Goal: Task Accomplishment & Management: Complete application form

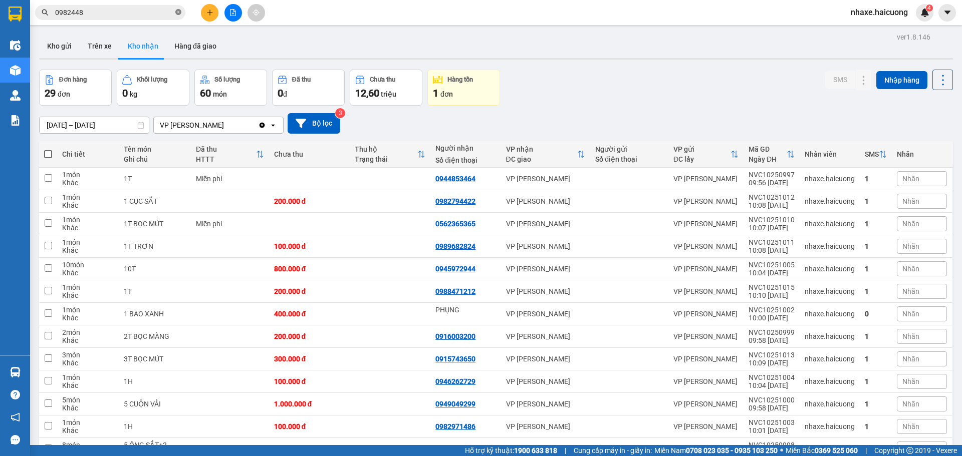
click at [178, 15] on icon "close-circle" at bounding box center [178, 12] width 6 height 6
click at [215, 13] on button at bounding box center [210, 13] width 18 height 18
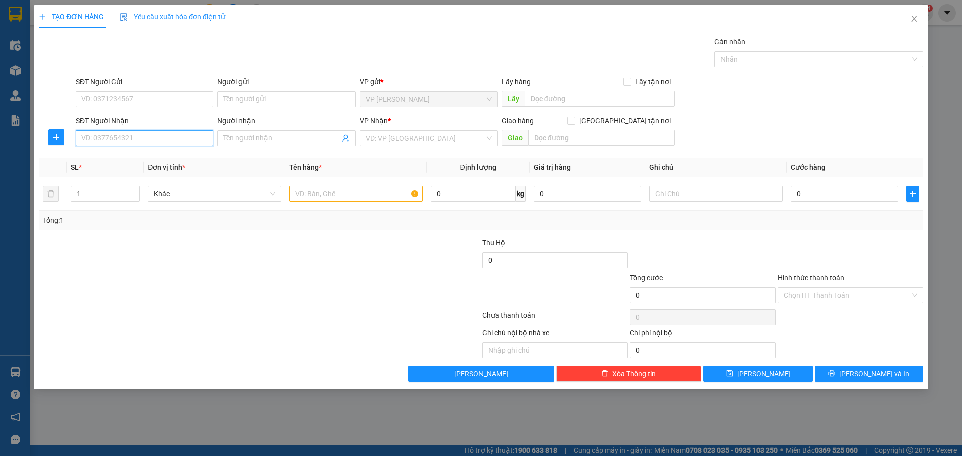
click at [151, 138] on input "SĐT Người Nhận" at bounding box center [145, 138] width 138 height 16
click at [153, 144] on input "098226855" at bounding box center [145, 138] width 138 height 16
click at [168, 140] on input "098226855" at bounding box center [145, 138] width 138 height 16
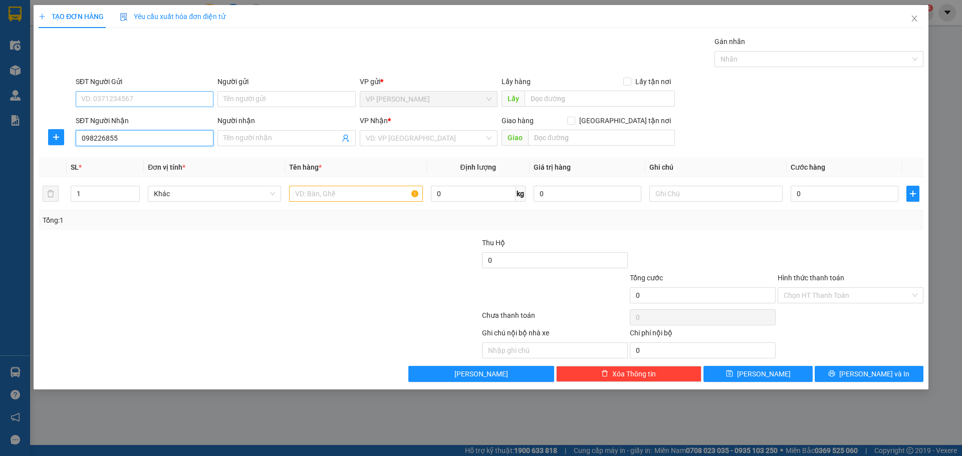
type input "098226855"
click at [131, 103] on input "SĐT Người Gửi" at bounding box center [145, 99] width 138 height 16
type input "0935506007"
click at [412, 134] on input "search" at bounding box center [425, 138] width 119 height 15
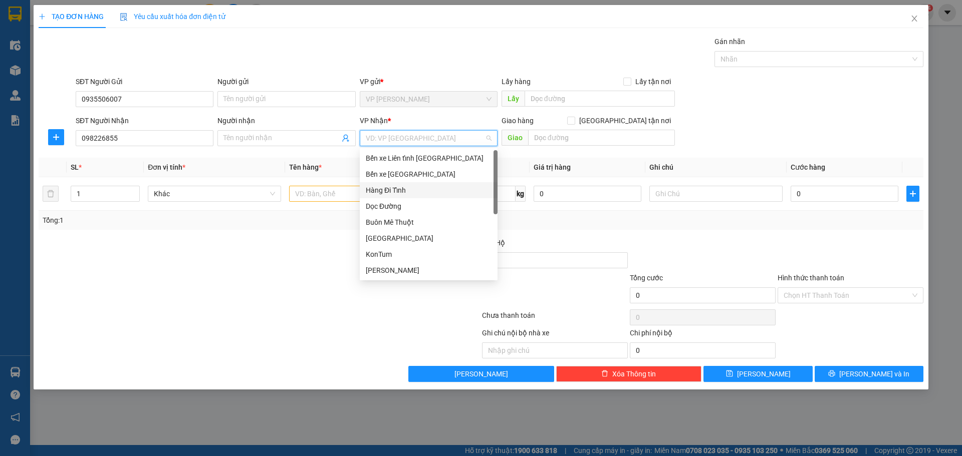
click at [407, 190] on div "Hàng Đi Tỉnh" at bounding box center [429, 190] width 126 height 11
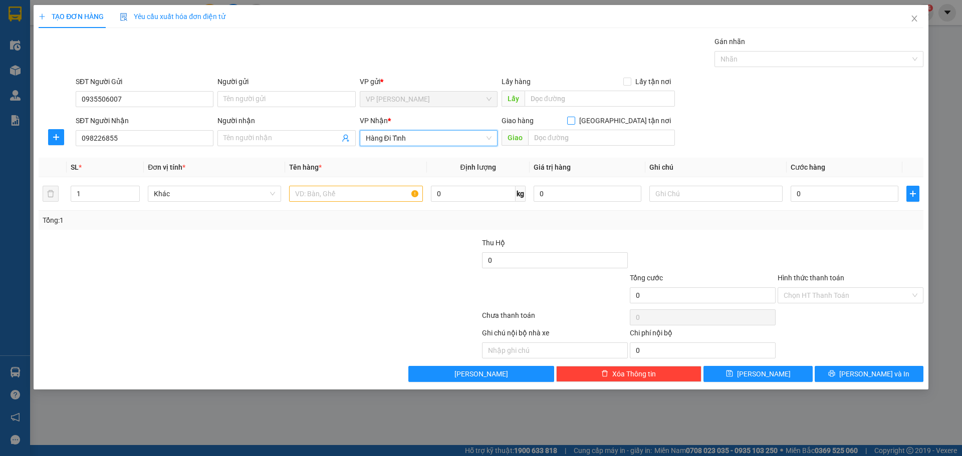
click at [631, 120] on span "[GEOGRAPHIC_DATA] tận nơi" at bounding box center [625, 120] width 100 height 11
click at [574, 120] on input "[GEOGRAPHIC_DATA] tận nơi" at bounding box center [570, 120] width 7 height 7
checkbox input "true"
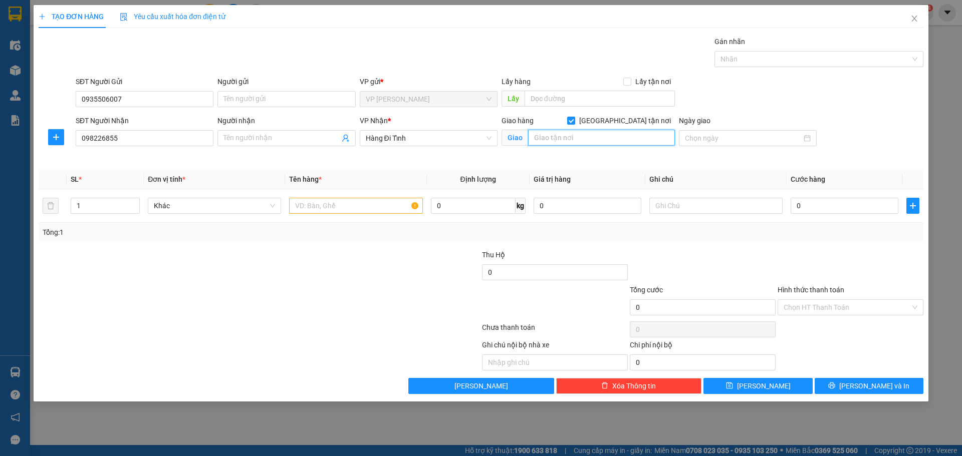
click at [605, 138] on input "text" at bounding box center [601, 138] width 147 height 16
type input "THÁI NGUYÊN"
click at [313, 204] on input "text" at bounding box center [355, 206] width 133 height 16
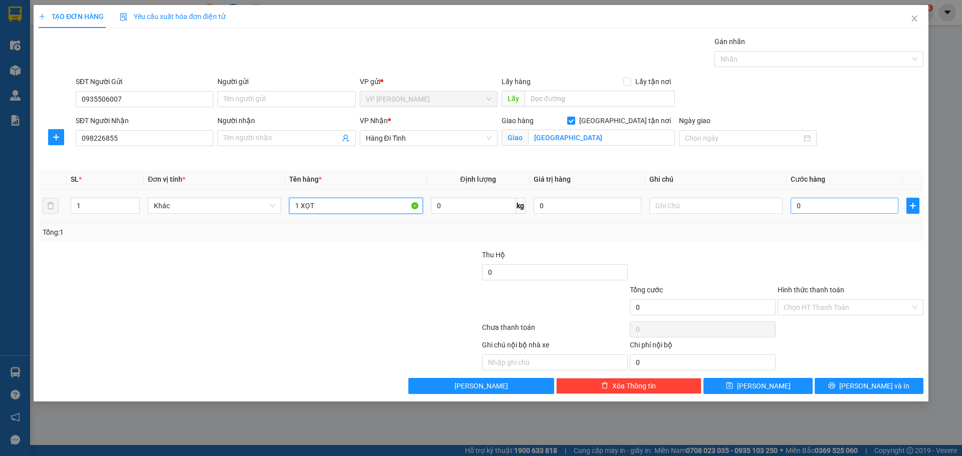
type input "1 XỌT"
click at [809, 208] on input "0" at bounding box center [844, 206] width 108 height 16
type input "02"
type input "2"
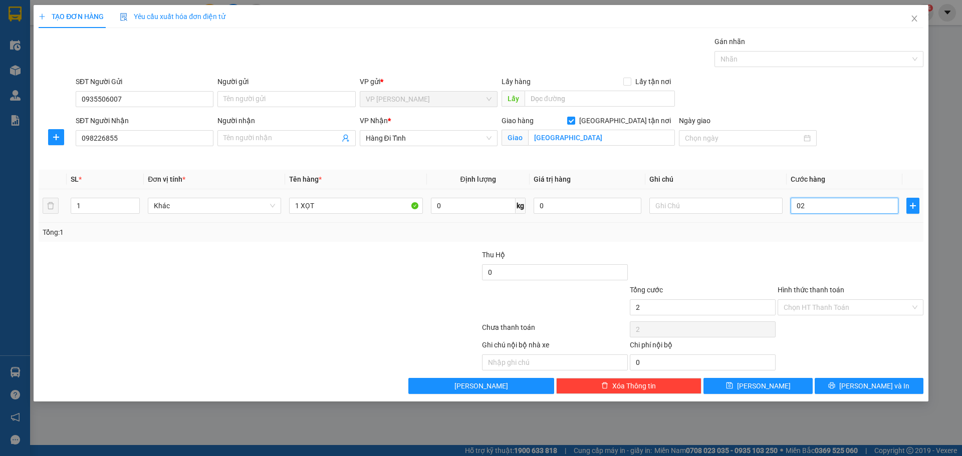
type input "020"
type input "20"
type input "0.200"
type input "200"
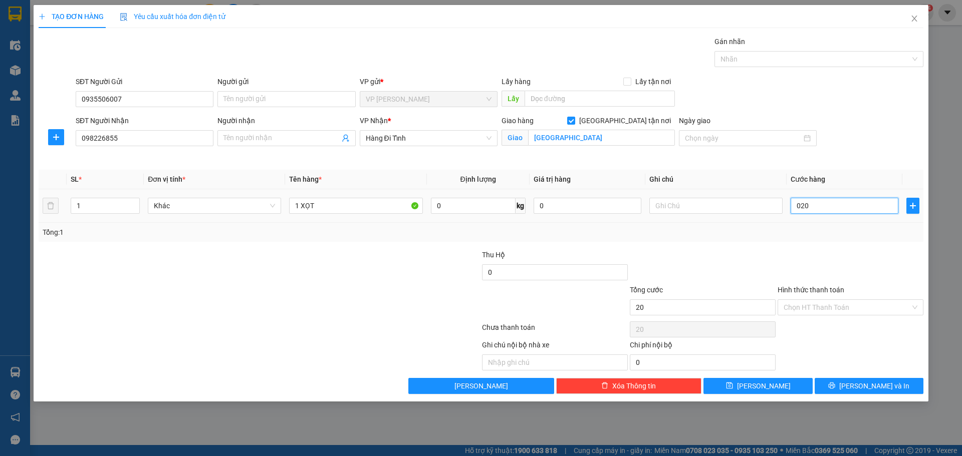
type input "200"
type input "200.000"
drag, startPoint x: 821, startPoint y: 244, endPoint x: 760, endPoint y: 233, distance: 62.0
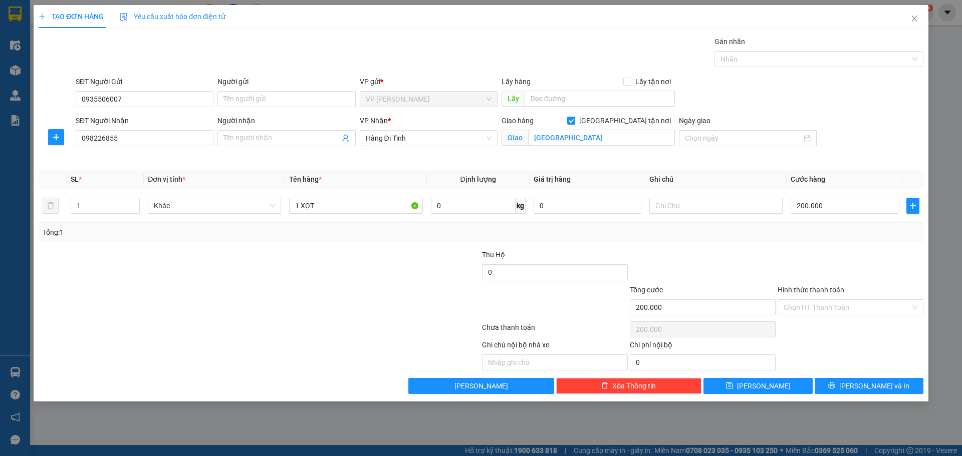
click at [815, 243] on div "Transit Pickup Surcharge Ids Transit Deliver Surcharge Ids Transit Deliver Surc…" at bounding box center [481, 215] width 884 height 358
click at [667, 201] on input "text" at bounding box center [715, 206] width 133 height 16
type input "CƯỚC TẬN THÁI NGUYÊN"
click at [151, 142] on input "098226855" at bounding box center [145, 138] width 138 height 16
type input "0982226855"
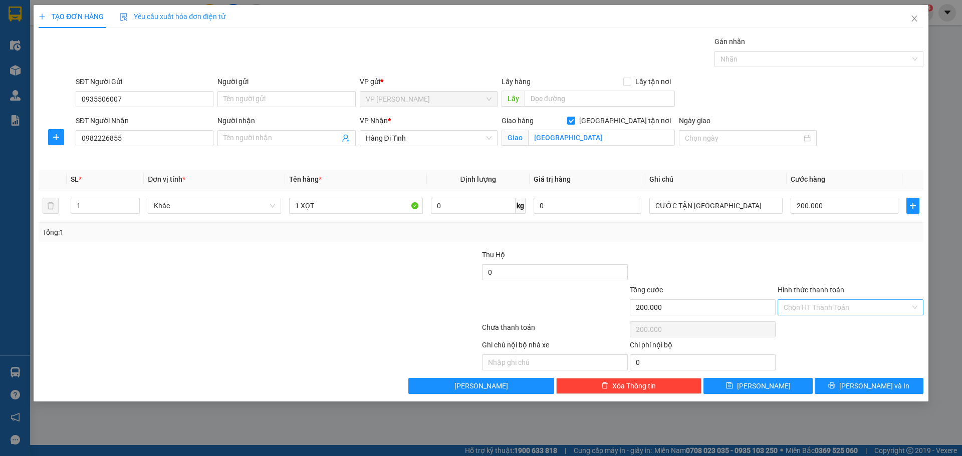
click at [837, 308] on input "Hình thức thanh toán" at bounding box center [846, 307] width 127 height 15
click at [822, 373] on div "Chuyển khoản" at bounding box center [850, 375] width 134 height 11
type input "0"
click at [897, 382] on button "[PERSON_NAME] và In" at bounding box center [868, 386] width 109 height 16
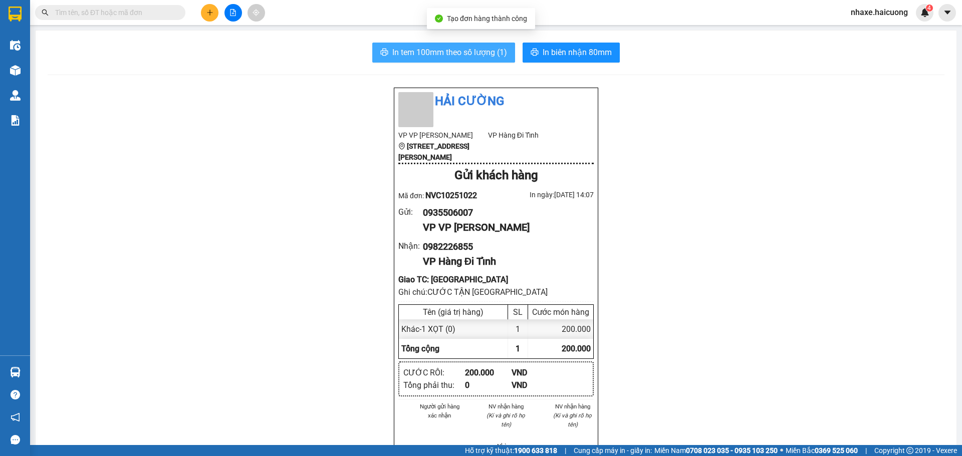
click at [448, 54] on span "In tem 100mm theo số lượng (1)" at bounding box center [449, 52] width 115 height 13
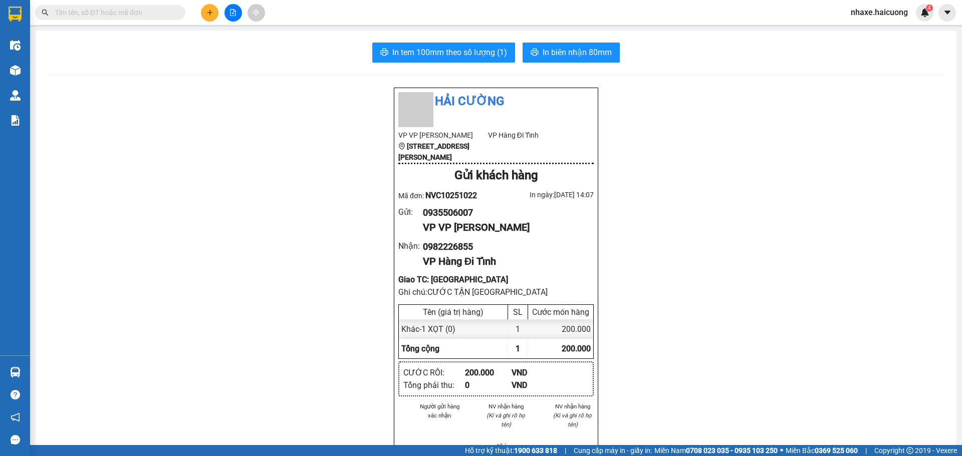
click at [213, 14] on icon "plus" at bounding box center [209, 12] width 7 height 7
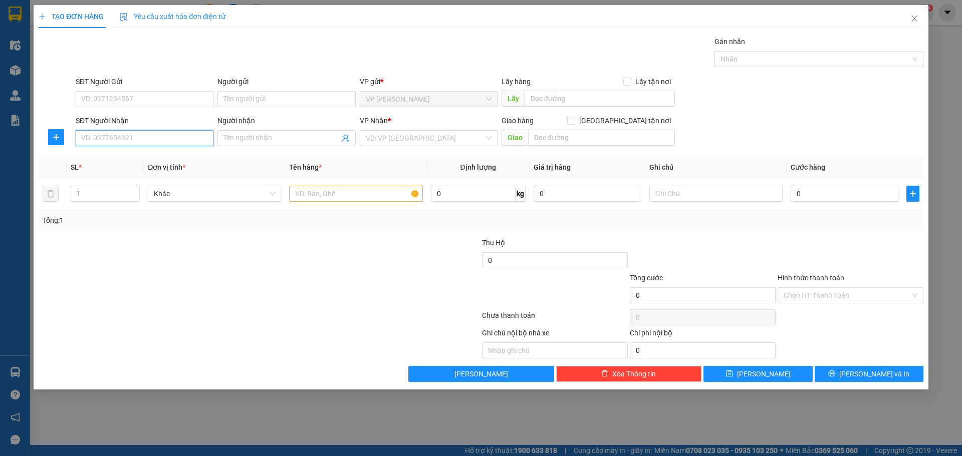
click at [119, 139] on input "SĐT Người Nhận" at bounding box center [145, 138] width 138 height 16
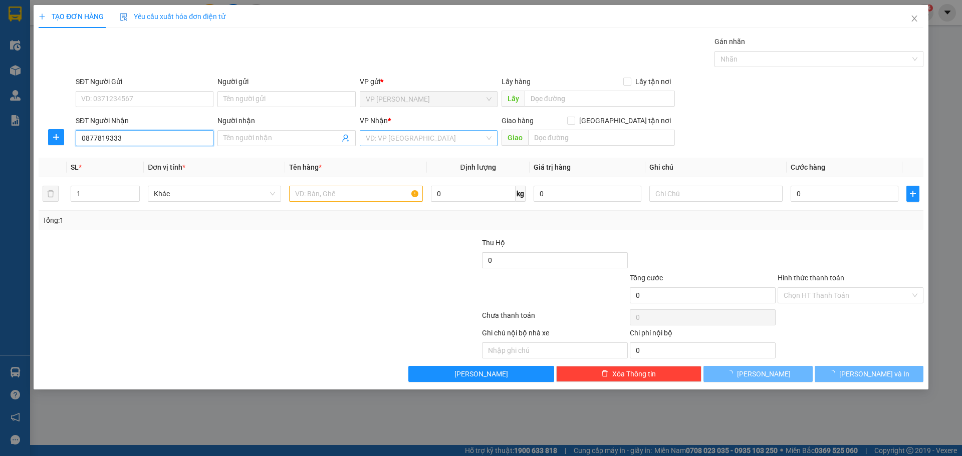
type input "0877819333"
click at [400, 139] on input "search" at bounding box center [425, 138] width 119 height 15
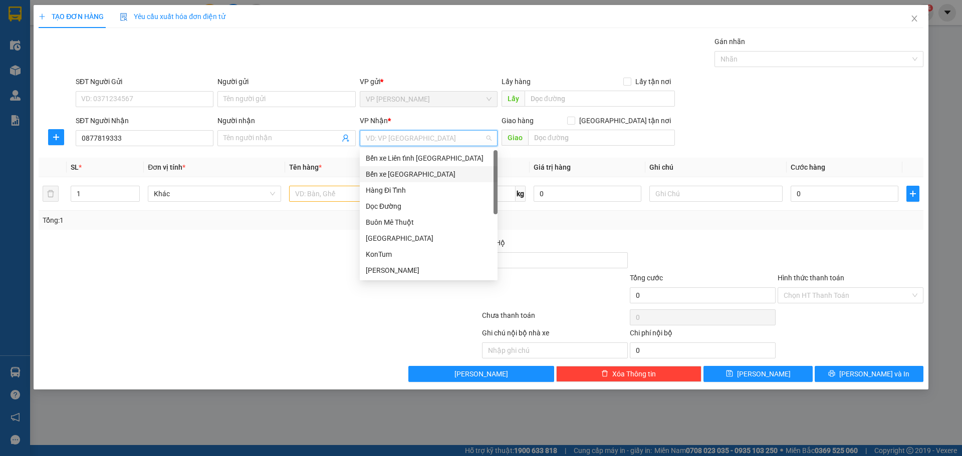
click at [409, 171] on div "Bến xe [GEOGRAPHIC_DATA]" at bounding box center [429, 174] width 126 height 11
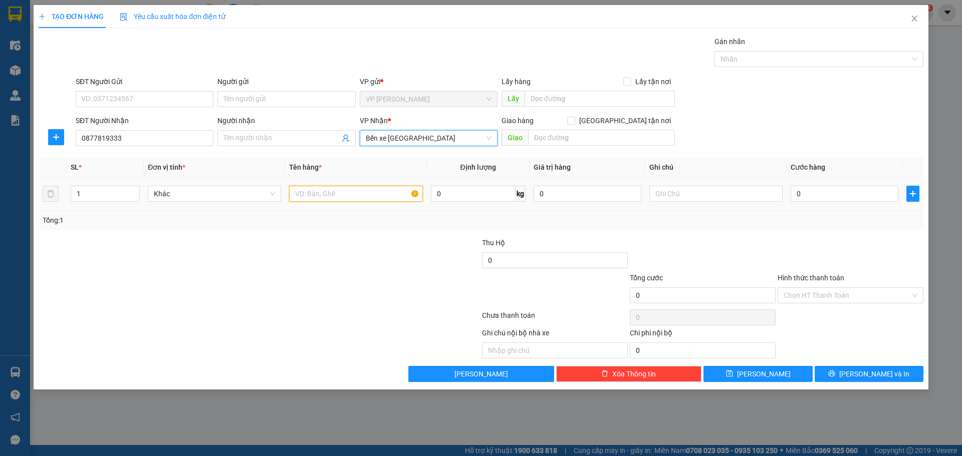
click at [322, 196] on input "text" at bounding box center [355, 194] width 133 height 16
type input "1BAO TRẮNG"
click at [347, 275] on div at bounding box center [407, 289] width 148 height 35
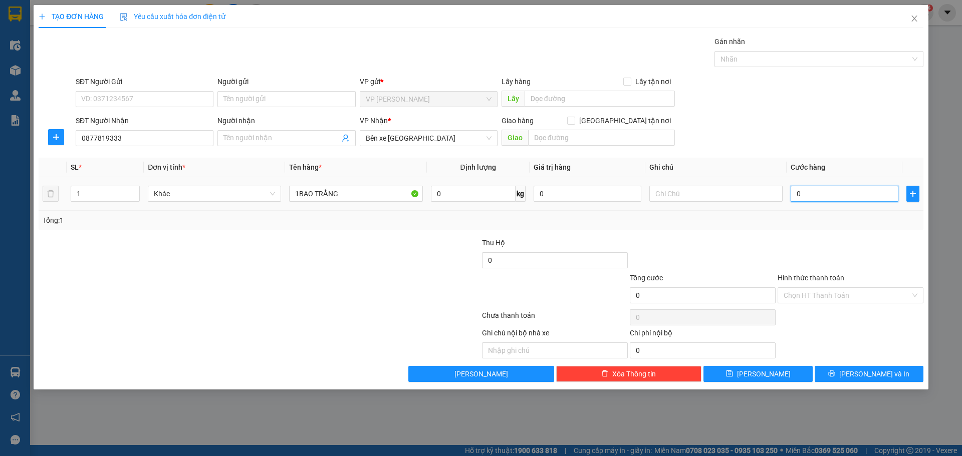
click at [813, 188] on input "0" at bounding box center [844, 194] width 108 height 16
type input "1"
type input "10"
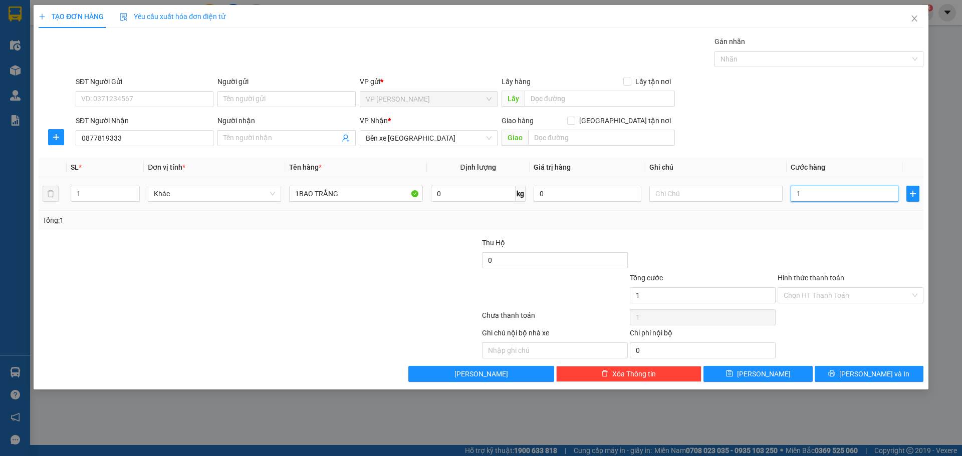
type input "10"
type input "100"
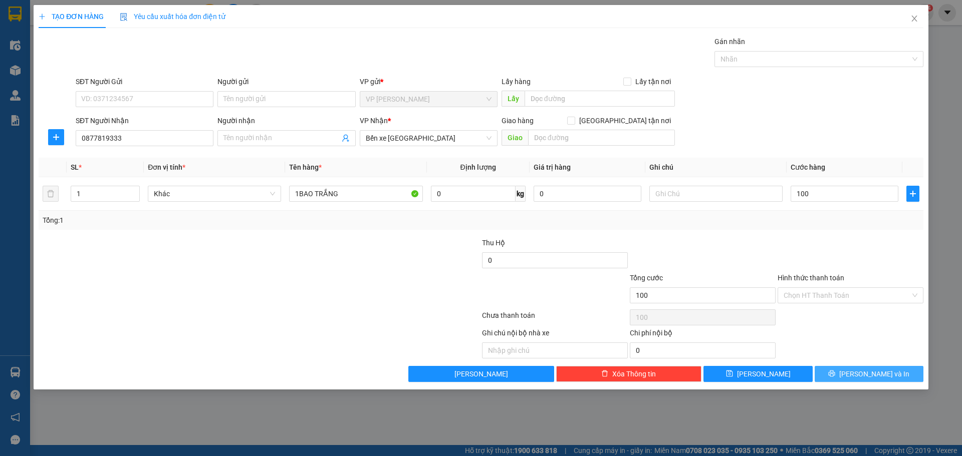
type input "100.000"
click at [865, 372] on span "[PERSON_NAME] và In" at bounding box center [874, 374] width 70 height 11
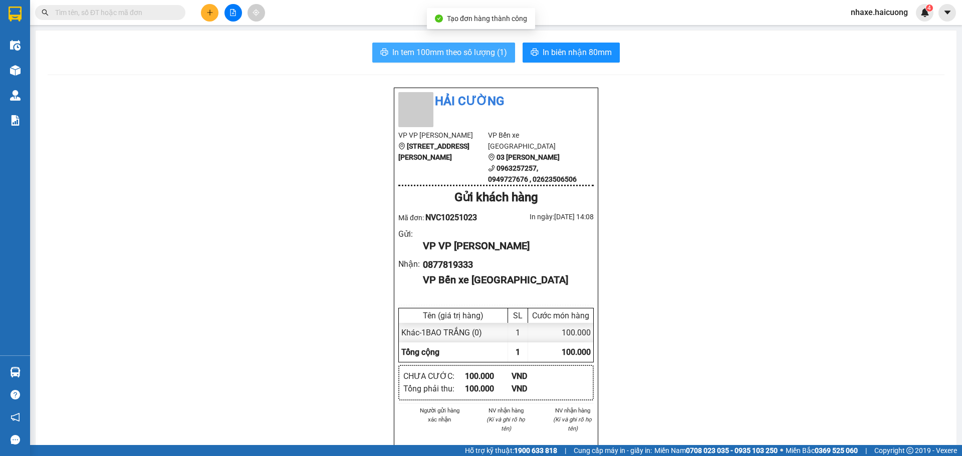
click at [448, 61] on button "In tem 100mm theo số lượng (1)" at bounding box center [443, 53] width 143 height 20
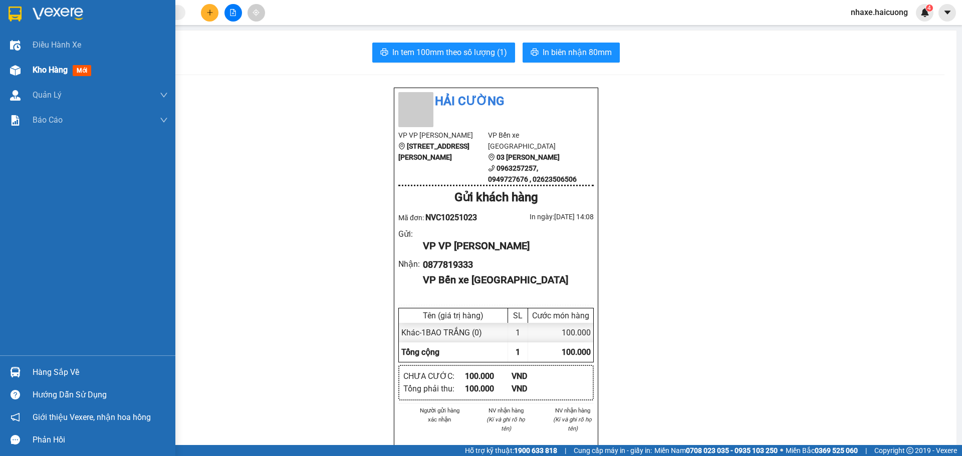
click at [34, 70] on span "Kho hàng" at bounding box center [50, 70] width 35 height 10
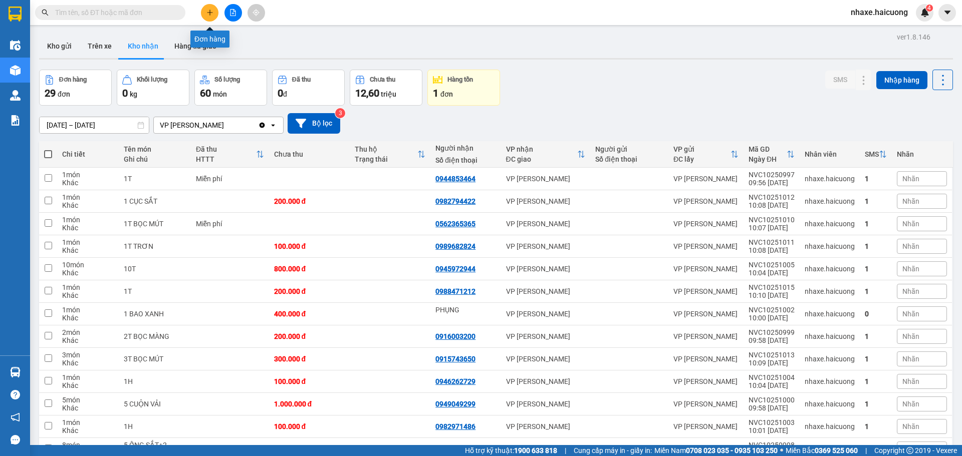
click at [213, 12] on icon "plus" at bounding box center [209, 12] width 7 height 7
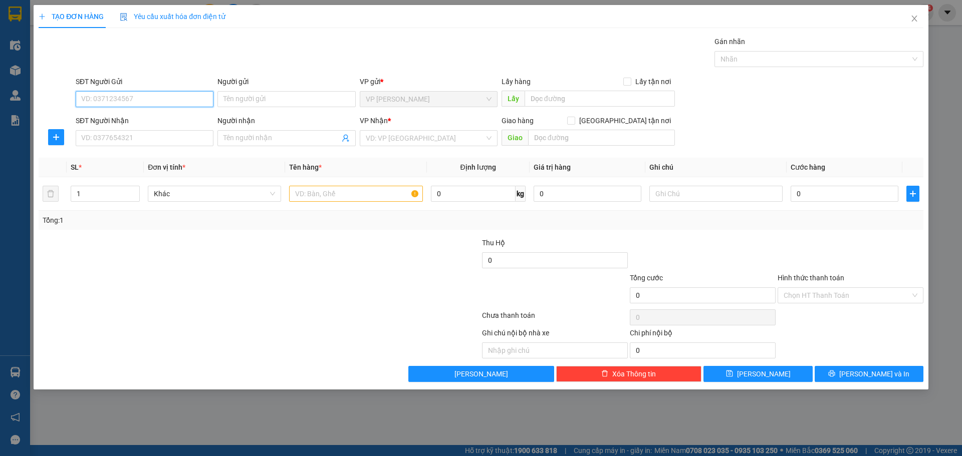
click at [134, 103] on input "SĐT Người Gửi" at bounding box center [145, 99] width 138 height 16
type input "0345939703"
click at [145, 134] on input "SĐT Người Nhận" at bounding box center [145, 138] width 138 height 16
click at [295, 94] on input "Người gửi" at bounding box center [286, 99] width 138 height 16
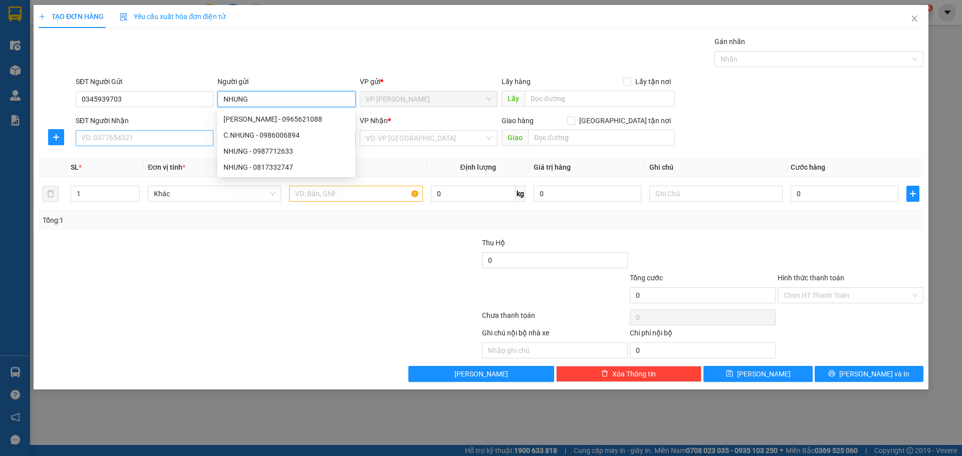
type input "NHUNG"
click at [177, 146] on input "SĐT Người Nhận" at bounding box center [145, 138] width 138 height 16
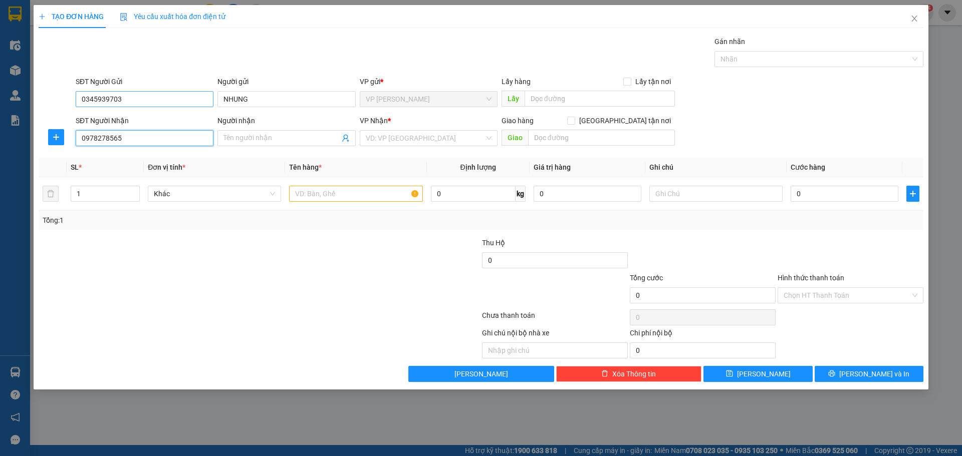
type input "0978278565"
click at [96, 102] on input "0345939703" at bounding box center [145, 99] width 138 height 16
click at [106, 103] on input "0345939703" at bounding box center [145, 99] width 138 height 16
click at [132, 138] on input "0978278565" at bounding box center [145, 138] width 138 height 16
click at [92, 142] on input "0978278565" at bounding box center [145, 138] width 138 height 16
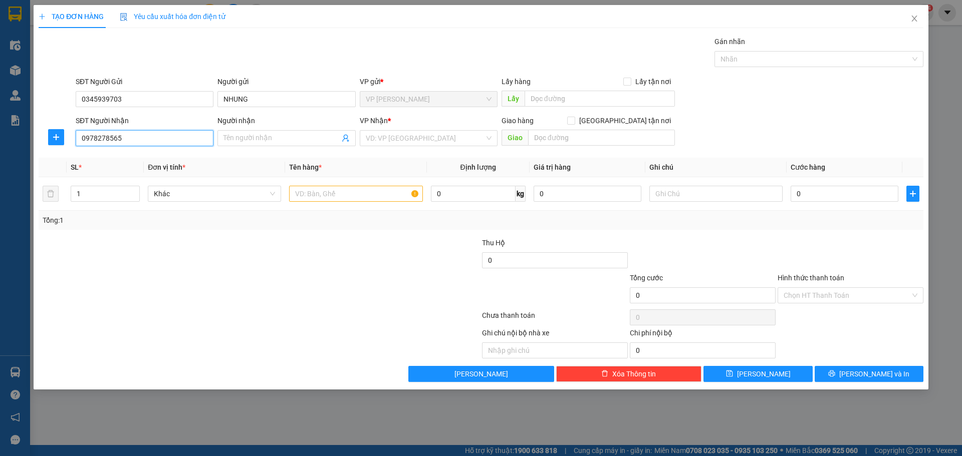
click at [102, 140] on input "0978278565" at bounding box center [145, 138] width 138 height 16
click at [103, 139] on input "0978278565" at bounding box center [145, 138] width 138 height 16
click at [400, 135] on input "search" at bounding box center [425, 138] width 119 height 15
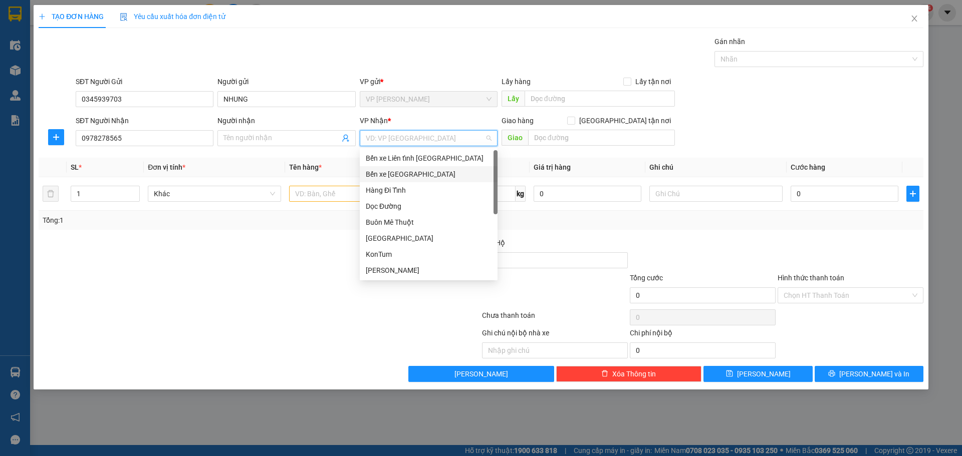
click at [405, 174] on div "Bến xe [GEOGRAPHIC_DATA]" at bounding box center [429, 174] width 126 height 11
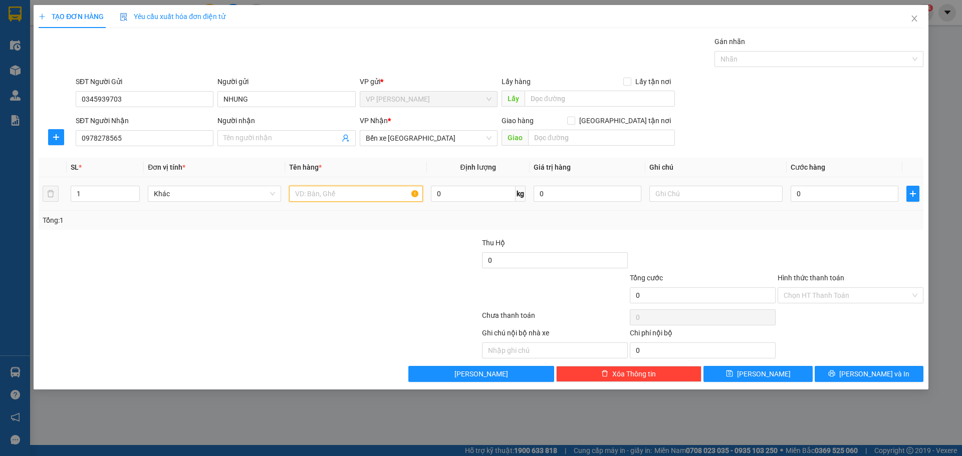
click at [332, 194] on input "text" at bounding box center [355, 194] width 133 height 16
type input "1T"
click at [814, 193] on input "0" at bounding box center [844, 194] width 108 height 16
type input "1"
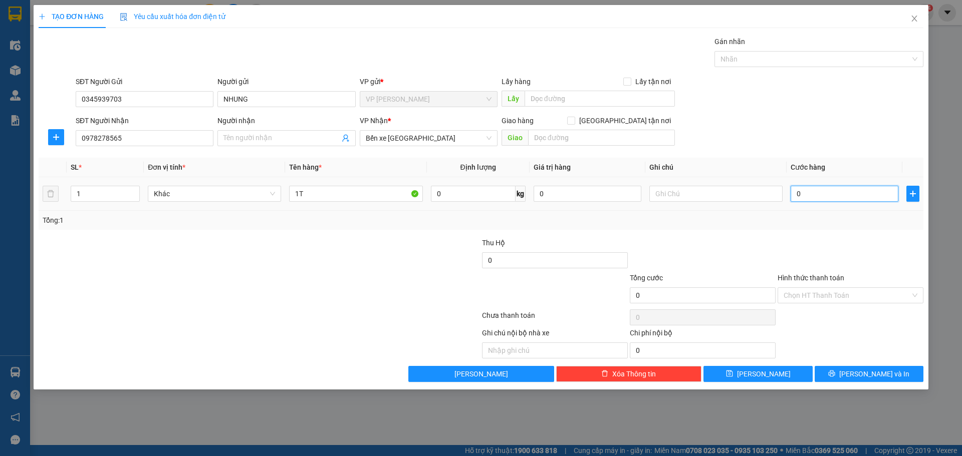
type input "1"
type input "15"
type input "150"
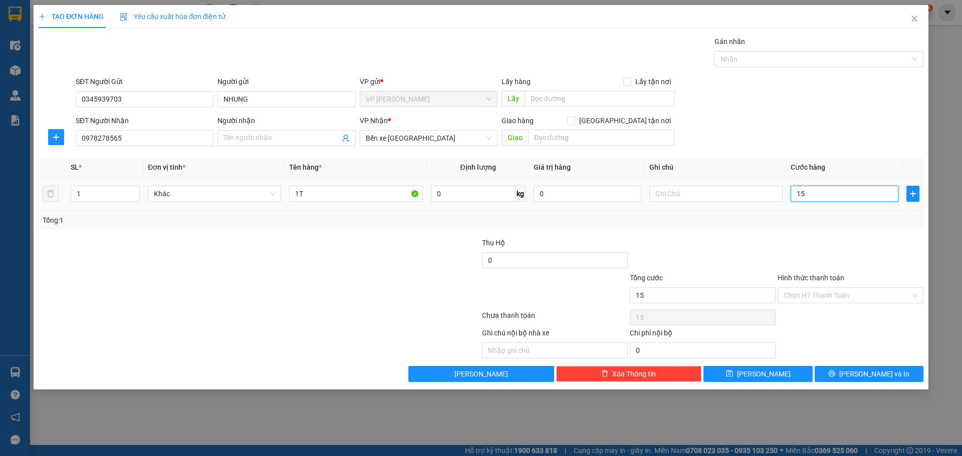
type input "150"
type input "150.000"
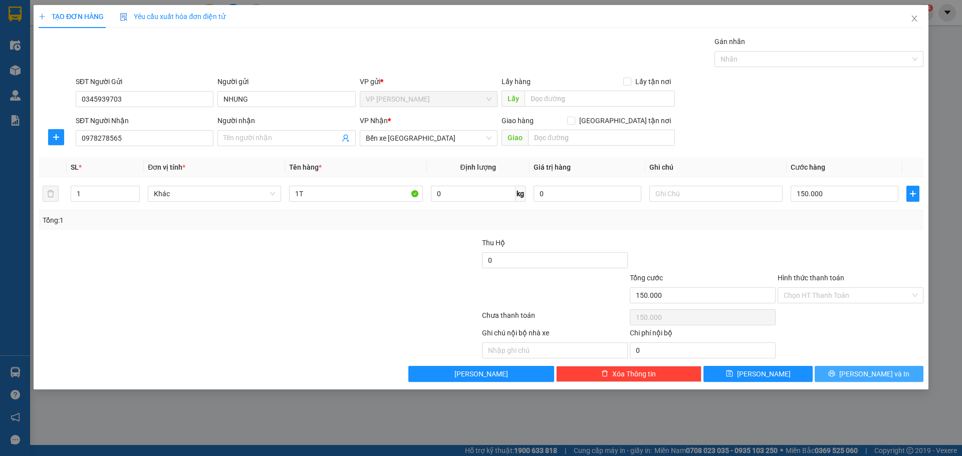
click at [845, 373] on button "[PERSON_NAME] và In" at bounding box center [868, 374] width 109 height 16
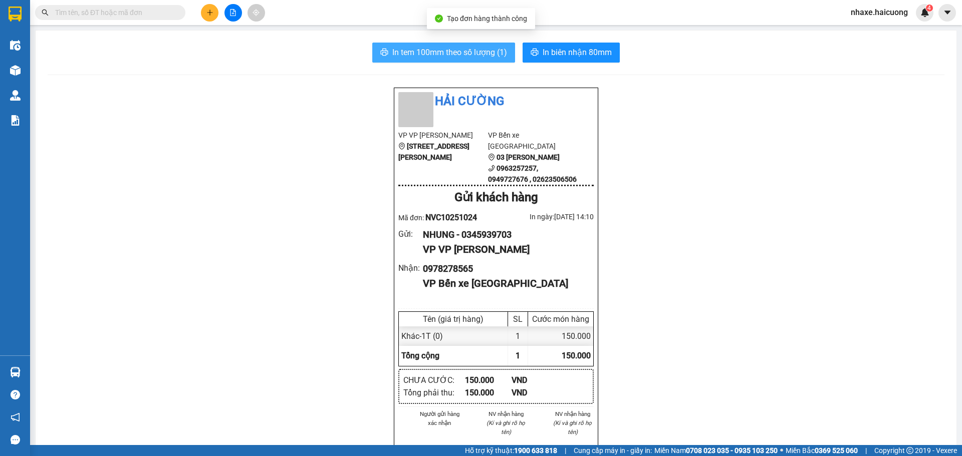
click at [455, 51] on span "In tem 100mm theo số lượng (1)" at bounding box center [449, 52] width 115 height 13
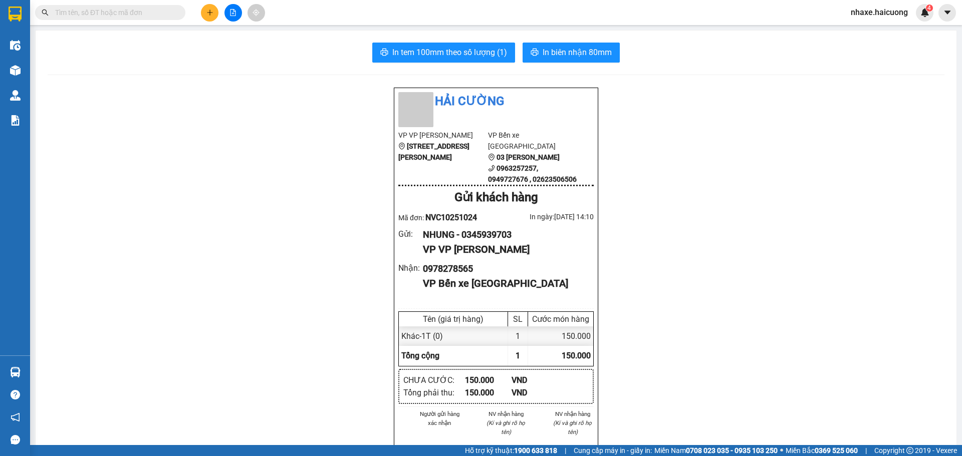
click at [142, 13] on input "text" at bounding box center [114, 12] width 118 height 11
click at [212, 12] on icon "plus" at bounding box center [209, 12] width 7 height 7
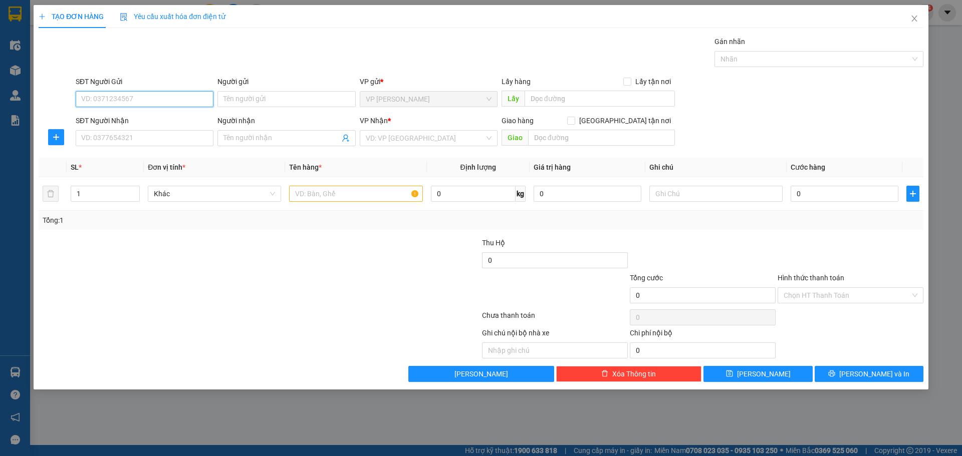
click at [141, 99] on input "SĐT Người Gửi" at bounding box center [145, 99] width 138 height 16
click at [144, 133] on input "SĐT Người Nhận" at bounding box center [145, 138] width 138 height 16
click at [254, 134] on input "Người nhận" at bounding box center [281, 138] width 116 height 11
type input "[PERSON_NAME]"
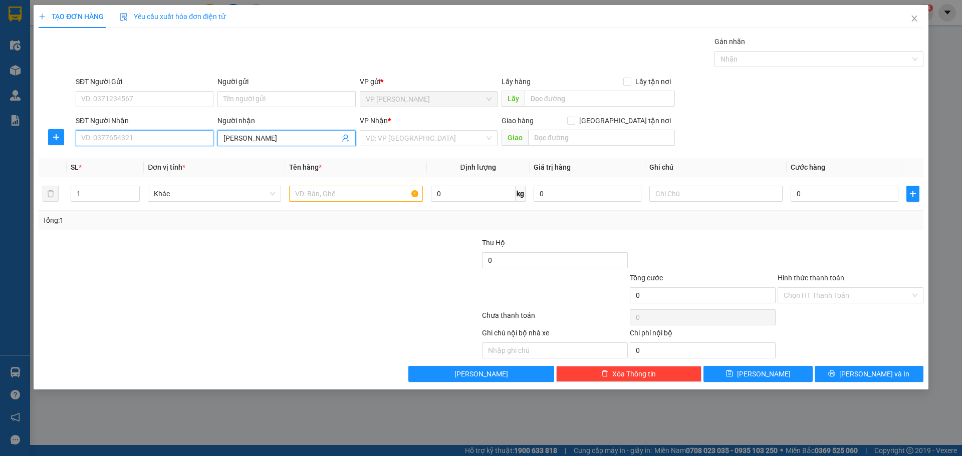
click at [121, 131] on input "SĐT Người Nhận" at bounding box center [145, 138] width 138 height 16
click at [96, 138] on input "0789168087" at bounding box center [145, 138] width 138 height 16
type input "0789168087"
click at [328, 194] on input "text" at bounding box center [355, 194] width 133 height 16
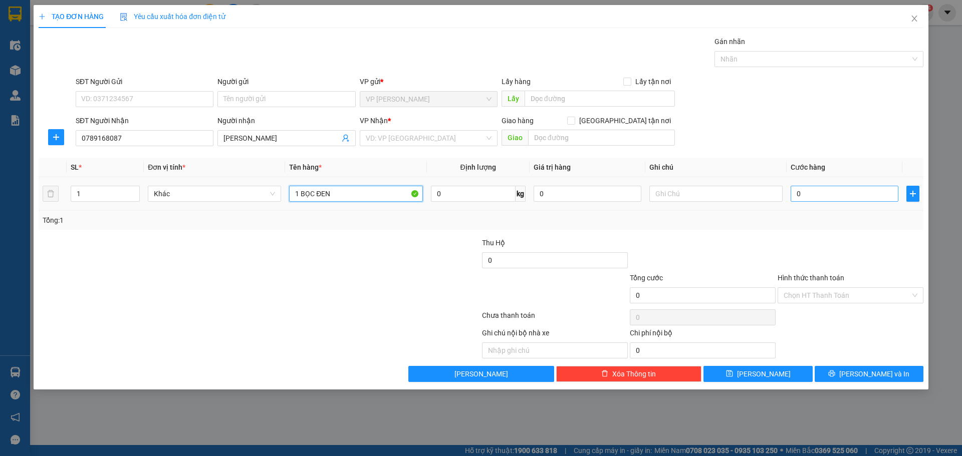
type input "1 BỌC ĐEN"
click at [821, 193] on input "0" at bounding box center [844, 194] width 108 height 16
type input "1"
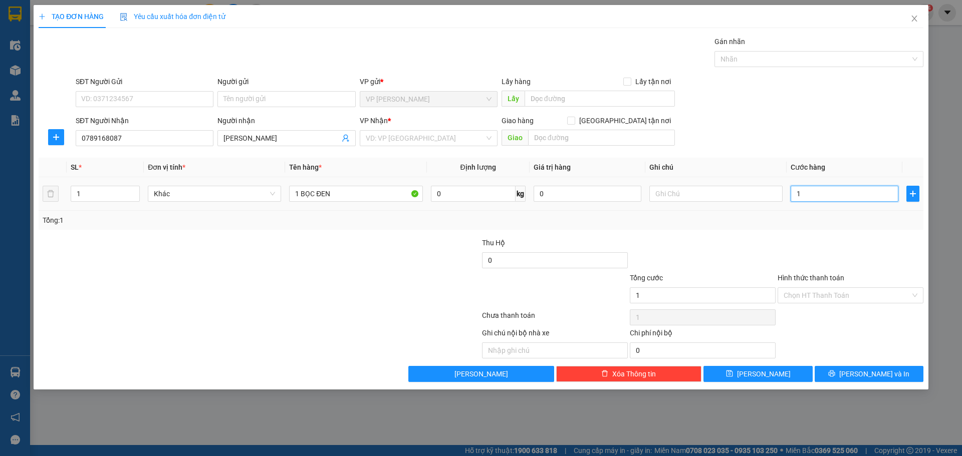
type input "10"
type input "100"
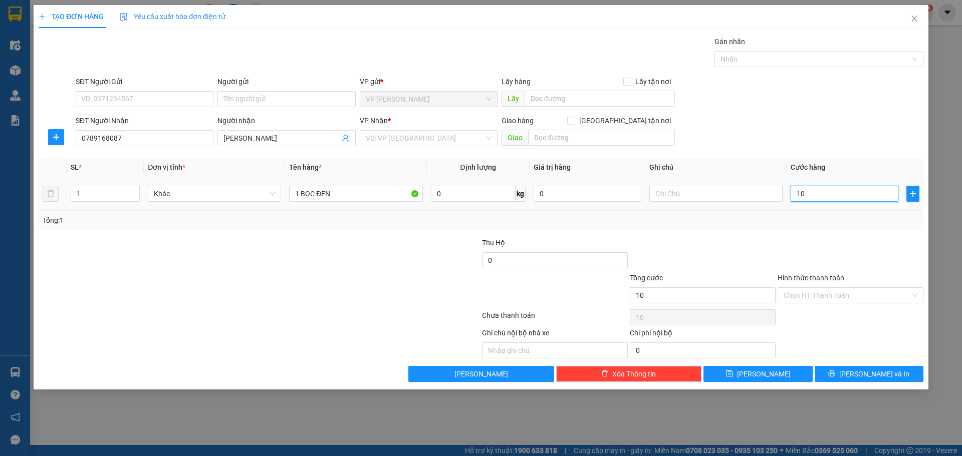
type input "100"
type input "100.000"
click at [883, 374] on span "[PERSON_NAME] và In" at bounding box center [874, 374] width 70 height 11
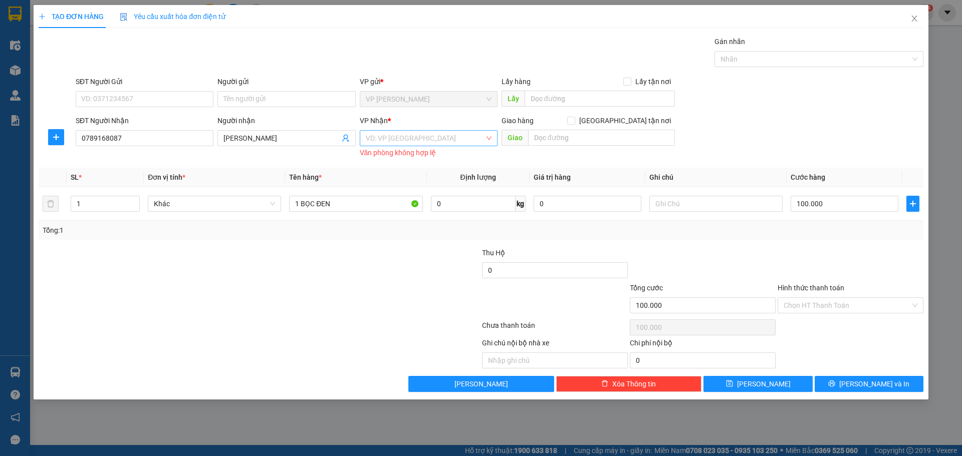
click at [438, 136] on input "search" at bounding box center [425, 138] width 119 height 15
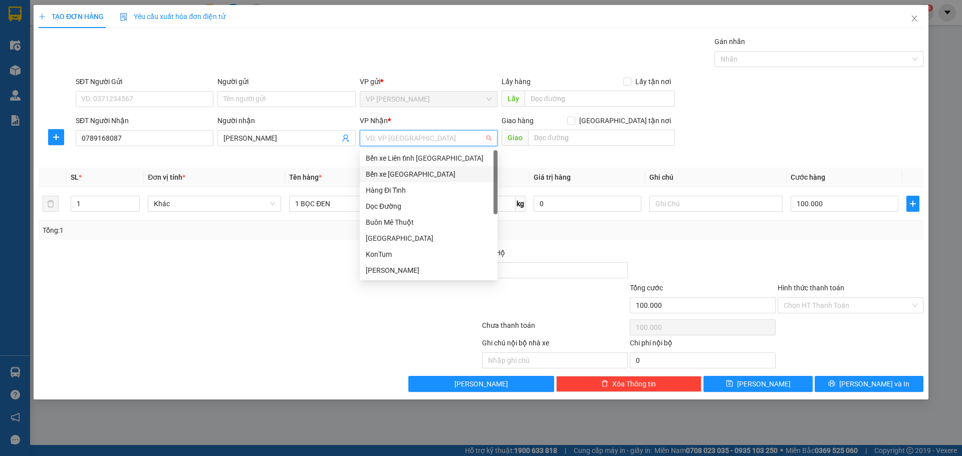
click at [428, 176] on div "Bến xe [GEOGRAPHIC_DATA]" at bounding box center [429, 174] width 126 height 11
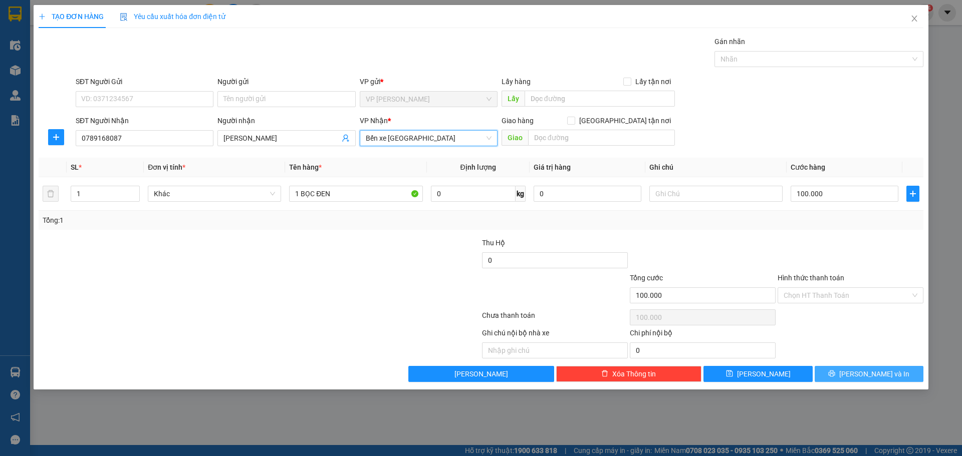
click at [864, 370] on span "[PERSON_NAME] và In" at bounding box center [874, 374] width 70 height 11
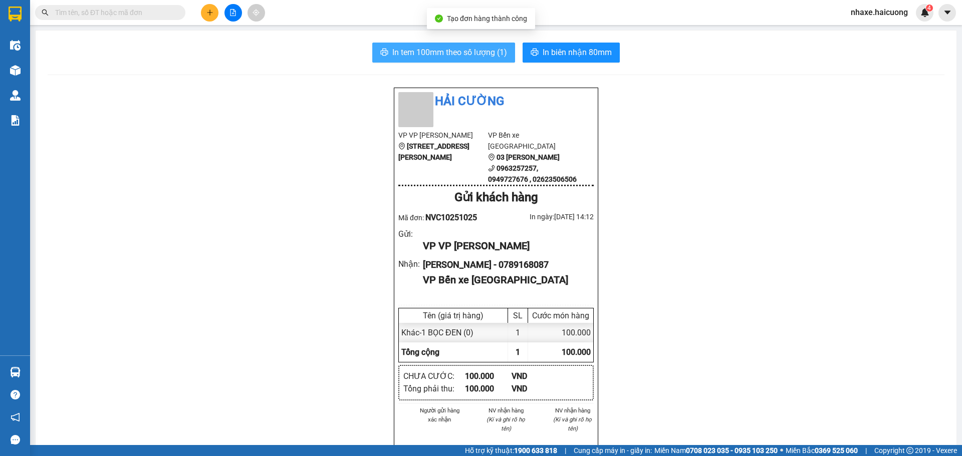
click at [461, 58] on span "In tem 100mm theo số lượng (1)" at bounding box center [449, 52] width 115 height 13
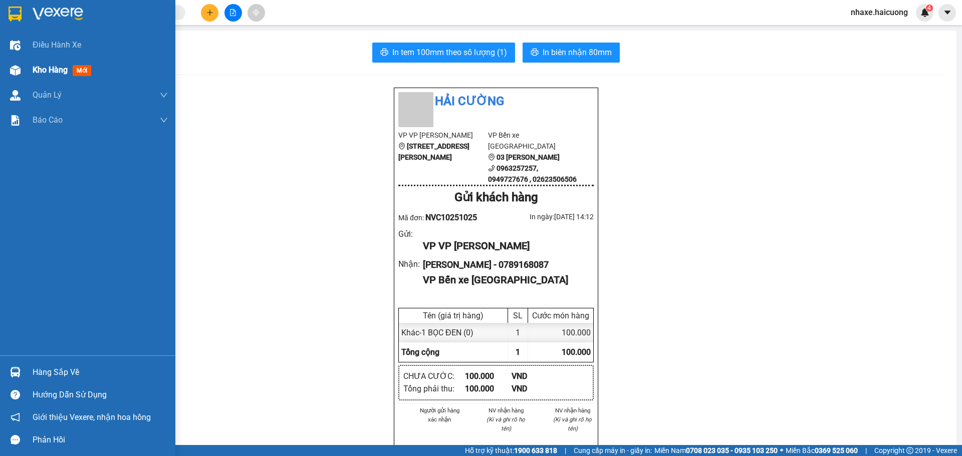
click at [20, 65] on img at bounding box center [15, 70] width 11 height 11
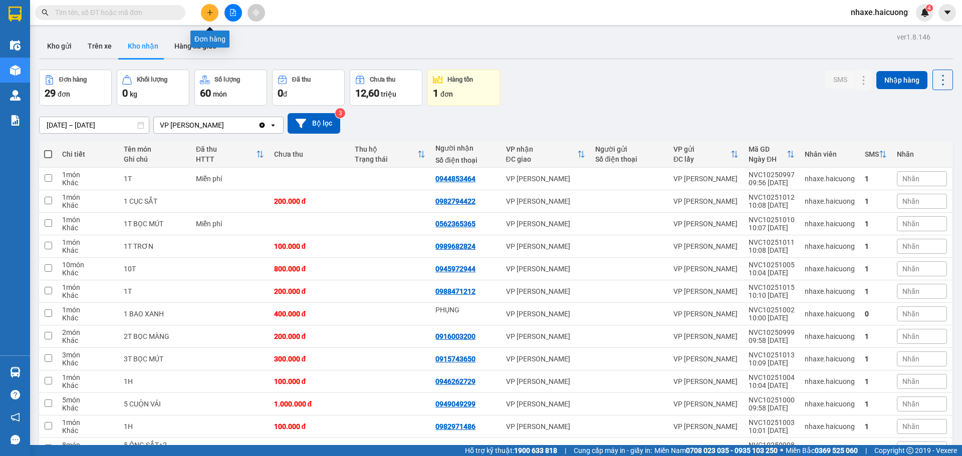
click at [207, 17] on button at bounding box center [210, 13] width 18 height 18
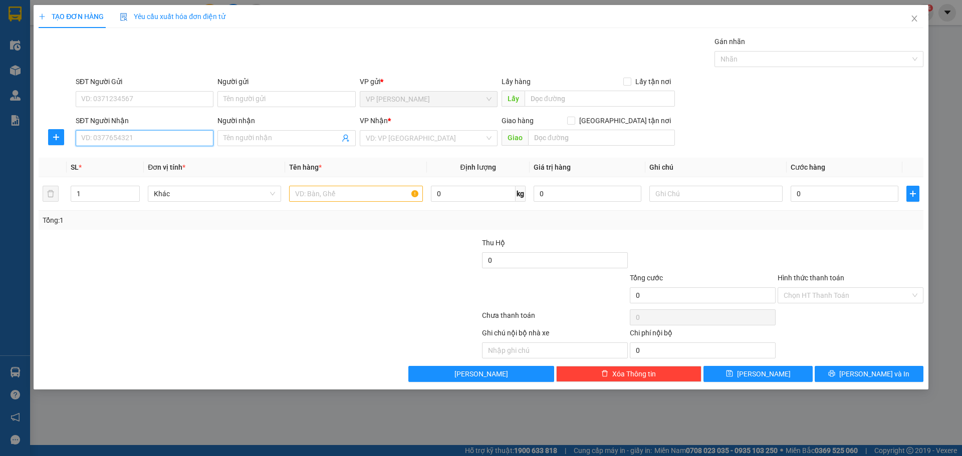
click at [168, 136] on input "SĐT Người Nhận" at bounding box center [145, 138] width 138 height 16
click at [103, 140] on input "0981507113" at bounding box center [145, 138] width 138 height 16
click at [91, 140] on input "0981507113" at bounding box center [145, 138] width 138 height 16
click at [105, 141] on input "0981507113" at bounding box center [145, 138] width 138 height 16
type input "0981507113"
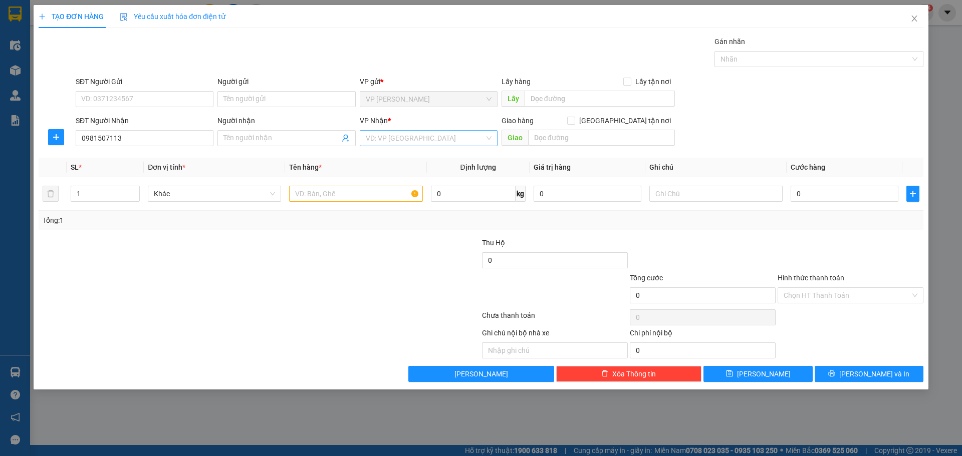
click at [408, 142] on input "search" at bounding box center [425, 138] width 119 height 15
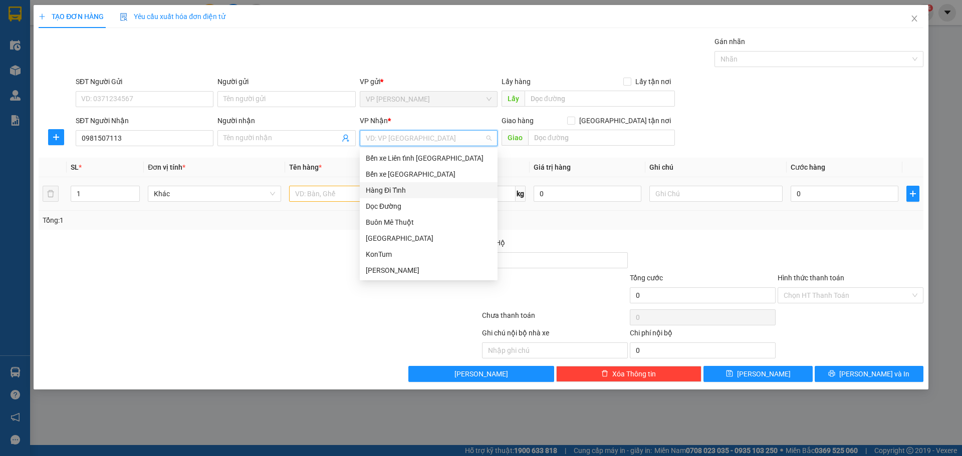
click at [393, 203] on div "Dọc Đường" at bounding box center [429, 206] width 126 height 11
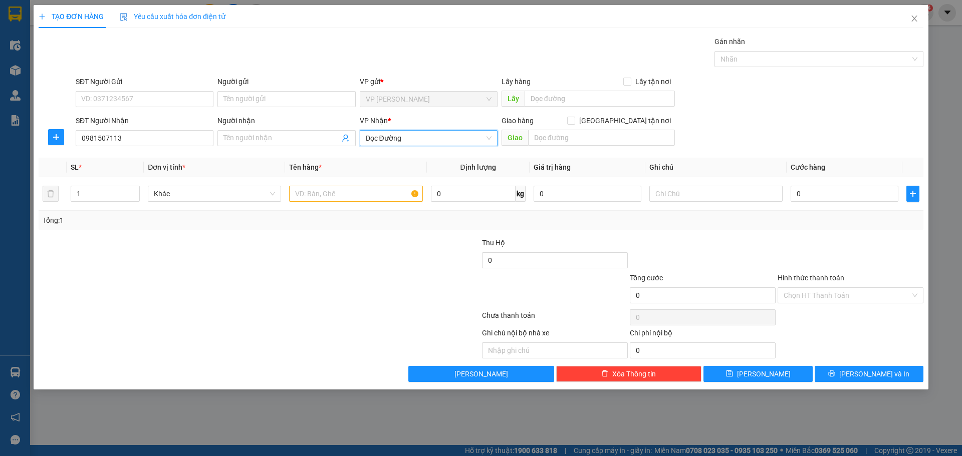
click at [577, 146] on div "Giao" at bounding box center [587, 138] width 173 height 16
click at [582, 140] on input "text" at bounding box center [601, 138] width 147 height 16
click at [606, 138] on input "QUÃNG BÌNH" at bounding box center [601, 138] width 147 height 16
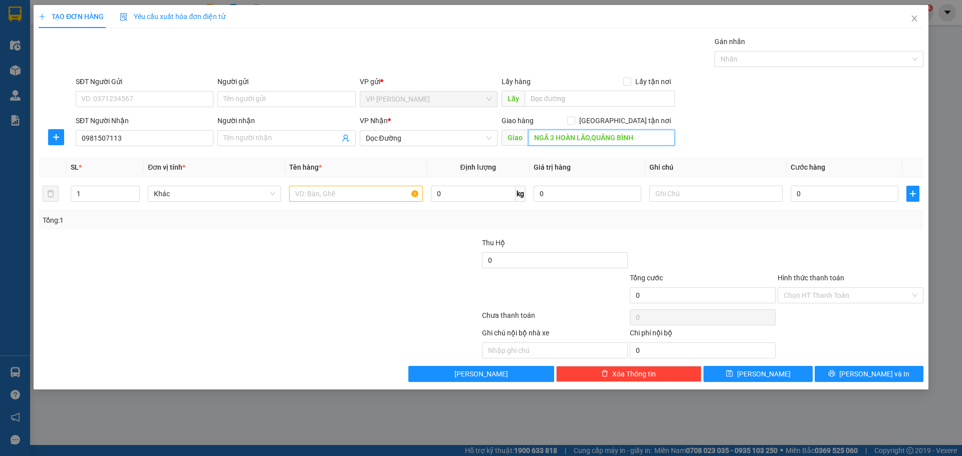
click at [618, 139] on input "NGÃ 3 HOÀN LÃO,QUÃNG BÌNH" at bounding box center [601, 138] width 147 height 16
type input "NGÃ 3 HOÀN LÃO,QUÃNG BÌNH"
click at [335, 197] on input "text" at bounding box center [355, 194] width 133 height 16
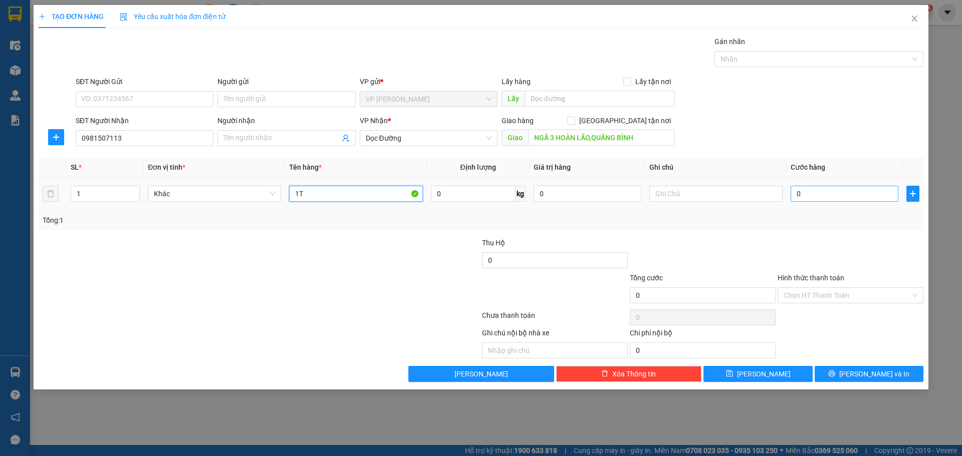
type input "1T"
click at [813, 189] on input "0" at bounding box center [844, 194] width 108 height 16
type input "2"
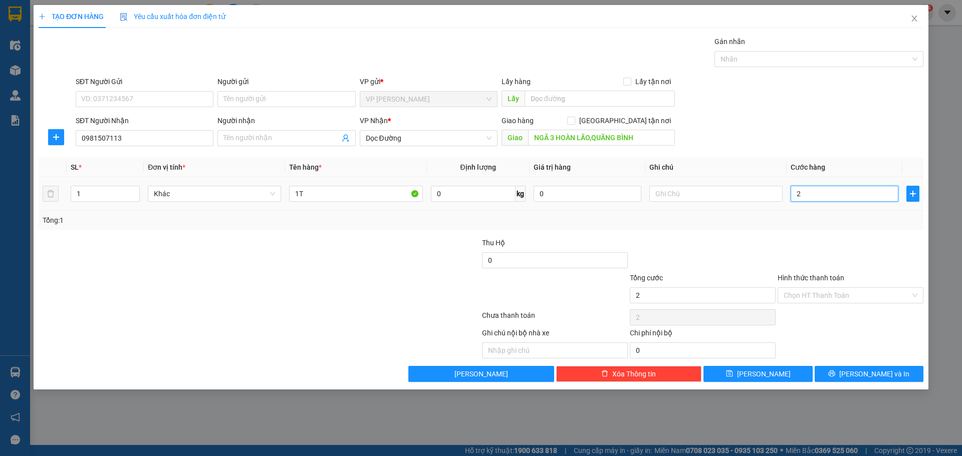
type input "20"
type input "200"
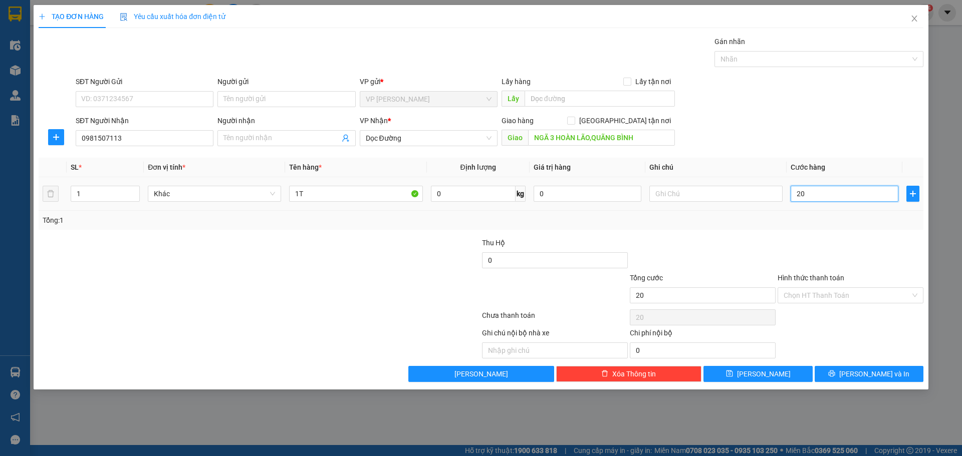
type input "200"
type input "200.000"
click at [884, 375] on span "[PERSON_NAME] và In" at bounding box center [874, 374] width 70 height 11
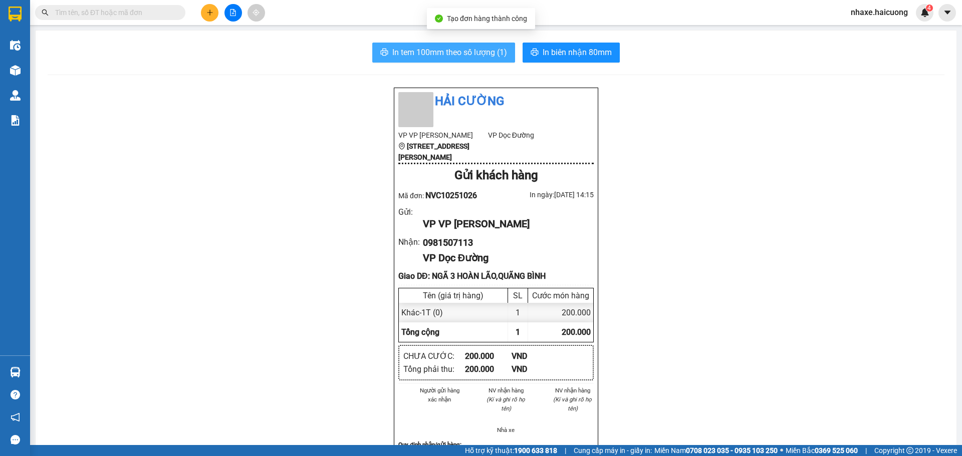
click at [459, 61] on button "In tem 100mm theo số lượng (1)" at bounding box center [443, 53] width 143 height 20
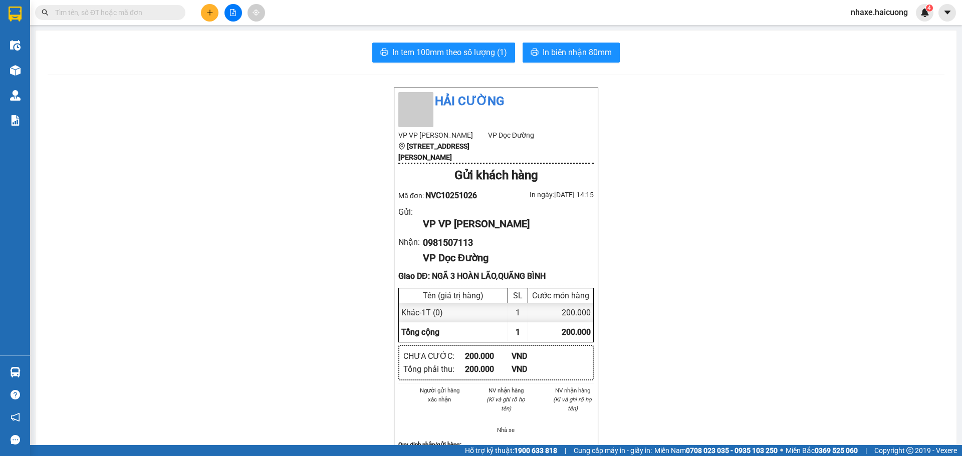
click at [21, 74] on div at bounding box center [16, 71] width 18 height 18
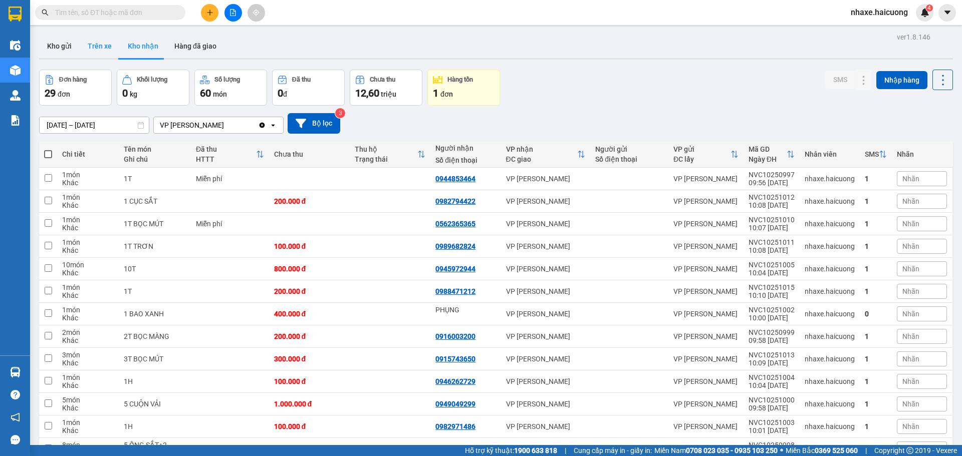
click at [108, 49] on button "Trên xe" at bounding box center [100, 46] width 40 height 24
type input "[DATE] – [DATE]"
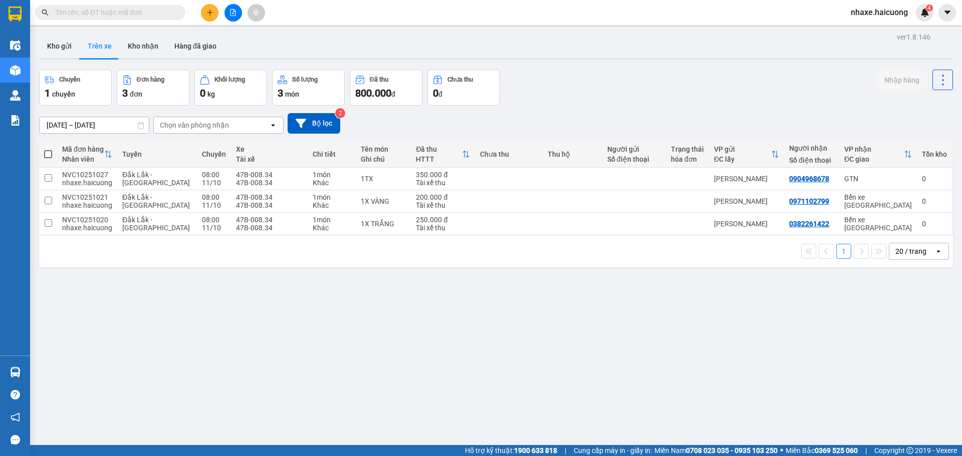
click at [139, 14] on input "text" at bounding box center [114, 12] width 118 height 11
paste input "0978260976"
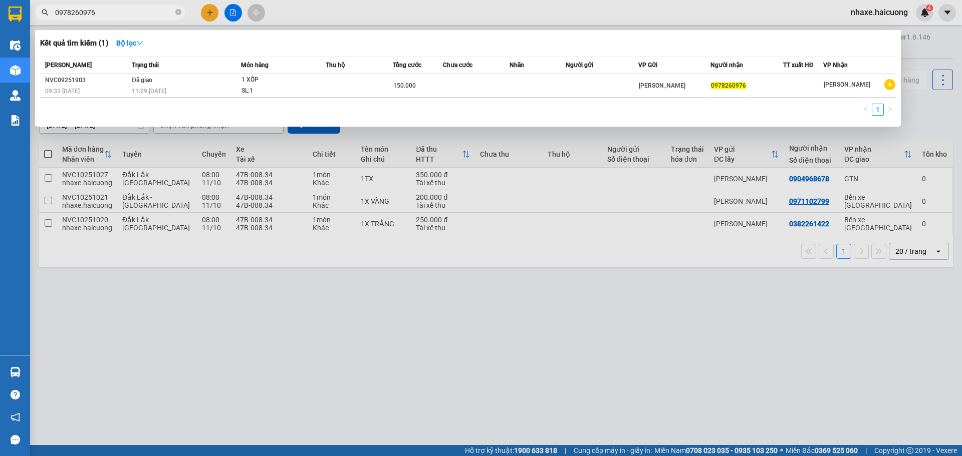
type input "0978260976"
click at [179, 12] on icon "close-circle" at bounding box center [178, 12] width 6 height 6
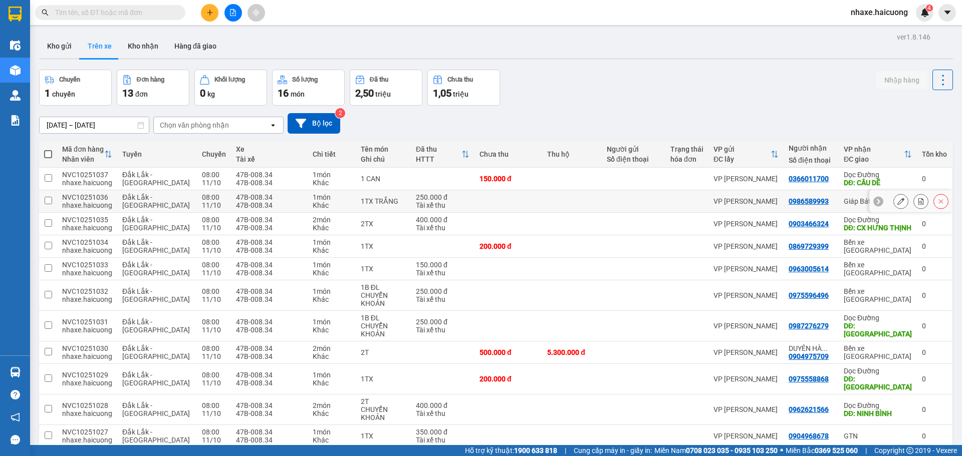
scroll to position [89, 0]
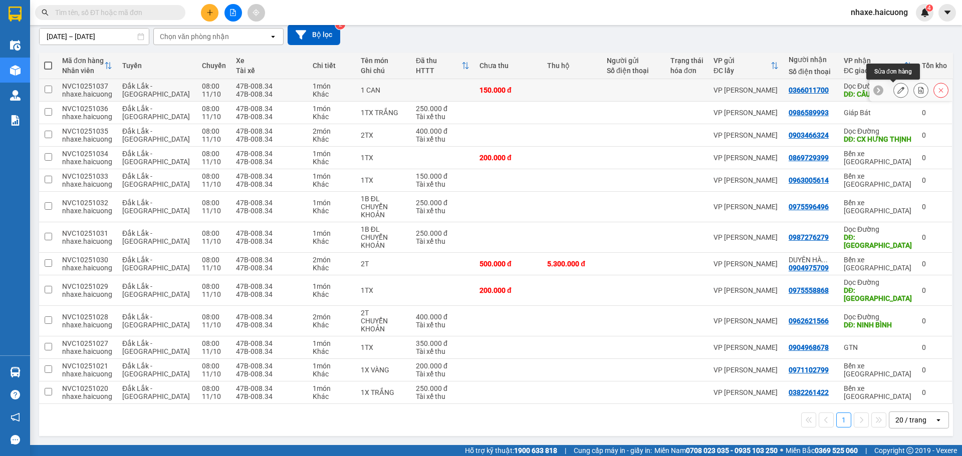
click at [893, 92] on button at bounding box center [900, 91] width 14 height 18
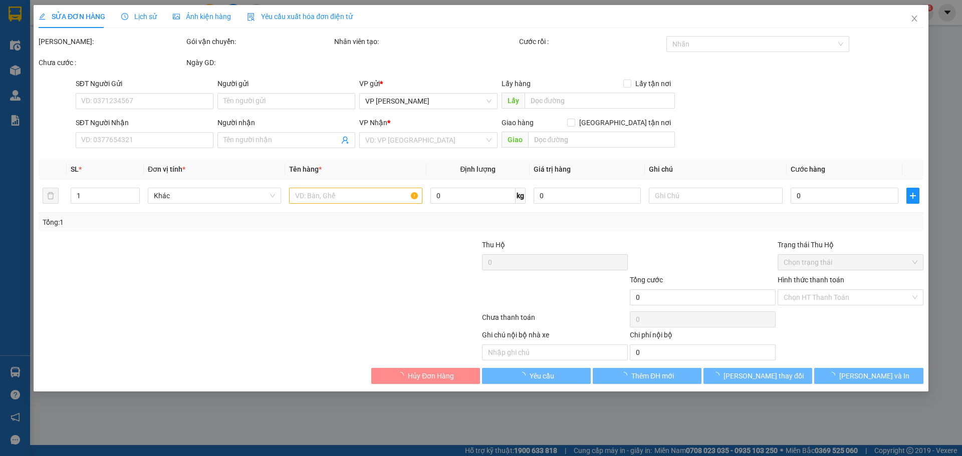
type input "0366011700"
type input "CẦU DẼ"
type input "150.000"
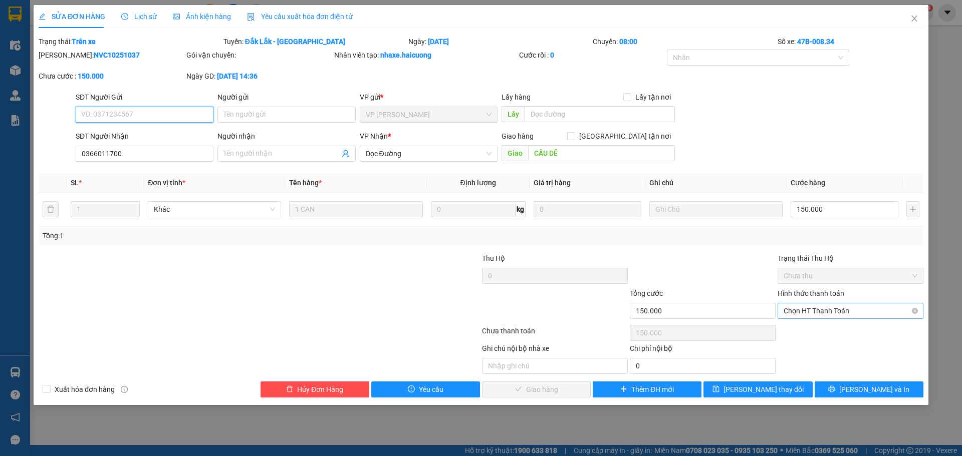
click at [857, 314] on span "Chọn HT Thanh Toán" at bounding box center [850, 310] width 134 height 15
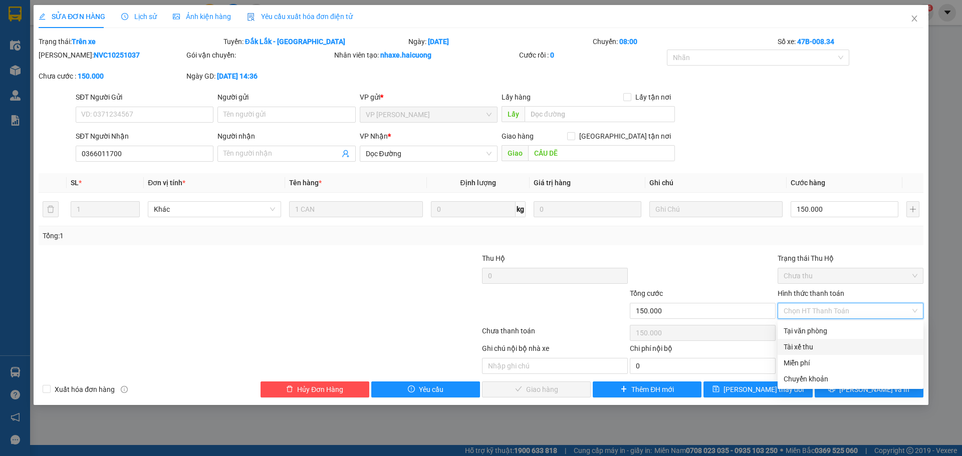
click at [818, 347] on div "Tài xế thu" at bounding box center [850, 347] width 134 height 11
type input "0"
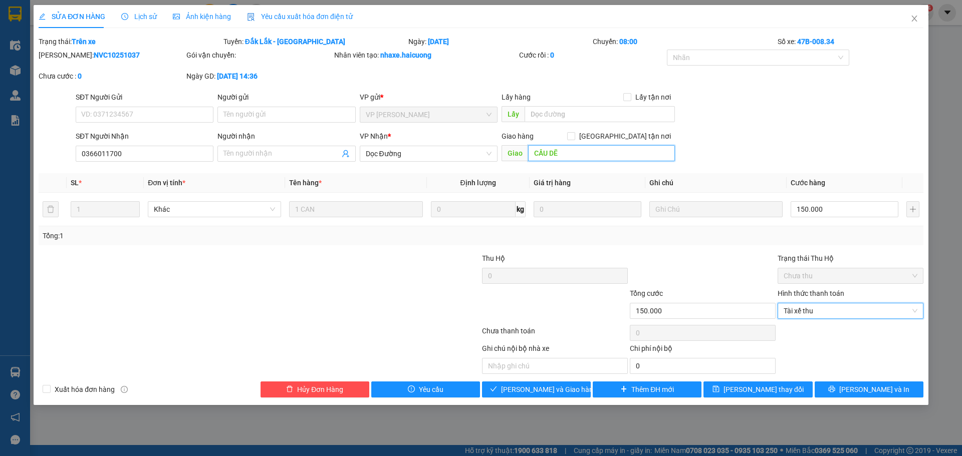
click at [582, 155] on input "CẦU DẼ" at bounding box center [601, 153] width 147 height 16
click at [585, 155] on input "CẦU DẼ" at bounding box center [601, 153] width 147 height 16
type input "CẦU GIẺ"
click at [797, 388] on button "Lưu thay đổi" at bounding box center [757, 390] width 109 height 16
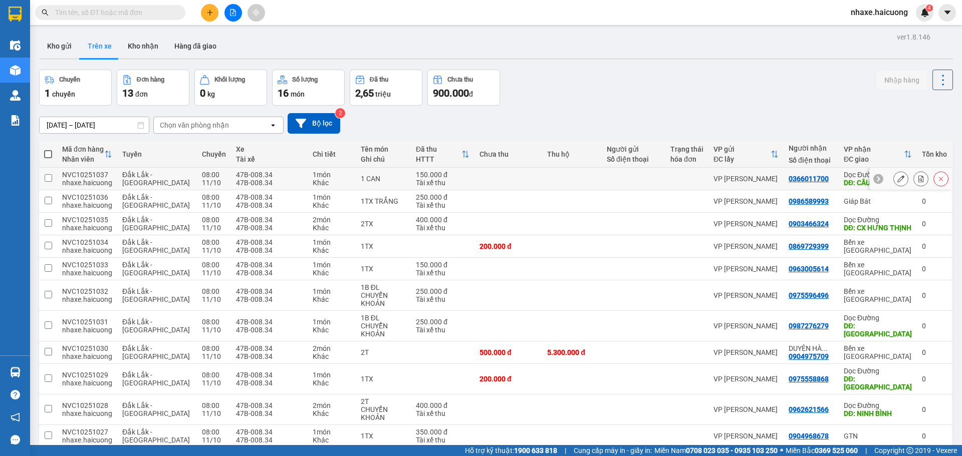
click at [897, 179] on icon at bounding box center [900, 178] width 7 height 7
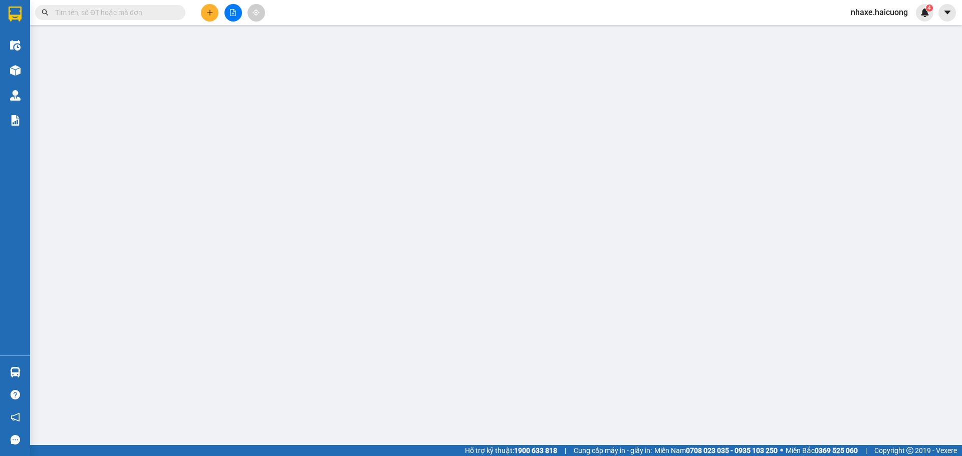
type input "0366011700"
type input "CẦU GIẺ"
type input "150.000"
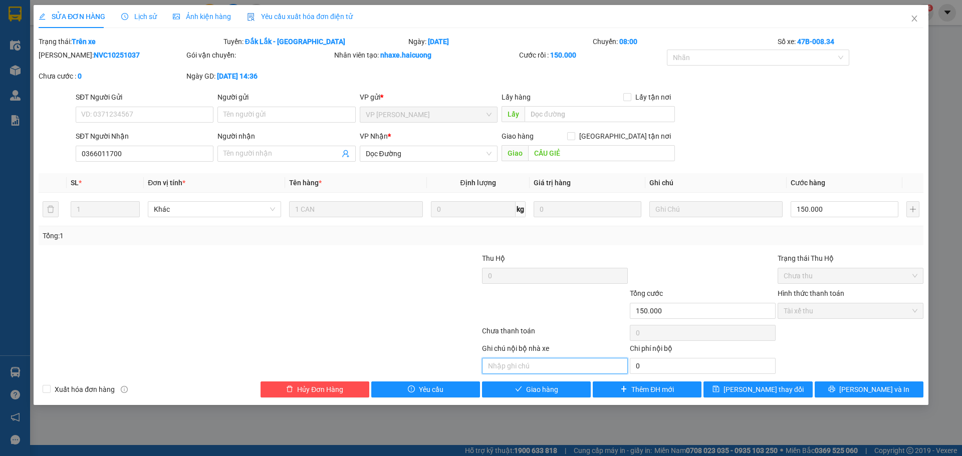
click at [534, 363] on input "text" at bounding box center [555, 366] width 146 height 16
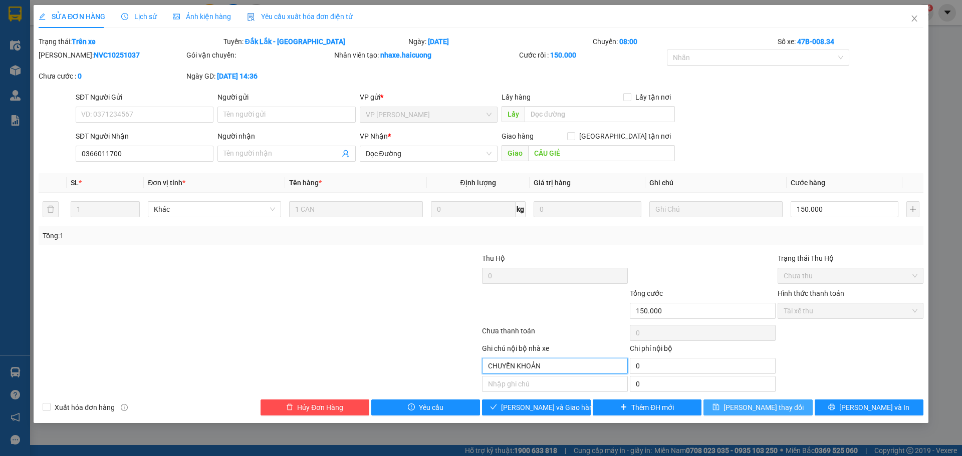
type input "CHUYỂN KHOẢN"
drag, startPoint x: 753, startPoint y: 399, endPoint x: 759, endPoint y: 400, distance: 5.5
click at [754, 400] on button "Lưu thay đổi" at bounding box center [757, 408] width 109 height 16
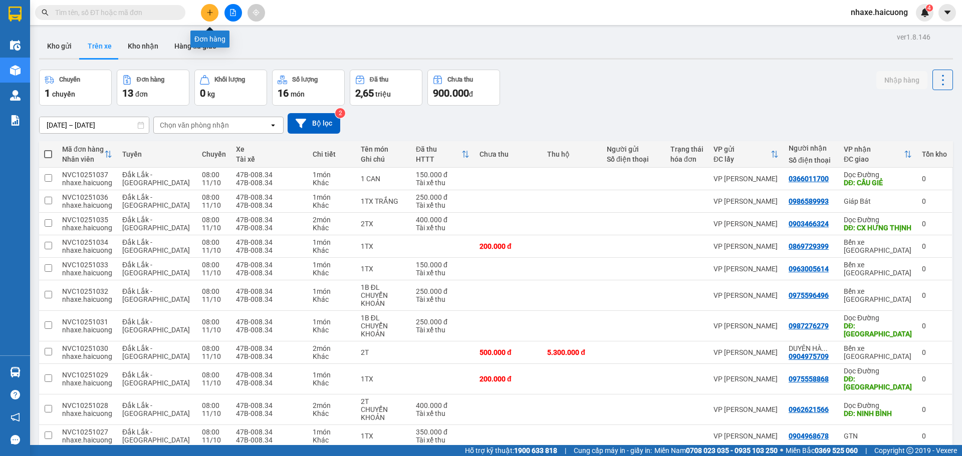
click at [213, 13] on button at bounding box center [210, 13] width 18 height 18
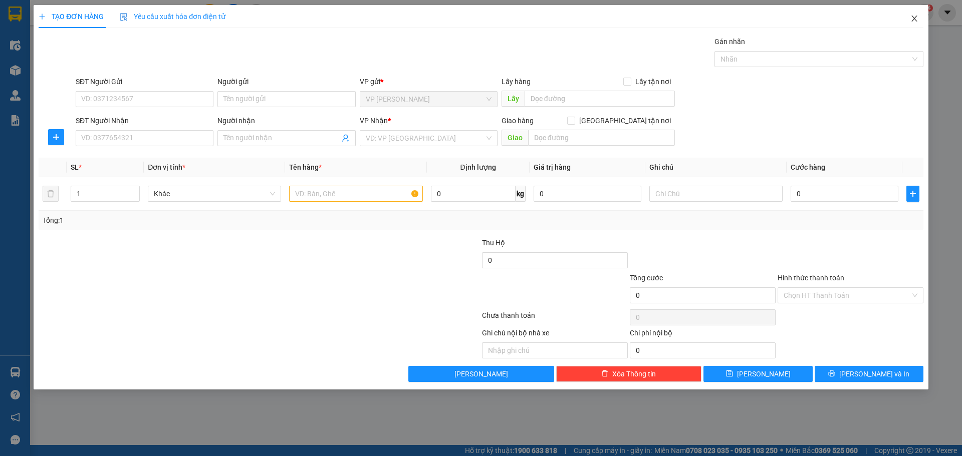
click at [916, 24] on span "Close" at bounding box center [914, 19] width 28 height 28
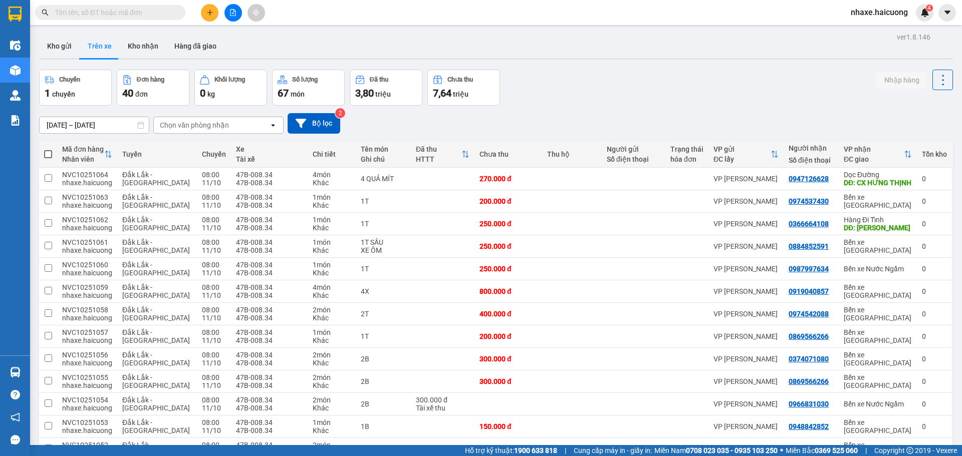
click at [57, 43] on button "Kho gửi" at bounding box center [59, 46] width 41 height 24
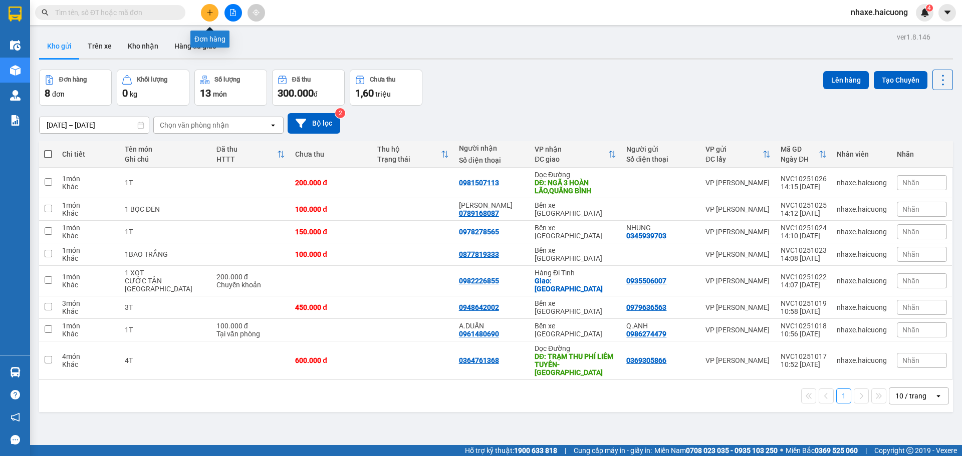
click at [208, 15] on icon "plus" at bounding box center [209, 12] width 7 height 7
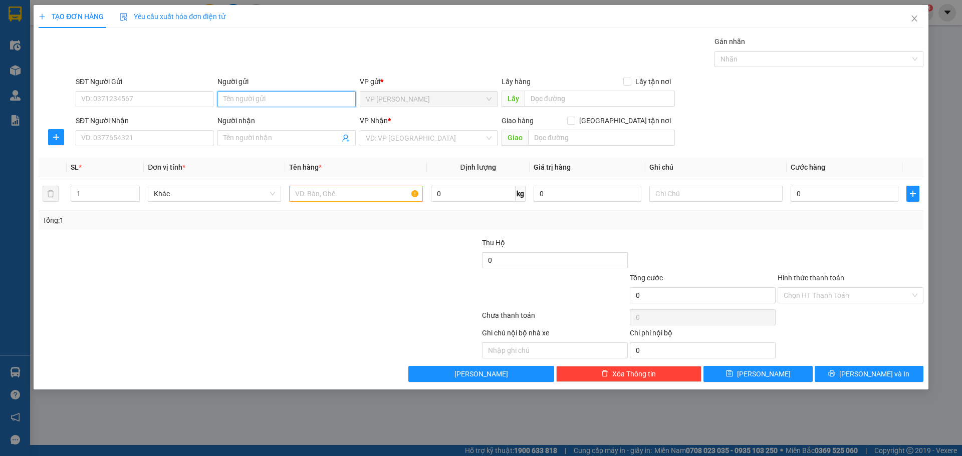
click at [276, 95] on input "Người gửi" at bounding box center [286, 99] width 138 height 16
type input "RƯỢU DAMSAM"
click at [172, 102] on input "SĐT Người Gửi" at bounding box center [145, 99] width 138 height 16
click at [94, 99] on input "0967689247" at bounding box center [145, 99] width 138 height 16
click at [99, 99] on input "0967689247" at bounding box center [145, 99] width 138 height 16
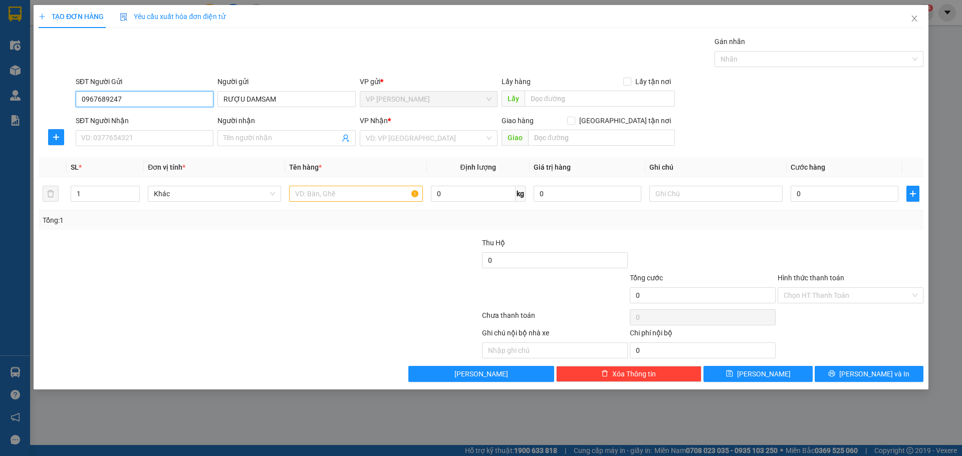
click at [97, 99] on input "0967689247" at bounding box center [145, 99] width 138 height 16
click at [108, 100] on input "0967689247" at bounding box center [145, 99] width 138 height 16
type input "0967689247"
click at [138, 133] on input "SĐT Người Nhận" at bounding box center [145, 138] width 138 height 16
click at [97, 139] on input "0902289" at bounding box center [145, 138] width 138 height 16
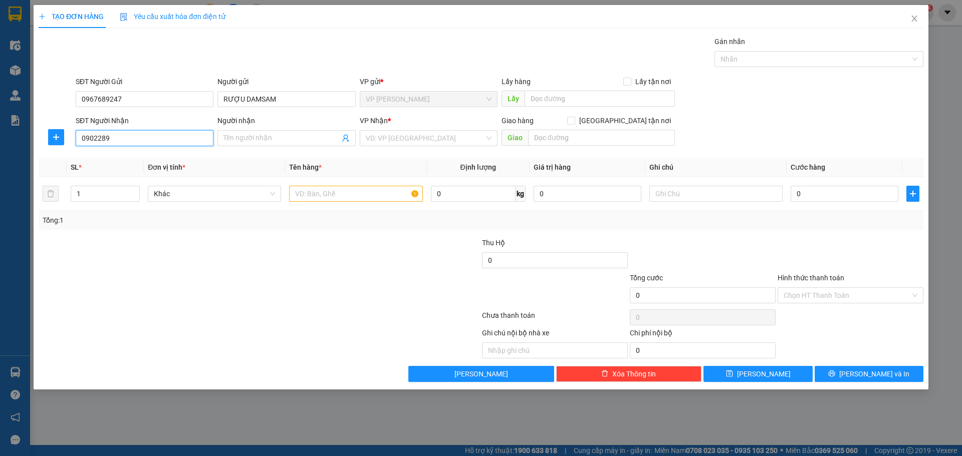
click at [108, 139] on input "0902289" at bounding box center [145, 138] width 138 height 16
click at [97, 139] on input "0902289" at bounding box center [145, 138] width 138 height 16
click at [111, 140] on input "0902289" at bounding box center [145, 138] width 138 height 16
type input "0902289006"
click at [406, 139] on input "search" at bounding box center [425, 138] width 119 height 15
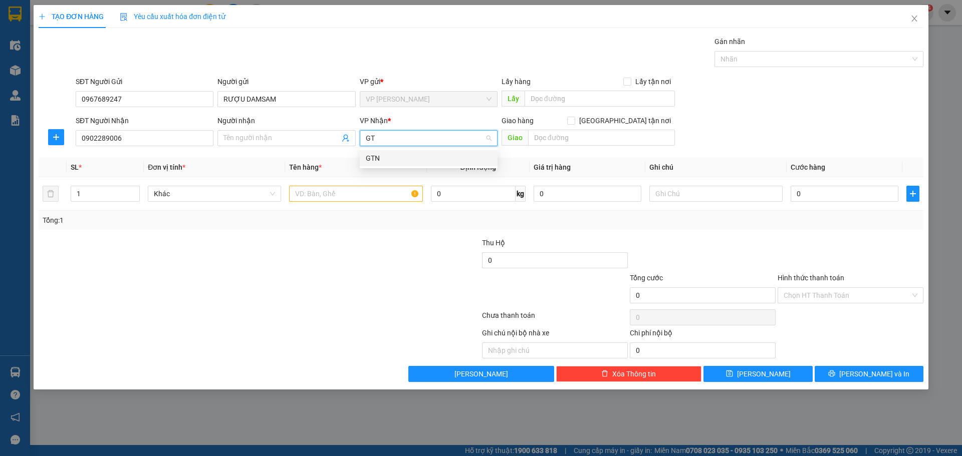
type input "GTN"
click at [407, 160] on div "GTN" at bounding box center [429, 158] width 126 height 11
click at [574, 117] on input "Giao tận nơi" at bounding box center [570, 120] width 7 height 7
checkbox input "true"
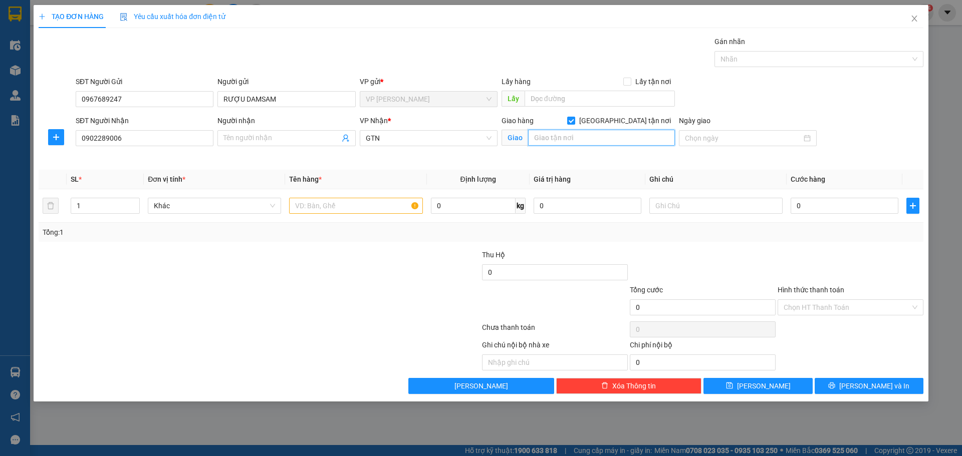
click at [612, 132] on input "text" at bounding box center [601, 138] width 147 height 16
type input "27 NGUYỄN TRƯỜNG TỘ,BA ĐÌNH,HN"
click at [850, 203] on input "0" at bounding box center [844, 206] width 108 height 16
type input "2"
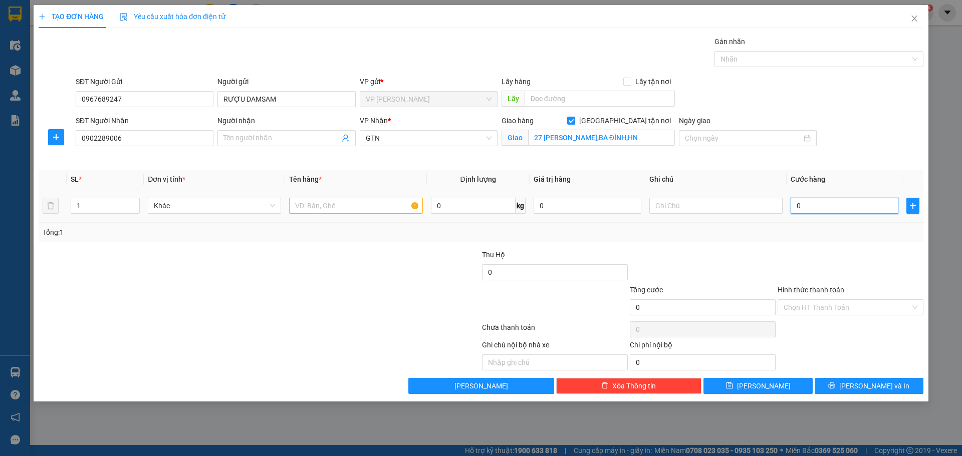
type input "2"
type input "20"
type input "200"
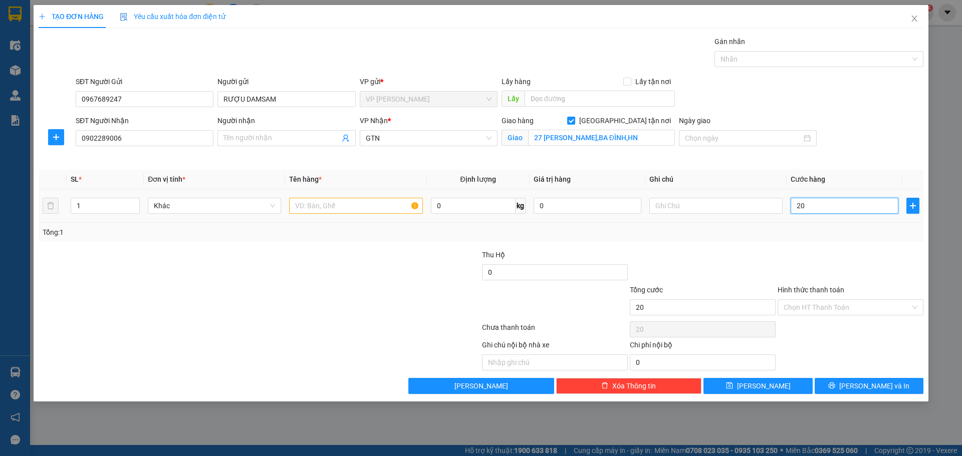
type input "200"
type input "200.000"
click at [836, 303] on input "Hình thức thanh toán" at bounding box center [846, 307] width 127 height 15
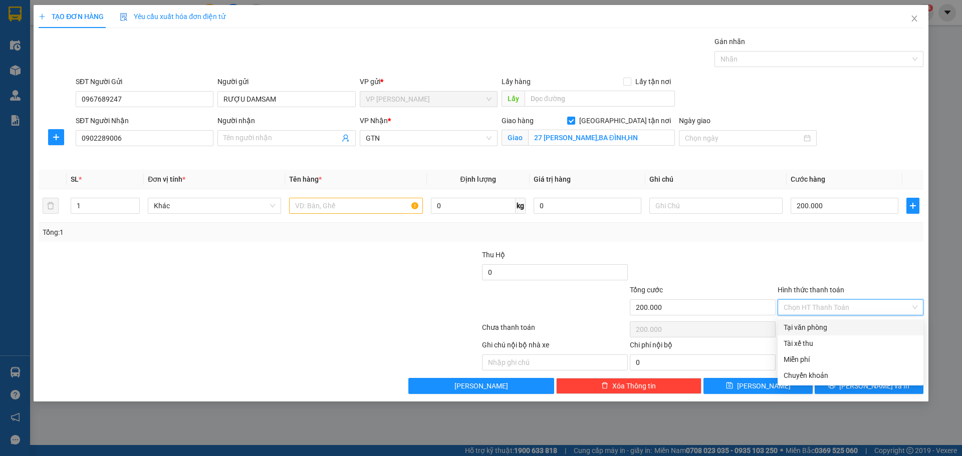
click at [821, 331] on div "Tại văn phòng" at bounding box center [850, 327] width 134 height 11
type input "0"
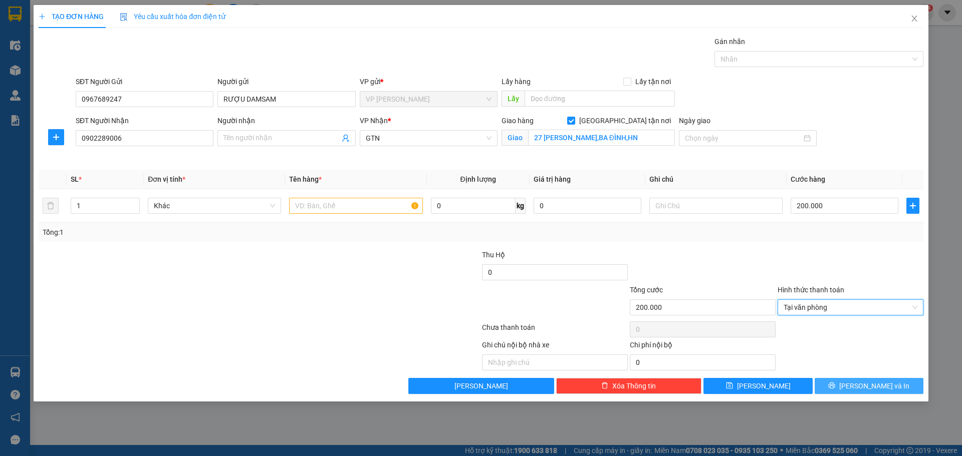
click at [869, 388] on span "[PERSON_NAME] và In" at bounding box center [874, 386] width 70 height 11
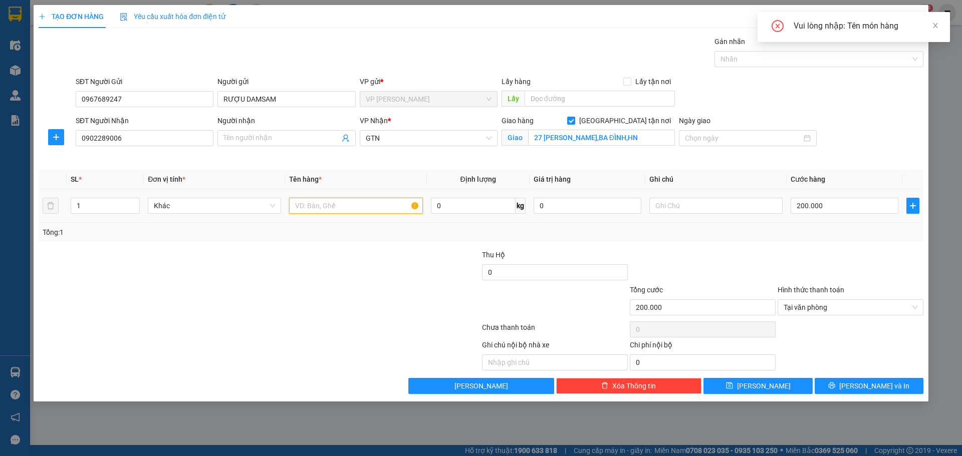
click at [351, 202] on input "text" at bounding box center [355, 206] width 133 height 16
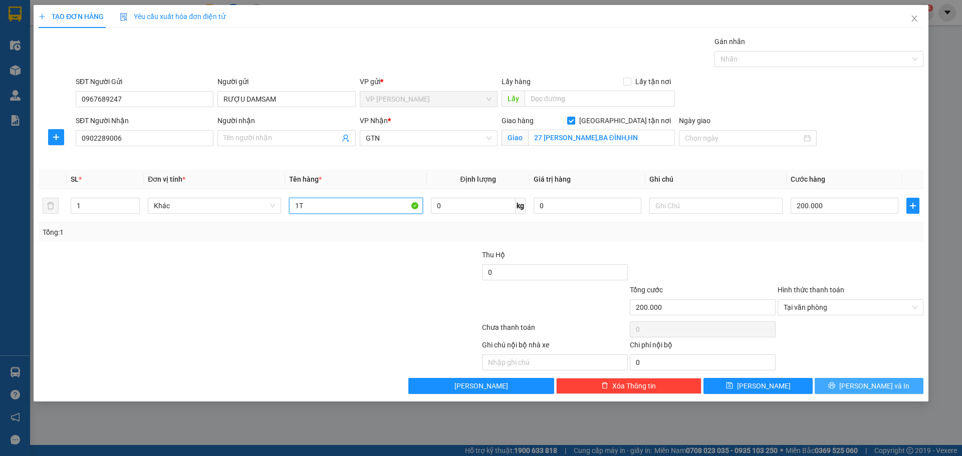
type input "1T"
click at [850, 391] on button "[PERSON_NAME] và In" at bounding box center [868, 386] width 109 height 16
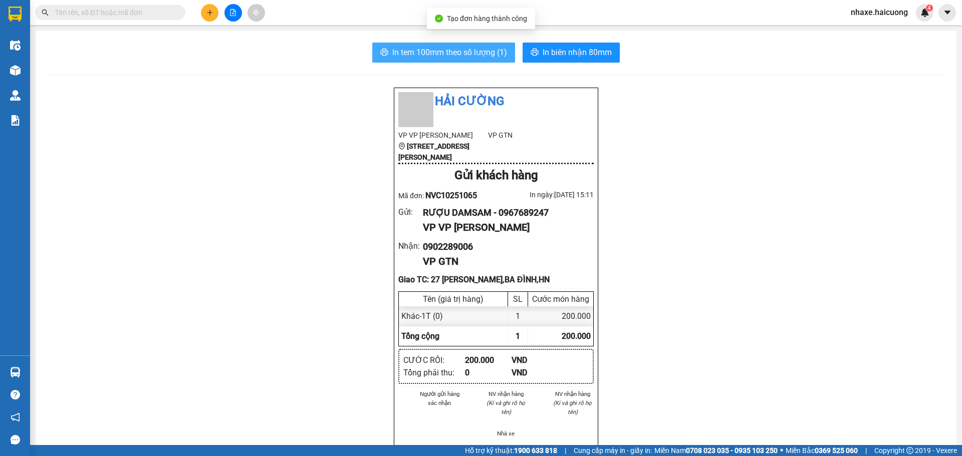
click at [469, 50] on span "In tem 100mm theo số lượng (1)" at bounding box center [449, 52] width 115 height 13
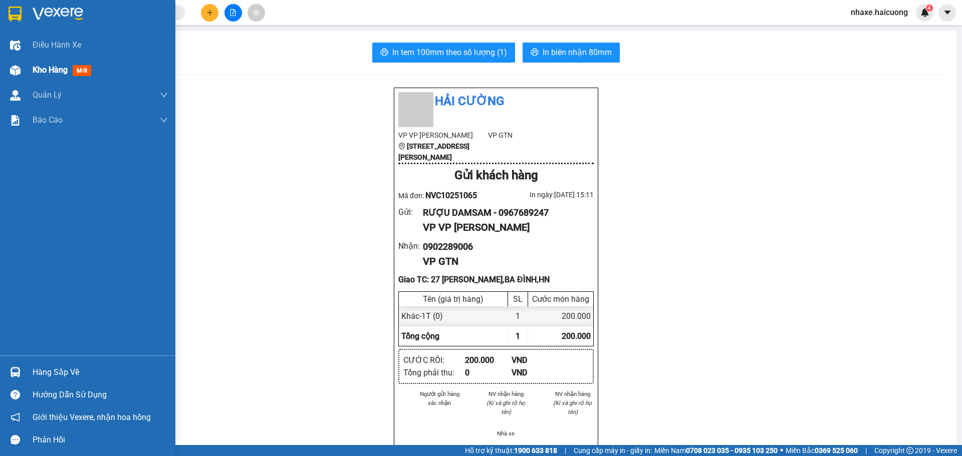
drag, startPoint x: 37, startPoint y: 70, endPoint x: 80, endPoint y: 67, distance: 43.2
click at [38, 70] on span "Kho hàng" at bounding box center [50, 70] width 35 height 10
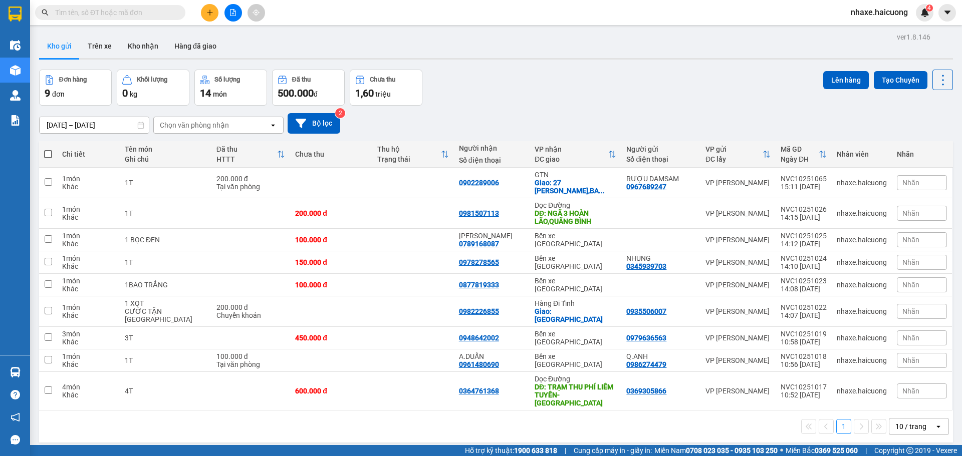
click at [210, 14] on icon "plus" at bounding box center [209, 12] width 7 height 7
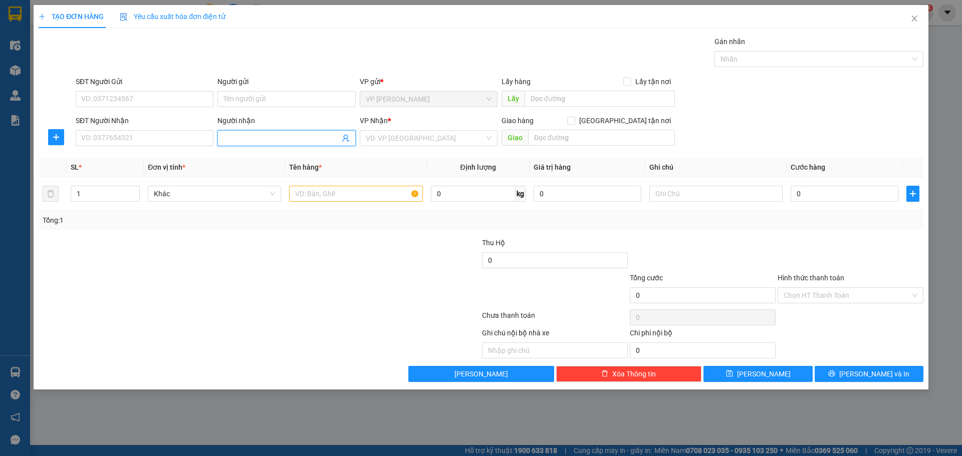
click at [273, 140] on input "Người nhận" at bounding box center [281, 138] width 116 height 11
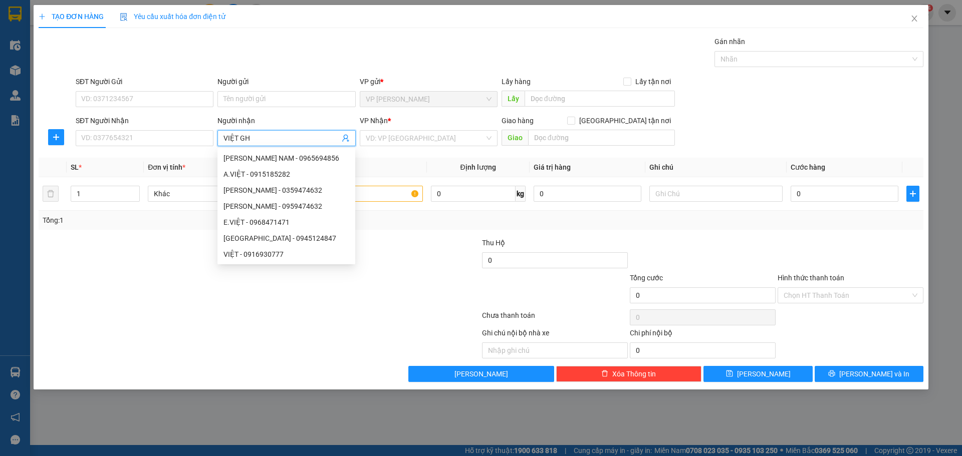
type input "VIỆT GHẾ"
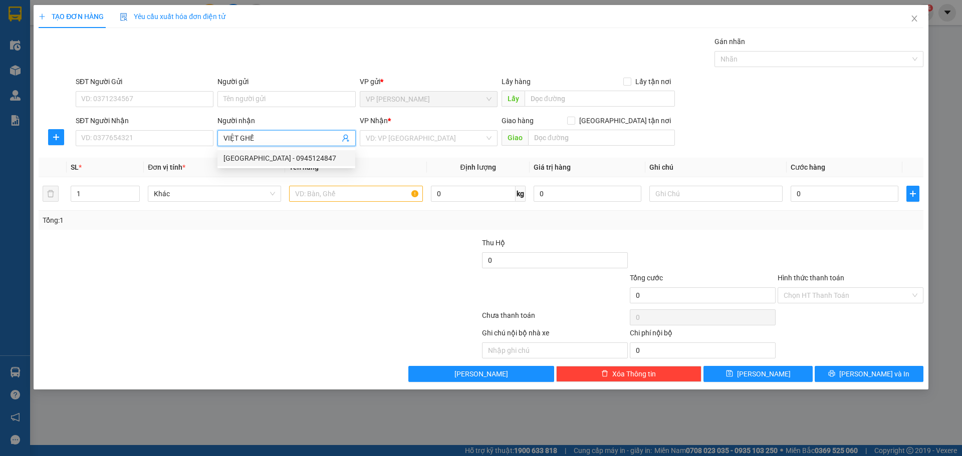
click at [302, 152] on div "VIỆT GHẾ - 0945124847" at bounding box center [286, 158] width 138 height 16
type input "0945124847"
type input "VIỆT GHẾ"
click at [96, 140] on input "0945124847" at bounding box center [145, 138] width 138 height 16
click at [105, 140] on input "0945124847" at bounding box center [145, 138] width 138 height 16
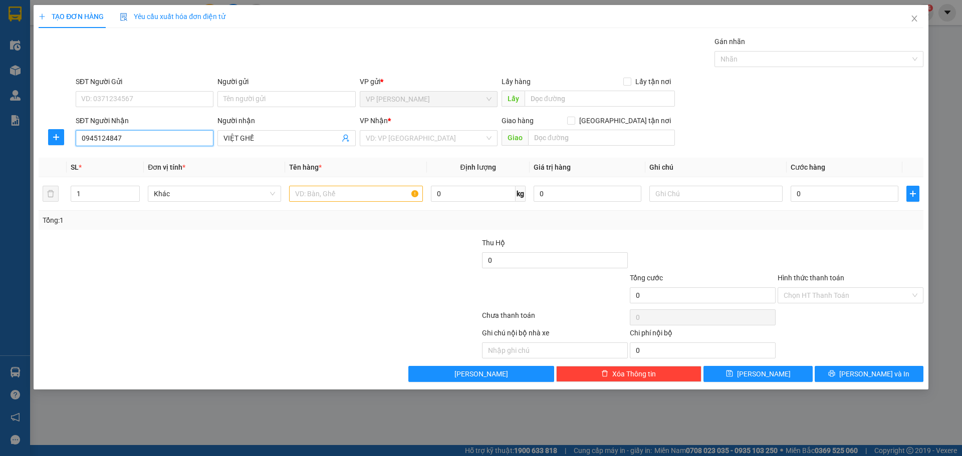
click at [113, 139] on input "0945124847" at bounding box center [145, 138] width 138 height 16
click at [123, 140] on input "0945124847" at bounding box center [145, 138] width 138 height 16
click at [94, 199] on input "1" at bounding box center [105, 193] width 68 height 15
type input "2"
click at [132, 191] on span "up" at bounding box center [134, 191] width 6 height 6
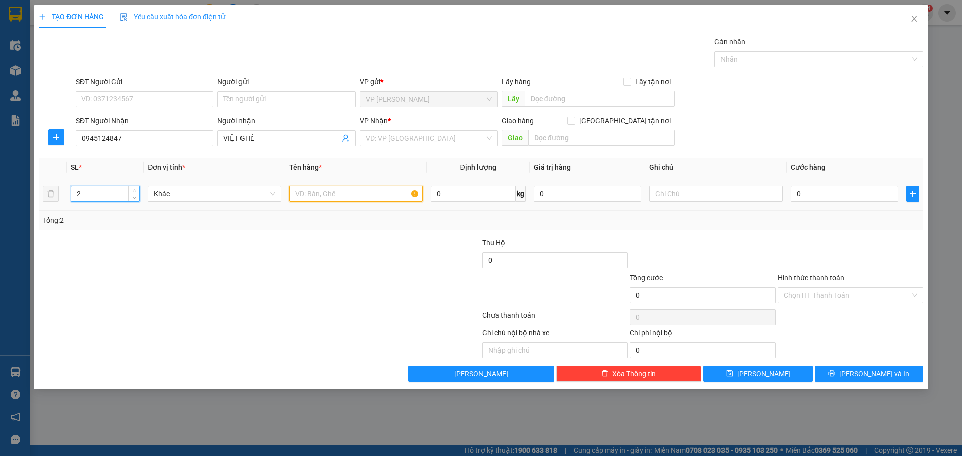
click at [302, 193] on input "text" at bounding box center [355, 194] width 133 height 16
type input "2 GHẾ"
drag, startPoint x: 319, startPoint y: 272, endPoint x: 423, endPoint y: 249, distance: 106.8
click at [318, 273] on div at bounding box center [185, 289] width 295 height 35
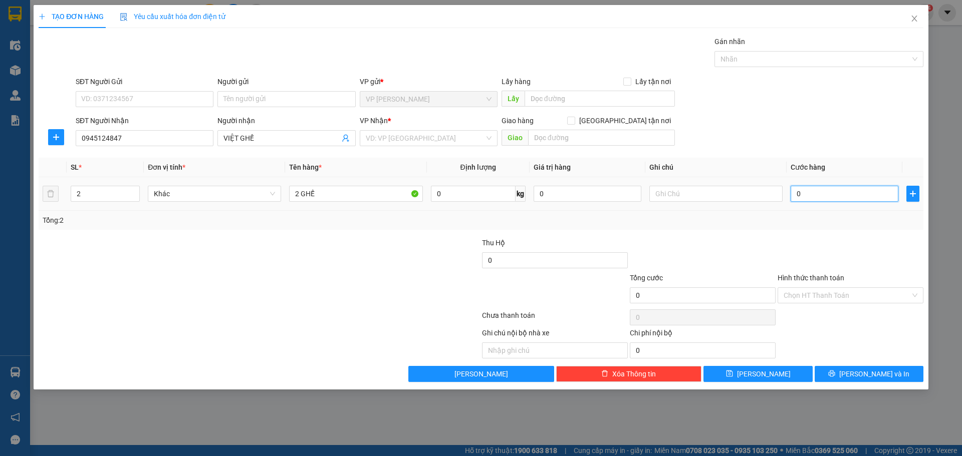
click at [813, 198] on input "0" at bounding box center [844, 194] width 108 height 16
type input "5"
type input "50"
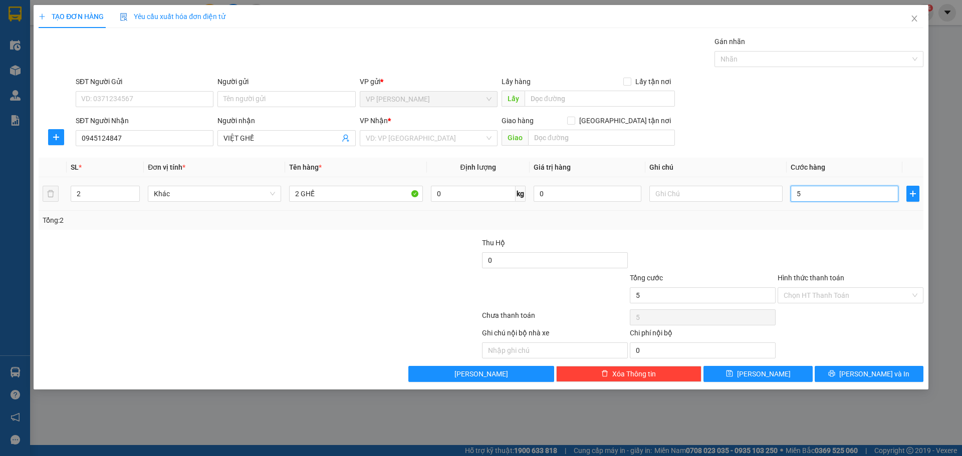
type input "50"
type input "500"
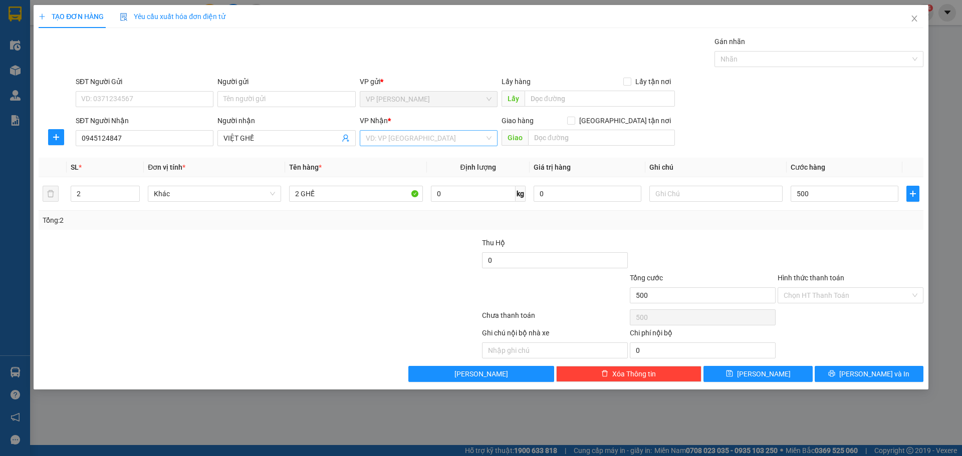
type input "500.000"
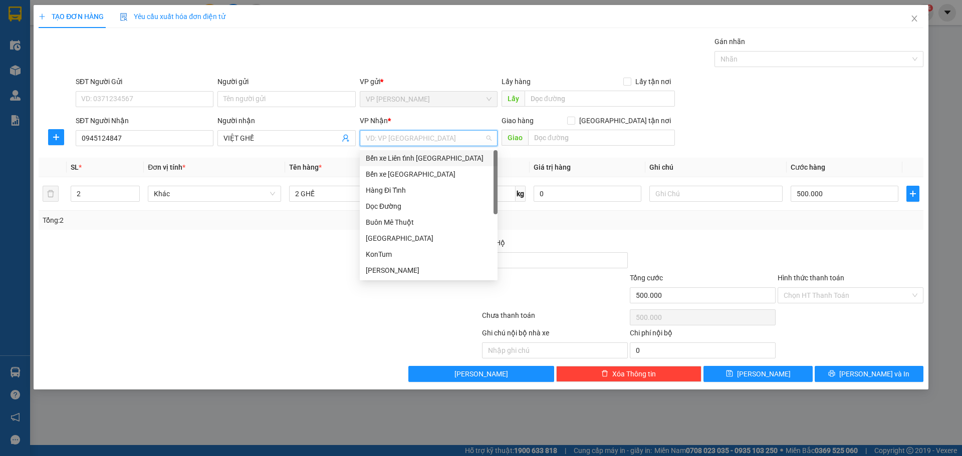
click at [421, 141] on input "search" at bounding box center [425, 138] width 119 height 15
click at [420, 175] on div "Bến xe [GEOGRAPHIC_DATA]" at bounding box center [429, 174] width 126 height 11
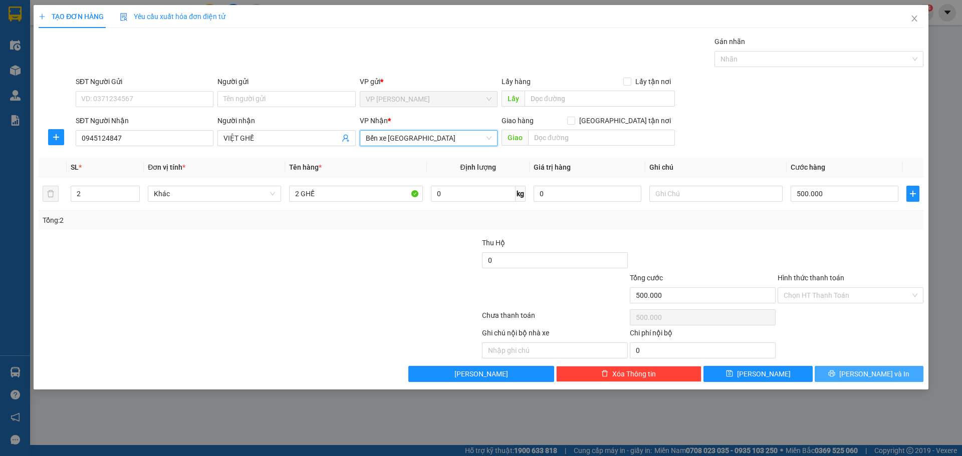
click at [890, 370] on button "[PERSON_NAME] và In" at bounding box center [868, 374] width 109 height 16
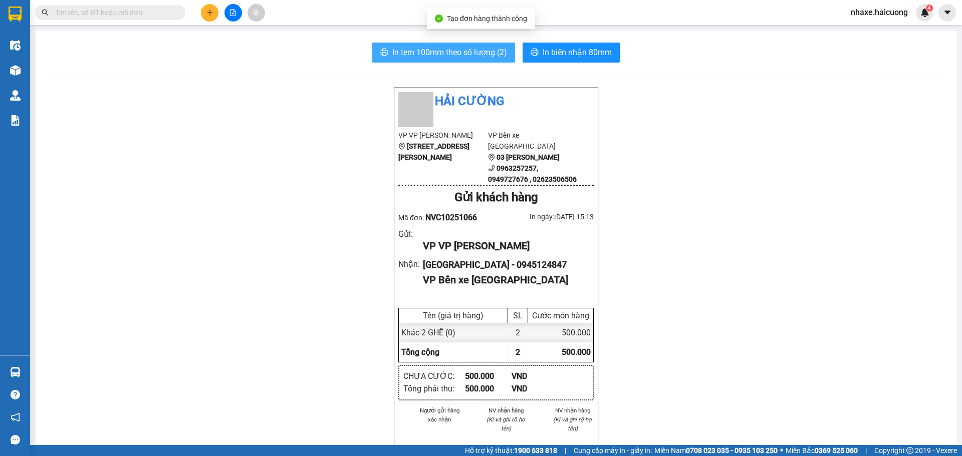
click at [425, 49] on span "In tem 100mm theo số lượng (2)" at bounding box center [449, 52] width 115 height 13
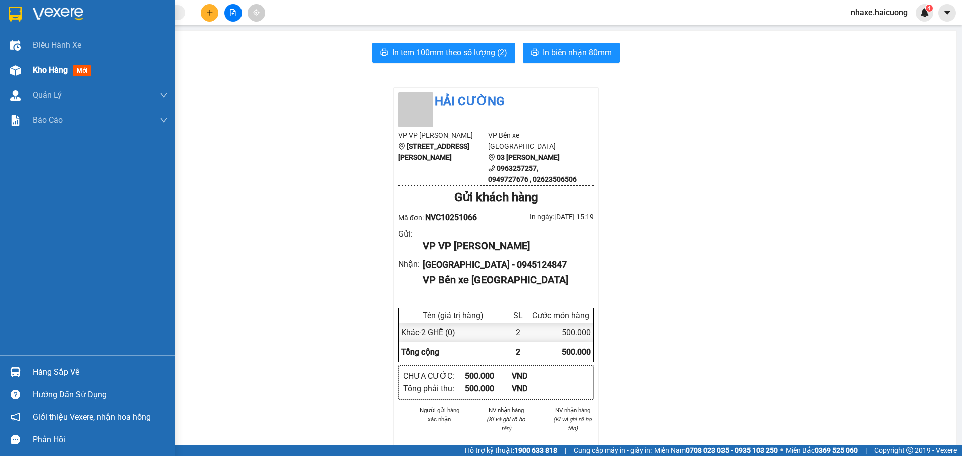
click at [32, 61] on div "Kho hàng mới" at bounding box center [87, 70] width 175 height 25
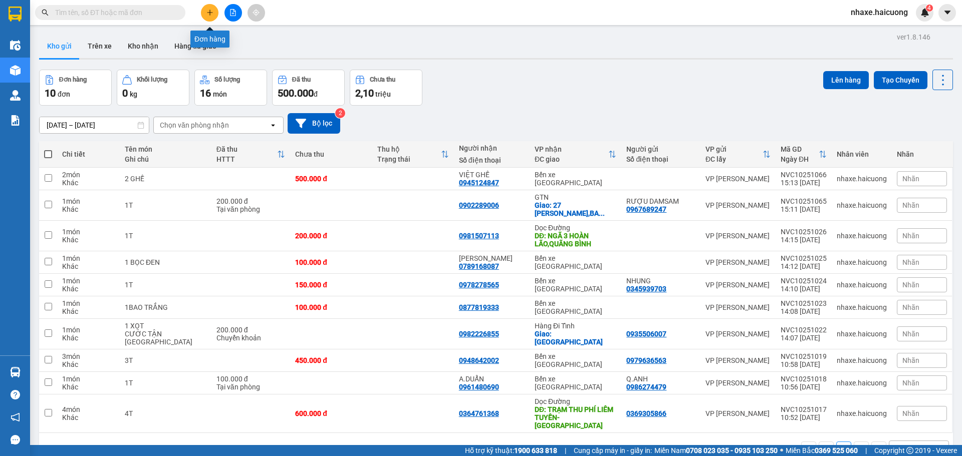
click at [208, 13] on icon "plus" at bounding box center [210, 12] width 6 height 1
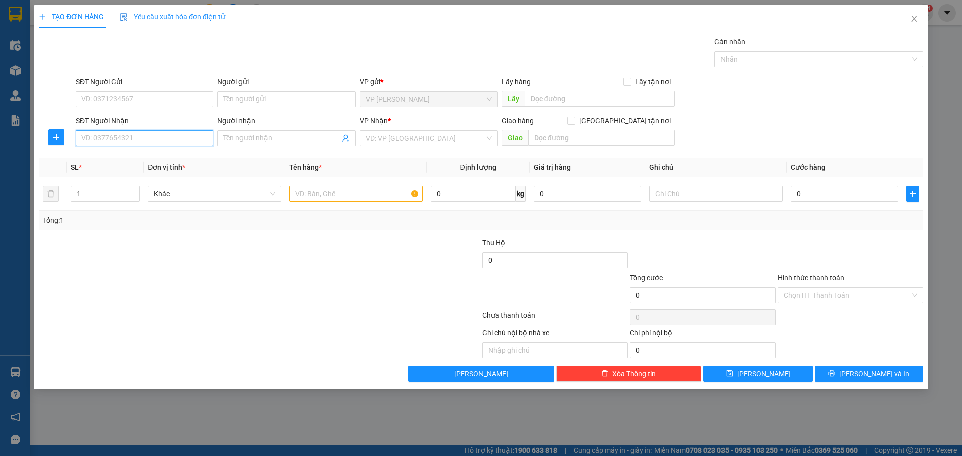
click at [130, 140] on input "SĐT Người Nhận" at bounding box center [145, 138] width 138 height 16
click at [152, 102] on input "SĐT Người Gửi" at bounding box center [145, 99] width 138 height 16
type input "0948224995"
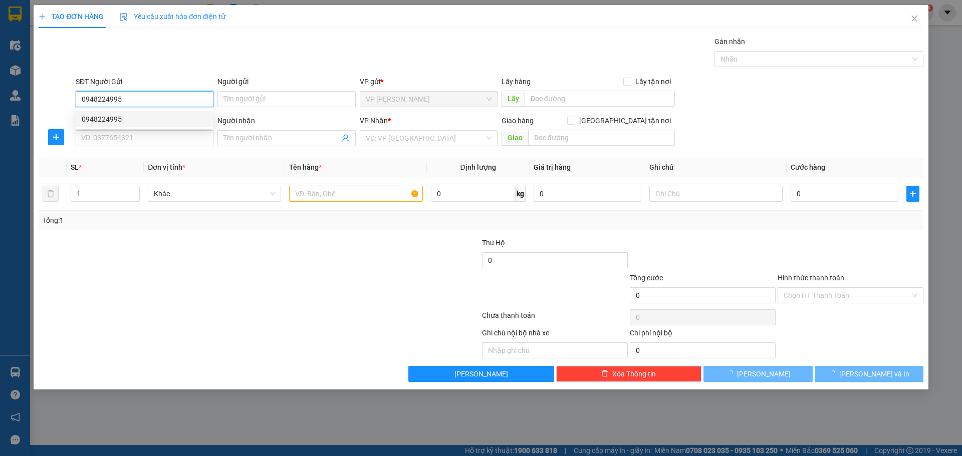
click at [138, 114] on div "0948224995" at bounding box center [145, 119] width 126 height 11
type input "0974935299"
type input "VƯC VÒNG"
type input "100.000"
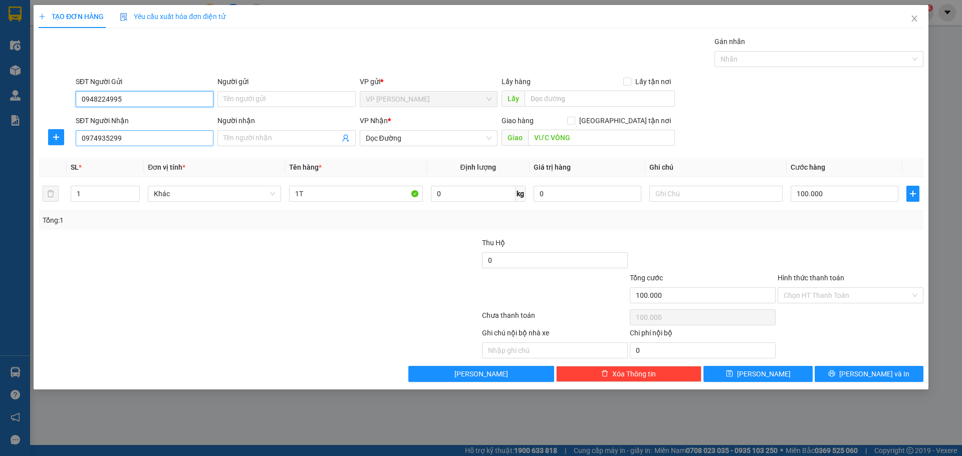
type input "0948224995"
click at [161, 138] on input "0974935299" at bounding box center [145, 138] width 138 height 16
click at [410, 141] on span "Dọc Đường" at bounding box center [429, 138] width 126 height 15
type input "0983362999"
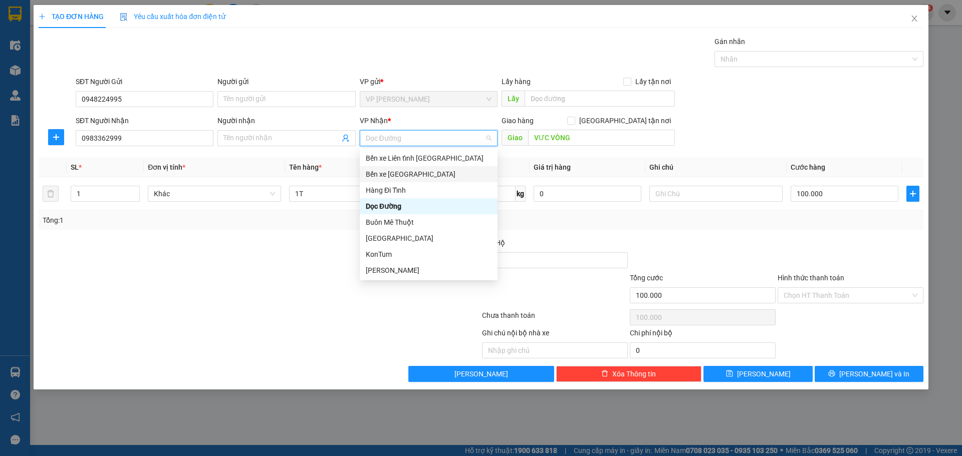
click at [412, 175] on div "Bến xe [GEOGRAPHIC_DATA]" at bounding box center [429, 174] width 126 height 11
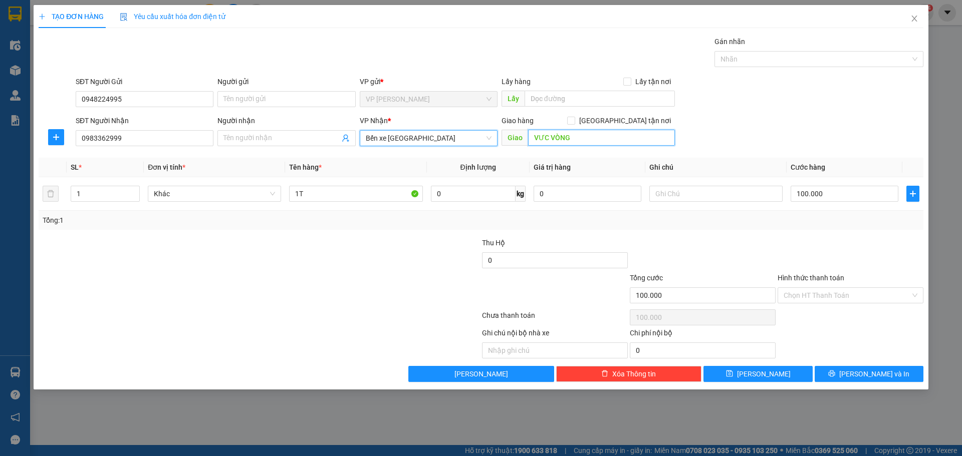
click at [580, 145] on input "VƯC VÒNG" at bounding box center [601, 138] width 147 height 16
click at [906, 375] on button "[PERSON_NAME] và In" at bounding box center [868, 374] width 109 height 16
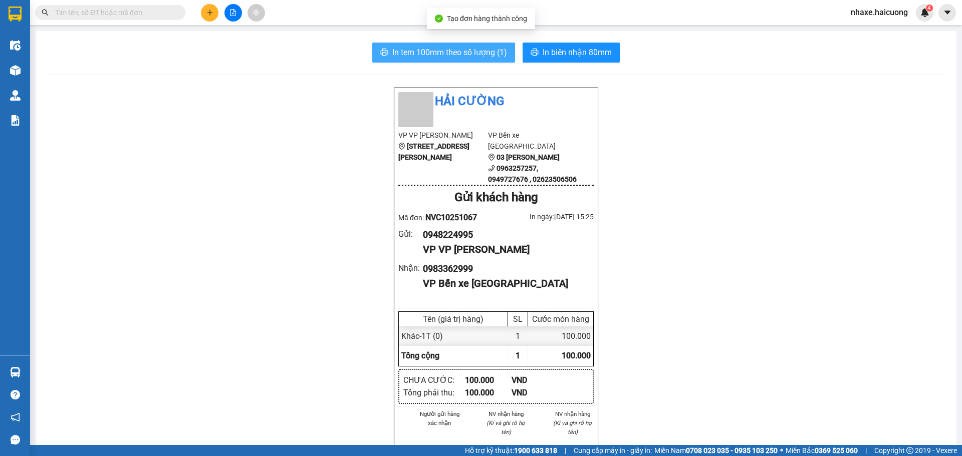
click at [431, 47] on span "In tem 100mm theo số lượng (1)" at bounding box center [449, 52] width 115 height 13
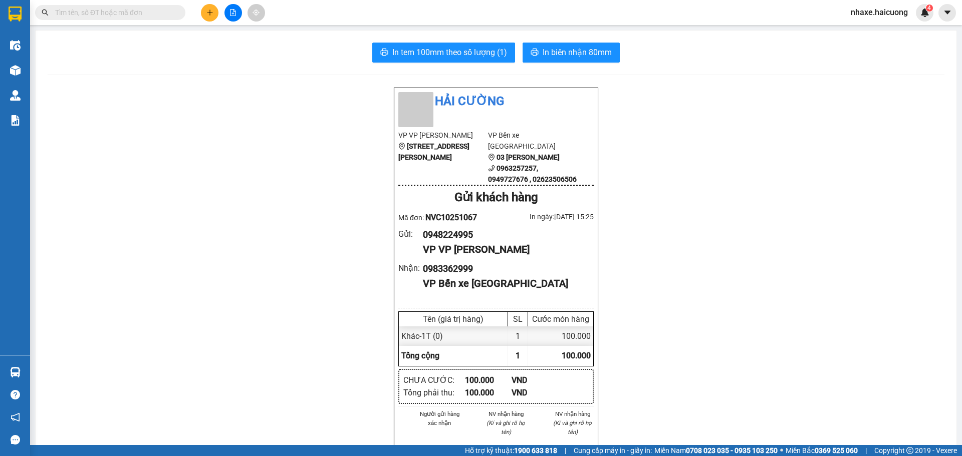
click at [200, 6] on div at bounding box center [232, 13] width 75 height 18
click at [209, 9] on button at bounding box center [210, 13] width 18 height 18
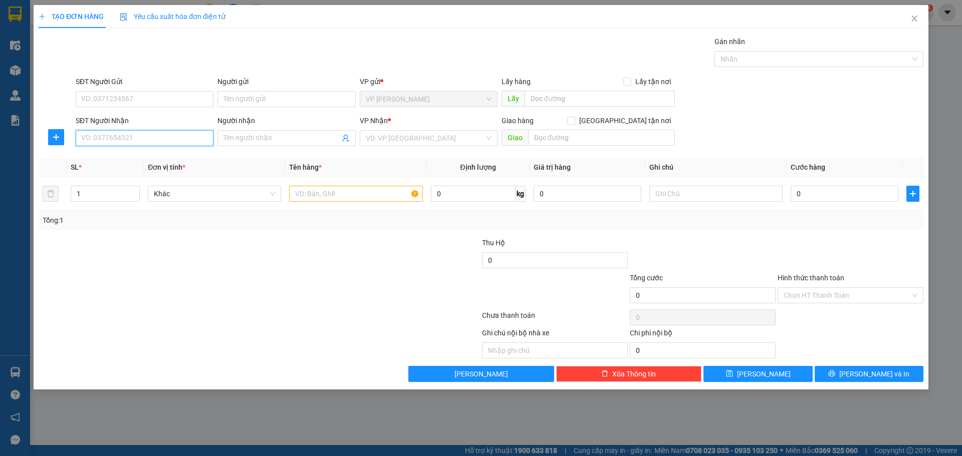
click at [153, 142] on input "SĐT Người Nhận" at bounding box center [145, 138] width 138 height 16
click at [102, 97] on input "SĐT Người Gửi" at bounding box center [145, 99] width 138 height 16
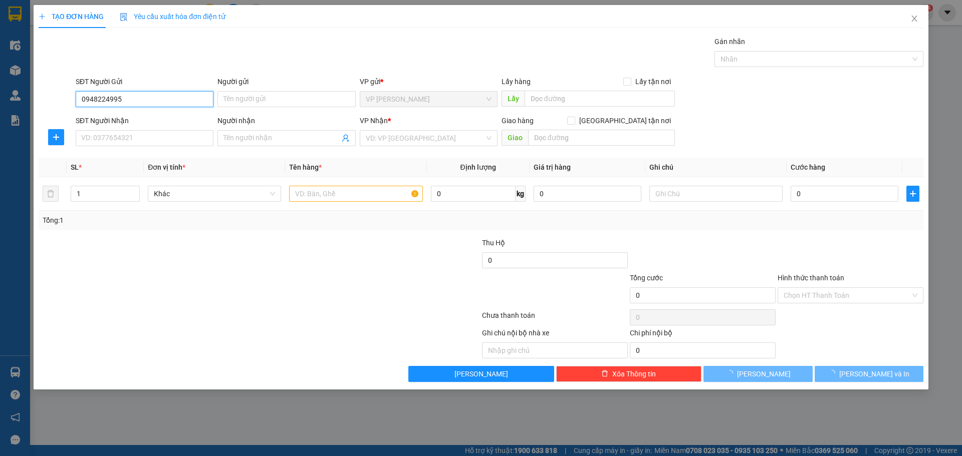
type input "0948224995"
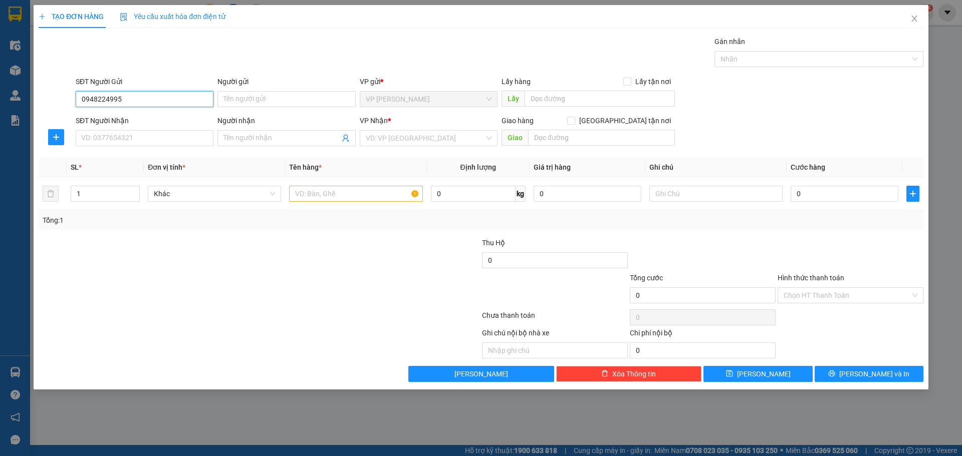
click at [164, 103] on input "0948224995" at bounding box center [145, 99] width 138 height 16
click at [155, 123] on div "0948224995" at bounding box center [145, 119] width 126 height 11
type input "0983362999"
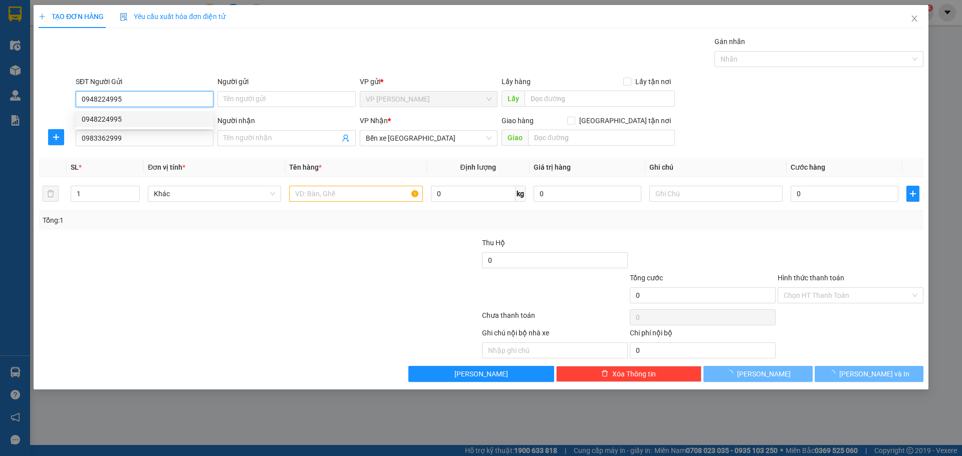
type input "100.000"
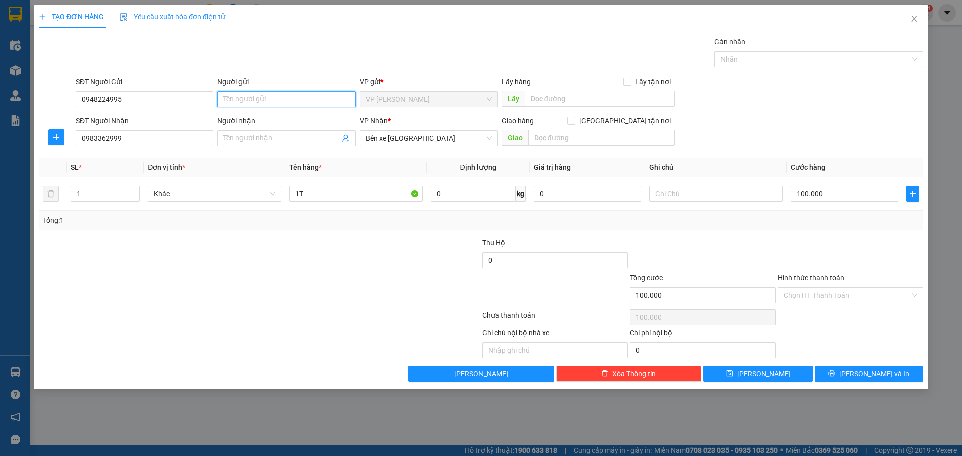
click at [255, 96] on input "Người gửi" at bounding box center [286, 99] width 138 height 16
type input "GIẢN SÂM"
click at [295, 308] on div at bounding box center [259, 317] width 443 height 20
click at [168, 137] on input "0983362999" at bounding box center [145, 138] width 138 height 16
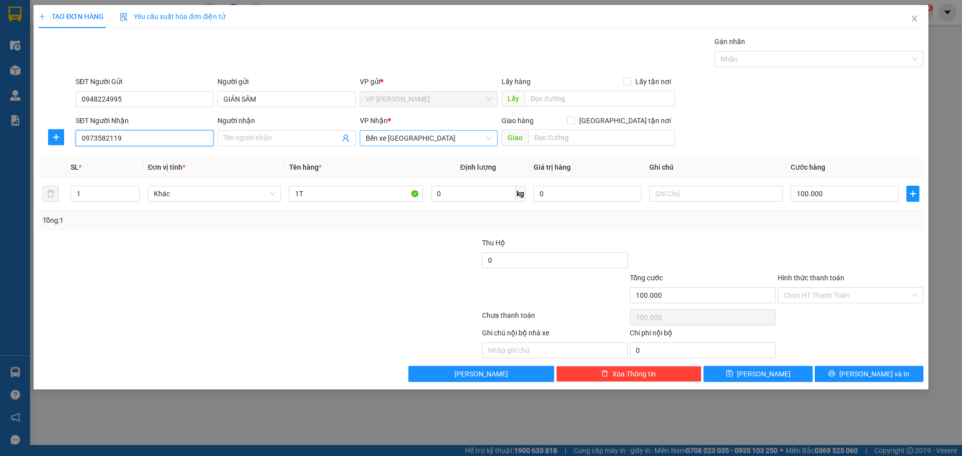
click at [432, 139] on span "Bến xe [GEOGRAPHIC_DATA]" at bounding box center [429, 138] width 126 height 15
type input "0973582119"
type input "GIAP"
click at [394, 152] on div "Giáp Bát" at bounding box center [429, 158] width 138 height 16
click at [859, 191] on input "100.000" at bounding box center [844, 194] width 108 height 16
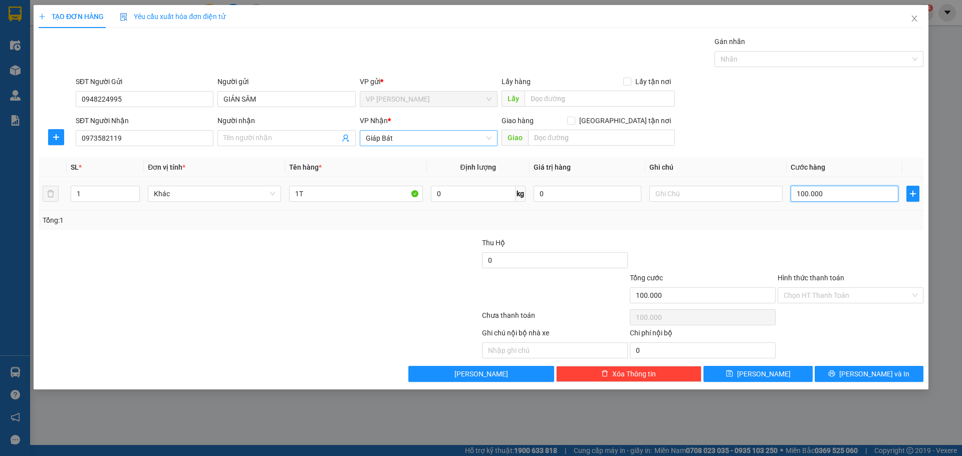
type input "1"
type input "15"
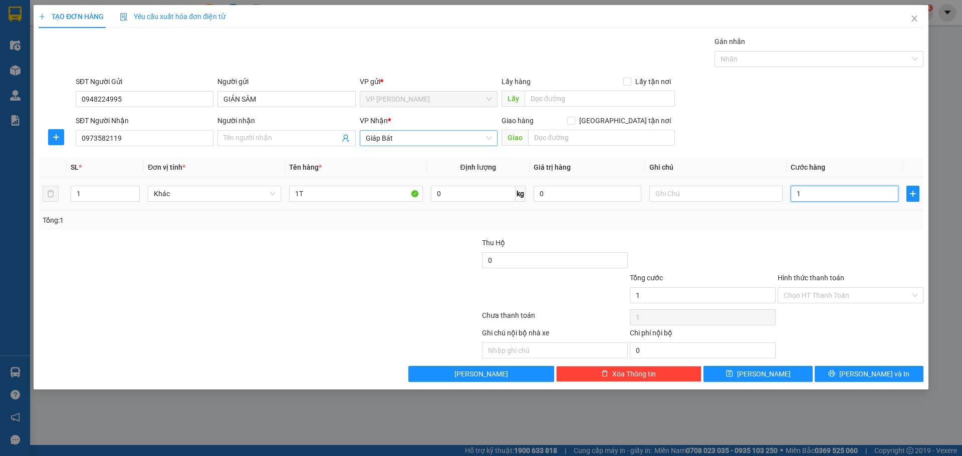
type input "15"
type input "150"
type input "150.000"
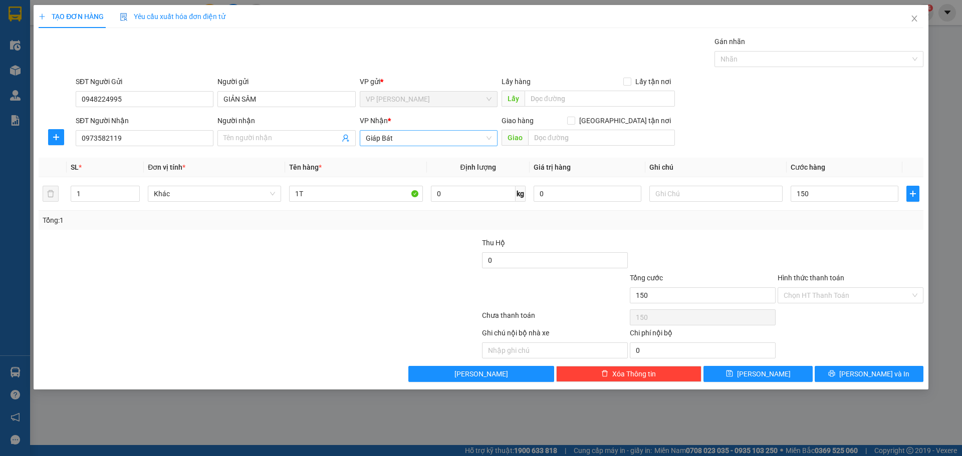
type input "150.000"
click at [820, 258] on div at bounding box center [850, 254] width 148 height 35
click at [865, 371] on span "[PERSON_NAME] và In" at bounding box center [874, 374] width 70 height 11
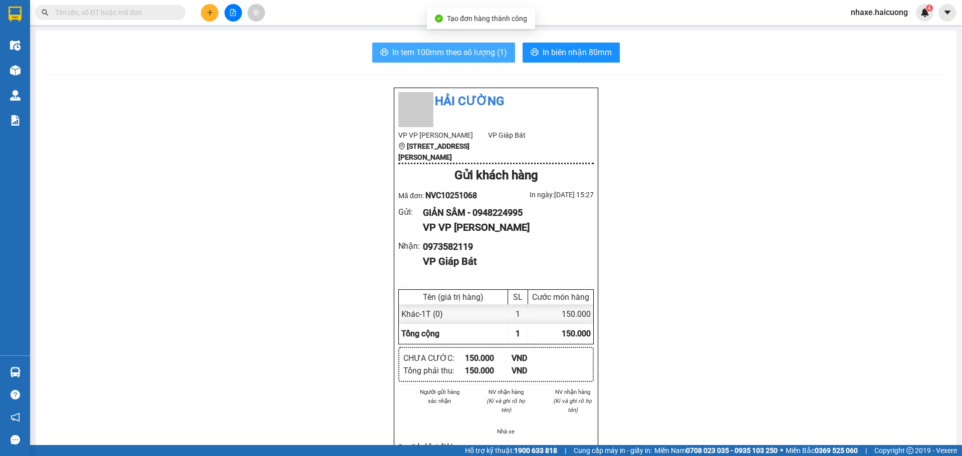
click at [475, 58] on span "In tem 100mm theo số lượng (1)" at bounding box center [449, 52] width 115 height 13
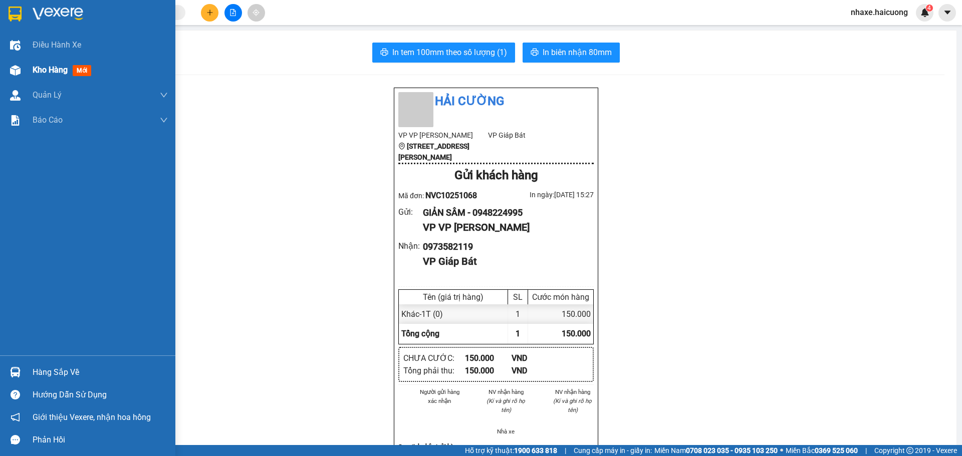
click at [21, 68] on div at bounding box center [16, 71] width 18 height 18
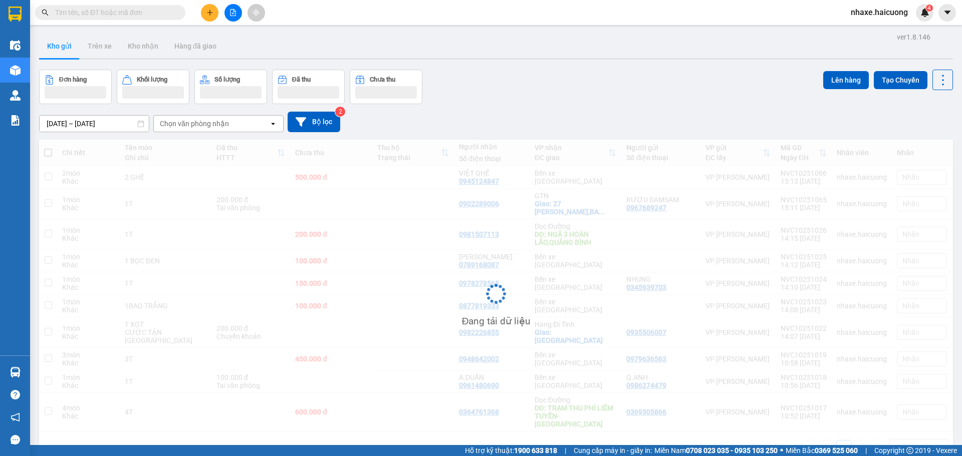
click at [148, 12] on input "text" at bounding box center [114, 12] width 118 height 11
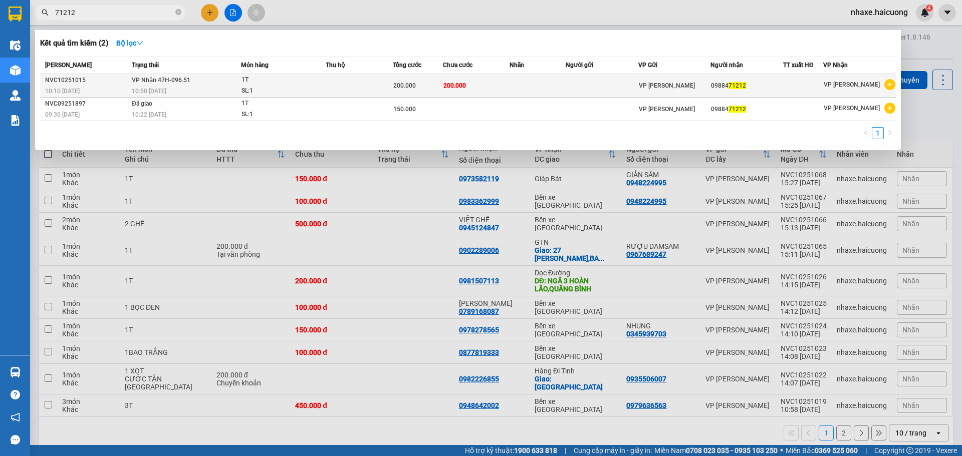
type input "71212"
click at [341, 91] on td at bounding box center [359, 86] width 67 height 24
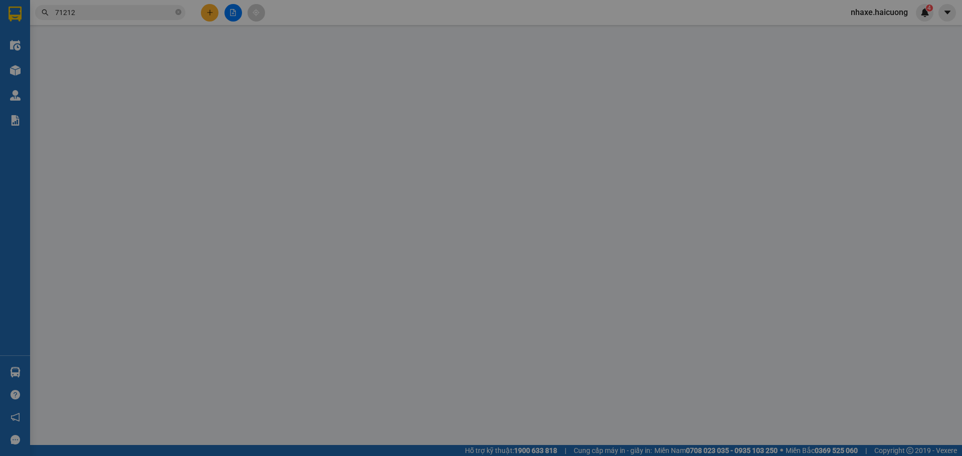
type input "0988471212"
type input "200.000"
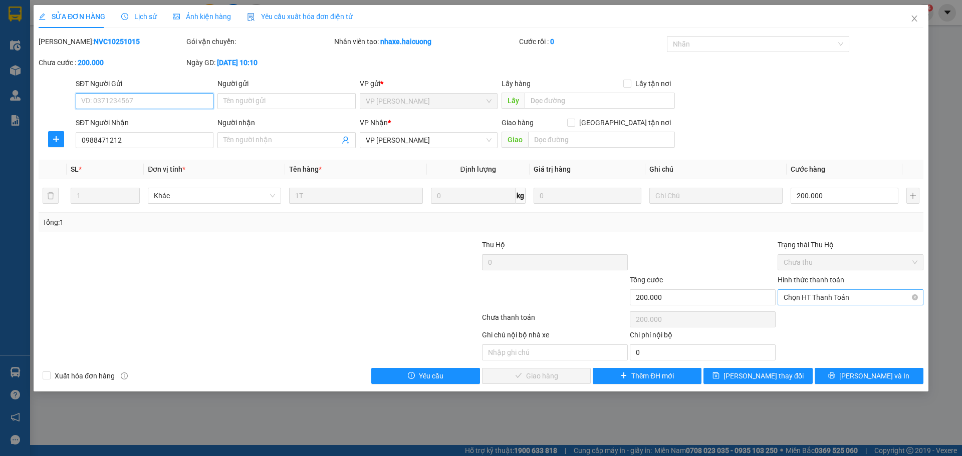
click at [827, 298] on span "Chọn HT Thanh Toán" at bounding box center [850, 297] width 134 height 15
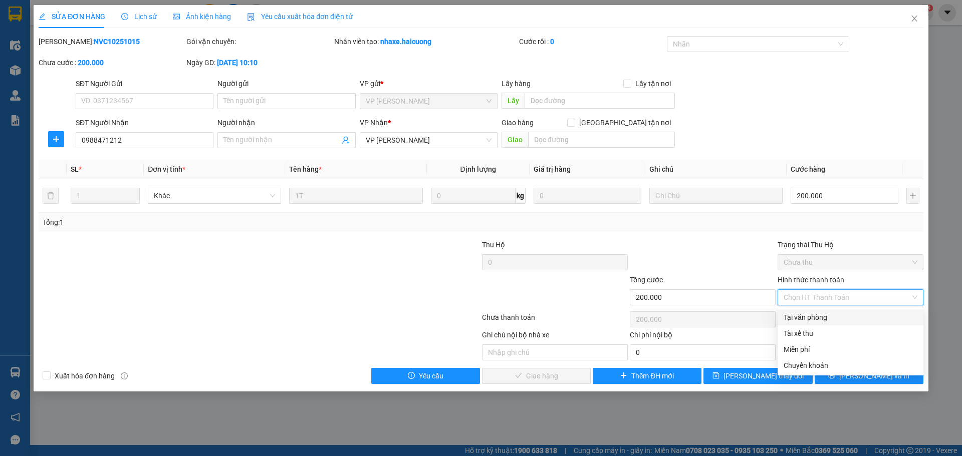
click at [823, 315] on div "Tại văn phòng" at bounding box center [850, 317] width 134 height 11
type input "0"
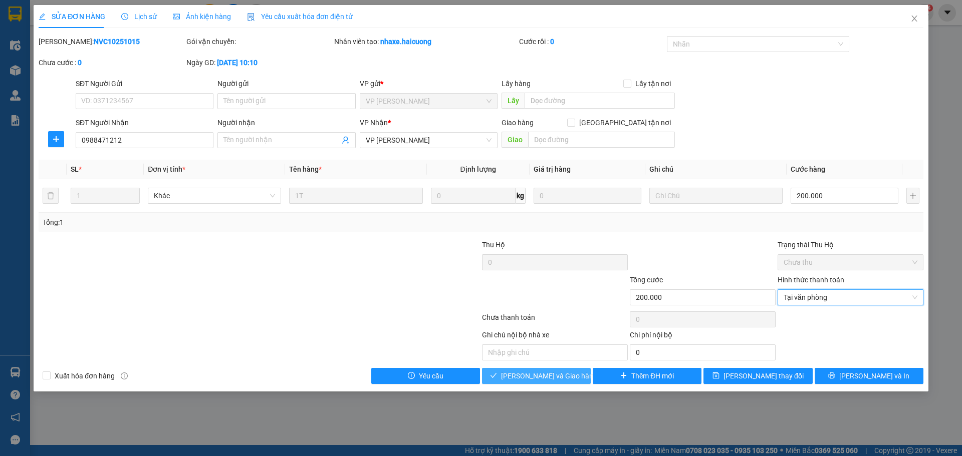
click at [547, 379] on span "Lưu và Giao hàng" at bounding box center [549, 376] width 96 height 11
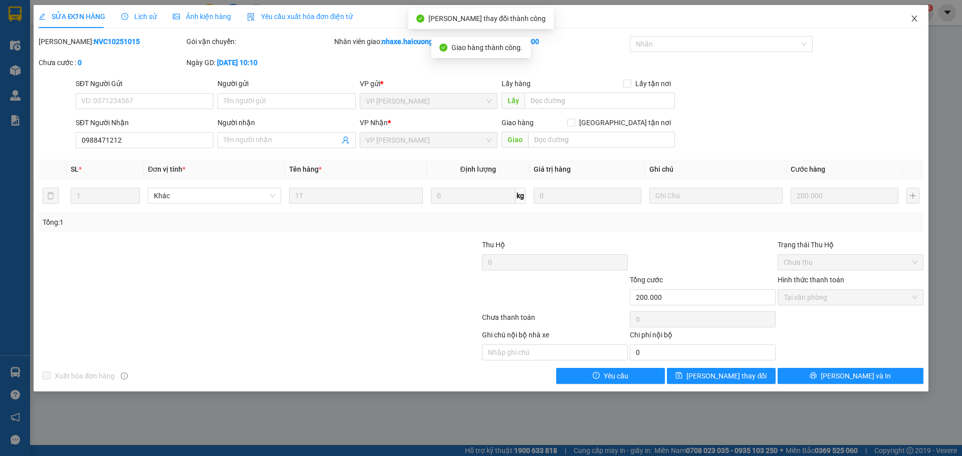
click at [911, 17] on icon "close" at bounding box center [914, 19] width 8 height 8
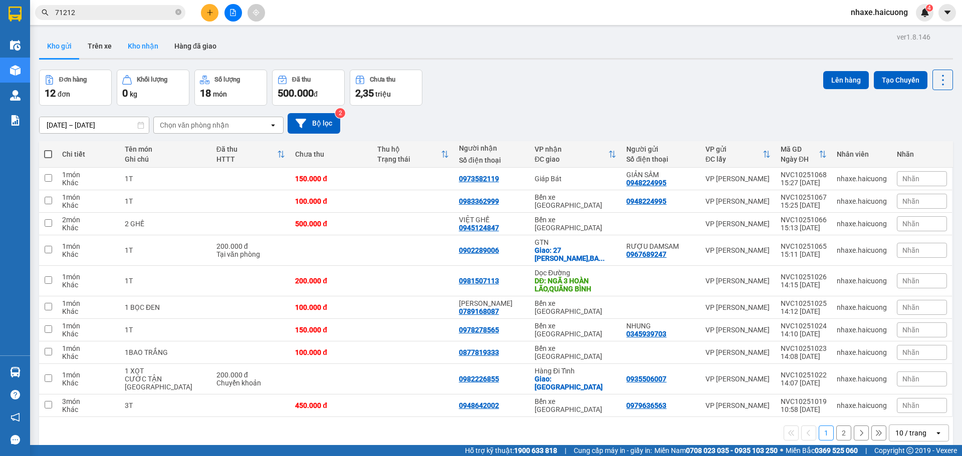
click at [146, 51] on button "Kho nhận" at bounding box center [143, 46] width 47 height 24
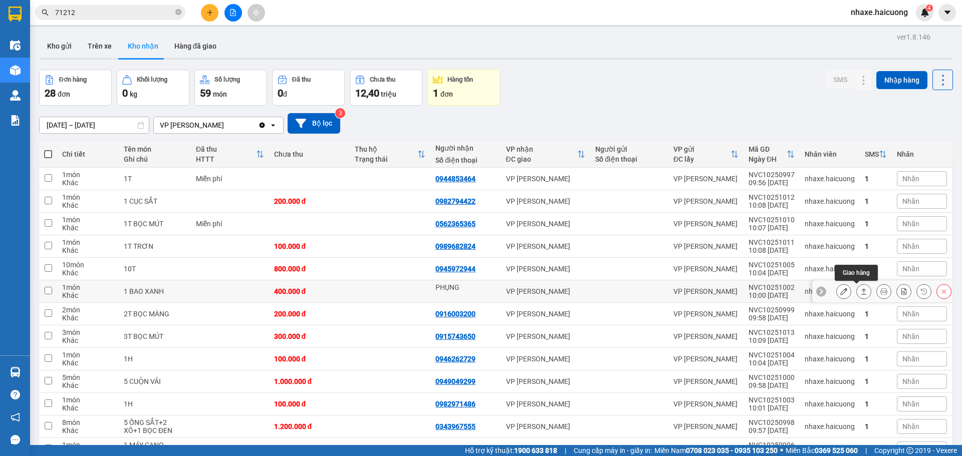
click at [860, 294] on icon at bounding box center [863, 291] width 7 height 7
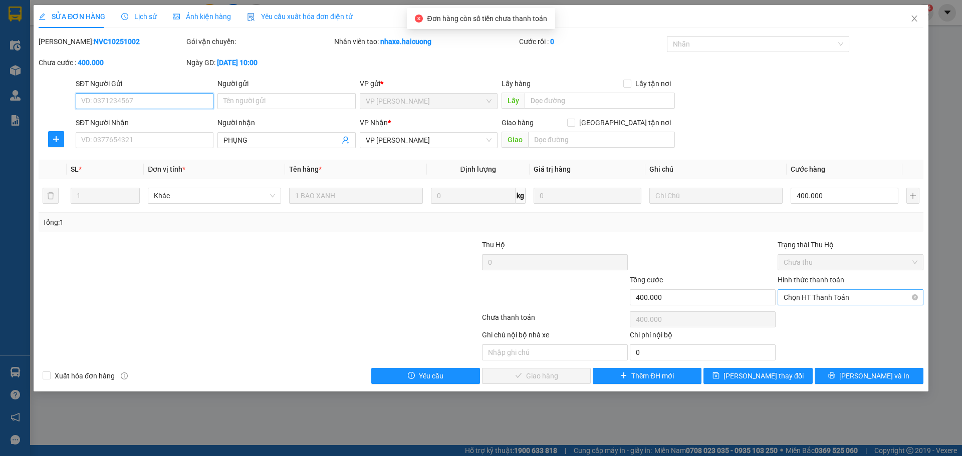
click at [830, 302] on span "Chọn HT Thanh Toán" at bounding box center [850, 297] width 134 height 15
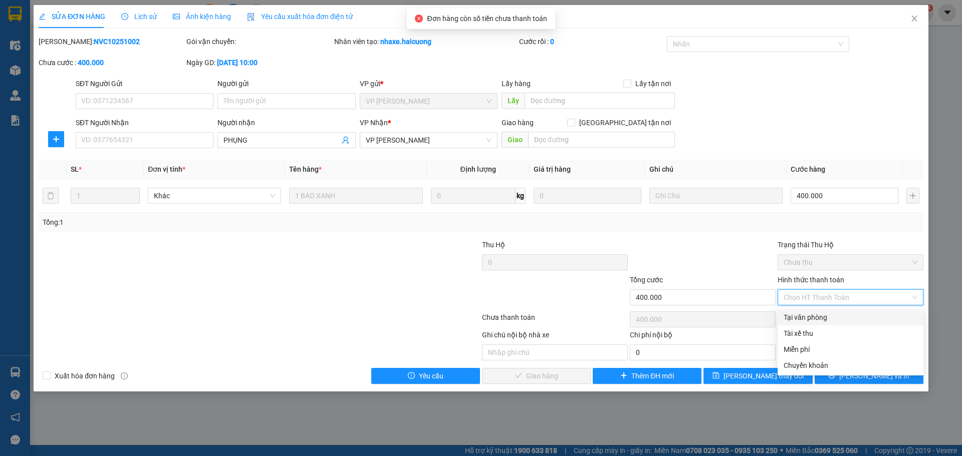
click at [816, 316] on div "Tại văn phòng" at bounding box center [850, 317] width 134 height 11
type input "0"
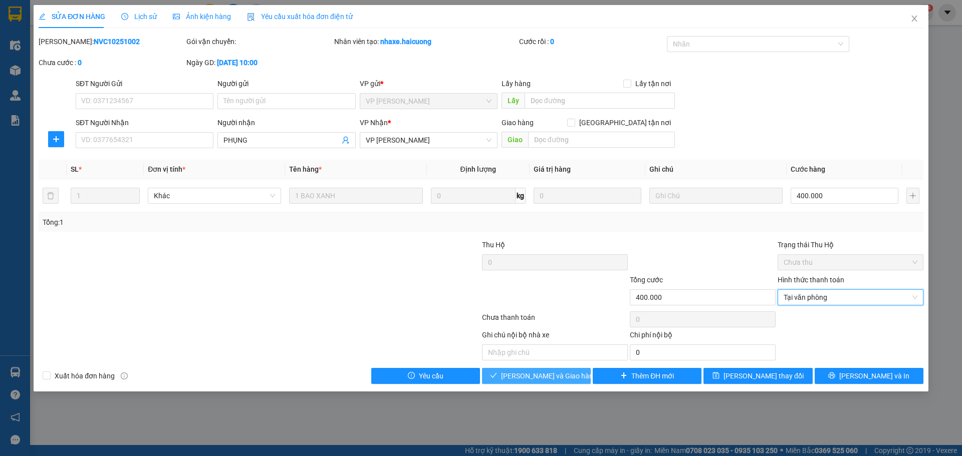
click at [542, 376] on span "Lưu và Giao hàng" at bounding box center [549, 376] width 96 height 11
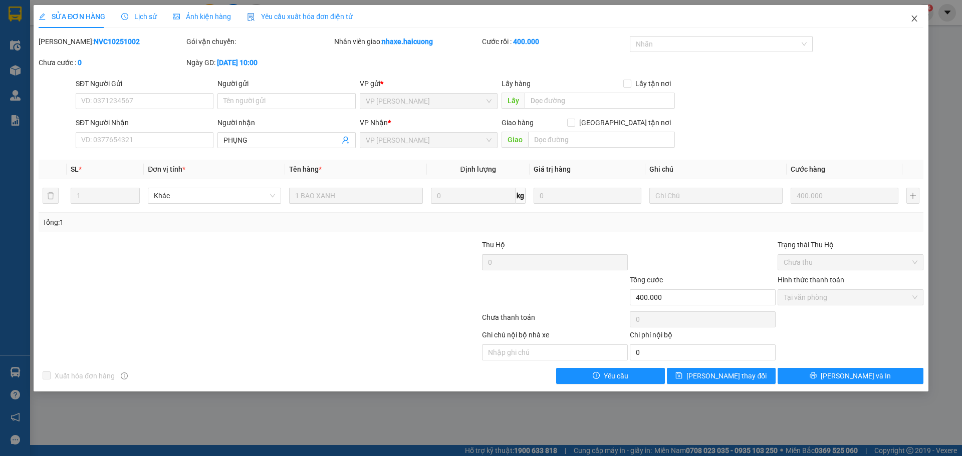
click at [913, 19] on icon "close" at bounding box center [914, 19] width 6 height 6
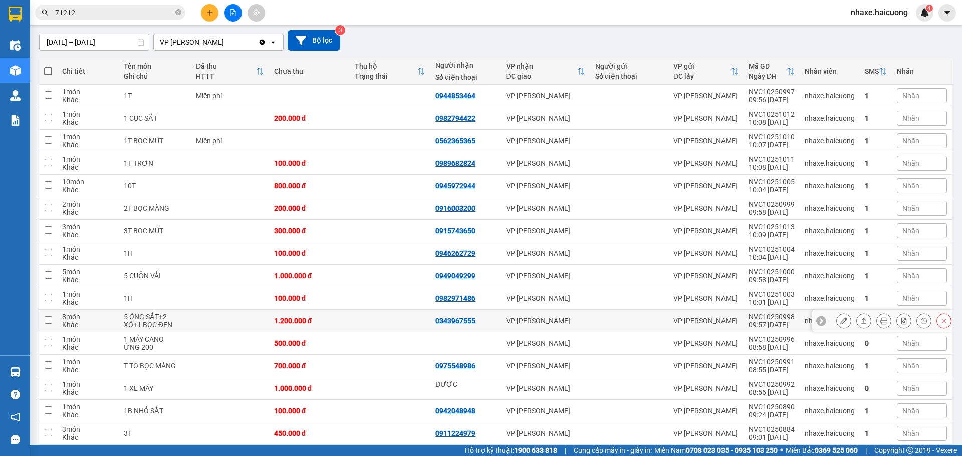
scroll to position [100, 0]
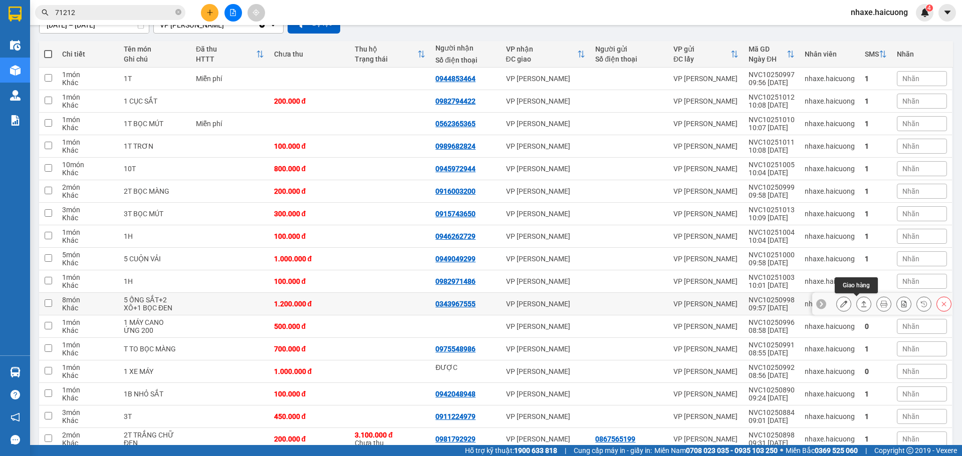
click at [860, 305] on icon at bounding box center [863, 303] width 7 height 7
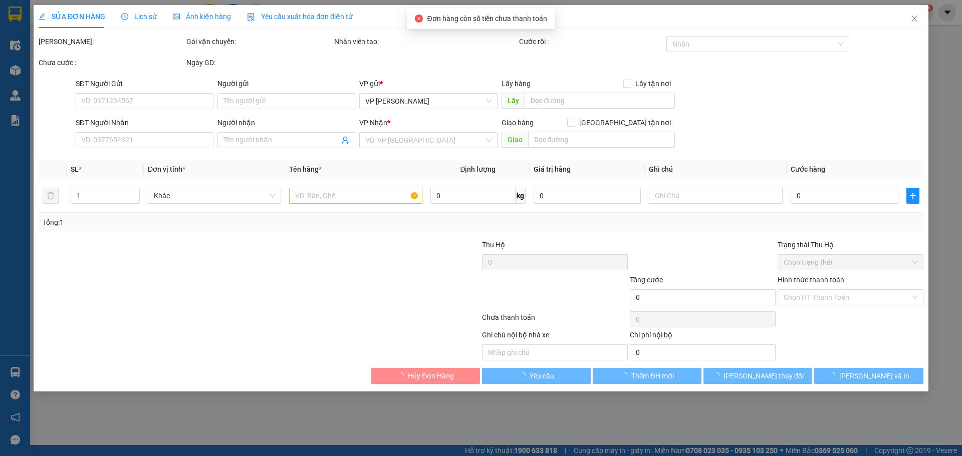
type input "0343967555"
type input "1.200.000"
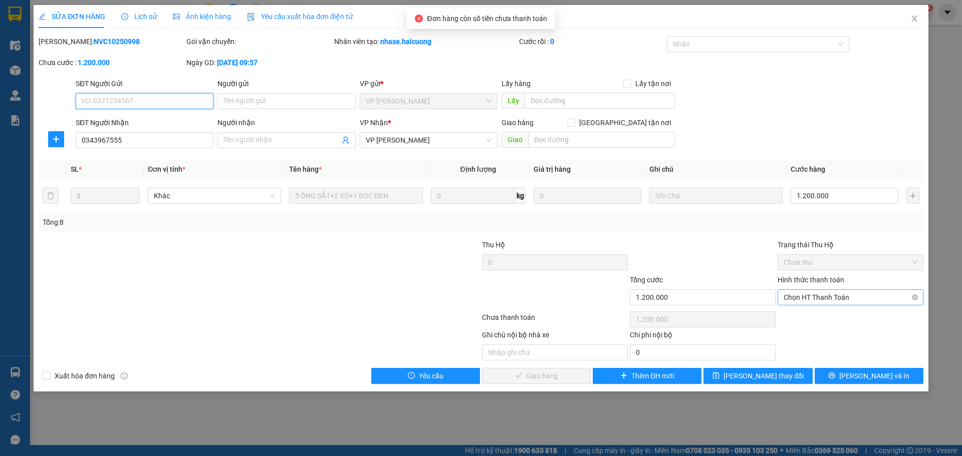
click at [820, 299] on span "Chọn HT Thanh Toán" at bounding box center [850, 297] width 134 height 15
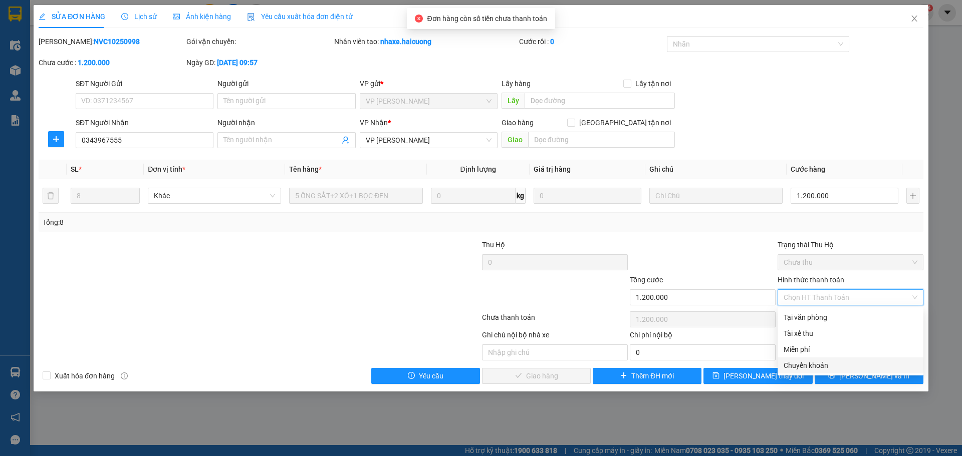
click at [823, 363] on div "Chuyển khoản" at bounding box center [850, 365] width 134 height 11
type input "0"
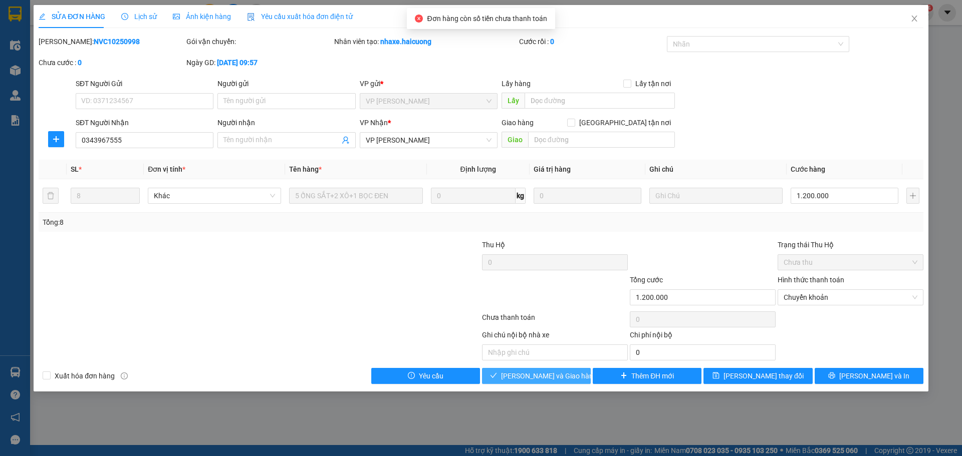
click at [561, 373] on span "Lưu và Giao hàng" at bounding box center [549, 376] width 96 height 11
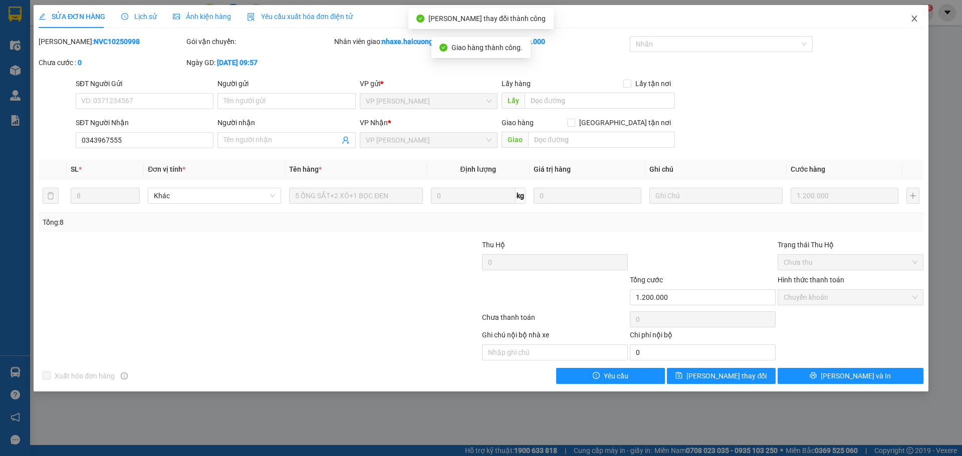
click at [912, 24] on span "Close" at bounding box center [914, 19] width 28 height 28
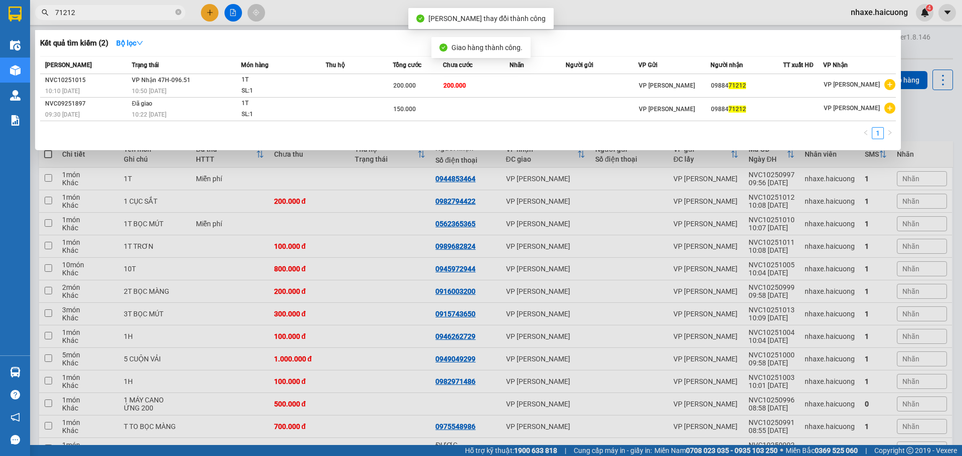
click at [117, 10] on input "71212" at bounding box center [114, 12] width 118 height 11
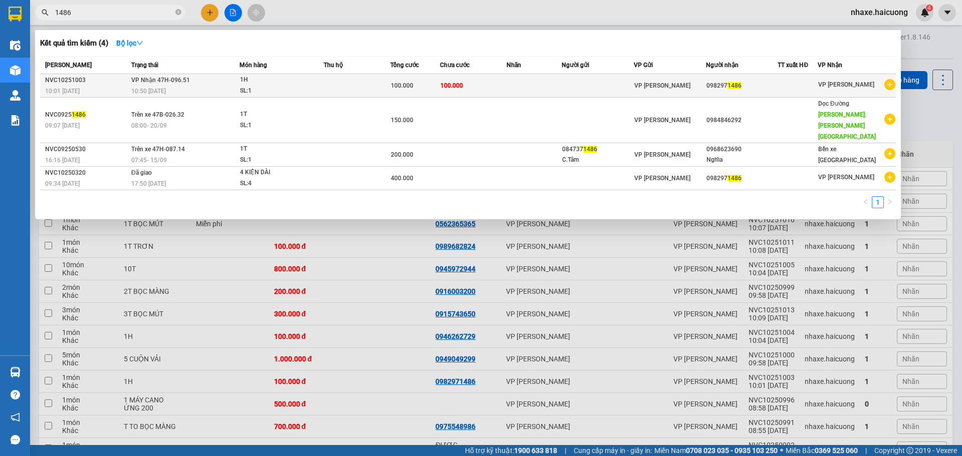
type input "1486"
click at [465, 90] on td "100.000" at bounding box center [473, 86] width 67 height 24
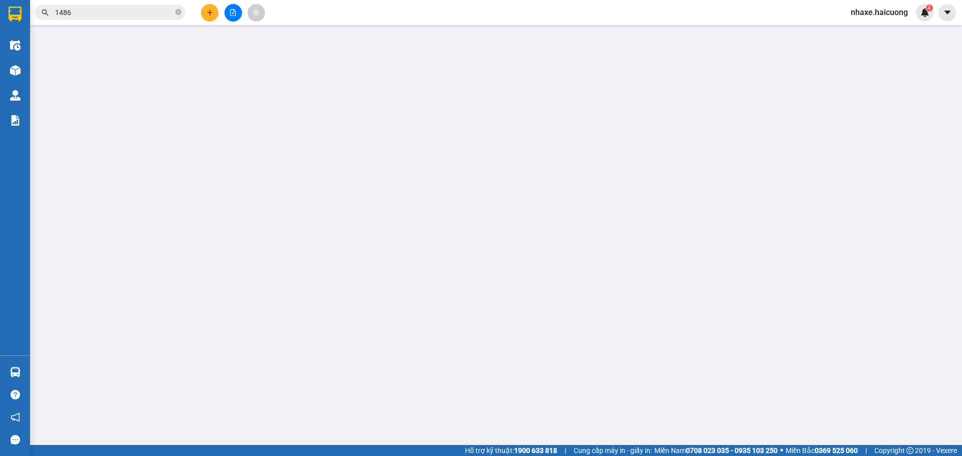
type input "0982971486"
type input "100.000"
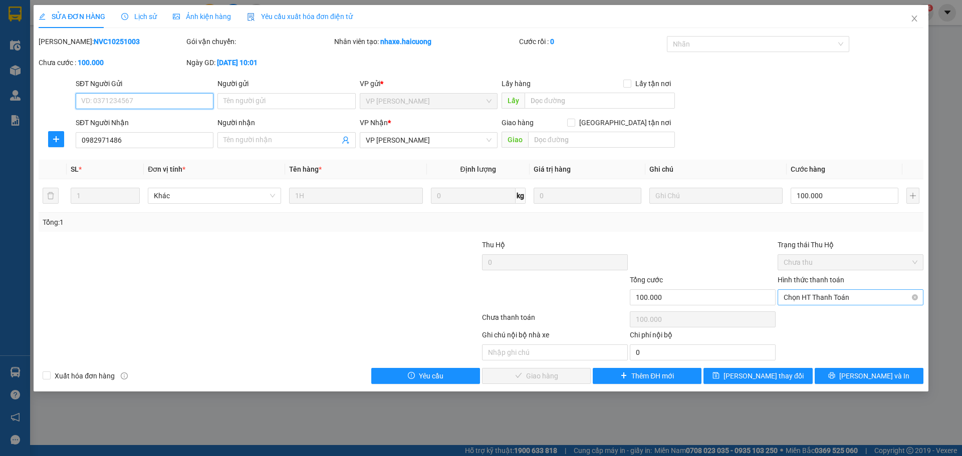
click at [850, 300] on span "Chọn HT Thanh Toán" at bounding box center [850, 297] width 134 height 15
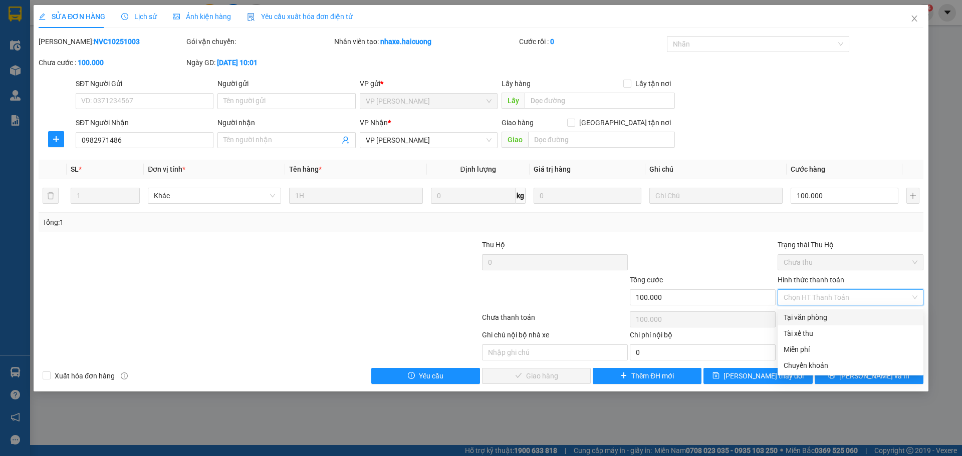
click at [808, 319] on div "Tại văn phòng" at bounding box center [850, 317] width 134 height 11
type input "0"
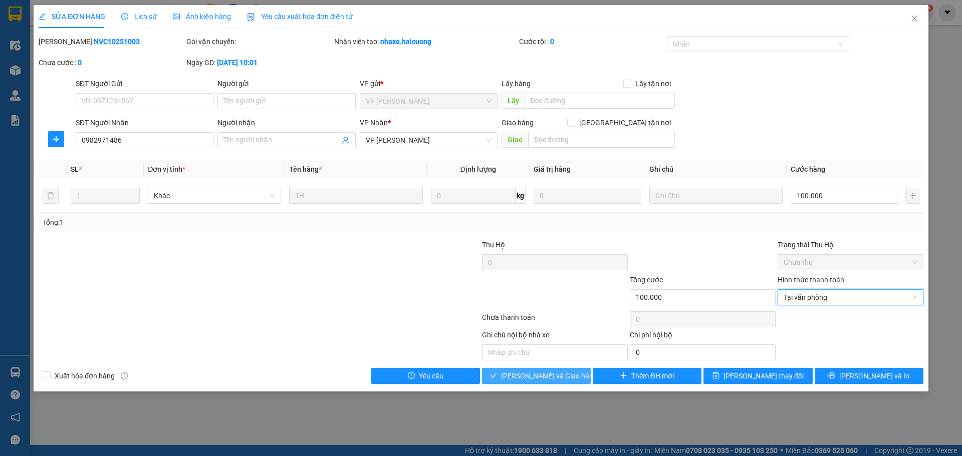
click at [563, 375] on span "Lưu và Giao hàng" at bounding box center [549, 376] width 96 height 11
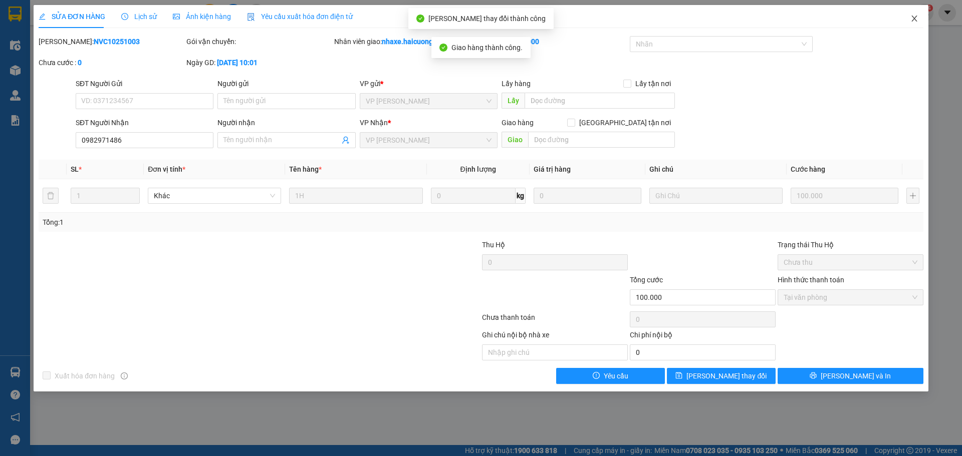
click at [914, 24] on span "Close" at bounding box center [914, 19] width 28 height 28
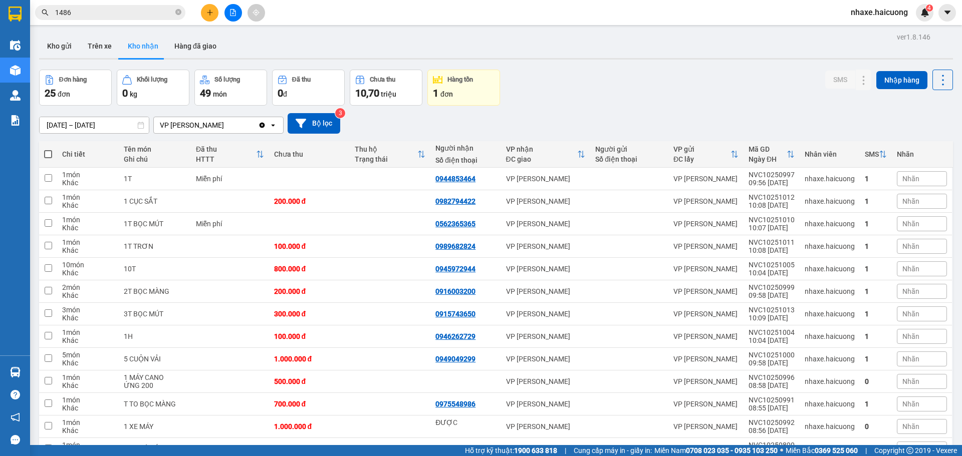
click at [125, 126] on input "12/09/2025 – 11/10/2025" at bounding box center [94, 125] width 109 height 16
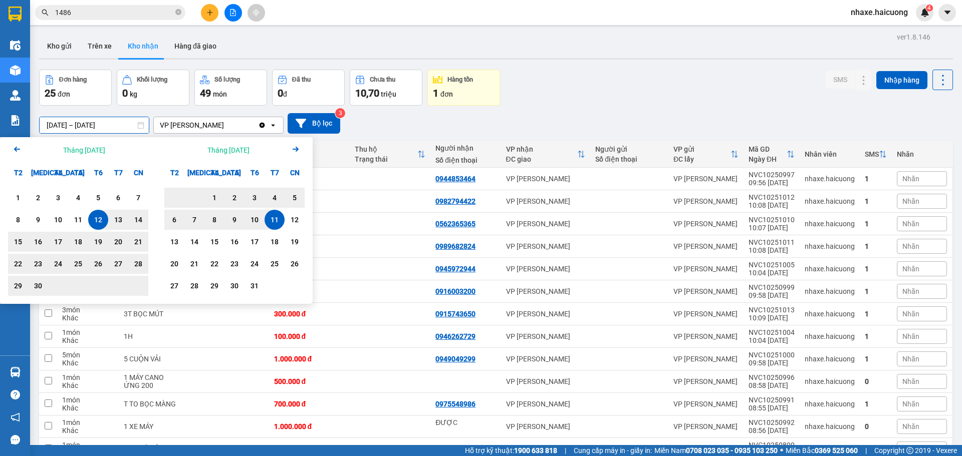
click at [278, 223] on div "11" at bounding box center [274, 220] width 14 height 12
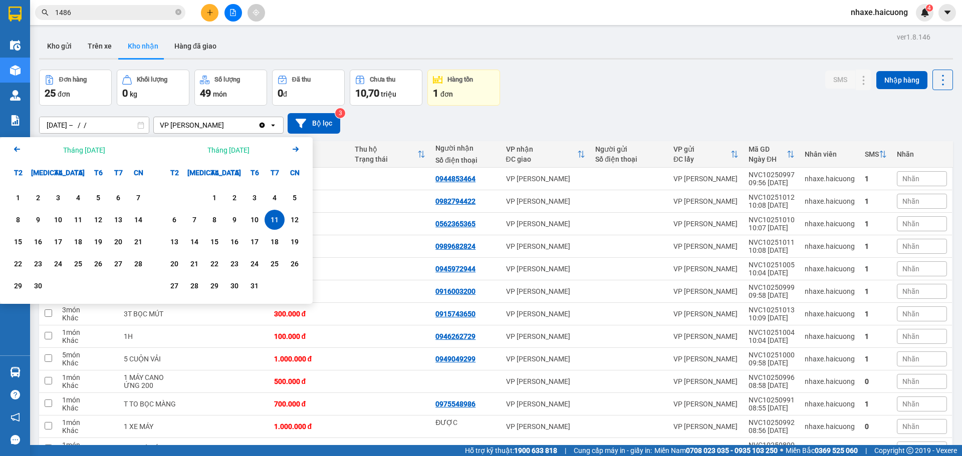
click at [278, 223] on div "11" at bounding box center [274, 220] width 14 height 12
type input "[DATE] – [DATE]"
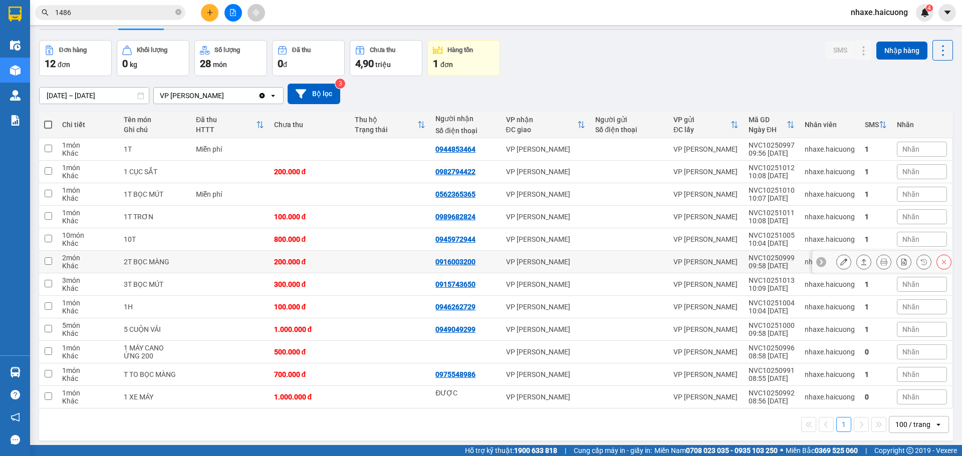
scroll to position [46, 0]
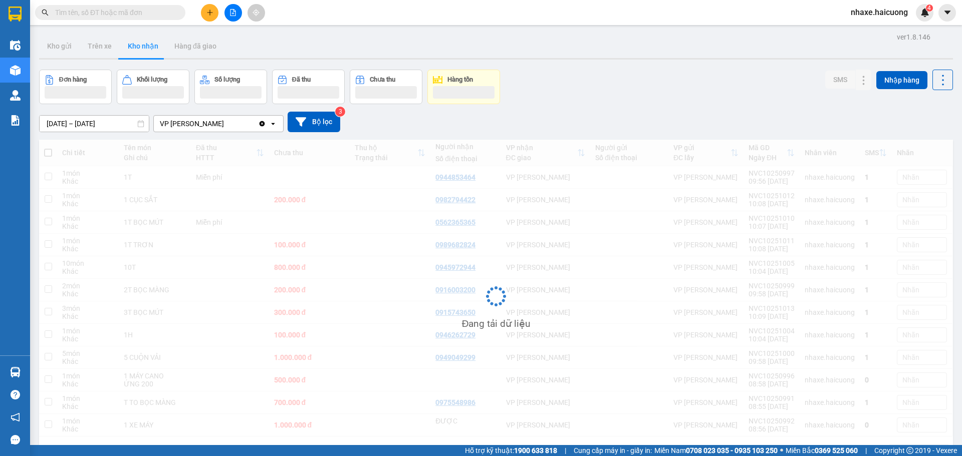
click at [207, 17] on button at bounding box center [210, 13] width 18 height 18
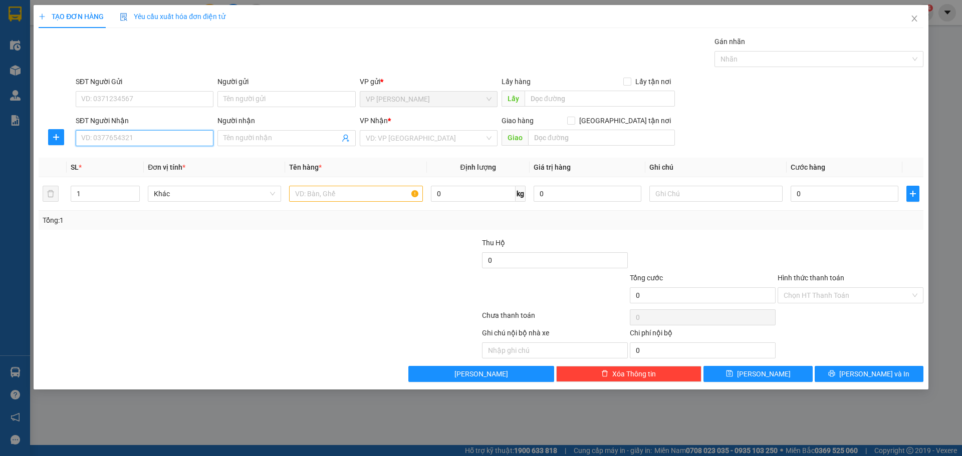
click at [130, 135] on input "SĐT Người Nhận" at bounding box center [145, 138] width 138 height 16
click at [917, 17] on icon "close" at bounding box center [914, 19] width 8 height 8
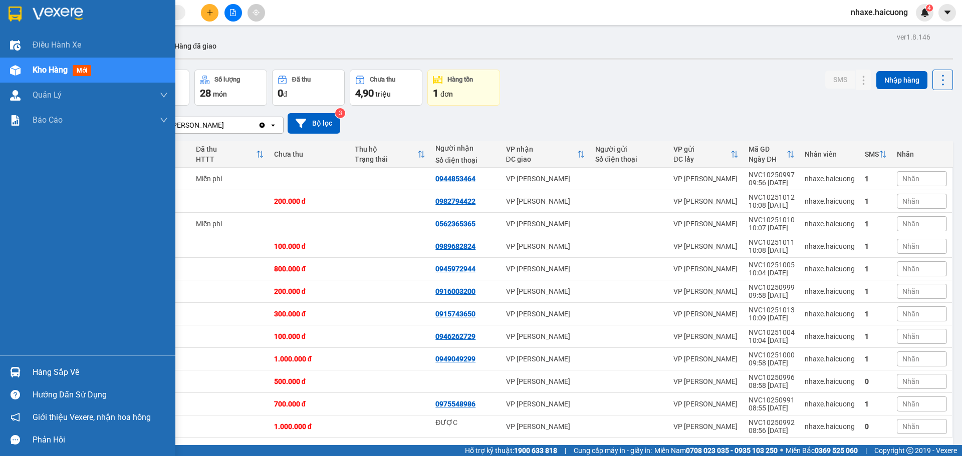
click at [15, 74] on img at bounding box center [15, 70] width 11 height 11
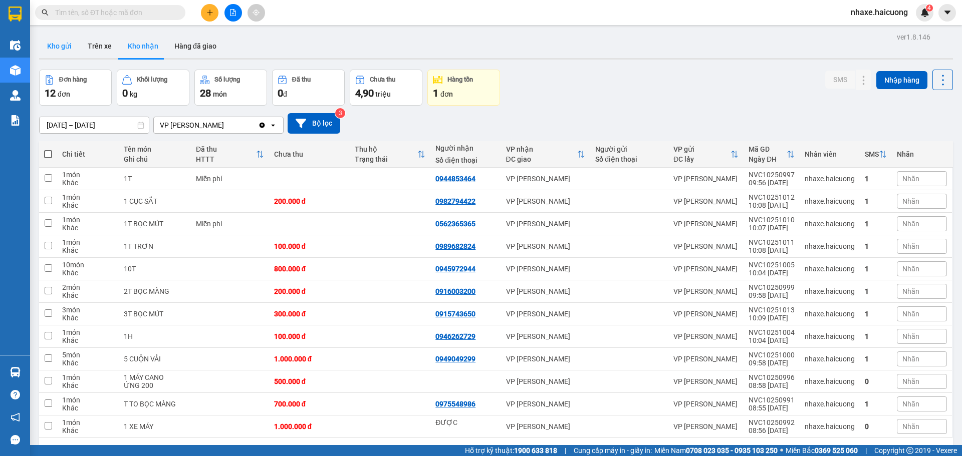
click at [69, 54] on button "Kho gửi" at bounding box center [59, 46] width 41 height 24
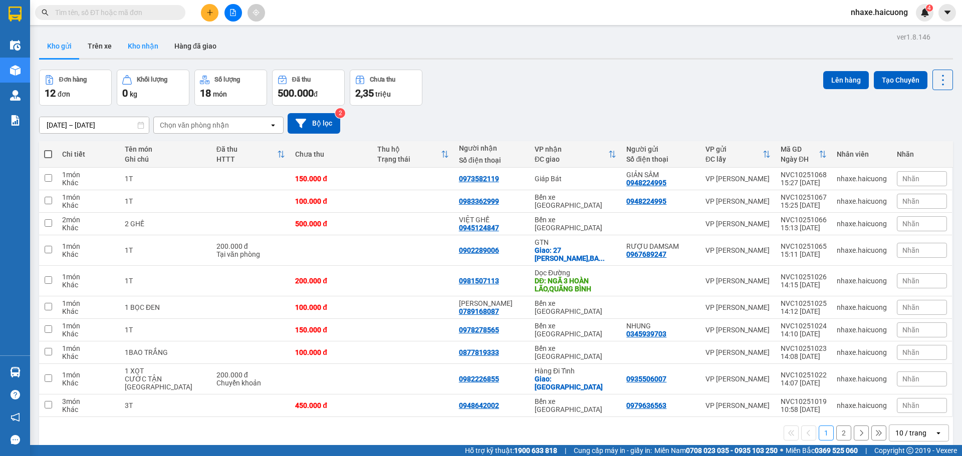
click at [152, 48] on button "Kho nhận" at bounding box center [143, 46] width 47 height 24
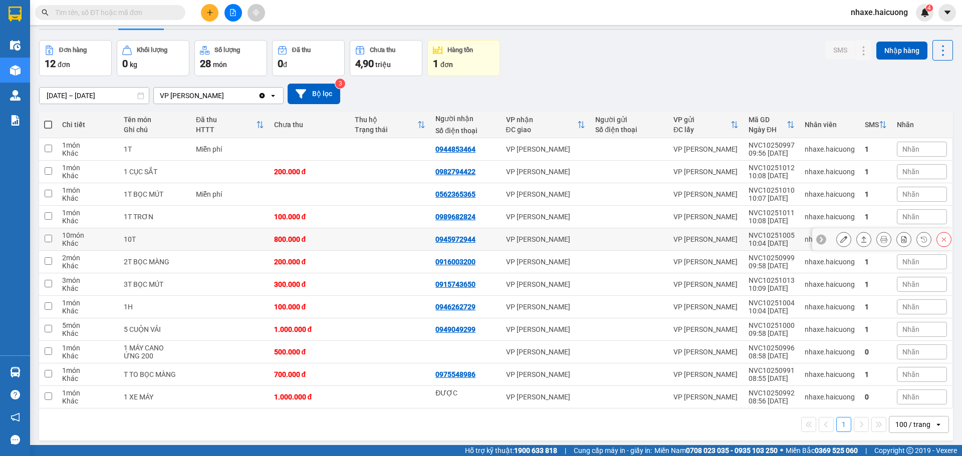
scroll to position [46, 0]
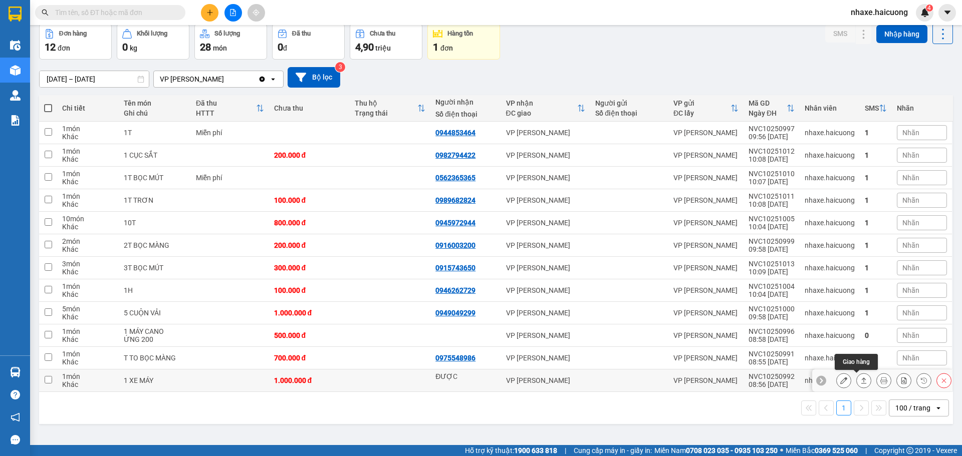
click at [860, 380] on icon at bounding box center [863, 380] width 7 height 7
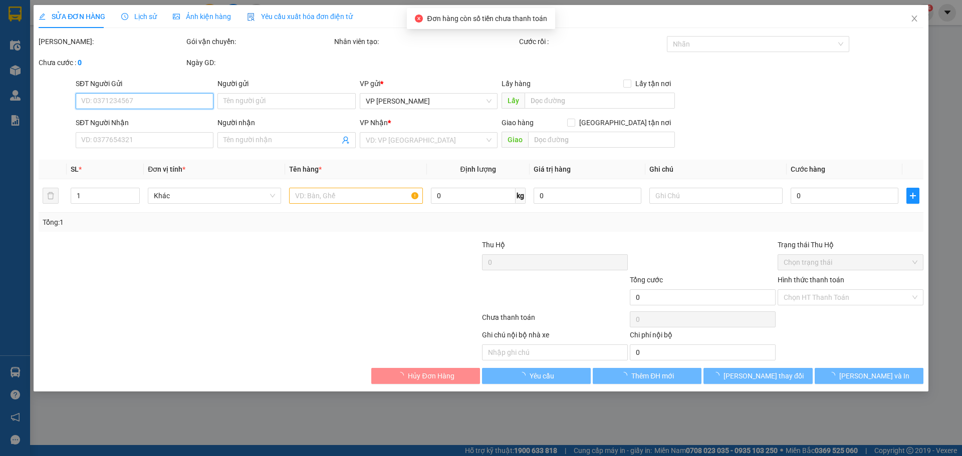
type input "ĐƯỢC"
type input "1.000.000"
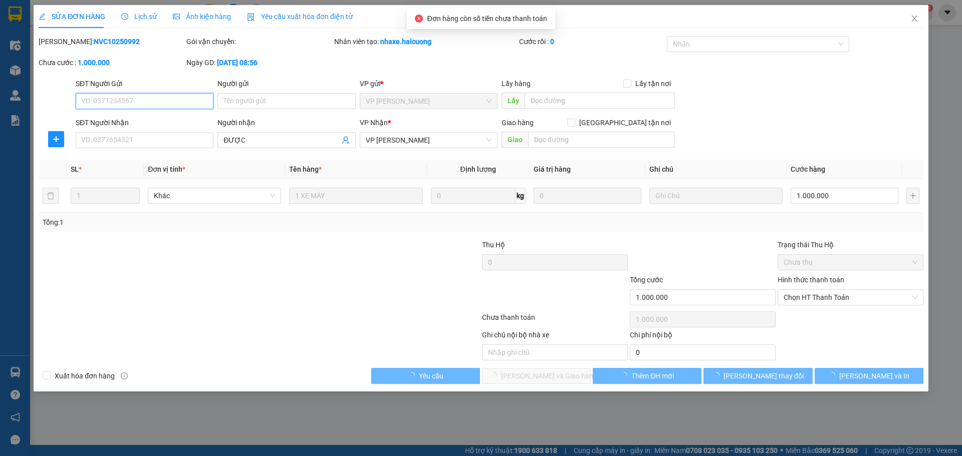
click at [819, 293] on span "Chọn HT Thanh Toán" at bounding box center [850, 297] width 134 height 15
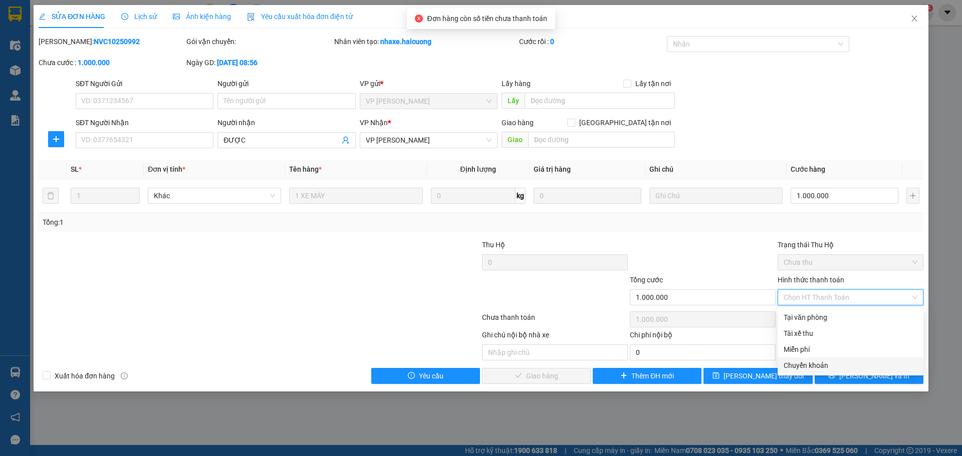
click at [823, 366] on div "Chuyển khoản" at bounding box center [850, 365] width 134 height 11
type input "0"
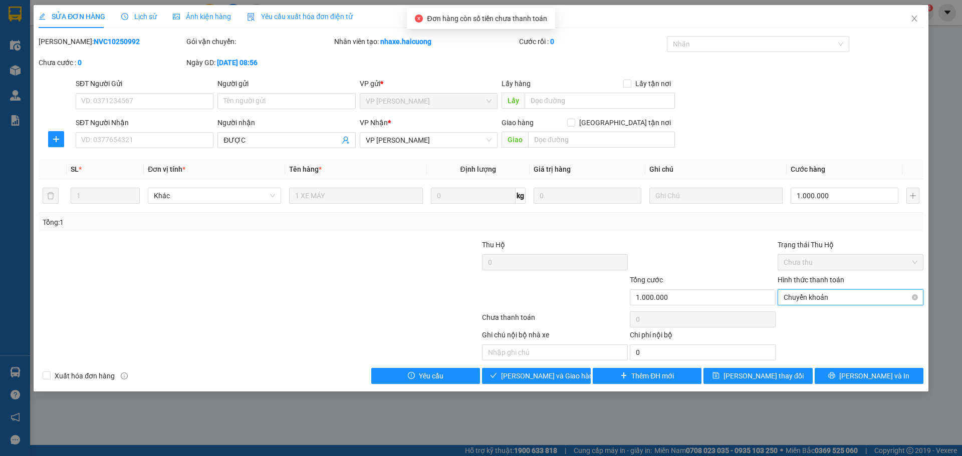
click at [826, 300] on span "Chuyển khoản" at bounding box center [850, 297] width 134 height 15
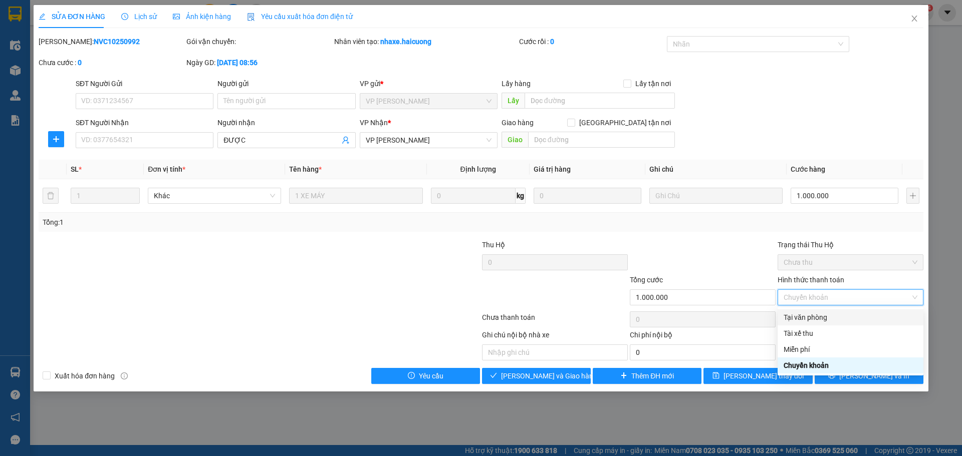
click at [815, 321] on div "Tại văn phòng" at bounding box center [850, 317] width 134 height 11
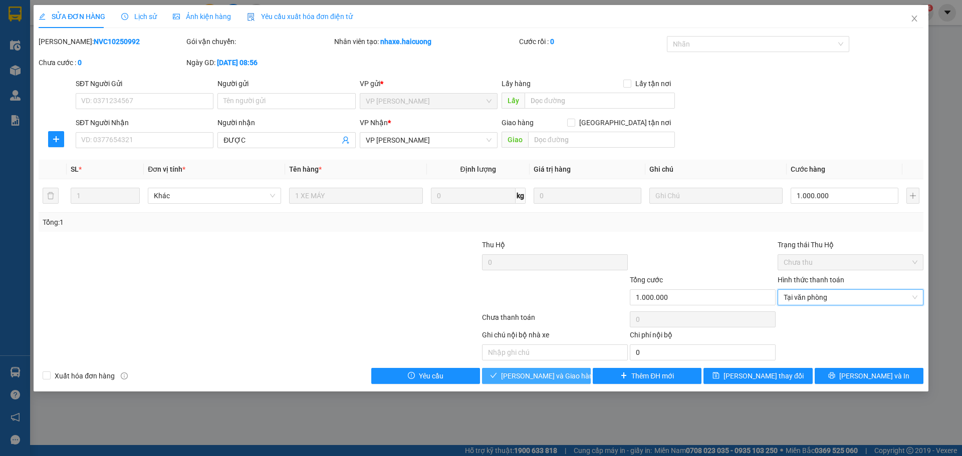
click at [555, 376] on span "Lưu và Giao hàng" at bounding box center [549, 376] width 96 height 11
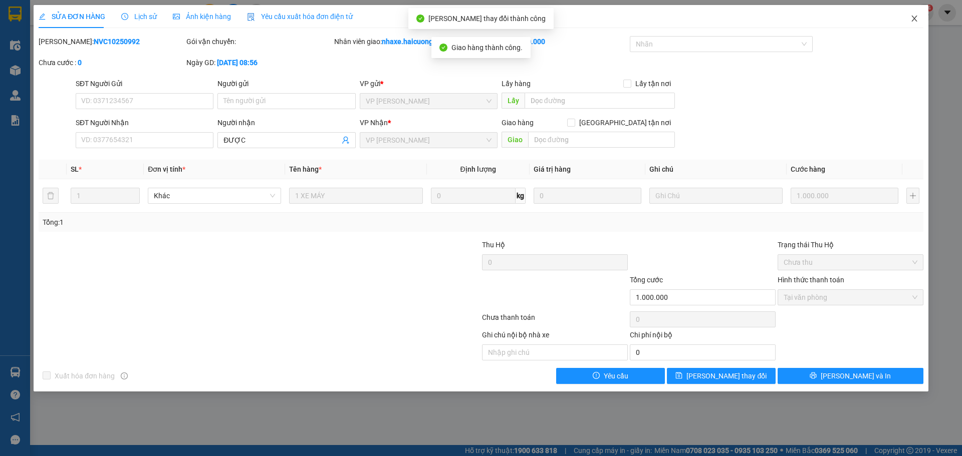
click at [913, 24] on span "Close" at bounding box center [914, 19] width 28 height 28
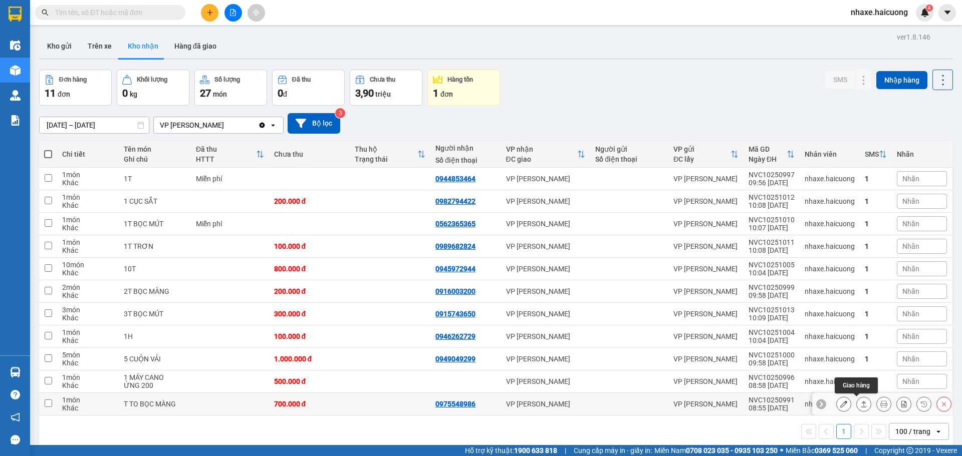
click at [861, 404] on icon at bounding box center [864, 404] width 6 height 6
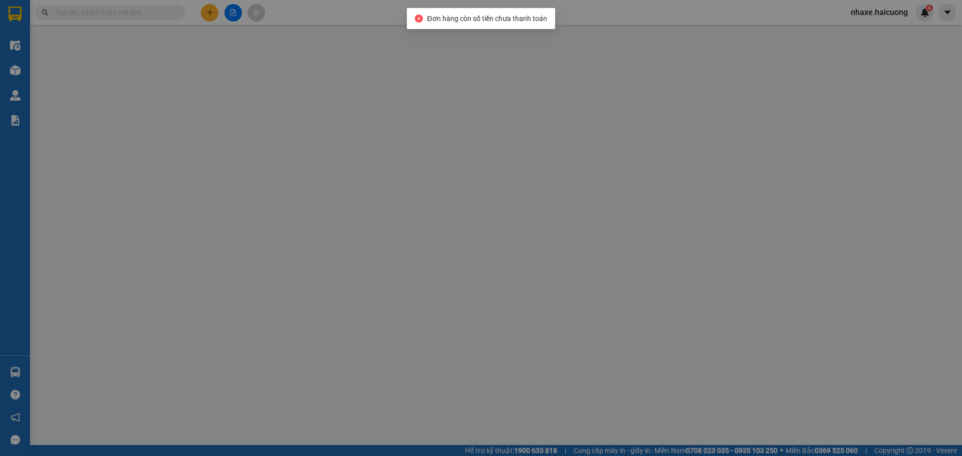
type input "0975548986"
type input "700.000"
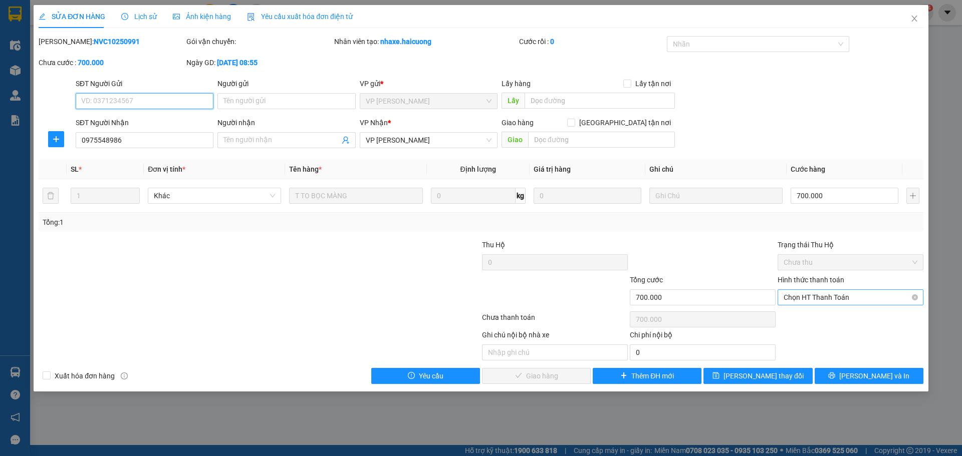
click at [827, 293] on span "Chọn HT Thanh Toán" at bounding box center [850, 297] width 134 height 15
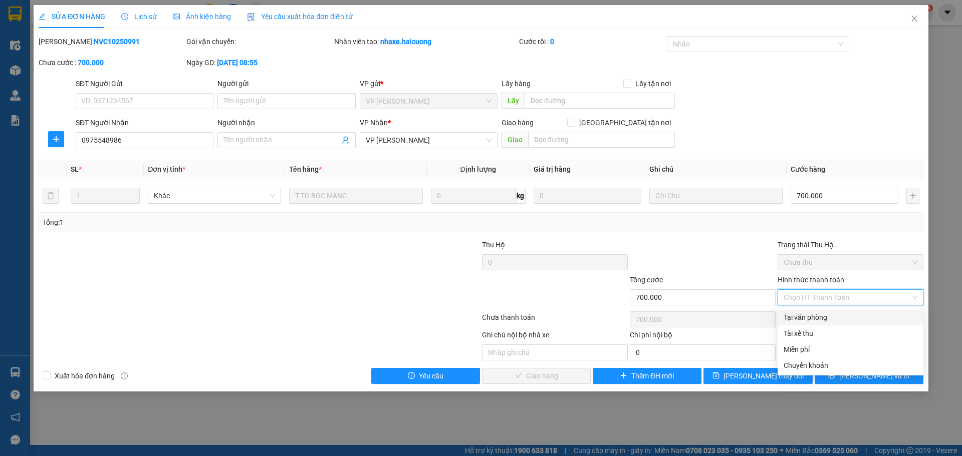
click at [822, 315] on div "Tại văn phòng" at bounding box center [850, 317] width 134 height 11
type input "0"
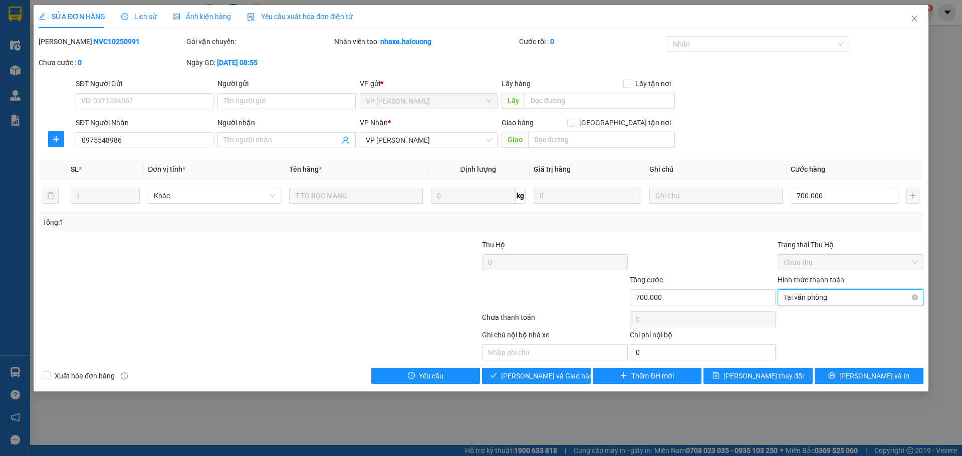
click at [825, 303] on span "Tại văn phòng" at bounding box center [850, 297] width 134 height 15
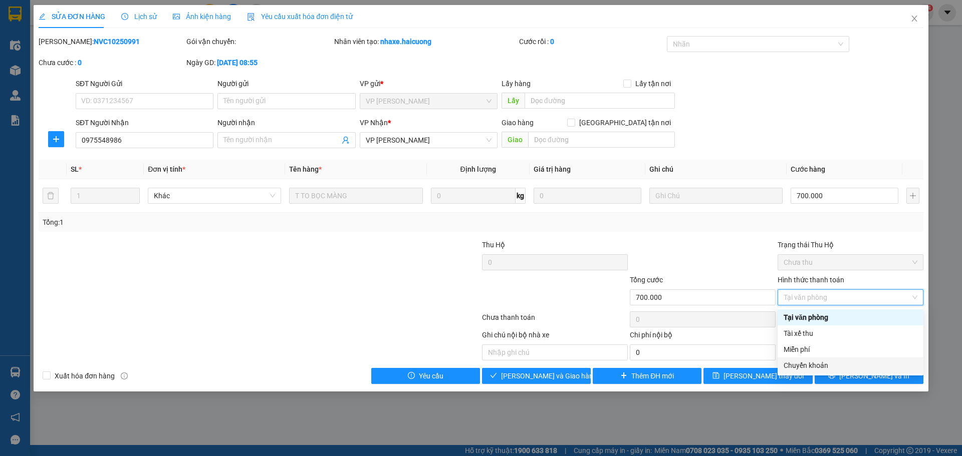
click at [818, 364] on div "Chuyển khoản" at bounding box center [850, 365] width 134 height 11
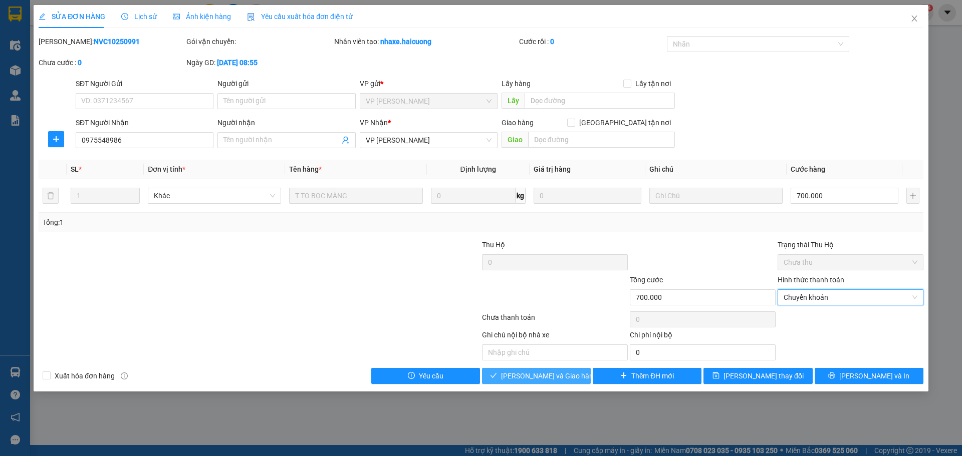
click at [564, 378] on span "Lưu và Giao hàng" at bounding box center [549, 376] width 96 height 11
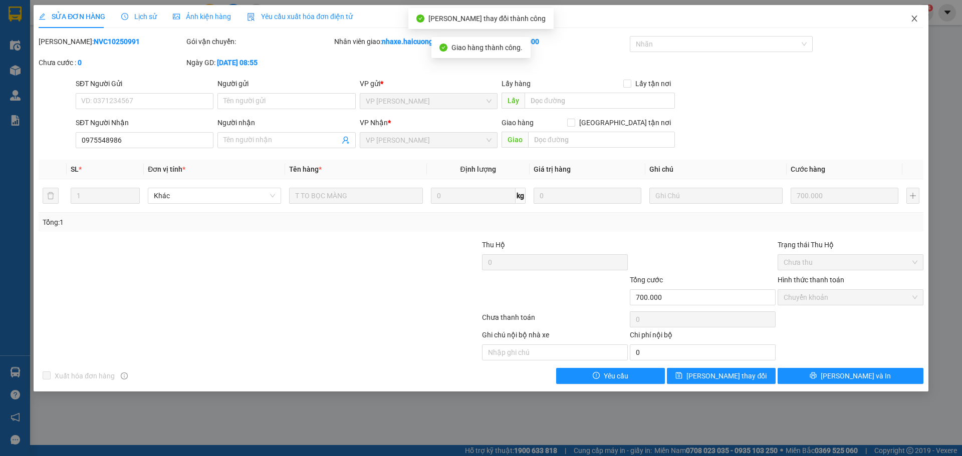
click at [913, 22] on icon "close" at bounding box center [914, 19] width 8 height 8
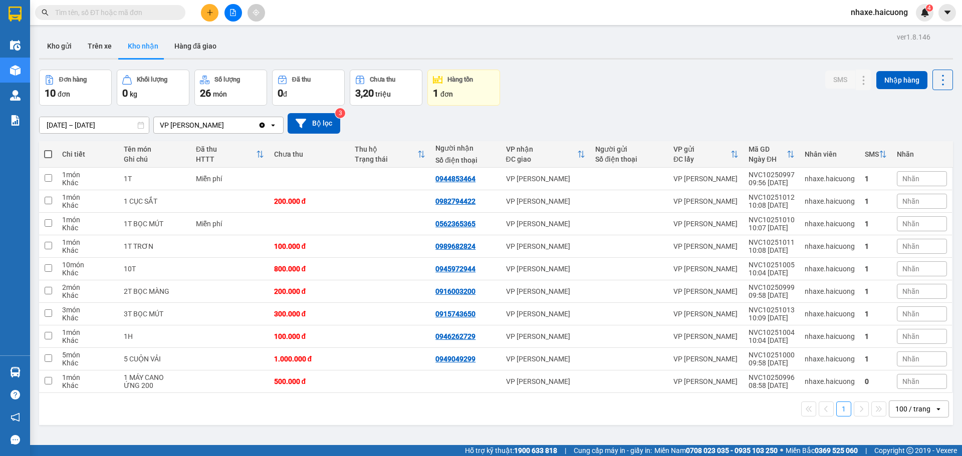
click at [203, 16] on button at bounding box center [210, 13] width 18 height 18
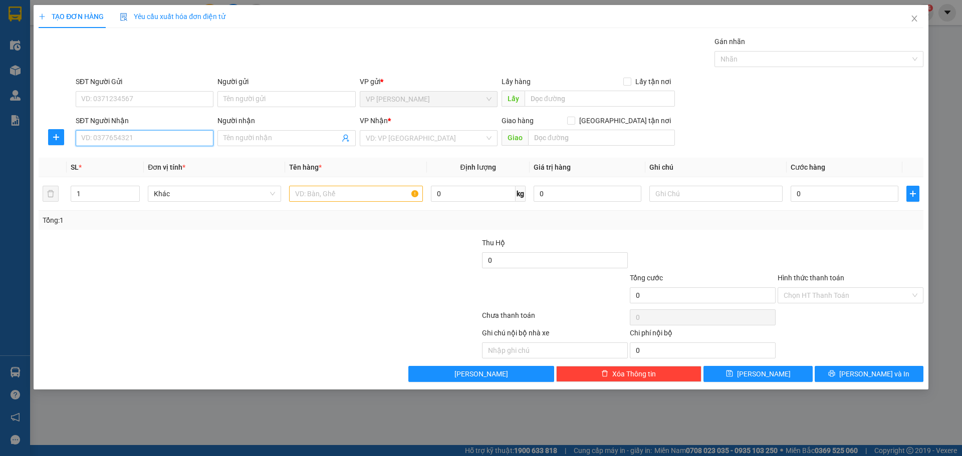
click at [166, 142] on input "SĐT Người Nhận" at bounding box center [145, 138] width 138 height 16
click at [389, 140] on input "search" at bounding box center [425, 138] width 119 height 15
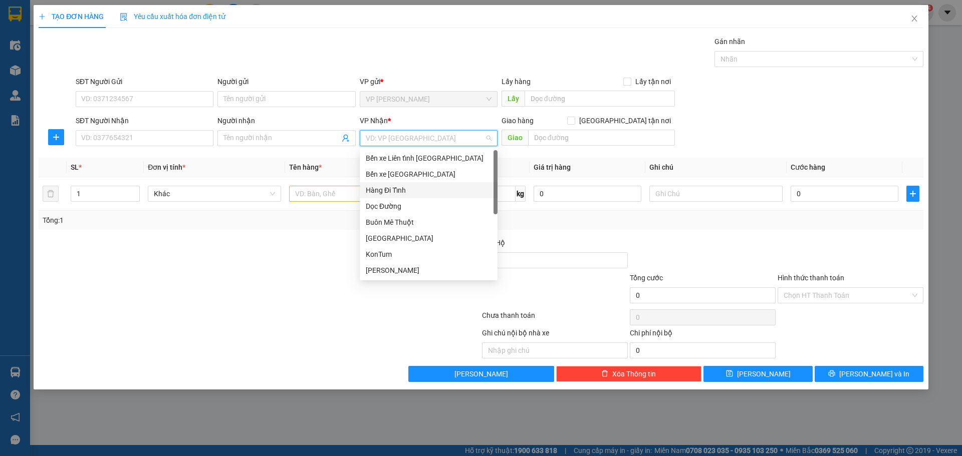
click at [410, 185] on div "Hàng Đi Tỉnh" at bounding box center [429, 190] width 126 height 11
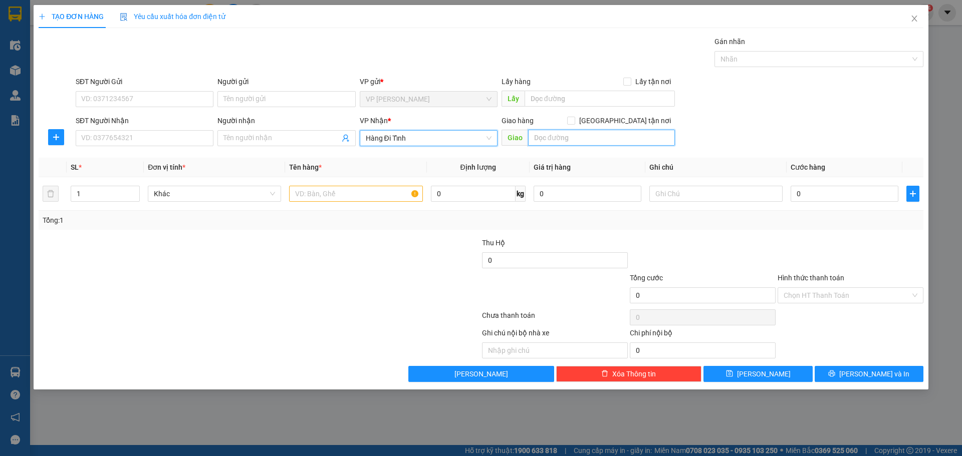
click at [557, 141] on input "text" at bounding box center [601, 138] width 147 height 16
click at [595, 134] on input "QUÃNG NINH" at bounding box center [601, 138] width 147 height 16
type input "BX HẢI HÀ,QUẢNG NINH"
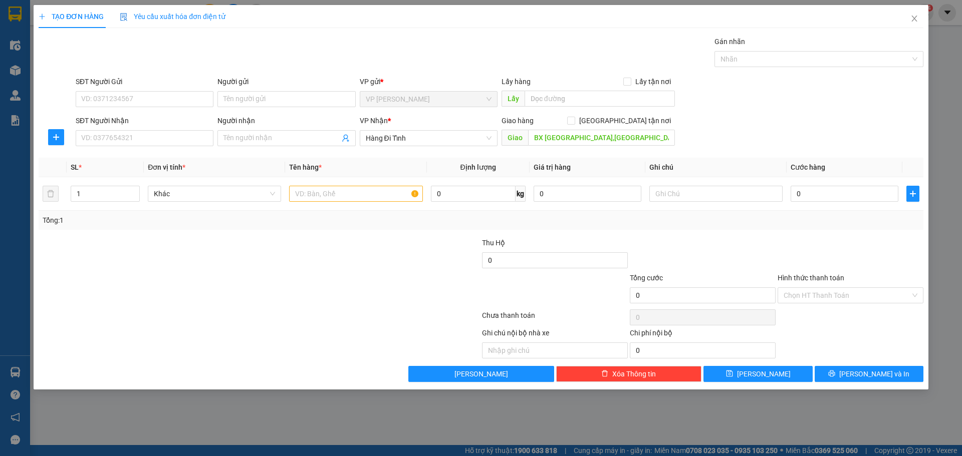
click at [268, 316] on div at bounding box center [259, 317] width 443 height 20
click at [111, 196] on input "1" at bounding box center [105, 193] width 68 height 15
type input "2"
click at [135, 191] on icon "up" at bounding box center [135, 192] width 4 height 4
click at [323, 194] on input "text" at bounding box center [355, 194] width 133 height 16
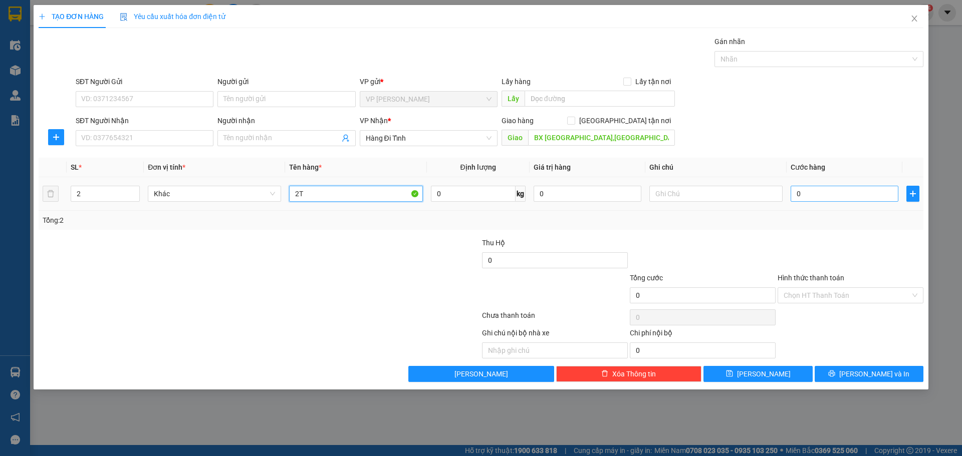
type input "2T"
click at [822, 195] on input "0" at bounding box center [844, 194] width 108 height 16
type input "7"
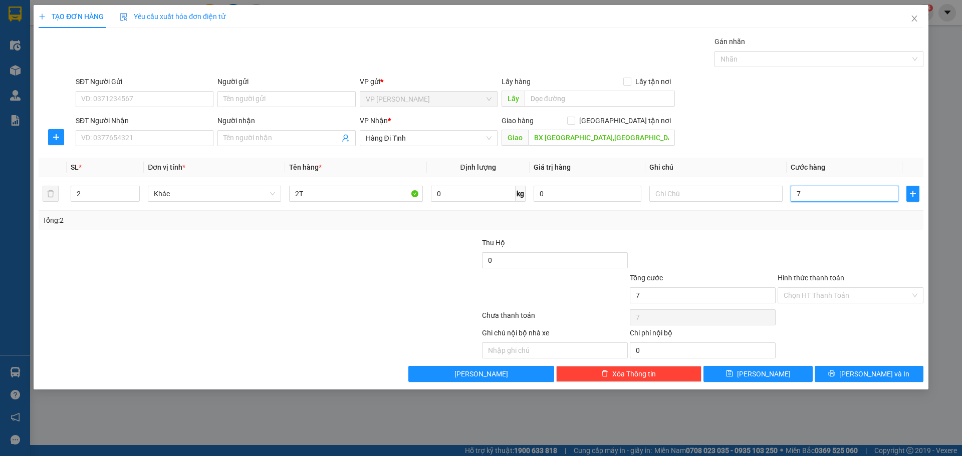
type input "70"
type input "700"
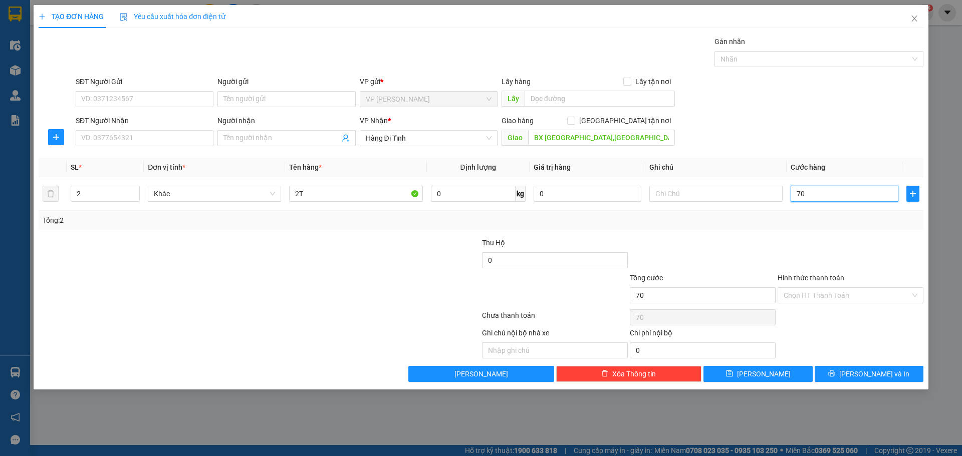
type input "700"
type input "700.000"
click at [384, 266] on div at bounding box center [407, 254] width 148 height 35
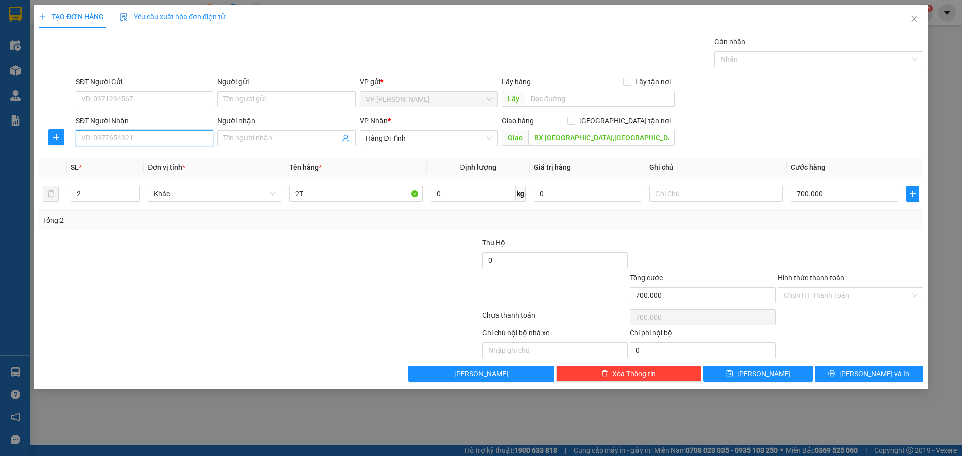
click at [164, 138] on input "SĐT Người Nhận" at bounding box center [145, 138] width 138 height 16
click at [267, 146] on div "Người nhận Tên người nhận" at bounding box center [286, 132] width 138 height 35
click at [281, 141] on input "Người nhận" at bounding box center [281, 138] width 116 height 11
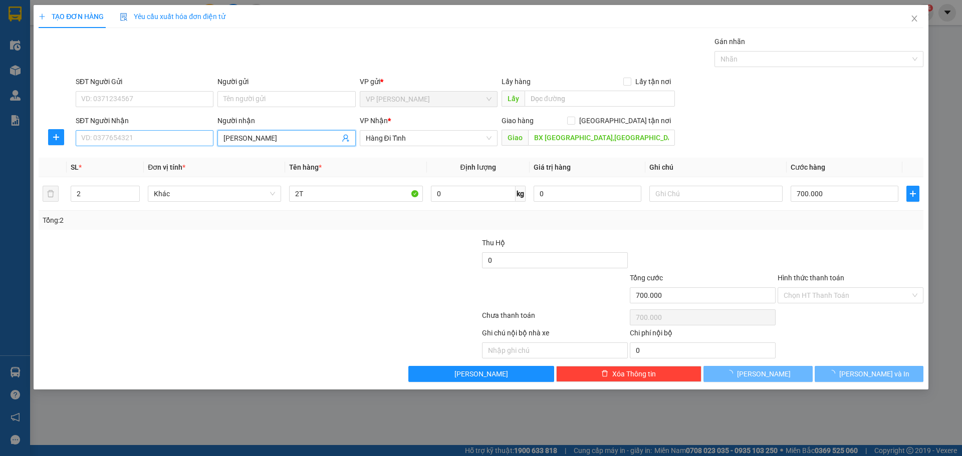
type input "[PERSON_NAME]"
click at [167, 136] on input "SĐT Người Nhận" at bounding box center [145, 138] width 138 height 16
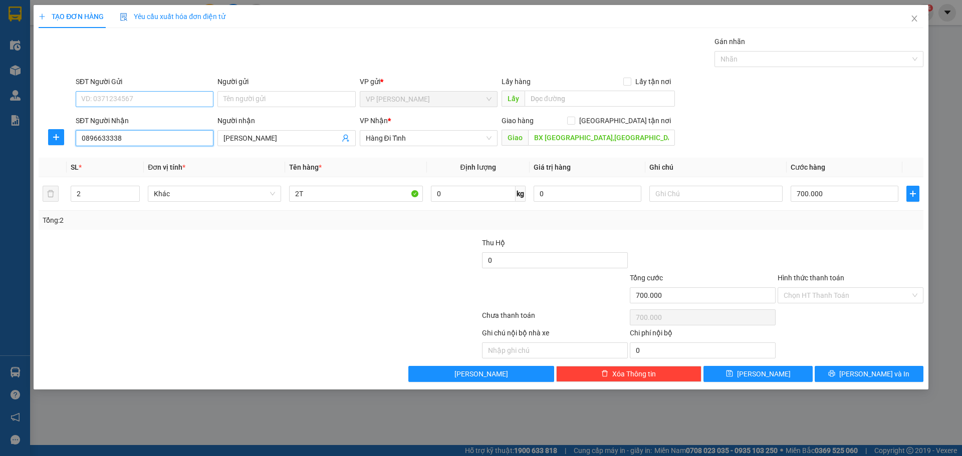
type input "0896633338"
click at [191, 101] on input "SĐT Người Gửi" at bounding box center [145, 99] width 138 height 16
type input "0975708408"
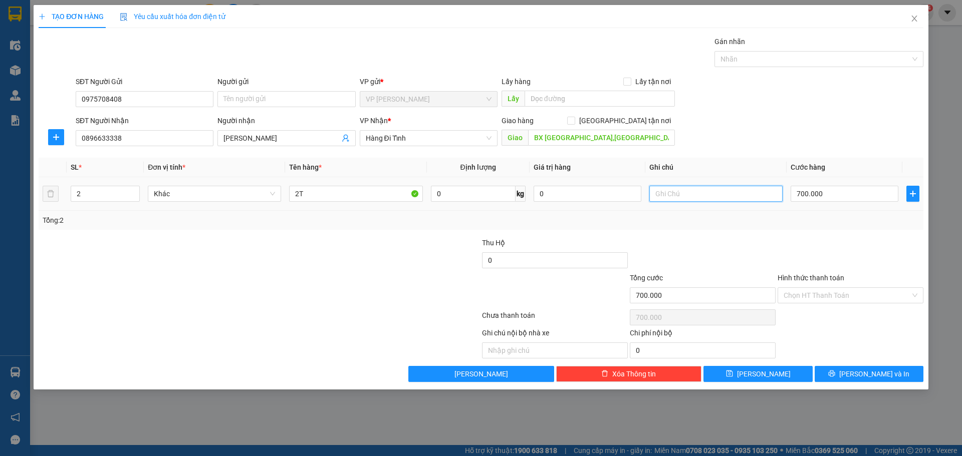
click at [679, 195] on input "text" at bounding box center [715, 194] width 133 height 16
type input "CƯỚC TỚI [GEOGRAPHIC_DATA]"
click at [865, 370] on span "[PERSON_NAME] và In" at bounding box center [874, 374] width 70 height 11
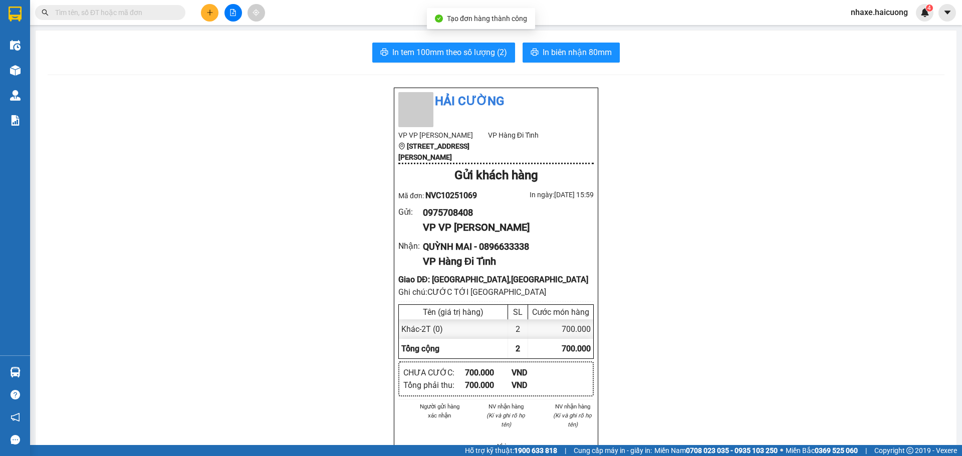
click at [464, 57] on span "In tem 100mm theo số lượng (2)" at bounding box center [449, 52] width 115 height 13
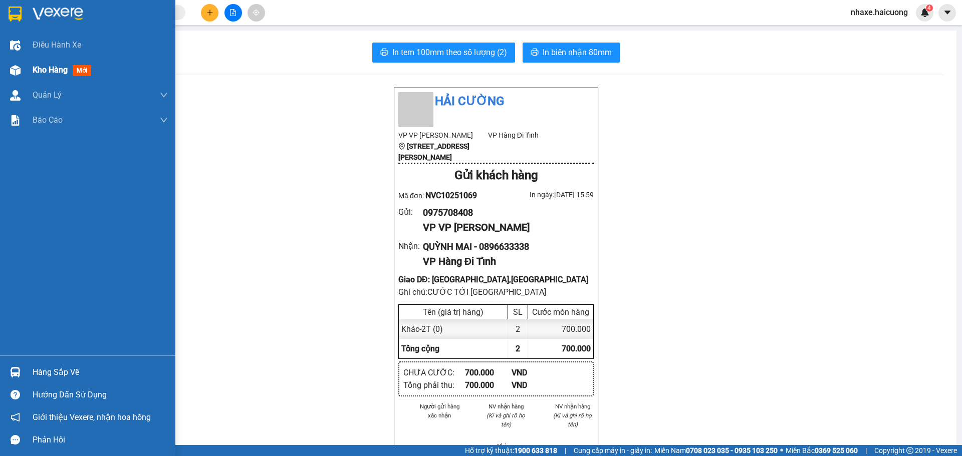
click at [20, 78] on div at bounding box center [16, 71] width 18 height 18
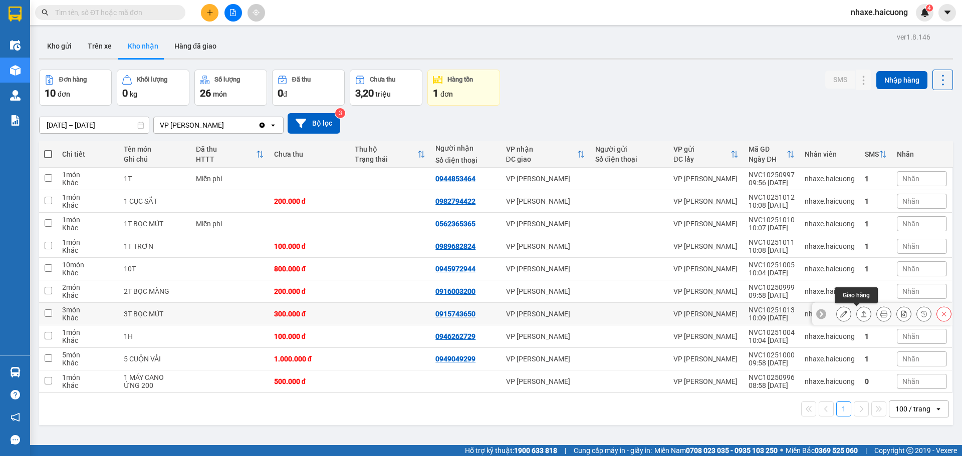
click at [860, 315] on icon at bounding box center [863, 313] width 7 height 7
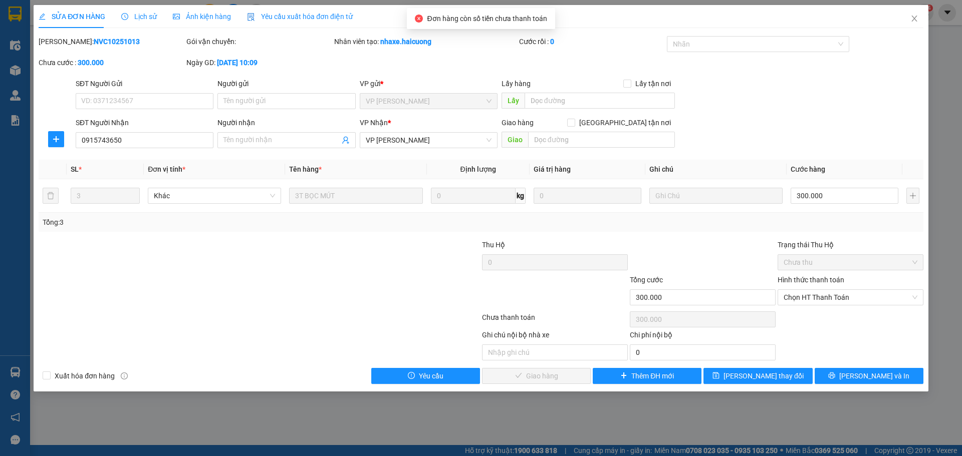
click at [871, 306] on div "Hình thức thanh toán Chọn HT Thanh Toán" at bounding box center [850, 291] width 146 height 35
click at [825, 302] on span "Chọn HT Thanh Toán" at bounding box center [850, 297] width 134 height 15
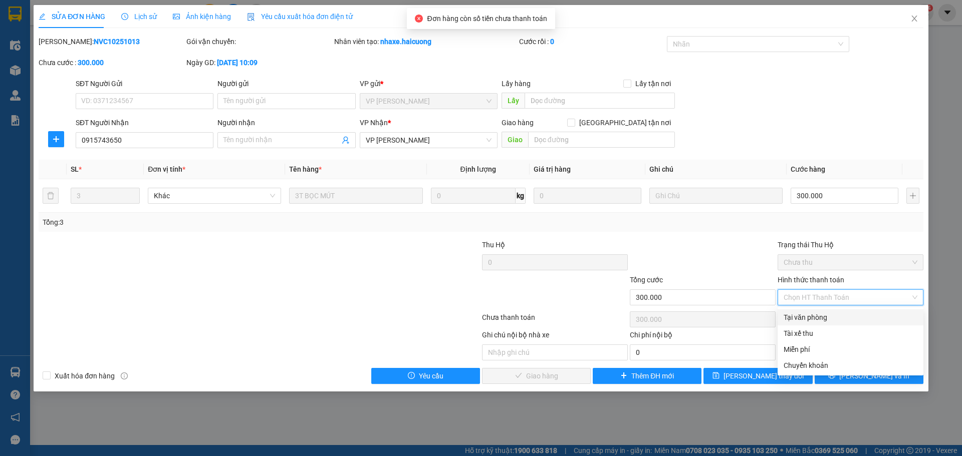
click at [821, 318] on div "Tại văn phòng" at bounding box center [850, 317] width 134 height 11
type input "0"
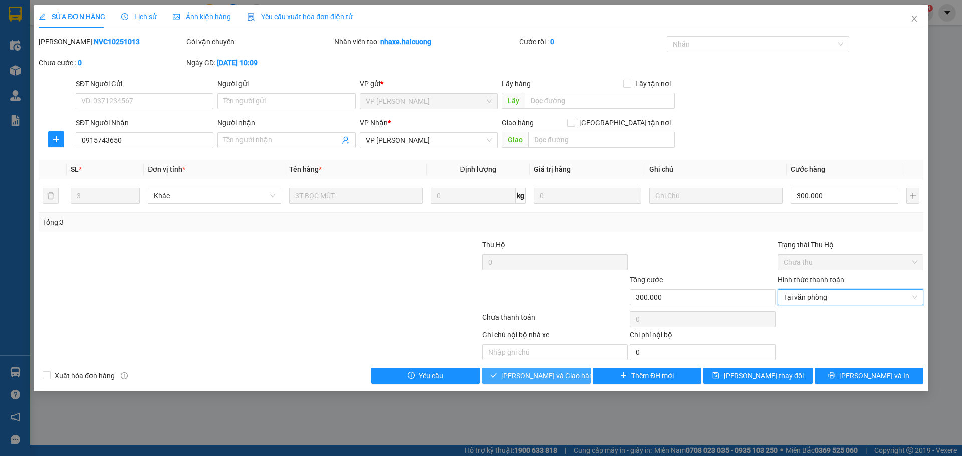
click at [574, 375] on button "Lưu và Giao hàng" at bounding box center [536, 376] width 109 height 16
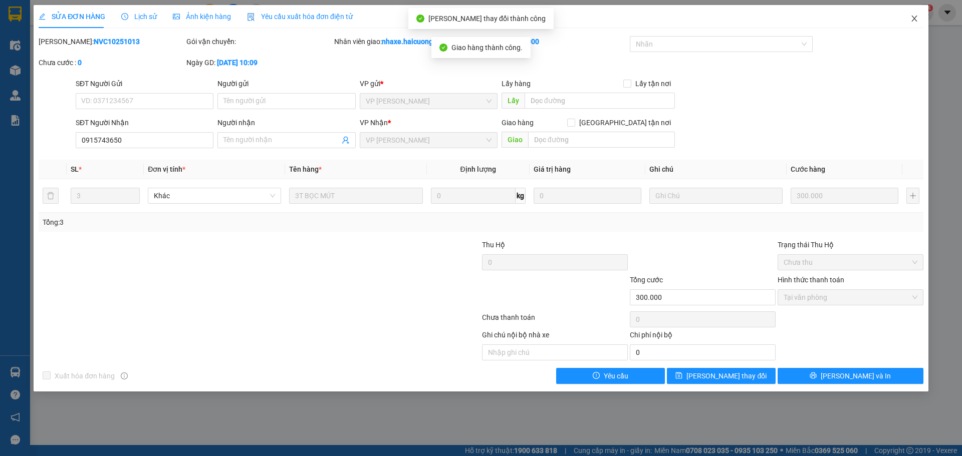
click at [915, 19] on icon "close" at bounding box center [914, 19] width 8 height 8
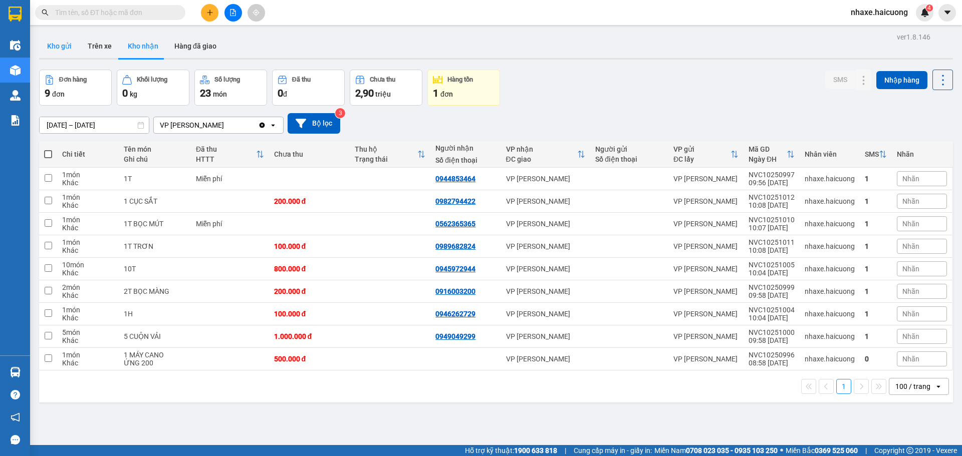
click at [64, 50] on button "Kho gửi" at bounding box center [59, 46] width 41 height 24
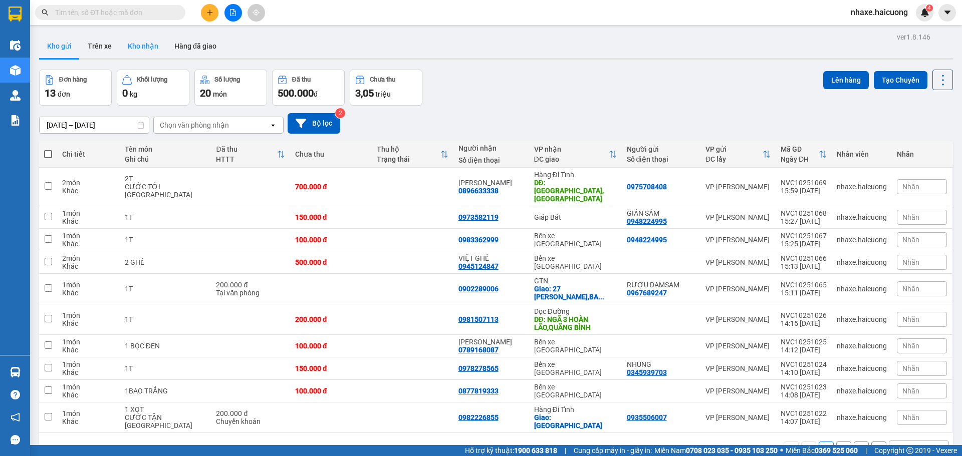
click at [138, 51] on button "Kho nhận" at bounding box center [143, 46] width 47 height 24
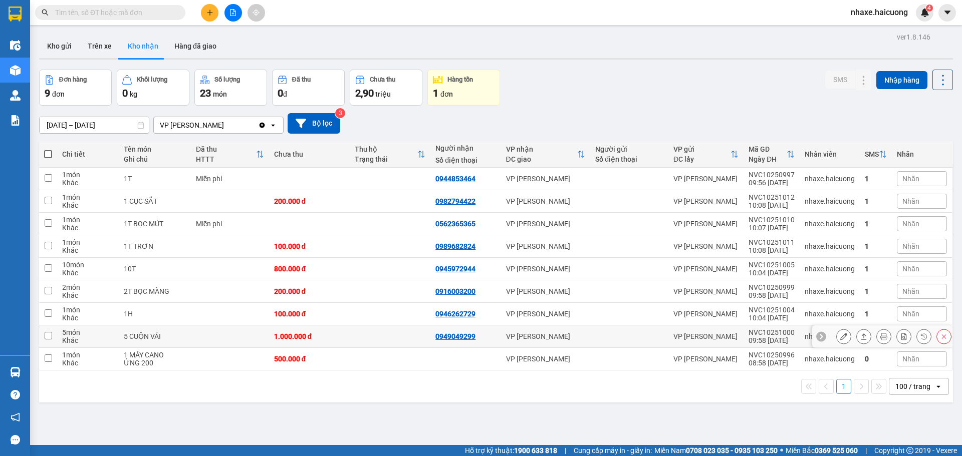
click at [860, 338] on icon at bounding box center [863, 336] width 7 height 7
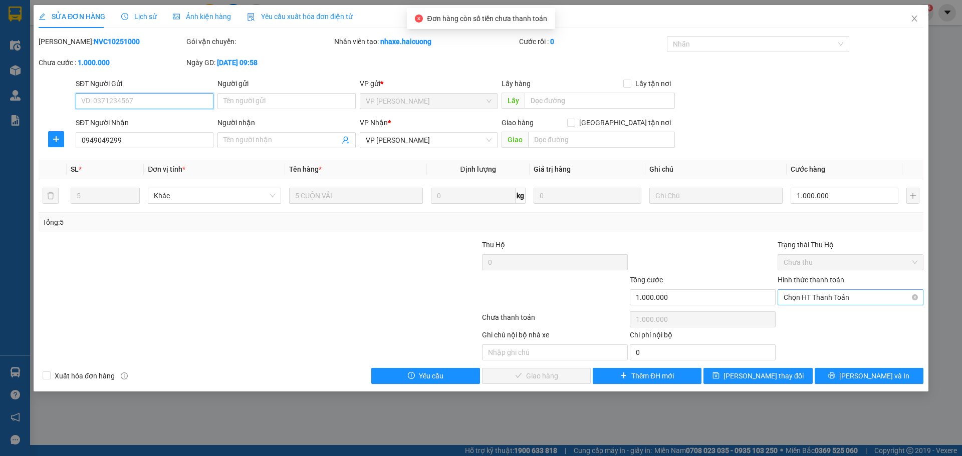
click at [819, 295] on span "Chọn HT Thanh Toán" at bounding box center [850, 297] width 134 height 15
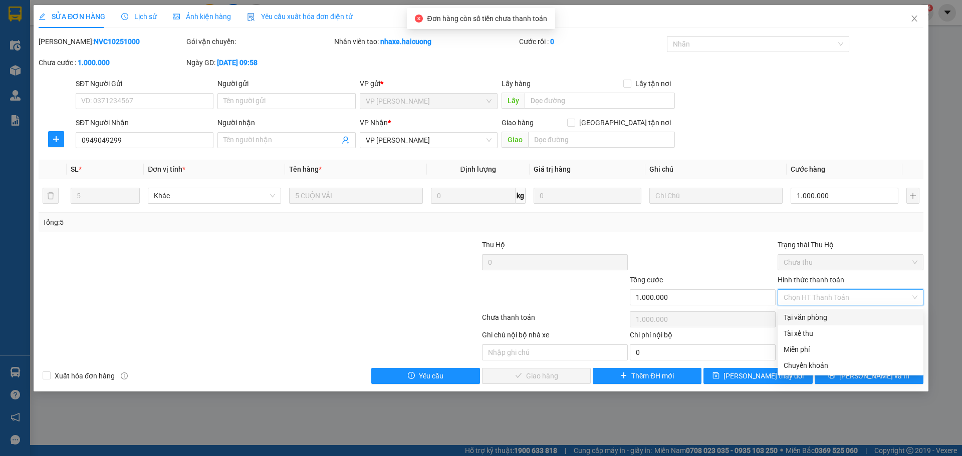
click at [820, 317] on div "Tại văn phòng" at bounding box center [850, 317] width 134 height 11
type input "0"
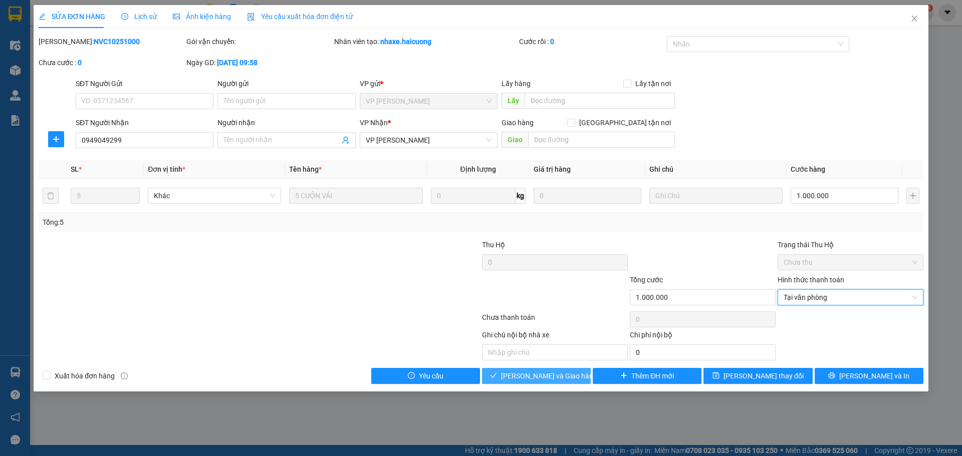
click at [497, 376] on icon "check" at bounding box center [493, 375] width 7 height 5
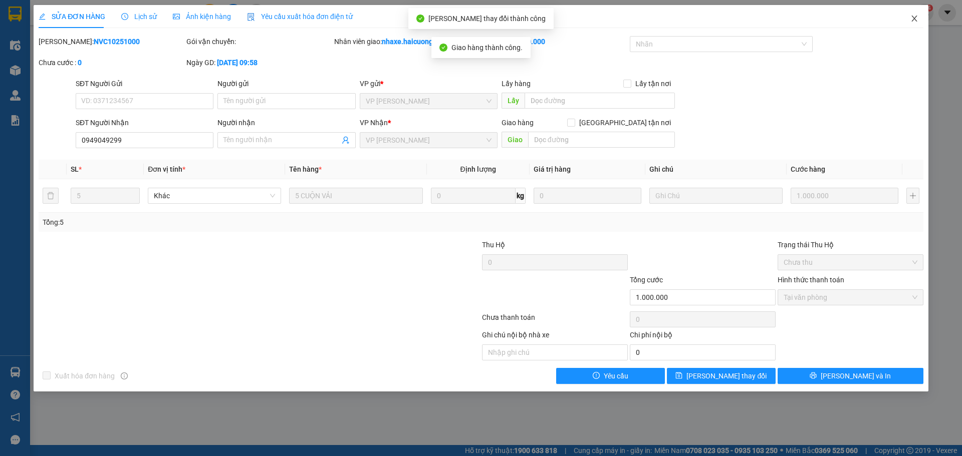
click at [911, 23] on span "Close" at bounding box center [914, 19] width 28 height 28
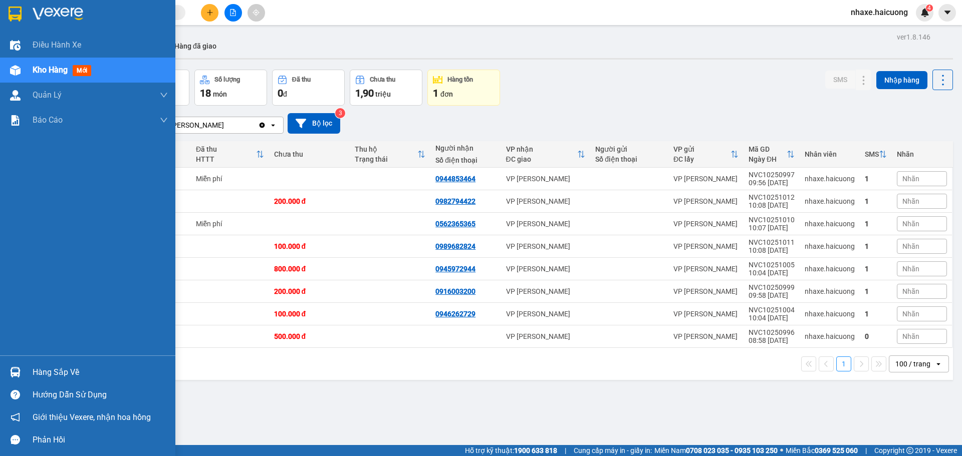
click at [56, 73] on span "Kho hàng" at bounding box center [50, 70] width 35 height 10
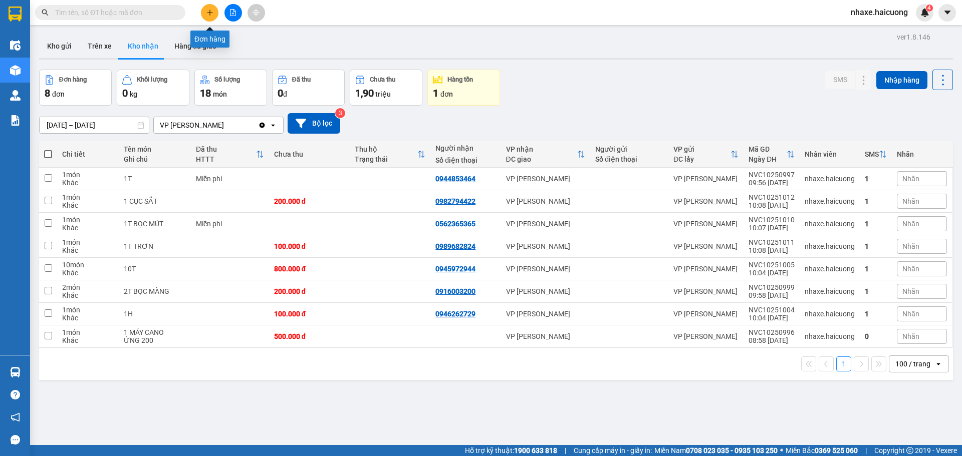
click at [212, 17] on button at bounding box center [210, 13] width 18 height 18
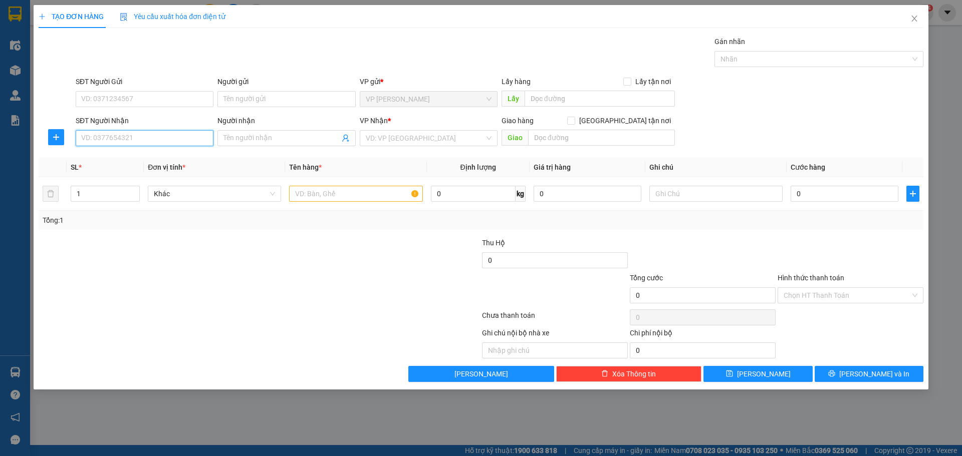
click at [142, 133] on input "SĐT Người Nhận" at bounding box center [145, 138] width 138 height 16
click at [267, 137] on input "Người nhận" at bounding box center [281, 138] width 116 height 11
type input "[PERSON_NAME]"
click at [174, 137] on input "SĐT Người Nhận" at bounding box center [145, 138] width 138 height 16
type input "0986509138"
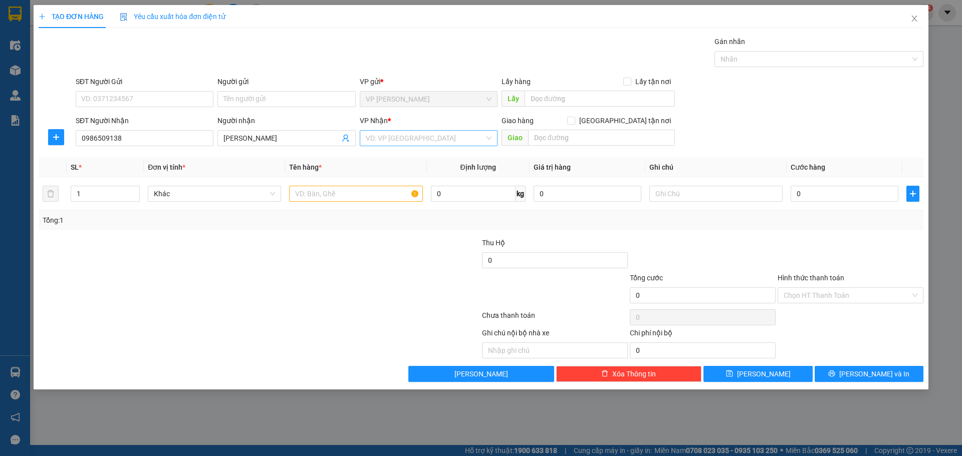
click at [397, 136] on input "search" at bounding box center [425, 138] width 119 height 15
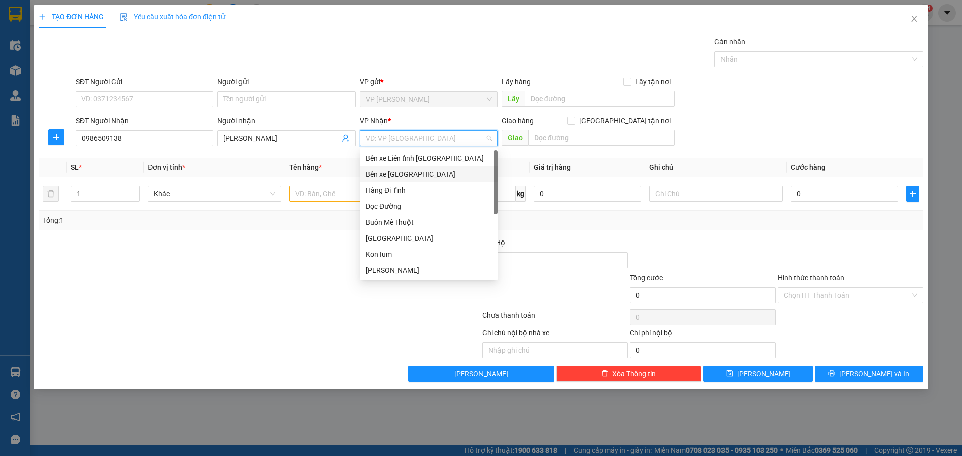
click at [407, 173] on div "Bến xe [GEOGRAPHIC_DATA]" at bounding box center [429, 174] width 126 height 11
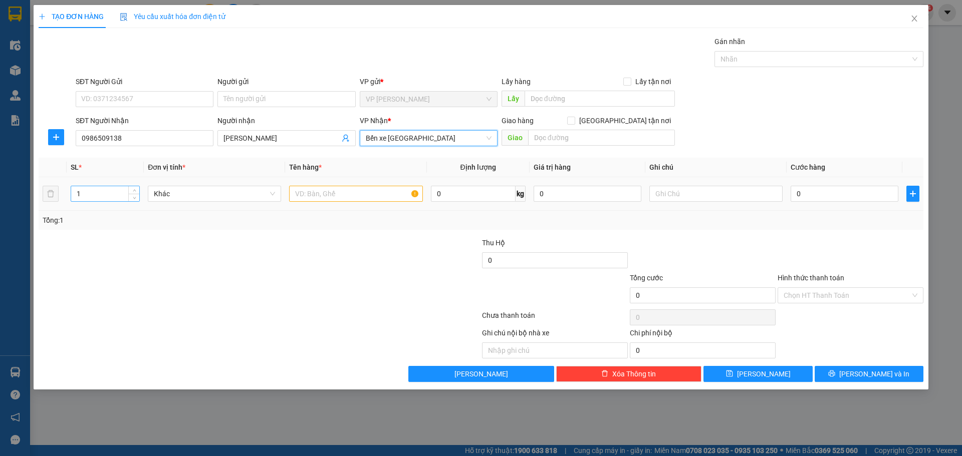
click at [94, 190] on input "1" at bounding box center [105, 193] width 68 height 15
click at [334, 197] on input "text" at bounding box center [355, 194] width 133 height 16
type input "1T"
click at [683, 195] on input "text" at bounding box center [715, 194] width 133 height 16
type input "0888726889"
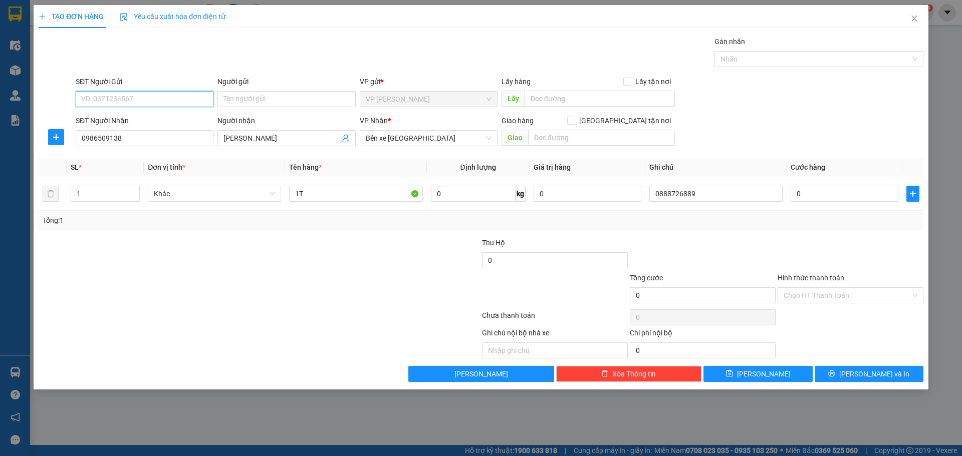
click at [157, 102] on input "SĐT Người Gửi" at bounding box center [145, 99] width 138 height 16
type input "0868364699"
click at [837, 201] on input "0" at bounding box center [844, 194] width 108 height 16
type input "2"
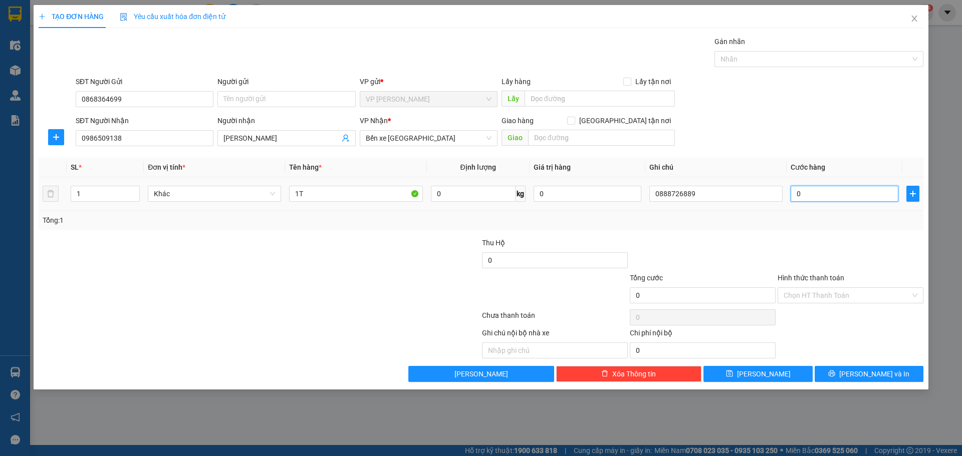
type input "2"
type input "20"
type input "200"
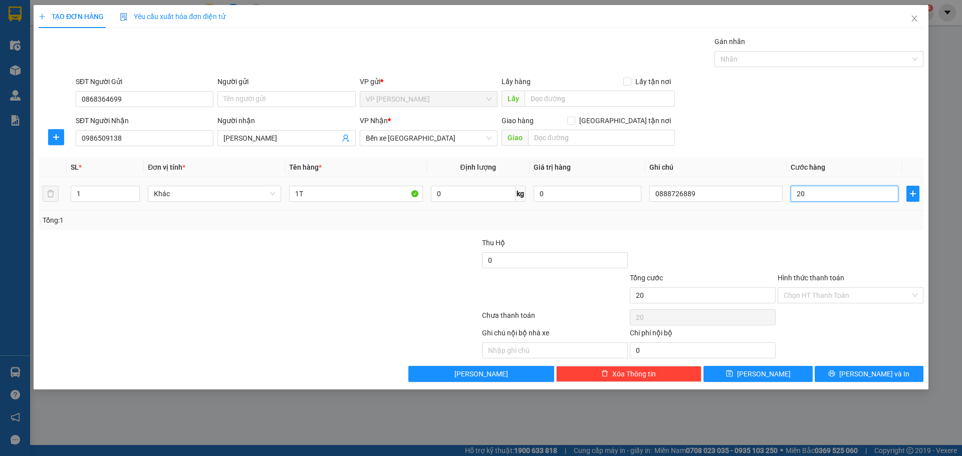
type input "200"
type input "200.000"
click at [844, 294] on input "Hình thức thanh toán" at bounding box center [846, 295] width 127 height 15
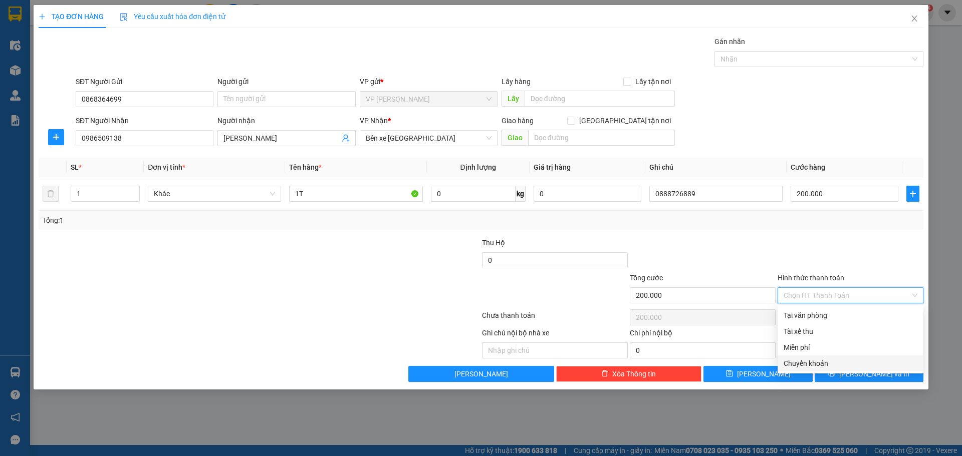
click at [819, 360] on div "Chuyển khoản" at bounding box center [850, 363] width 134 height 11
type input "0"
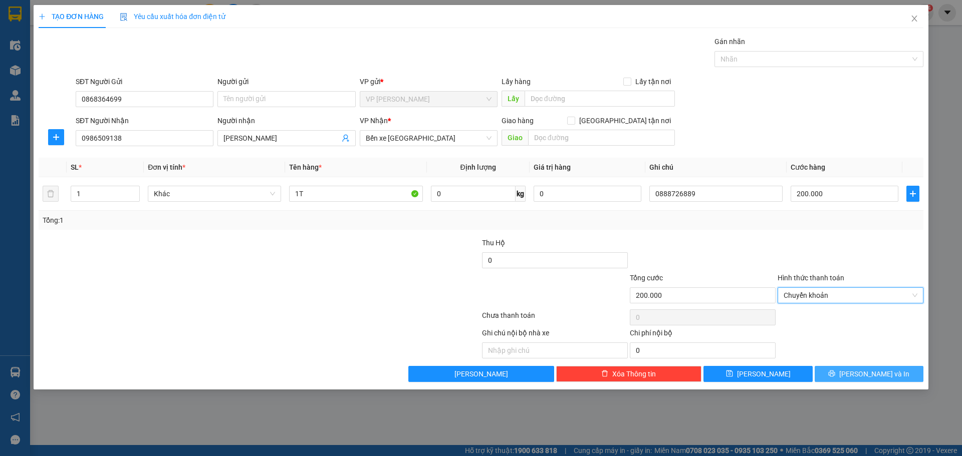
click at [886, 376] on span "[PERSON_NAME] và In" at bounding box center [874, 374] width 70 height 11
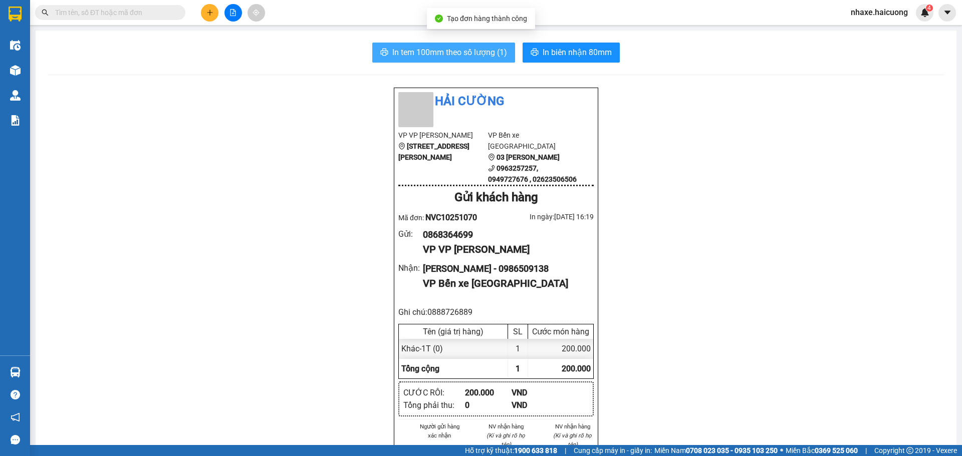
click at [450, 57] on span "In tem 100mm theo số lượng (1)" at bounding box center [449, 52] width 115 height 13
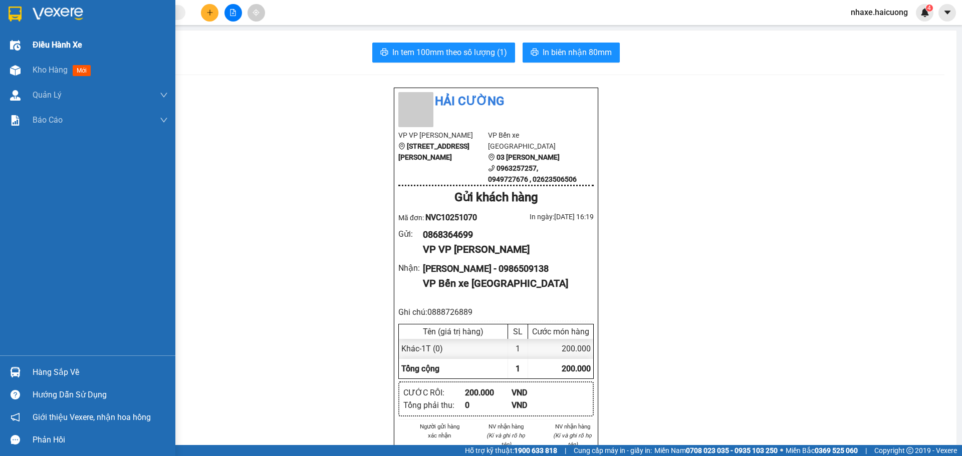
drag, startPoint x: 19, startPoint y: 77, endPoint x: 127, endPoint y: 48, distance: 111.7
click at [20, 77] on div at bounding box center [16, 71] width 18 height 18
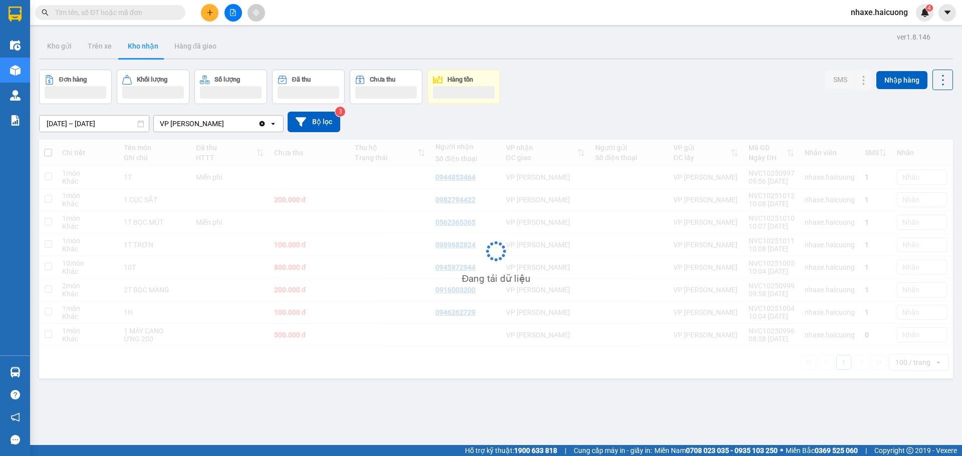
click at [139, 14] on input "text" at bounding box center [114, 12] width 118 height 11
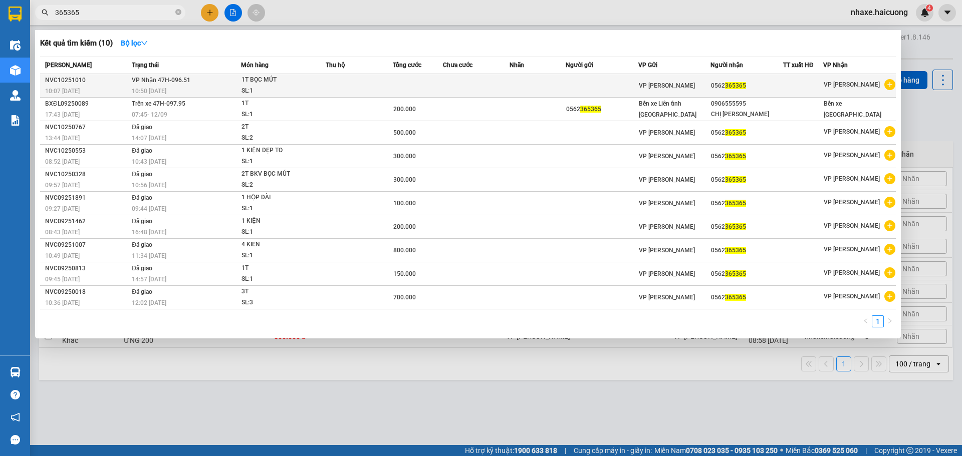
type input "365365"
click at [343, 87] on td at bounding box center [359, 86] width 67 height 24
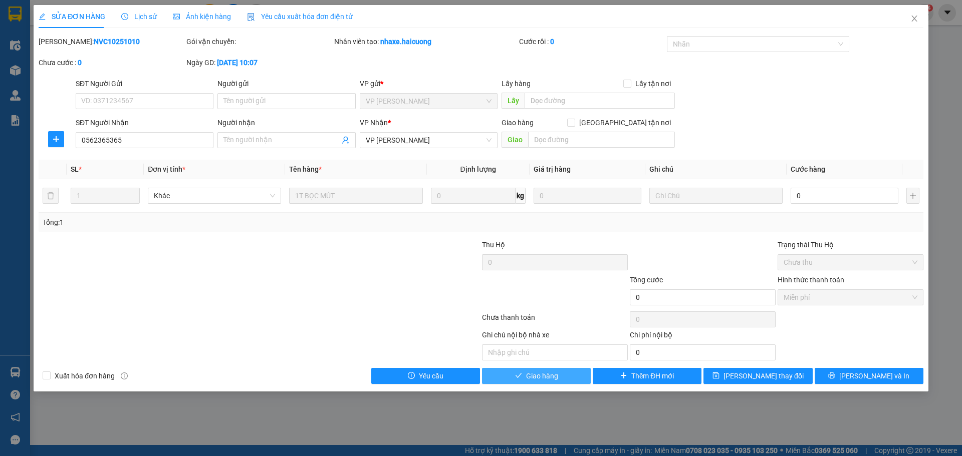
click at [546, 375] on span "Giao hàng" at bounding box center [542, 376] width 32 height 11
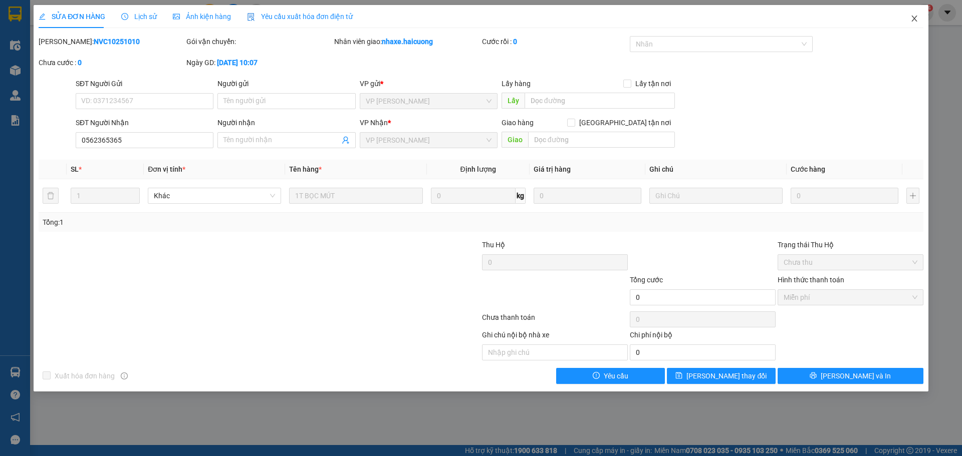
click at [915, 26] on span "Close" at bounding box center [914, 19] width 28 height 28
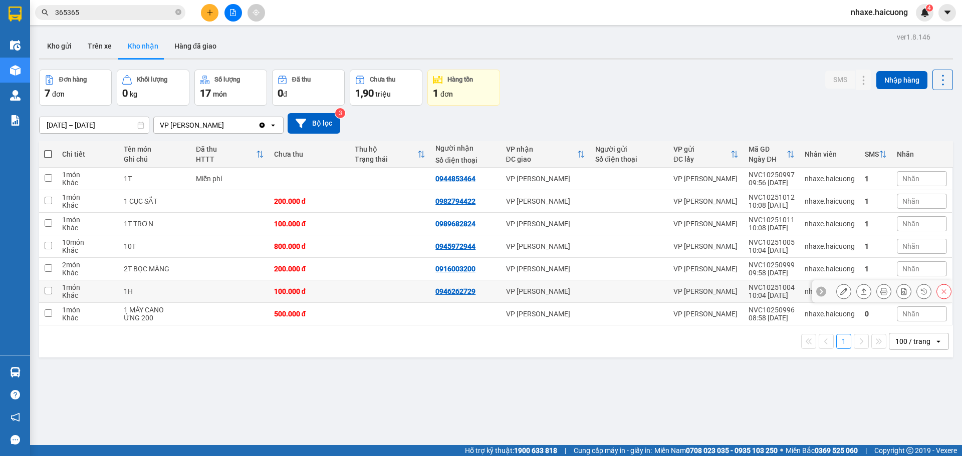
click at [340, 293] on div "100.000 đ" at bounding box center [309, 291] width 71 height 8
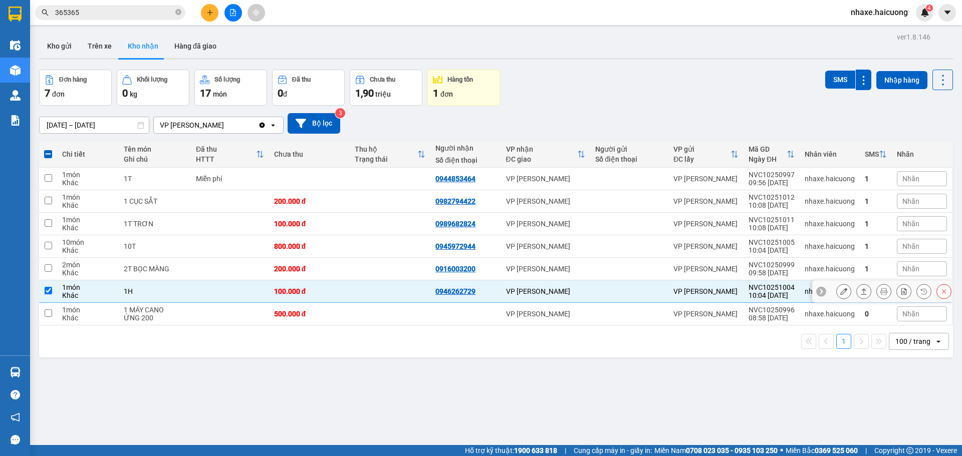
click at [359, 293] on td at bounding box center [390, 291] width 81 height 23
checkbox input "false"
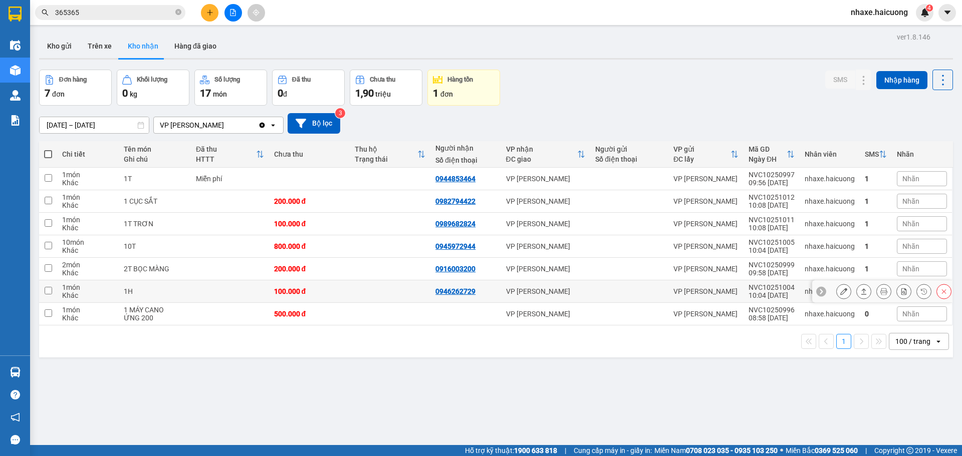
click at [840, 294] on icon at bounding box center [843, 291] width 7 height 7
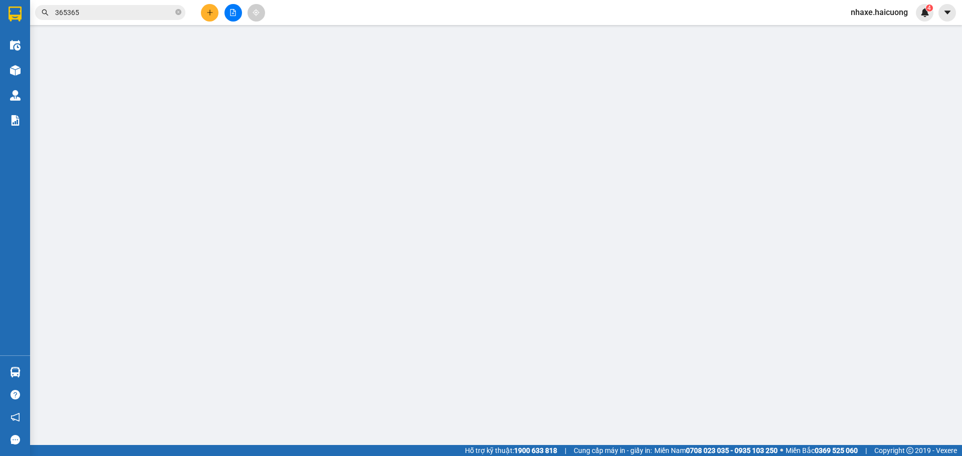
type input "0946262729"
type input "100.000"
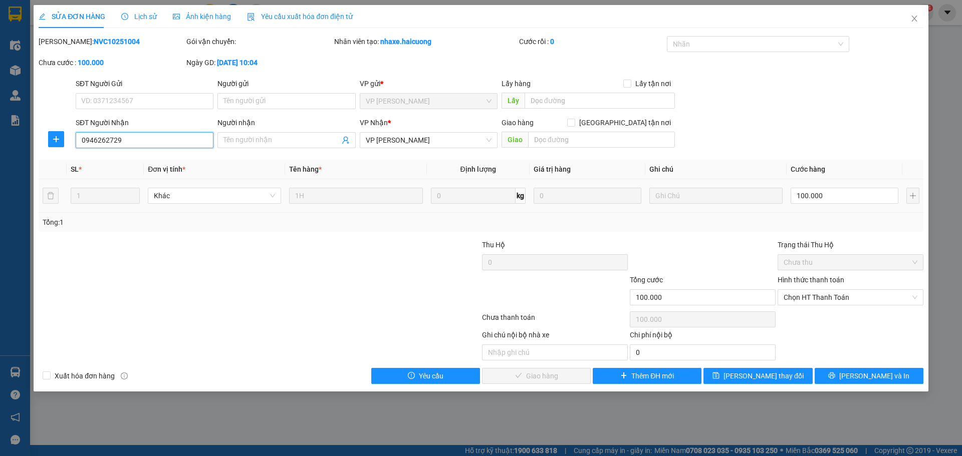
click at [141, 140] on input "0946262729" at bounding box center [145, 140] width 138 height 16
click at [940, 55] on div "SỬA ĐƠN HÀNG Lịch sử Ảnh kiện hàng Yêu cầu xuất hóa đơn điện tử Total Paid Fee …" at bounding box center [481, 228] width 962 height 456
click at [916, 22] on icon "close" at bounding box center [914, 19] width 6 height 6
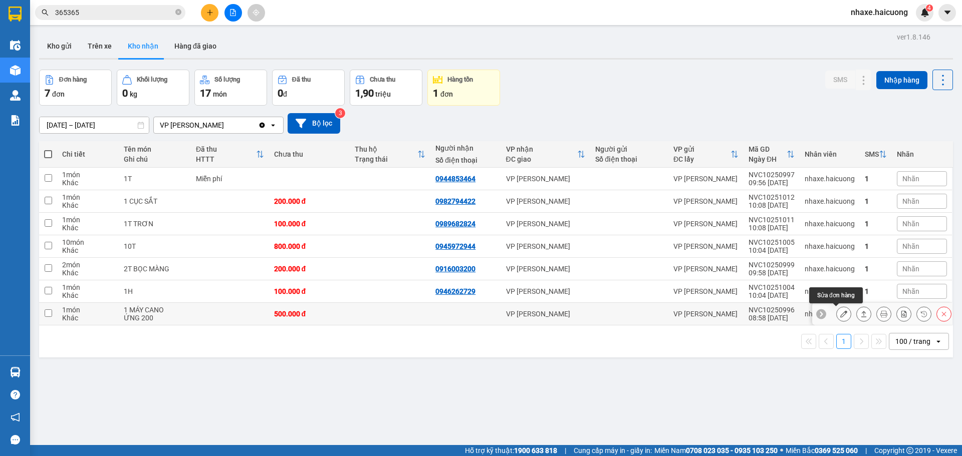
click at [839, 318] on button at bounding box center [843, 314] width 14 height 18
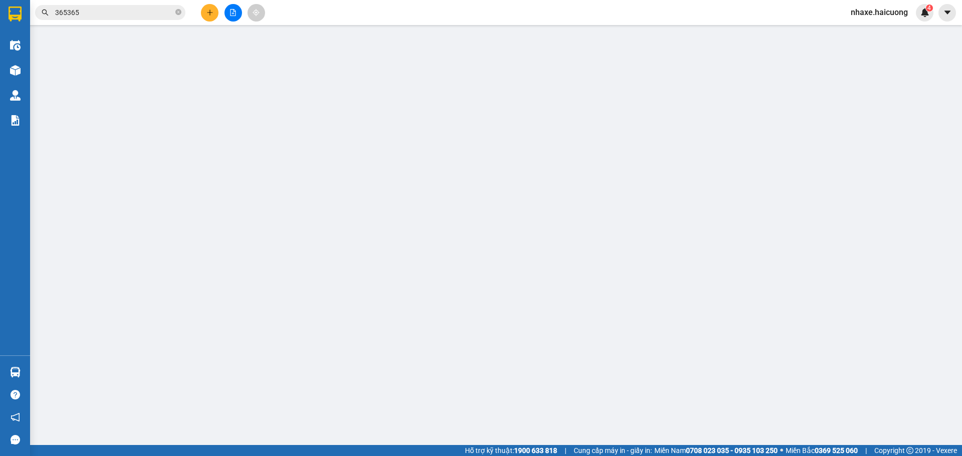
type input "500.000"
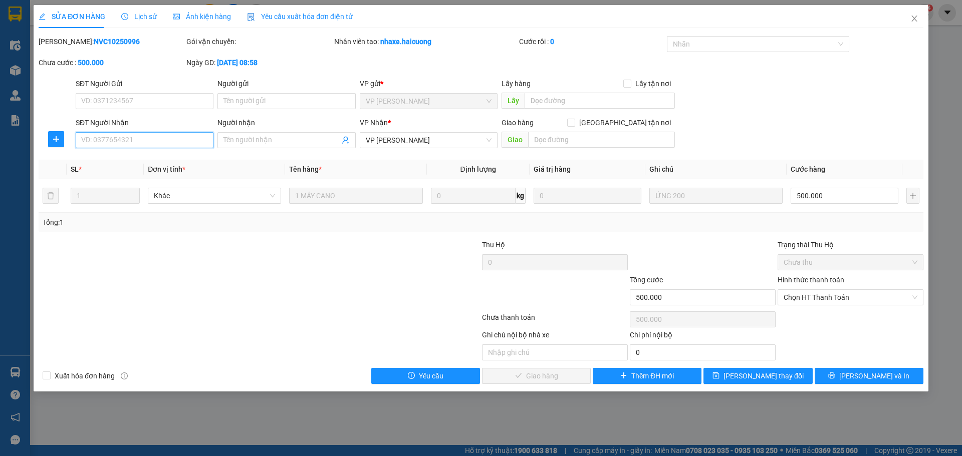
click at [159, 144] on input "SĐT Người Nhận" at bounding box center [145, 140] width 138 height 16
paste input "0946262729"
type input "0946262729"
click at [767, 372] on span "[PERSON_NAME] thay đổi" at bounding box center [763, 376] width 80 height 11
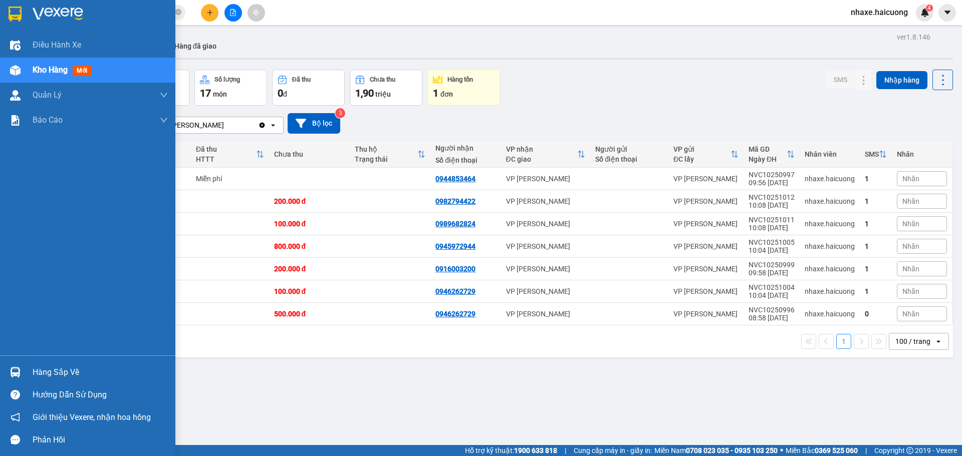
click at [22, 63] on div at bounding box center [16, 71] width 18 height 18
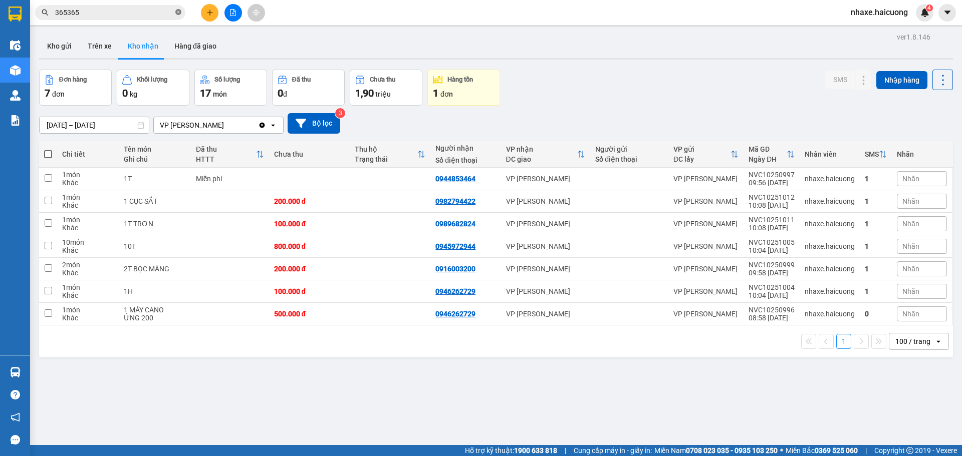
click at [178, 12] on icon "close-circle" at bounding box center [178, 12] width 6 height 6
click at [209, 15] on icon "plus" at bounding box center [209, 12] width 7 height 7
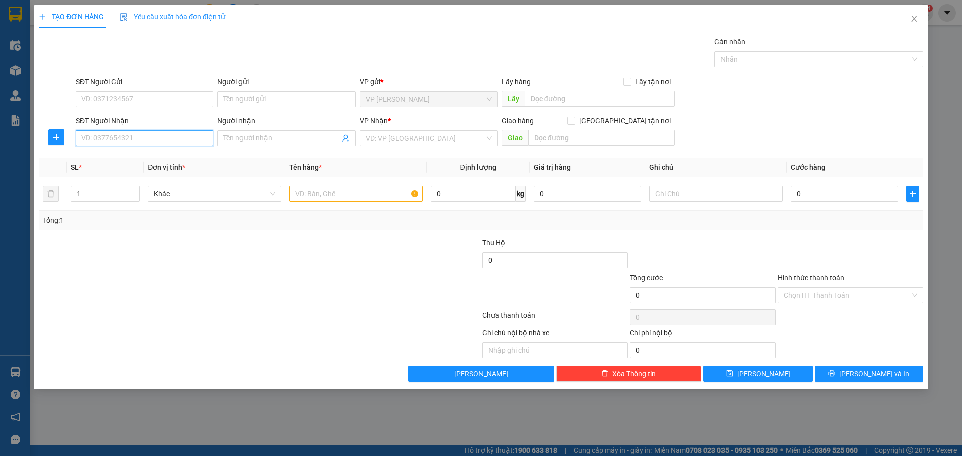
click at [144, 137] on input "SĐT Người Nhận" at bounding box center [145, 138] width 138 height 16
click at [165, 98] on input "SĐT Người Gửi" at bounding box center [145, 99] width 138 height 16
type input "0847821779"
click at [158, 139] on input "SĐT Người Nhận" at bounding box center [145, 138] width 138 height 16
type input "0961007489"
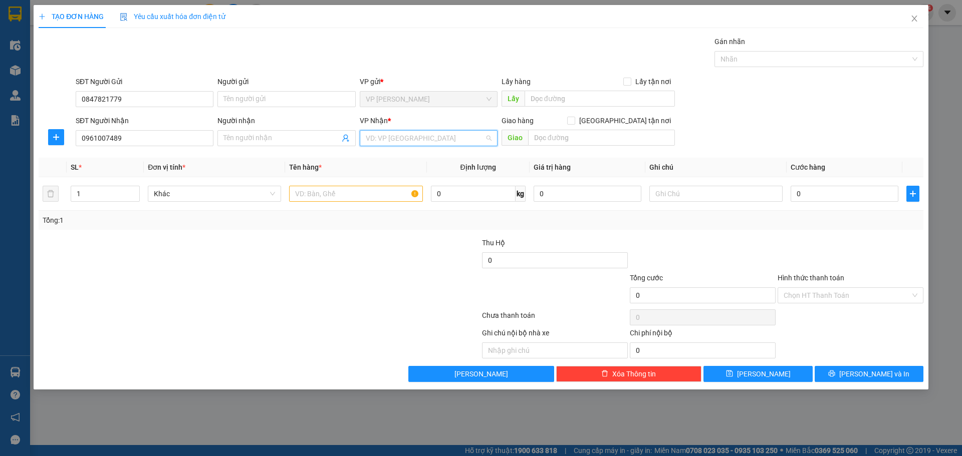
click at [397, 137] on input "search" at bounding box center [425, 138] width 119 height 15
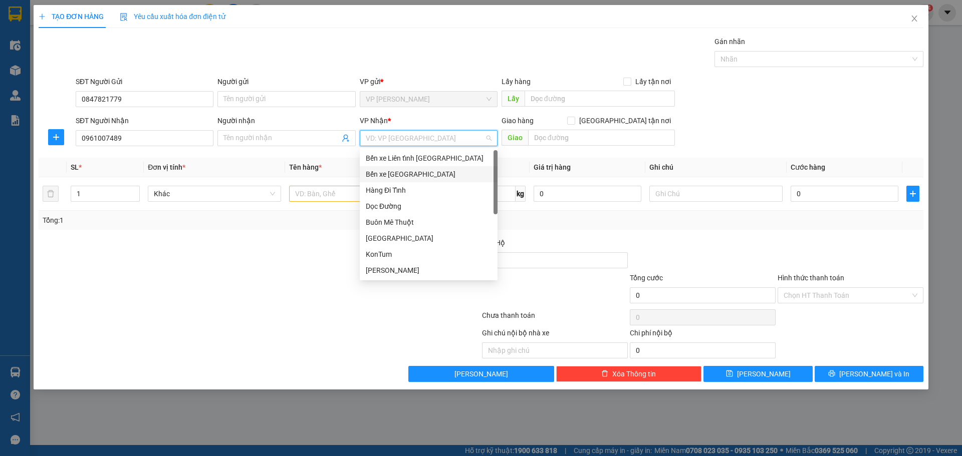
click at [408, 174] on div "Bến xe [GEOGRAPHIC_DATA]" at bounding box center [429, 174] width 126 height 11
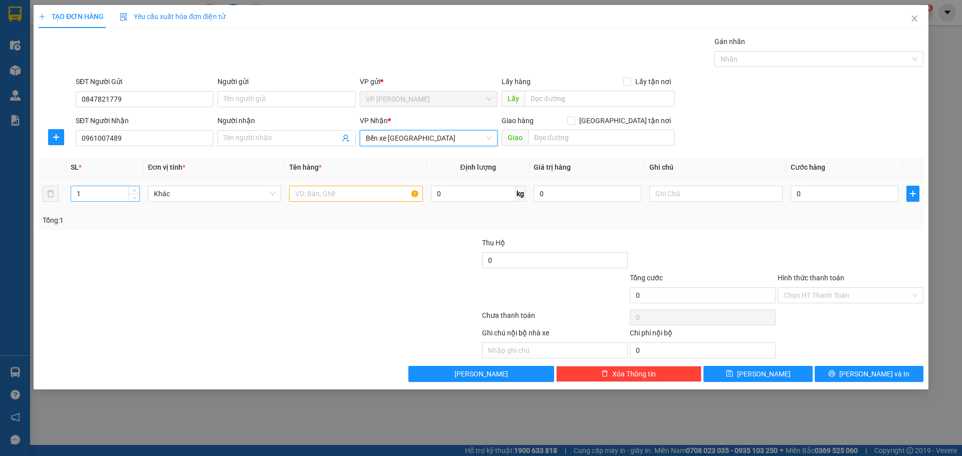
click at [113, 192] on input "1" at bounding box center [105, 193] width 68 height 15
click at [136, 191] on icon "up" at bounding box center [135, 192] width 4 height 4
type input "3"
click at [136, 191] on icon "up" at bounding box center [135, 192] width 4 height 4
click at [367, 196] on input "text" at bounding box center [355, 194] width 133 height 16
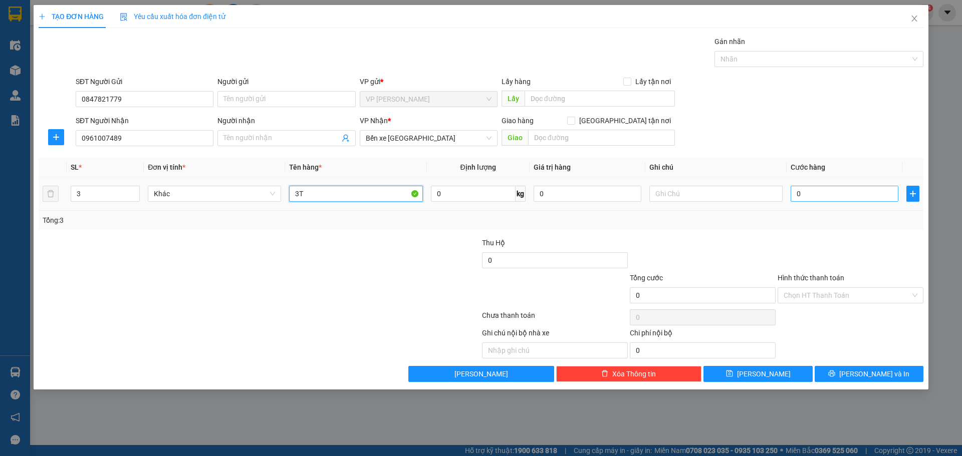
type input "3T"
click at [817, 199] on input "0" at bounding box center [844, 194] width 108 height 16
click at [551, 261] on input "0" at bounding box center [555, 260] width 146 height 16
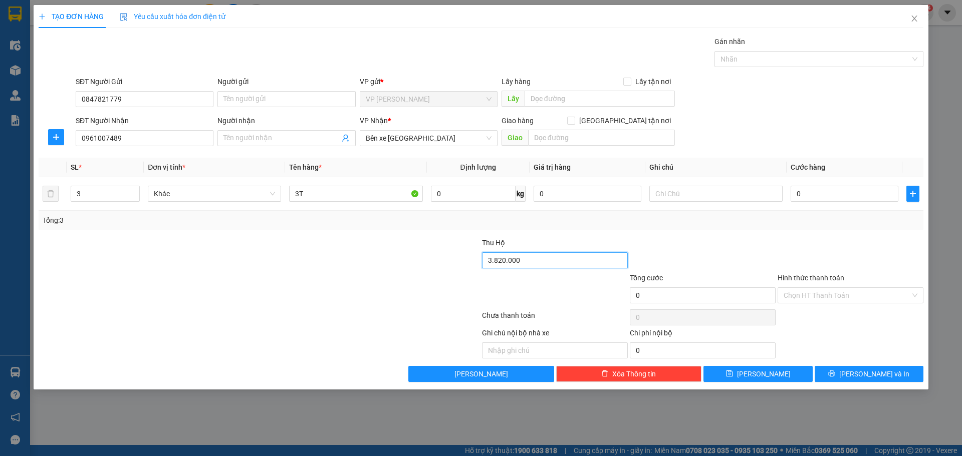
type input "3.820.000"
click at [316, 290] on div at bounding box center [185, 289] width 295 height 35
click at [92, 100] on input "0847821779" at bounding box center [145, 99] width 138 height 16
click at [104, 99] on input "0847821779" at bounding box center [145, 99] width 138 height 16
click at [138, 134] on input "0961007489" at bounding box center [145, 138] width 138 height 16
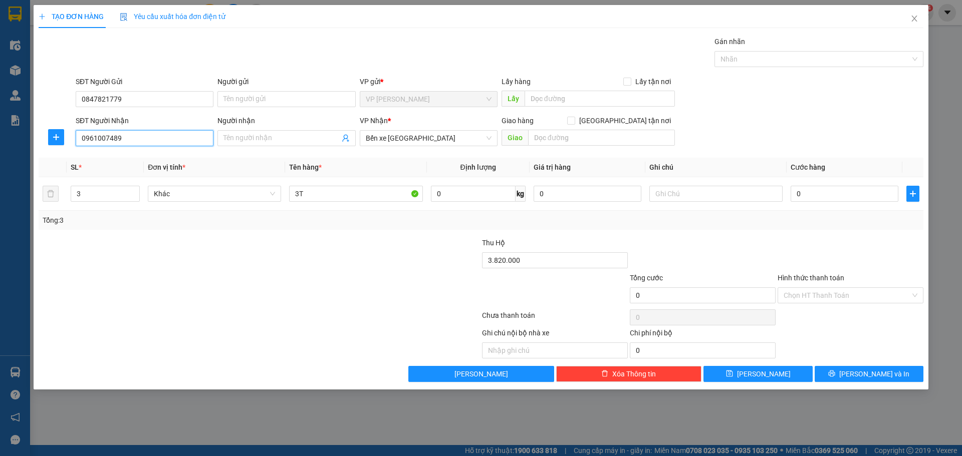
click at [138, 139] on input "0961007489" at bounding box center [145, 138] width 138 height 16
click at [93, 141] on input "0961007489" at bounding box center [145, 138] width 138 height 16
click at [104, 140] on input "0961007489" at bounding box center [145, 138] width 138 height 16
click at [83, 142] on input "0961007489" at bounding box center [145, 138] width 138 height 16
click at [80, 98] on input "0847821779" at bounding box center [145, 99] width 138 height 16
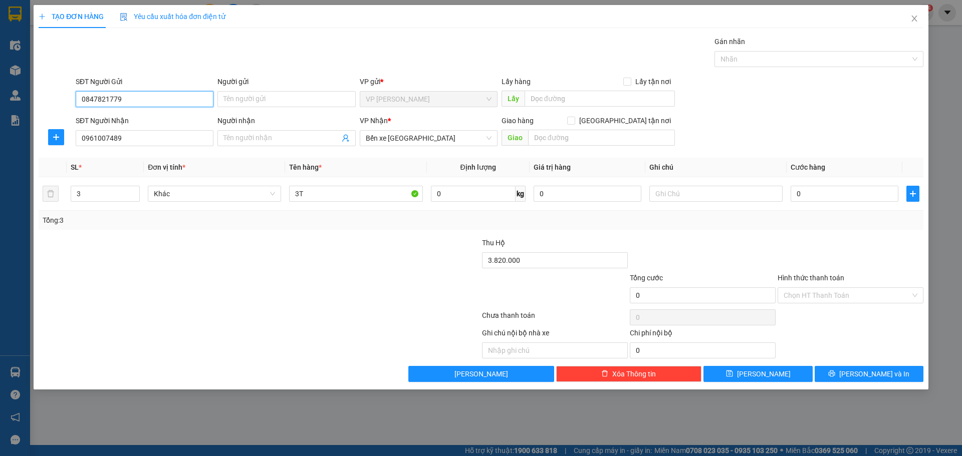
click at [126, 99] on input "0847821779" at bounding box center [145, 99] width 138 height 16
click at [134, 136] on input "0961007489" at bounding box center [145, 138] width 138 height 16
click at [288, 274] on div at bounding box center [185, 289] width 295 height 35
click at [823, 196] on input "0" at bounding box center [844, 194] width 108 height 16
type input "4"
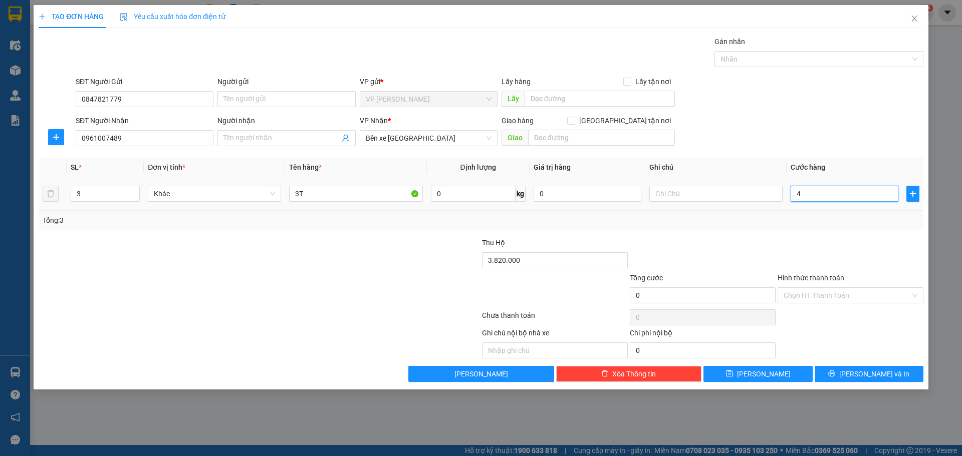
type input "4"
type input "45"
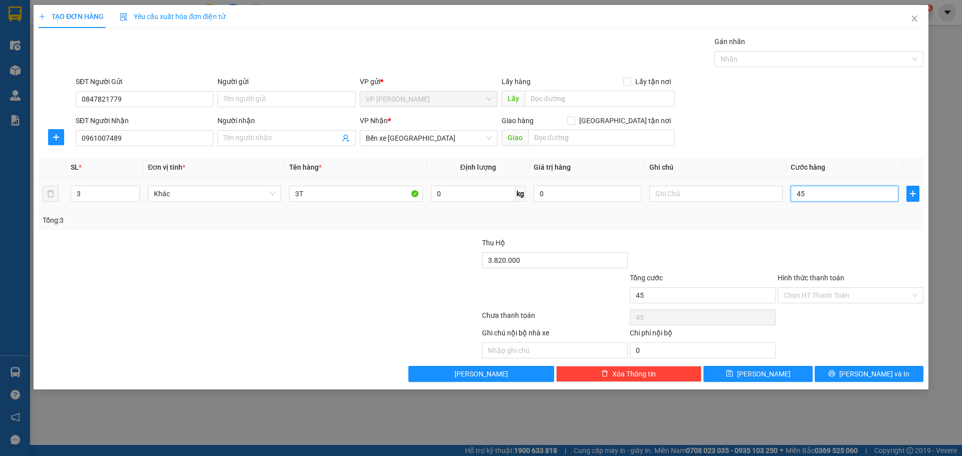
type input "450"
type input "450.000"
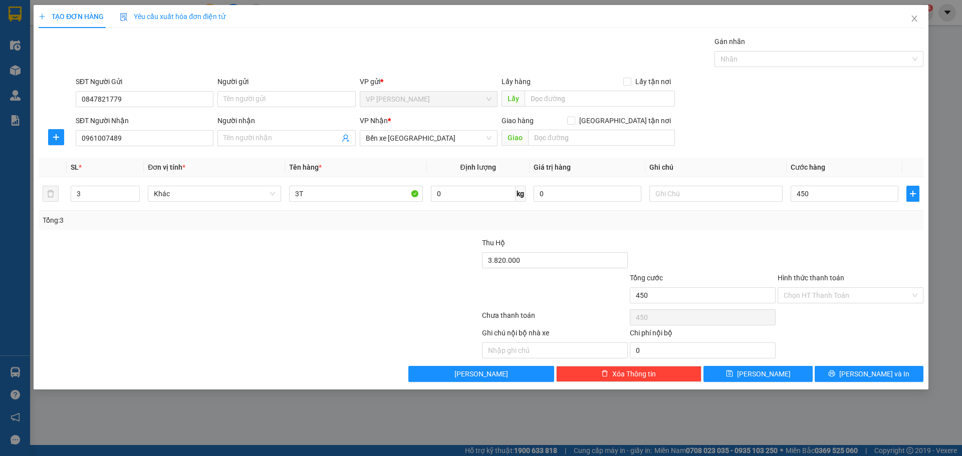
type input "450.000"
click at [803, 222] on div "Tổng: 3" at bounding box center [481, 220] width 876 height 11
click at [843, 293] on input "Hình thức thanh toán" at bounding box center [846, 295] width 127 height 15
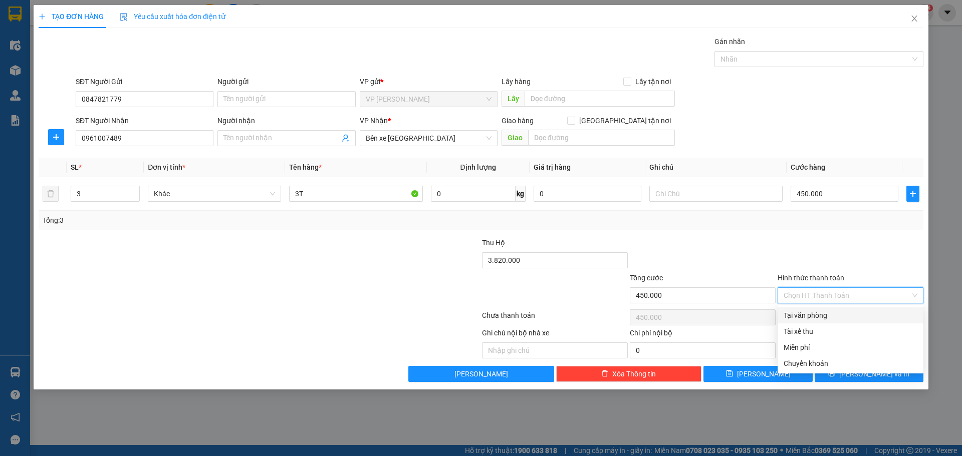
click at [839, 248] on div at bounding box center [850, 254] width 148 height 35
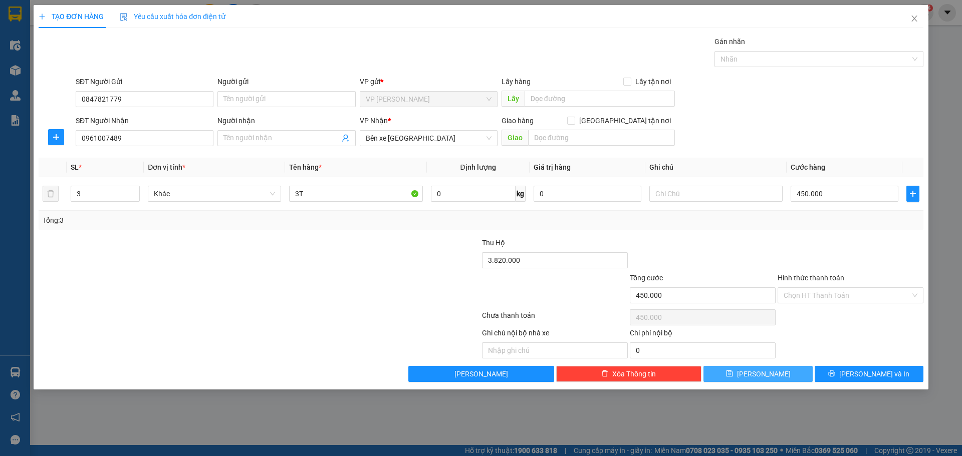
click at [779, 372] on button "[PERSON_NAME]" at bounding box center [757, 374] width 109 height 16
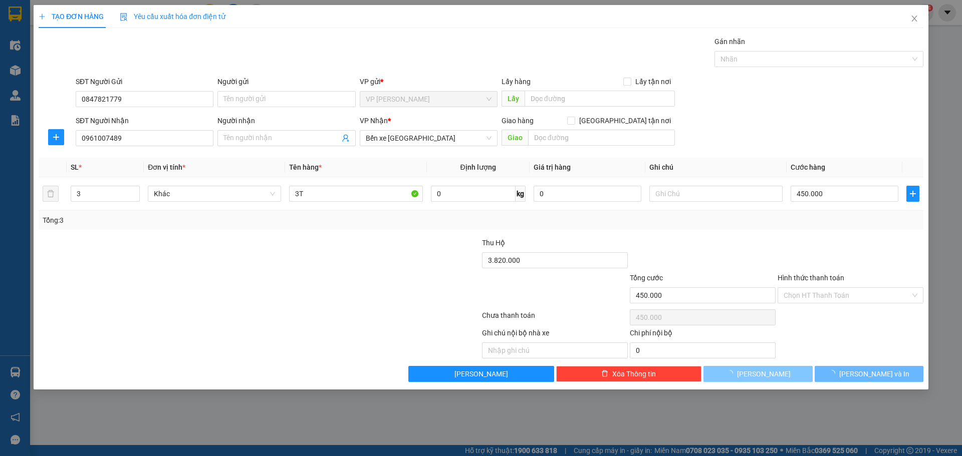
type input "1"
type input "0"
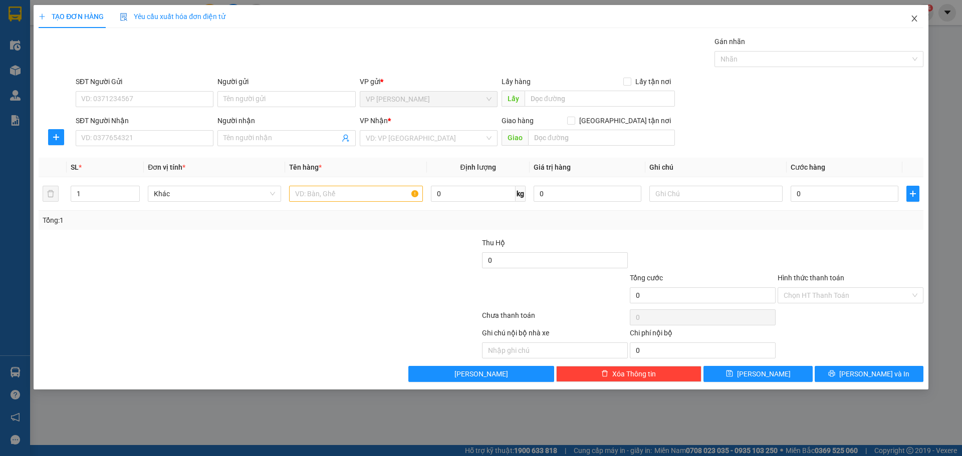
click at [912, 21] on icon "close" at bounding box center [914, 19] width 6 height 6
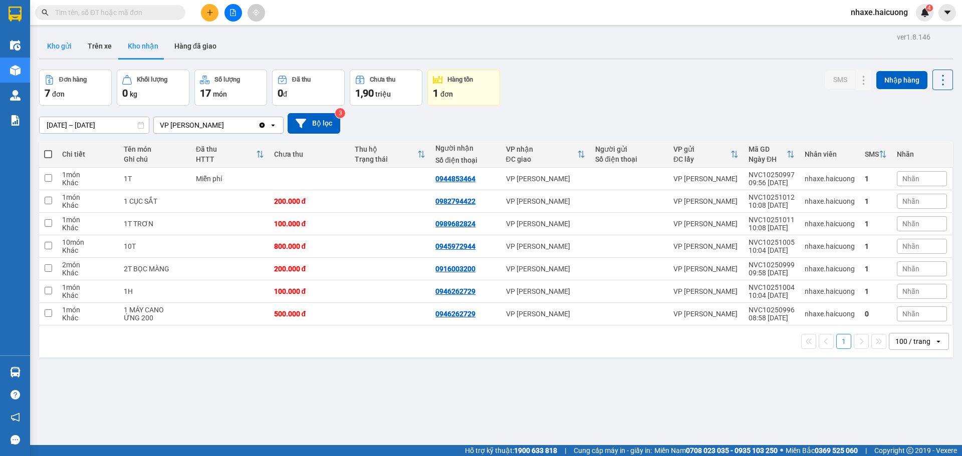
click at [68, 44] on button "Kho gửi" at bounding box center [59, 46] width 41 height 24
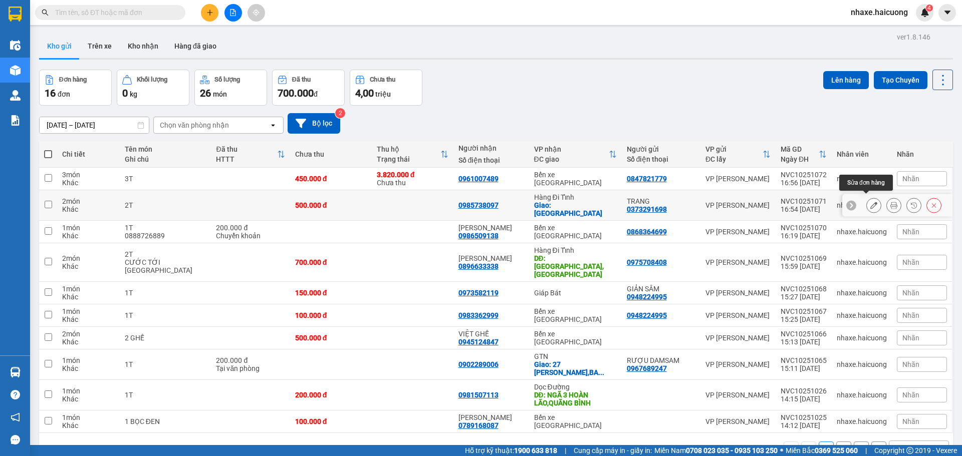
click at [870, 202] on icon at bounding box center [873, 205] width 7 height 7
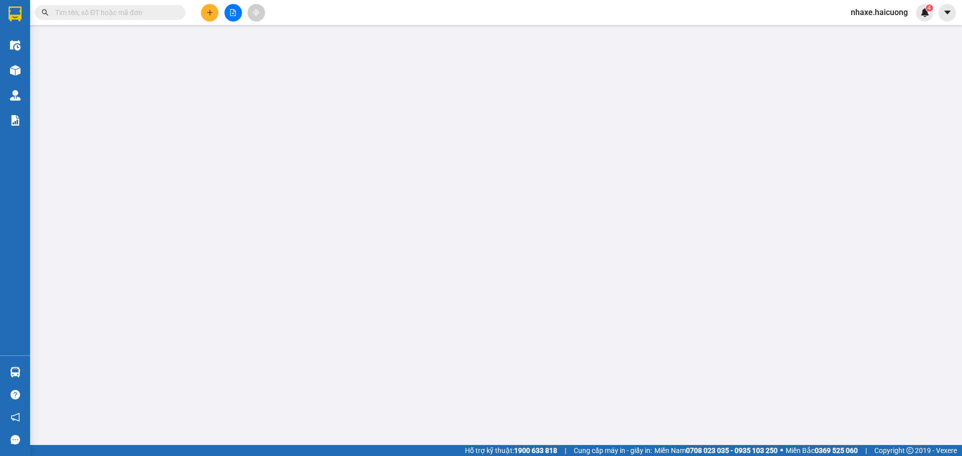
type input "0373291698"
type input "TRANG"
type input "0985738097"
checkbox input "true"
type input "PHÚ THỌ"
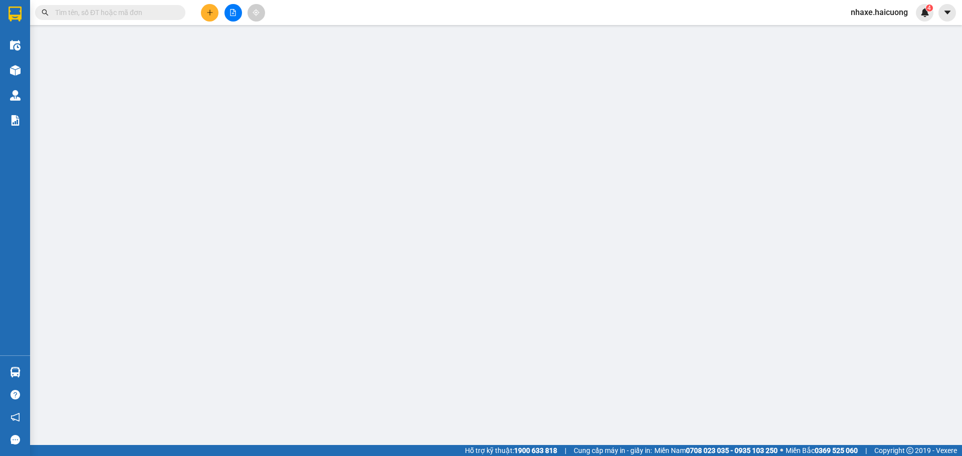
type input "500.000"
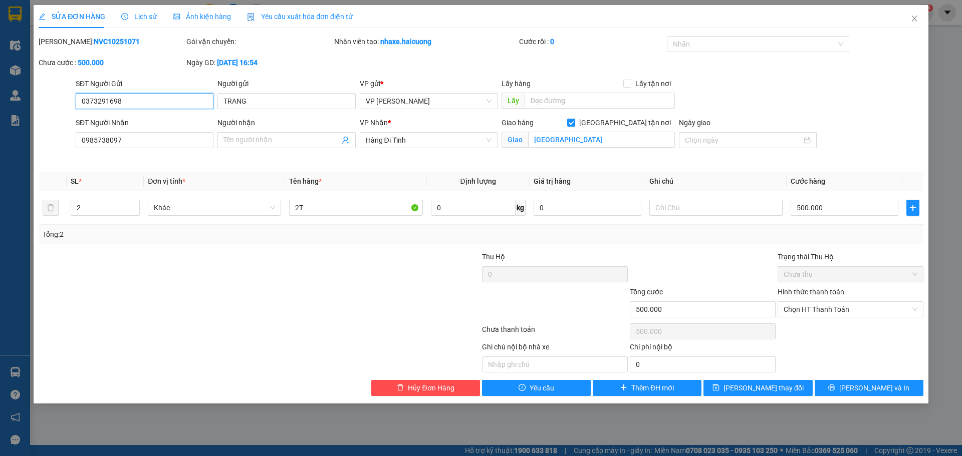
click at [133, 105] on input "0373291698" at bounding box center [145, 101] width 138 height 16
click at [130, 134] on input "0985738097" at bounding box center [145, 140] width 138 height 16
click at [131, 134] on input "0985738097" at bounding box center [145, 140] width 138 height 16
click at [202, 305] on div at bounding box center [185, 303] width 295 height 35
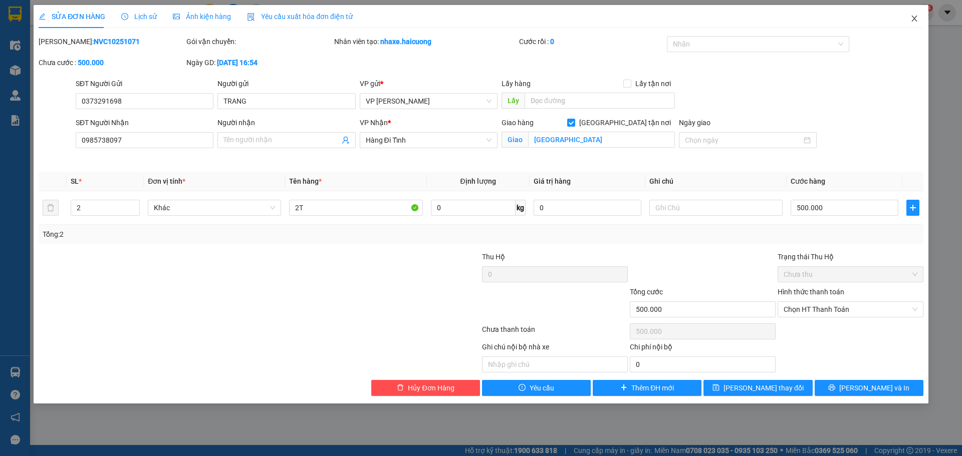
click at [913, 24] on span "Close" at bounding box center [914, 19] width 28 height 28
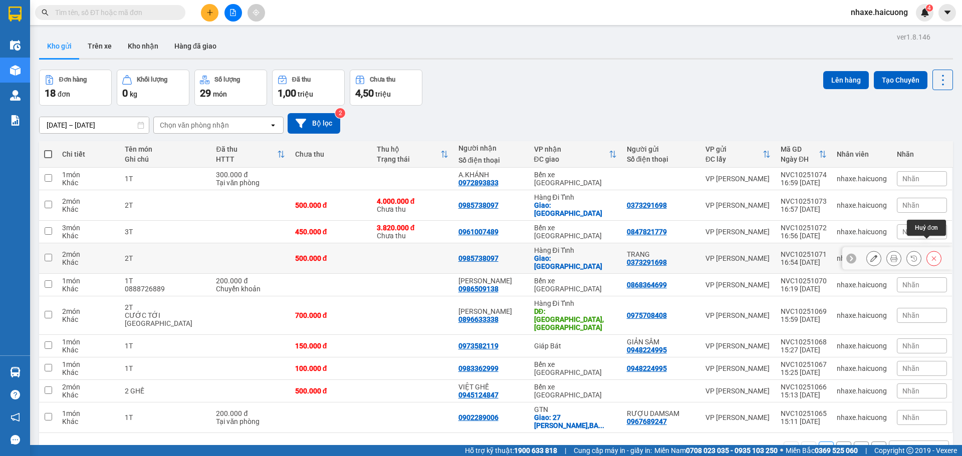
click at [930, 255] on icon at bounding box center [933, 258] width 7 height 7
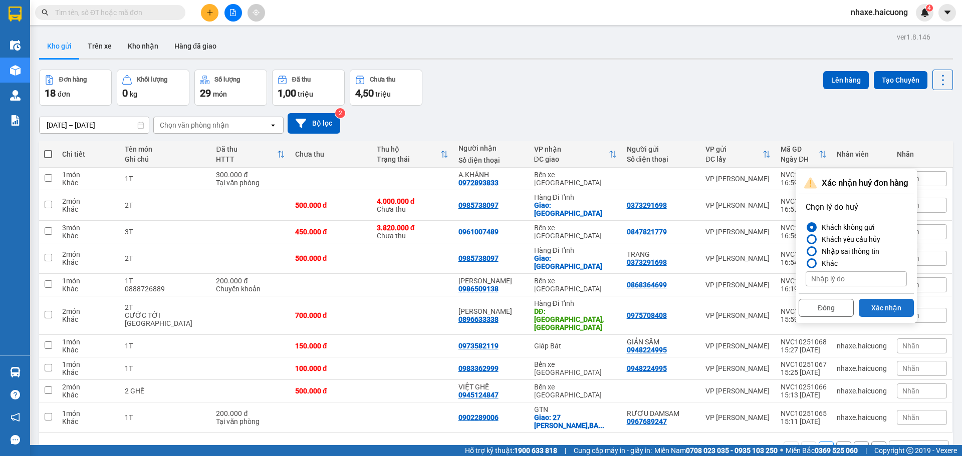
click at [885, 312] on button "Xác nhận" at bounding box center [885, 308] width 55 height 18
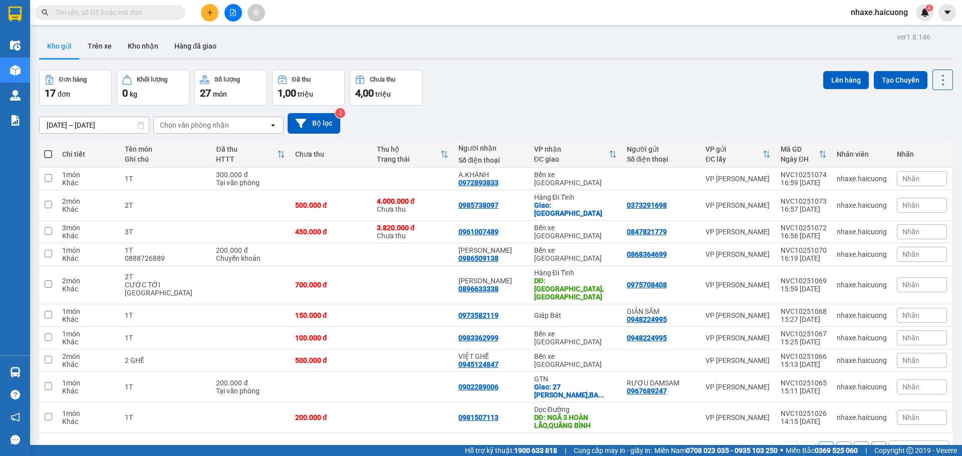
click at [204, 10] on button at bounding box center [210, 13] width 18 height 18
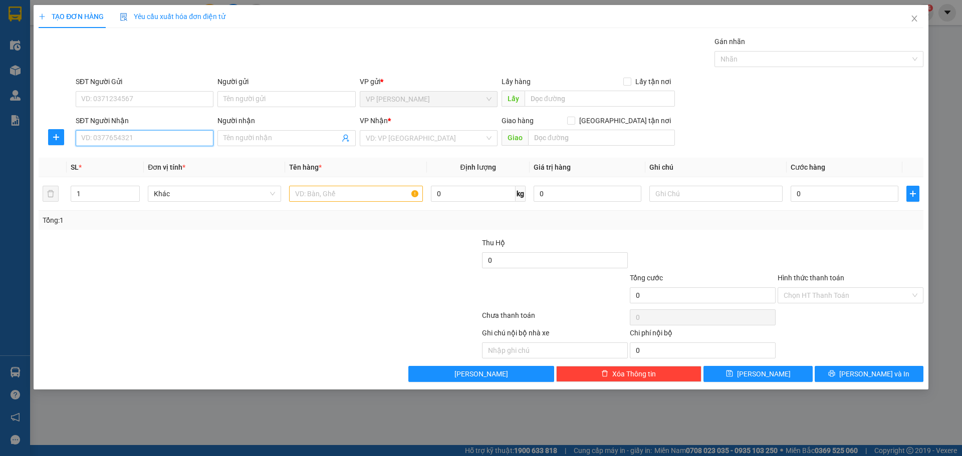
click at [146, 141] on input "SĐT Người Nhận" at bounding box center [145, 138] width 138 height 16
type input "0912096163"
drag, startPoint x: 384, startPoint y: 138, endPoint x: 408, endPoint y: 160, distance: 32.2
click at [385, 138] on input "search" at bounding box center [425, 138] width 119 height 15
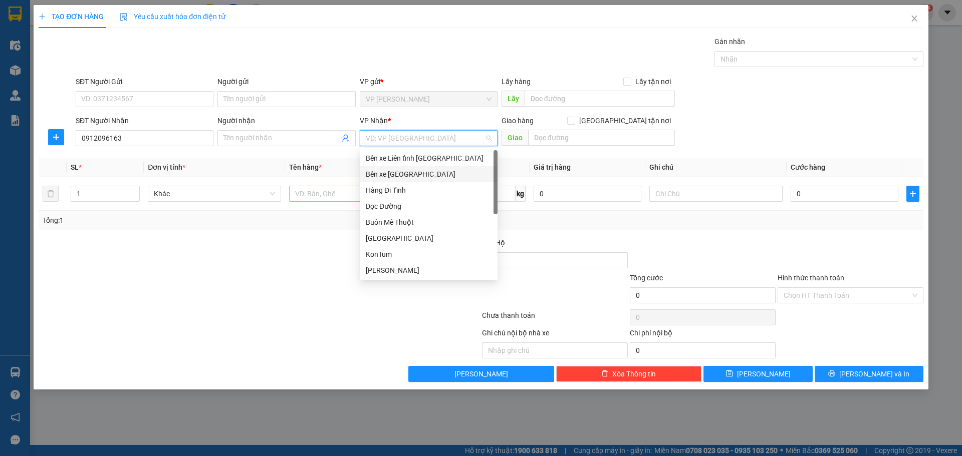
click at [411, 180] on div "Bến xe [GEOGRAPHIC_DATA]" at bounding box center [429, 174] width 138 height 16
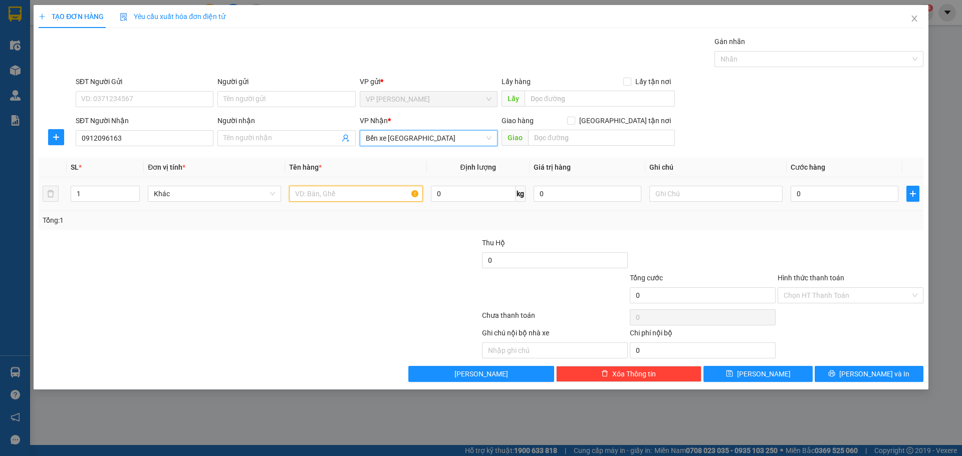
click at [312, 193] on input "text" at bounding box center [355, 194] width 133 height 16
type input "1TX"
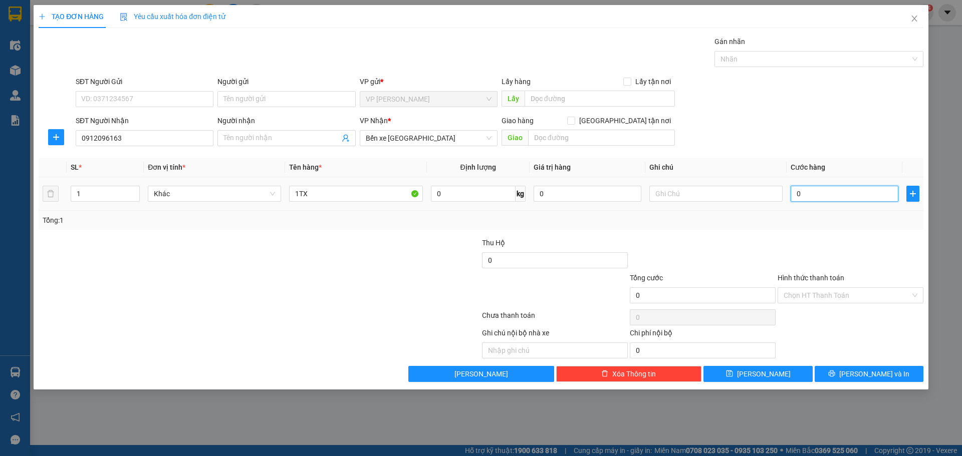
click at [814, 197] on input "0" at bounding box center [844, 194] width 108 height 16
type input "1"
type input "10"
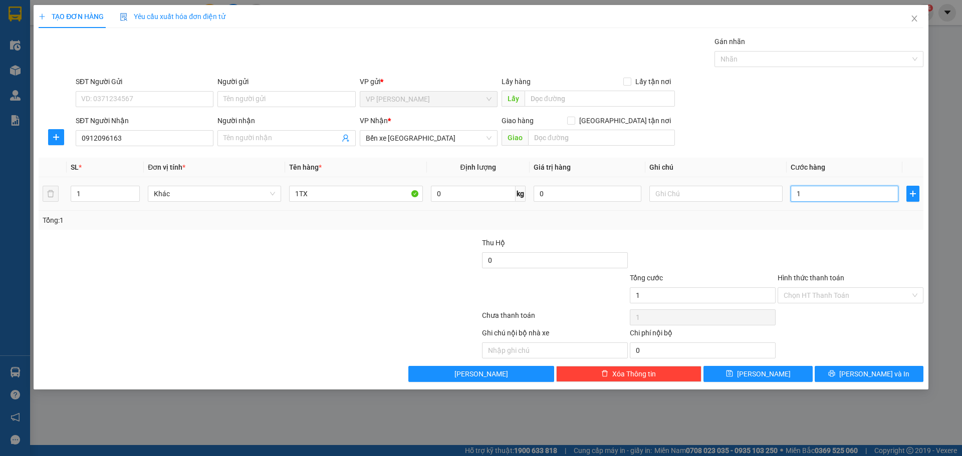
type input "10"
type input "100"
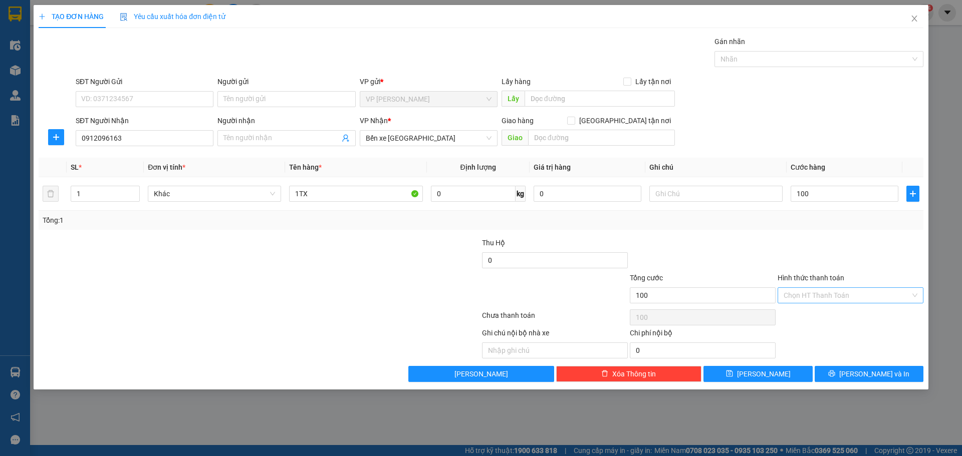
type input "100.000"
click at [871, 292] on input "Hình thức thanh toán" at bounding box center [846, 295] width 127 height 15
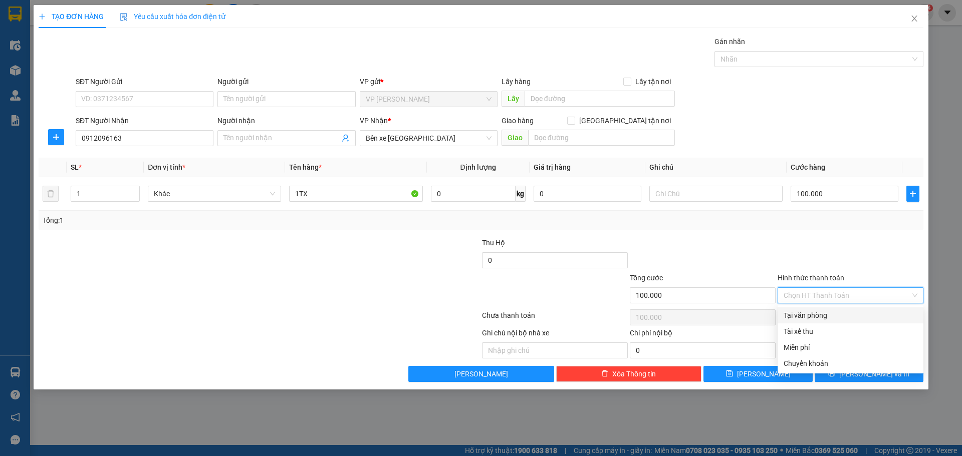
click at [812, 315] on div "Tại văn phòng" at bounding box center [850, 315] width 134 height 11
type input "0"
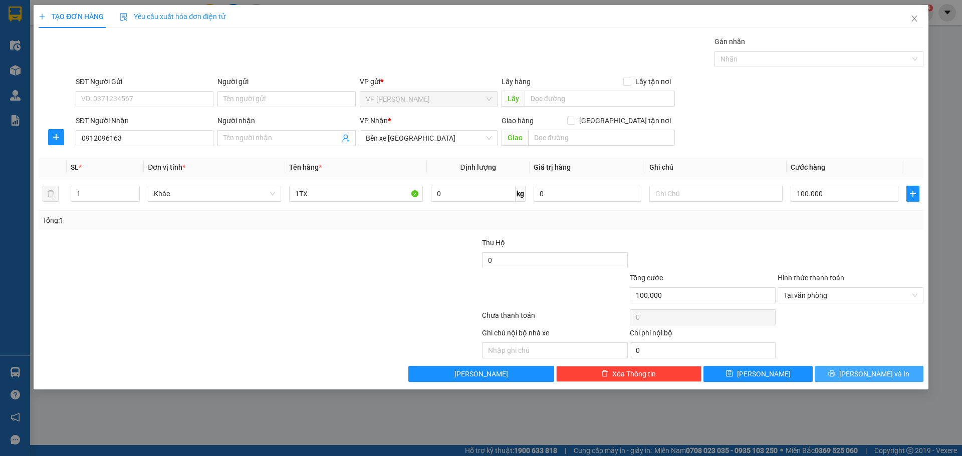
click at [896, 375] on button "[PERSON_NAME] và In" at bounding box center [868, 374] width 109 height 16
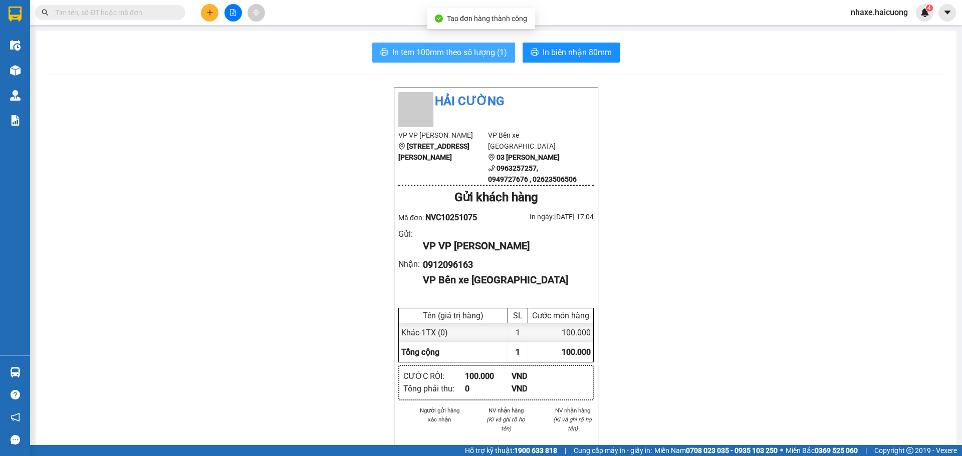
click at [466, 43] on button "In tem 100mm theo số lượng (1)" at bounding box center [443, 53] width 143 height 20
click at [472, 50] on span "In tem 100mm theo số lượng (1)" at bounding box center [449, 52] width 115 height 13
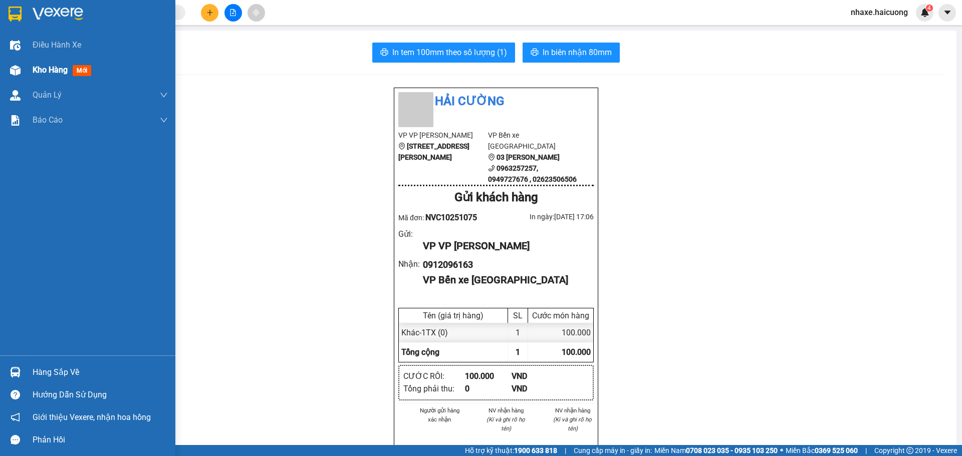
click at [22, 77] on div at bounding box center [16, 71] width 18 height 18
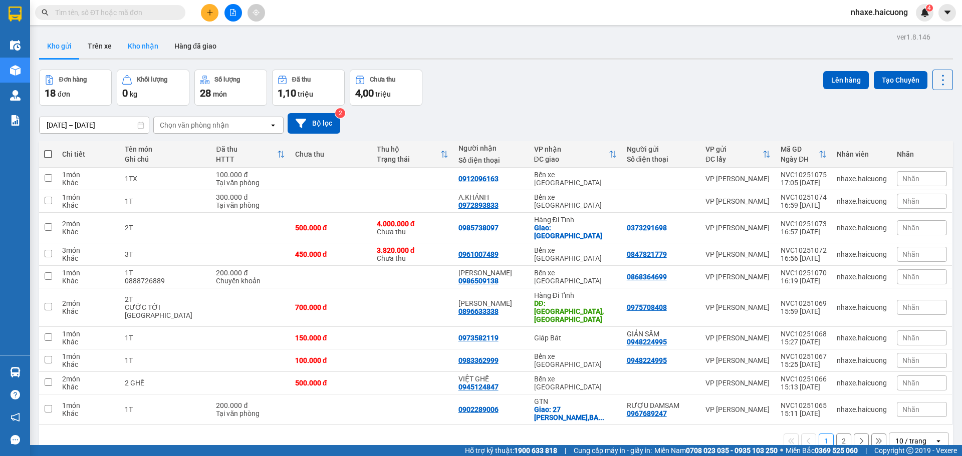
click at [139, 43] on button "Kho nhận" at bounding box center [143, 46] width 47 height 24
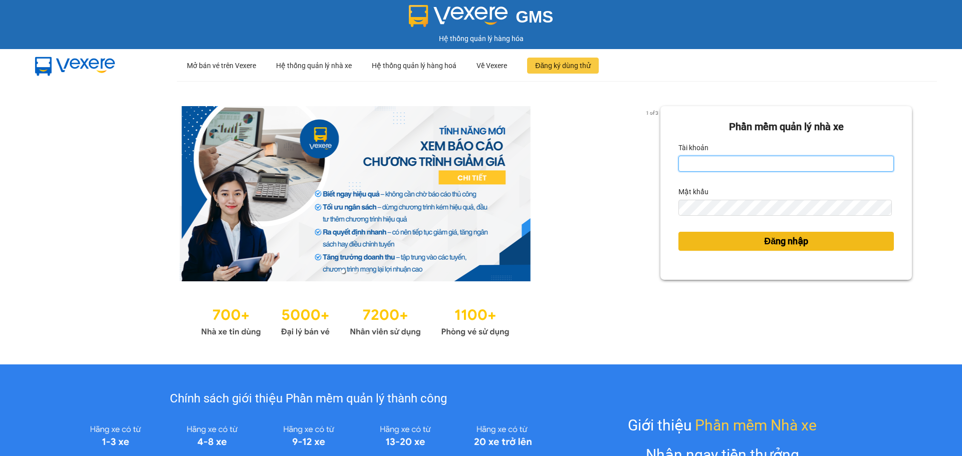
type input "nhaxe.haicuong"
click at [779, 246] on span "Đăng nhập" at bounding box center [786, 241] width 44 height 14
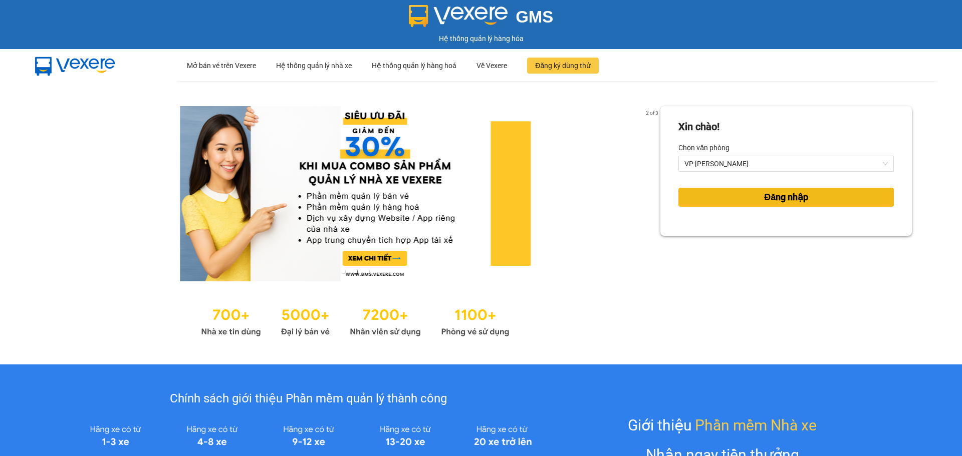
click at [803, 196] on button "Đăng nhập" at bounding box center [785, 197] width 215 height 19
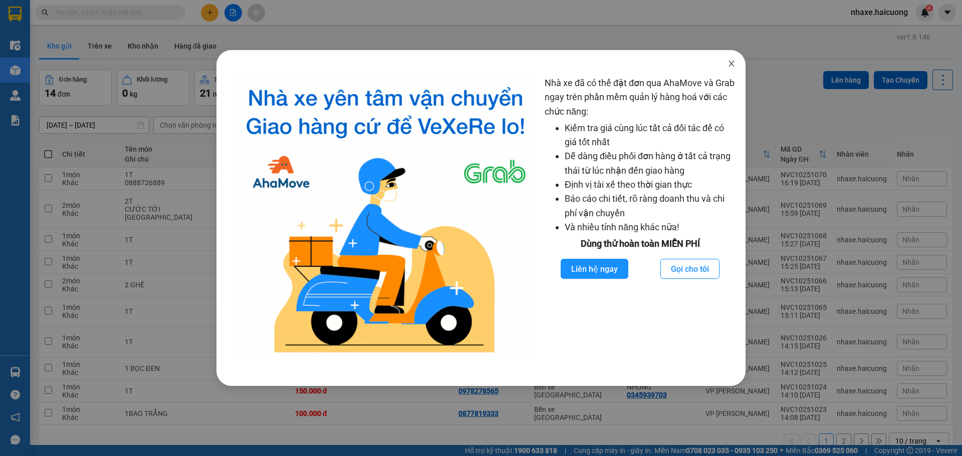
click at [735, 59] on span "Close" at bounding box center [731, 64] width 28 height 28
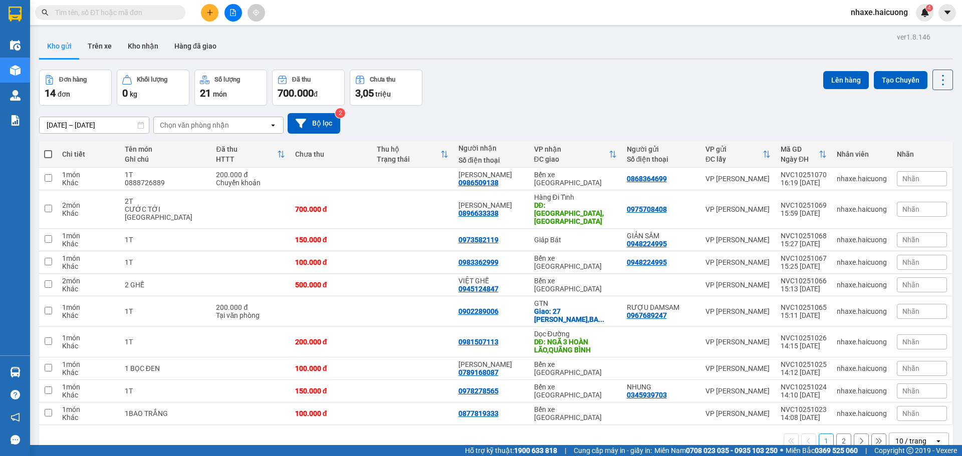
click at [211, 15] on icon "plus" at bounding box center [209, 12] width 7 height 7
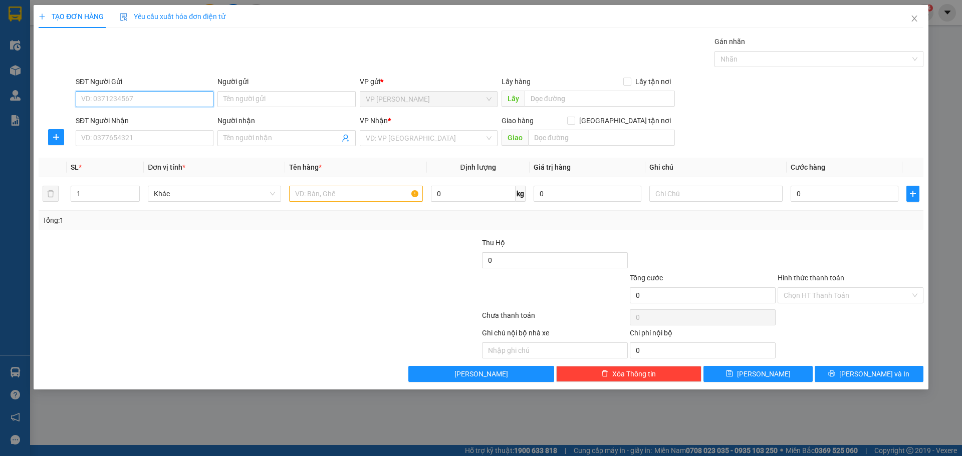
click at [154, 99] on input "SĐT Người Gửi" at bounding box center [145, 99] width 138 height 16
click at [267, 99] on input "Người gửi" at bounding box center [286, 99] width 138 height 16
click at [136, 98] on input "SĐT Người Gửi" at bounding box center [145, 99] width 138 height 16
type input "0373291698"
click at [145, 139] on input "SĐT Người Nhận" at bounding box center [145, 138] width 138 height 16
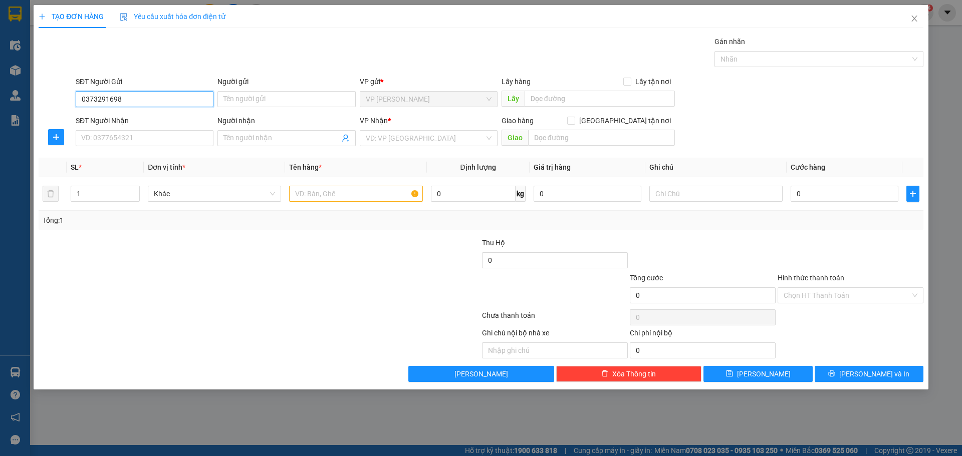
click at [97, 99] on input "0373291698" at bounding box center [145, 99] width 138 height 16
click at [131, 134] on input "SĐT Người Nhận" at bounding box center [145, 138] width 138 height 16
click at [254, 100] on input "Người gửi" at bounding box center [286, 99] width 138 height 16
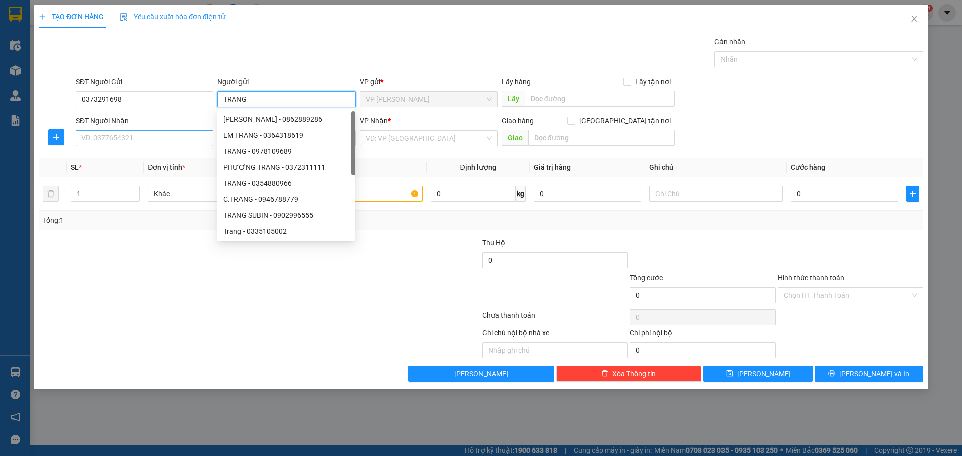
type input "TRANG"
click at [174, 140] on input "SĐT Người Nhận" at bounding box center [145, 138] width 138 height 16
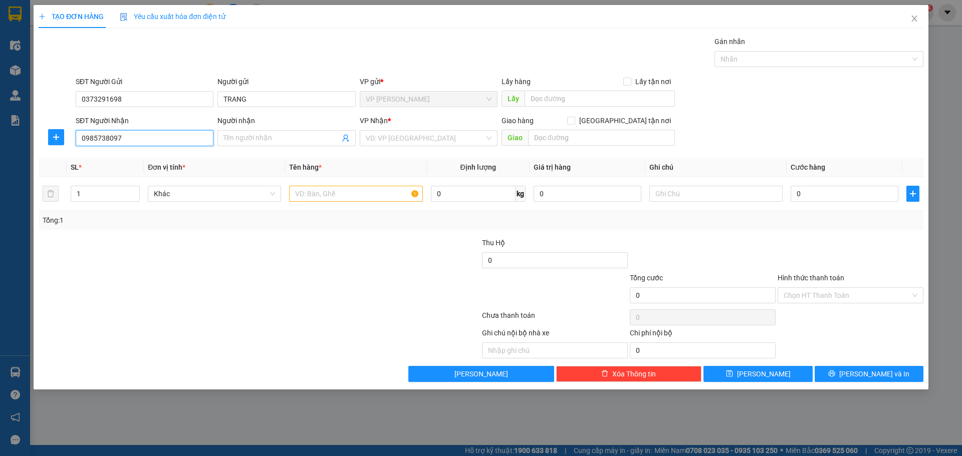
click at [95, 140] on input "0985738097" at bounding box center [145, 138] width 138 height 16
click at [96, 139] on input "0985738097" at bounding box center [145, 138] width 138 height 16
click at [109, 140] on input "0985738097" at bounding box center [145, 138] width 138 height 16
type input "0985738097"
click at [379, 134] on input "search" at bounding box center [425, 138] width 119 height 15
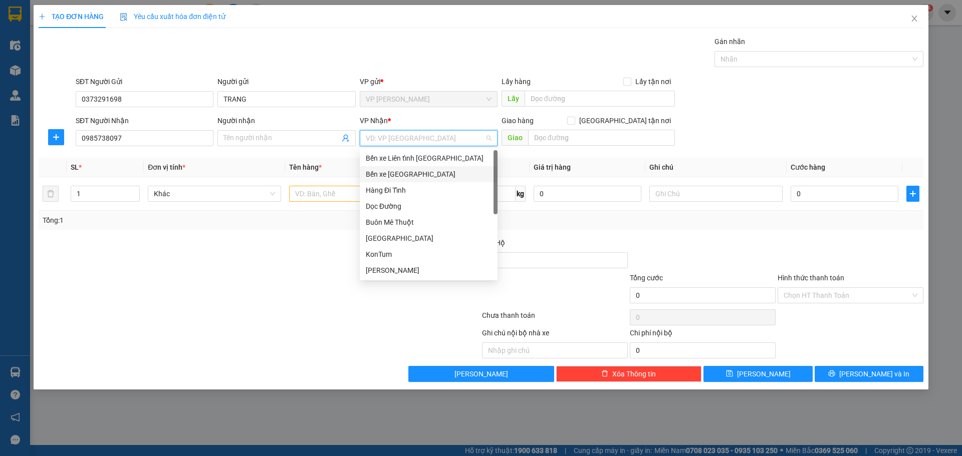
drag, startPoint x: 401, startPoint y: 174, endPoint x: 334, endPoint y: 235, distance: 90.8
click at [401, 175] on div "Bến xe [GEOGRAPHIC_DATA]" at bounding box center [429, 174] width 126 height 11
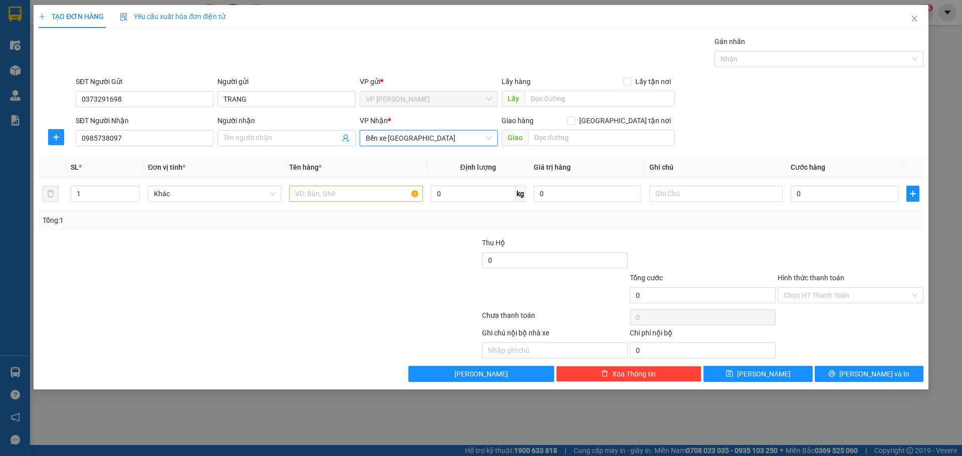
click at [240, 313] on div at bounding box center [259, 317] width 443 height 20
click at [437, 135] on span "Bến xe [GEOGRAPHIC_DATA]" at bounding box center [429, 138] width 126 height 15
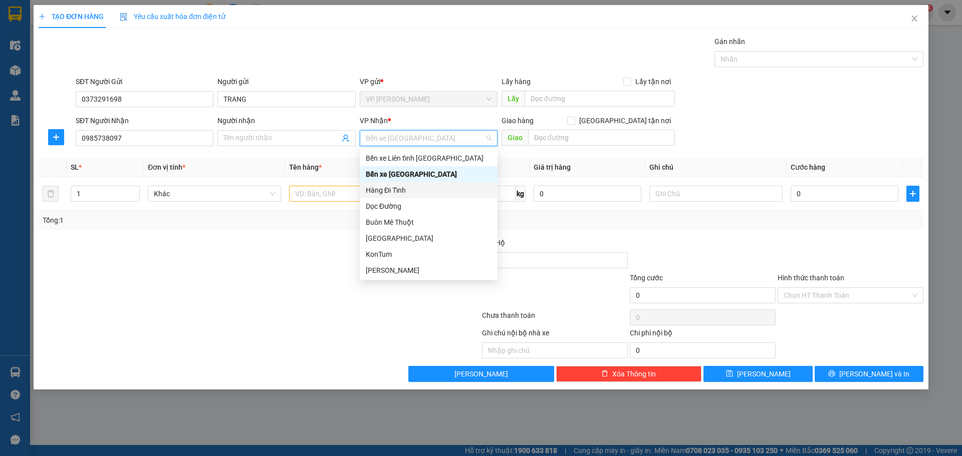
click at [413, 188] on div "Hàng Đi Tỉnh" at bounding box center [429, 190] width 126 height 11
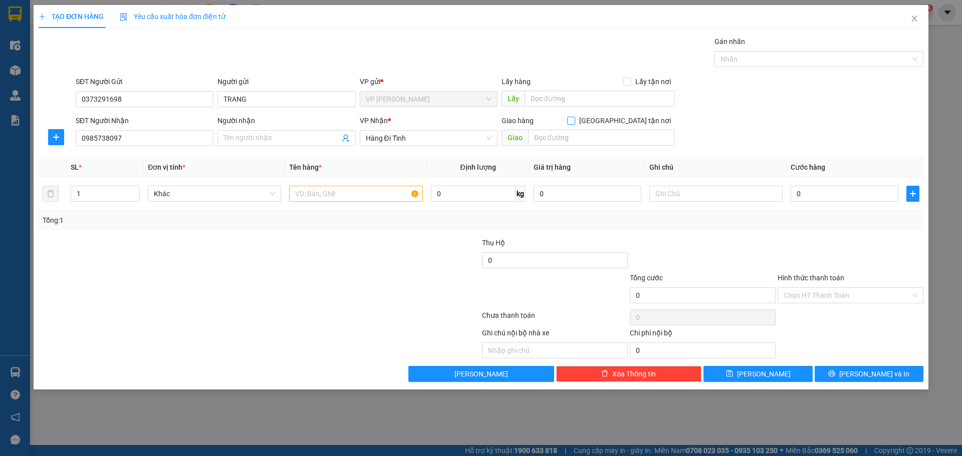
click at [574, 123] on input "[GEOGRAPHIC_DATA] tận nơi" at bounding box center [570, 120] width 7 height 7
checkbox input "true"
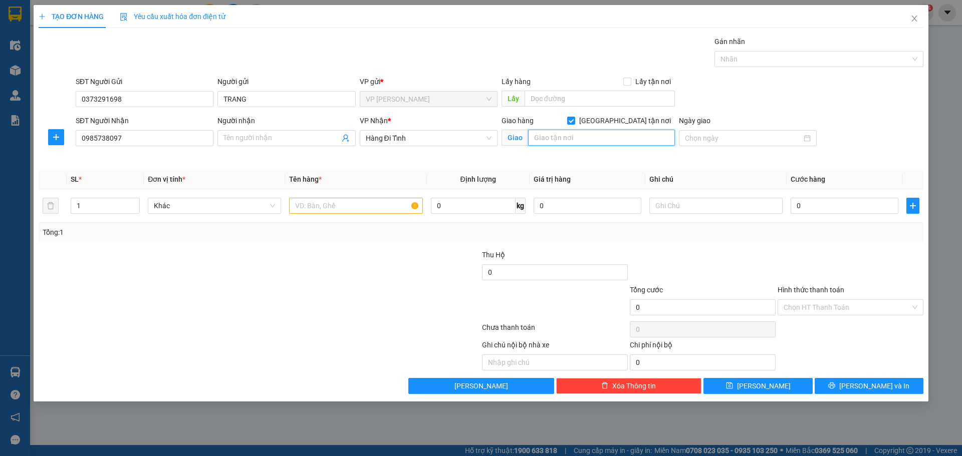
click at [621, 139] on input "text" at bounding box center [601, 138] width 147 height 16
type input "[GEOGRAPHIC_DATA]"
click at [349, 212] on input "text" at bounding box center [355, 206] width 133 height 16
type input "1"
drag, startPoint x: 117, startPoint y: 208, endPoint x: 112, endPoint y: 203, distance: 6.7
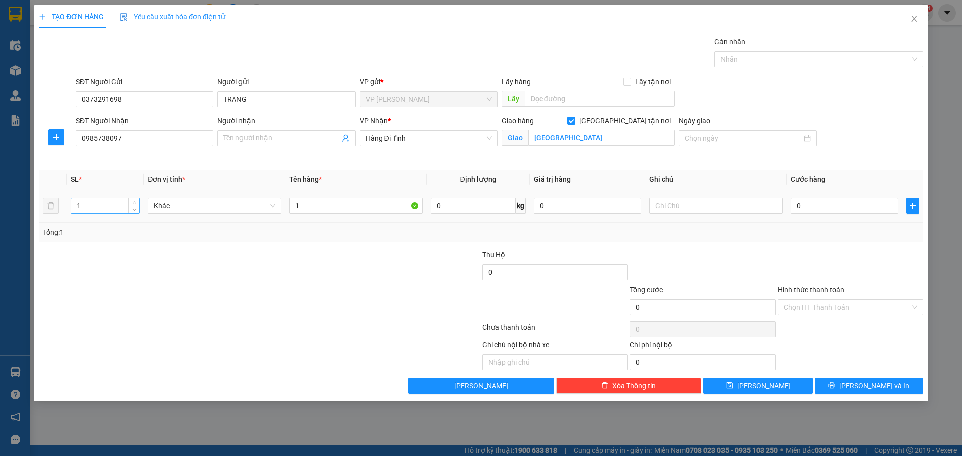
click at [108, 204] on input "1" at bounding box center [105, 205] width 68 height 15
type input "2"
click at [134, 202] on icon "up" at bounding box center [134, 203] width 3 height 2
click at [325, 211] on input "1" at bounding box center [355, 206] width 133 height 16
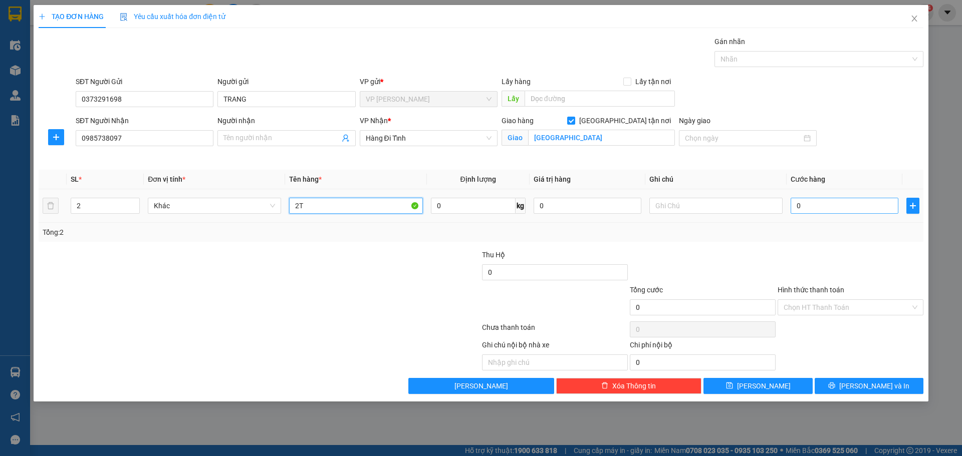
type input "2T"
click at [806, 209] on input "0" at bounding box center [844, 206] width 108 height 16
type input "5"
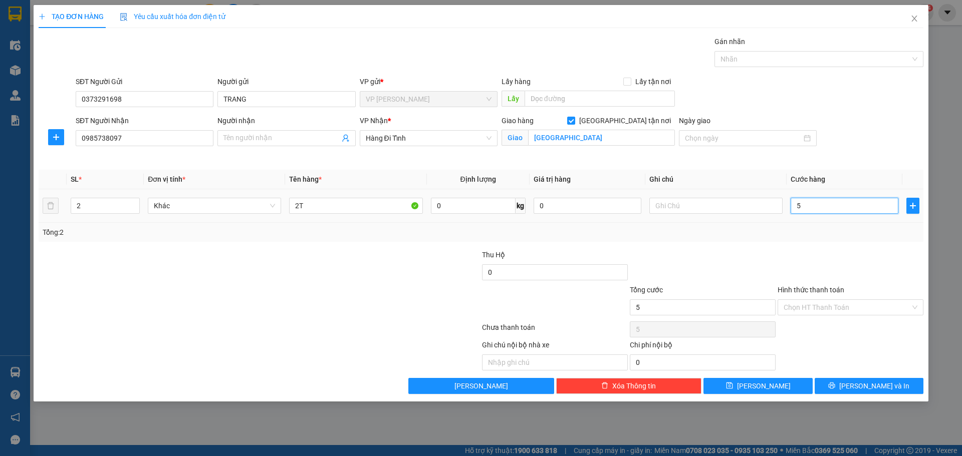
type input "50"
type input "500"
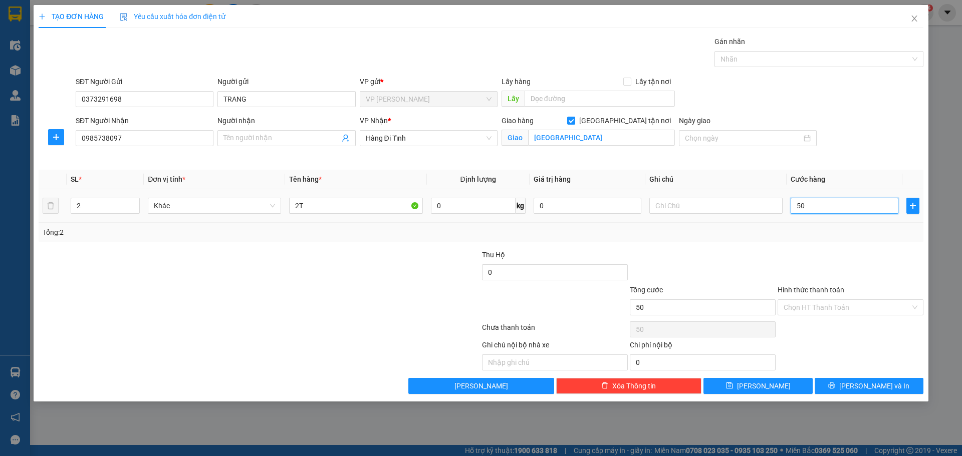
type input "500"
type input "500.000"
click at [803, 317] on div "Hình thức thanh toán Chọn HT Thanh Toán" at bounding box center [850, 301] width 146 height 35
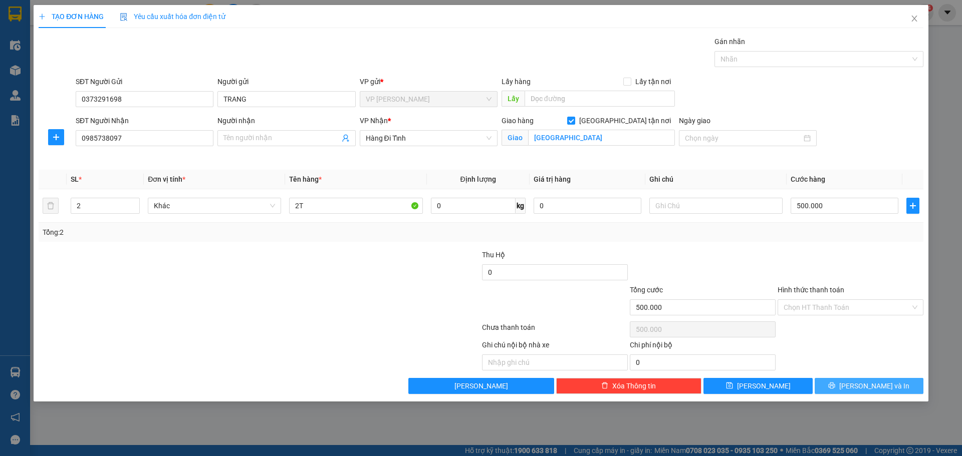
click at [876, 387] on span "[PERSON_NAME] và In" at bounding box center [874, 386] width 70 height 11
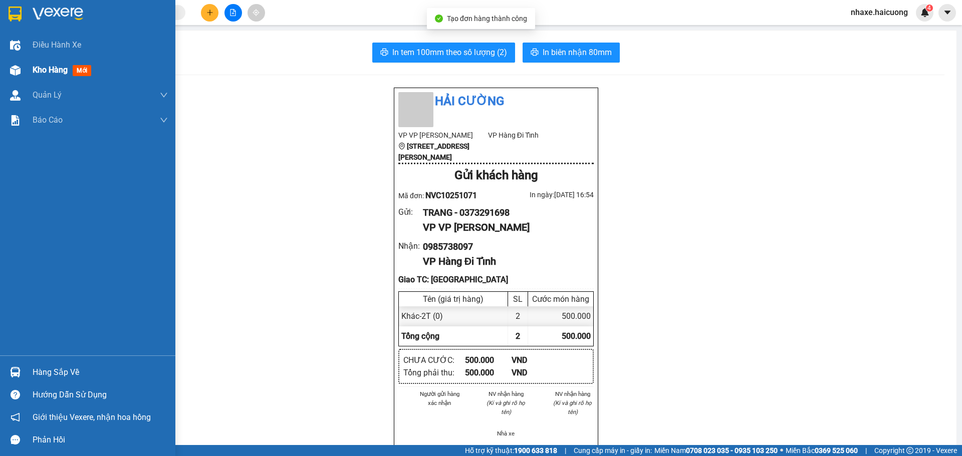
click at [17, 67] on img at bounding box center [15, 70] width 11 height 11
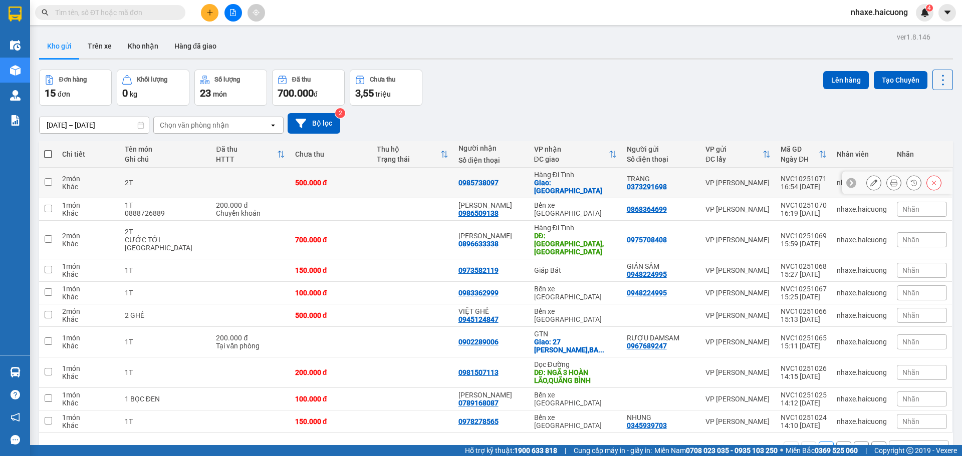
click at [870, 181] on button at bounding box center [873, 183] width 14 height 18
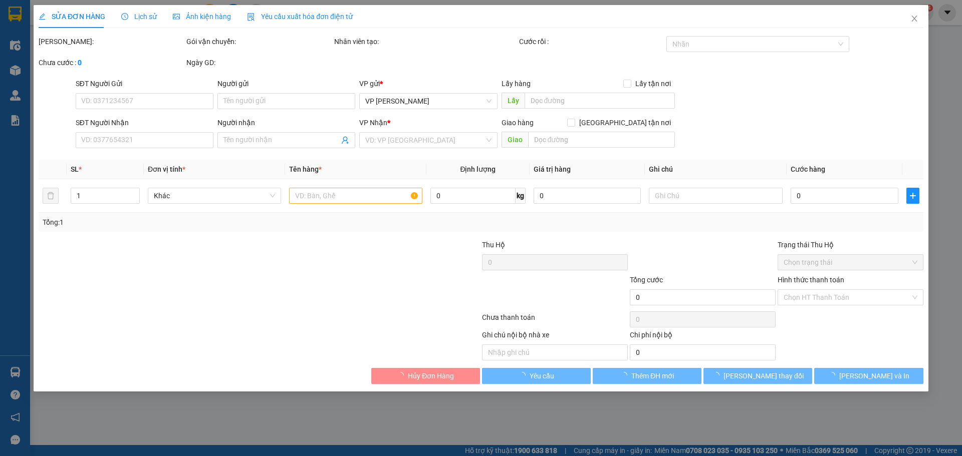
type input "0373291698"
type input "TRANG"
type input "0985738097"
checkbox input "true"
type input "[GEOGRAPHIC_DATA]"
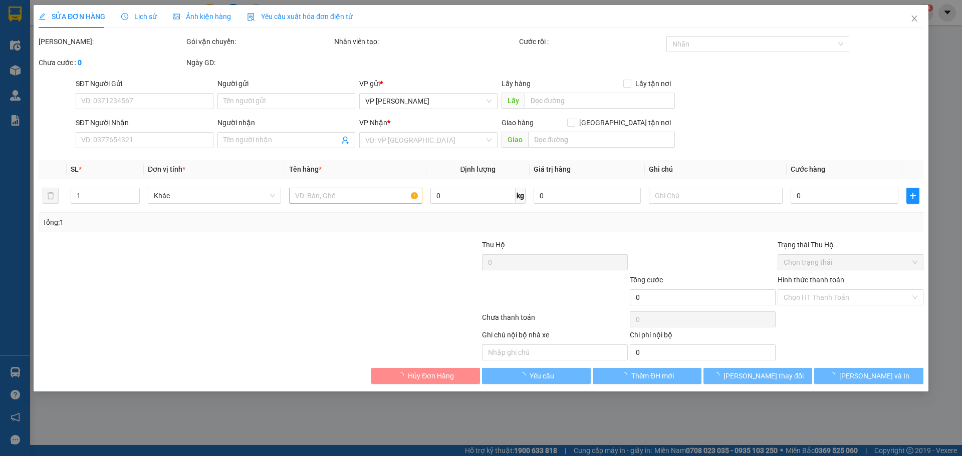
type input "500.000"
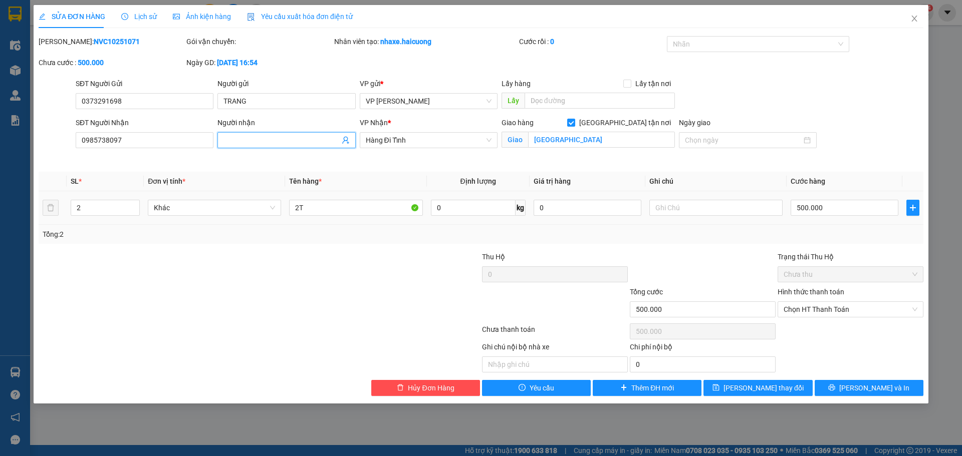
click at [316, 139] on input "Người nhận" at bounding box center [281, 140] width 116 height 11
type input "CHỊ [PERSON_NAME]"
click at [257, 285] on div at bounding box center [185, 268] width 295 height 35
click at [915, 22] on icon "close" at bounding box center [914, 19] width 8 height 8
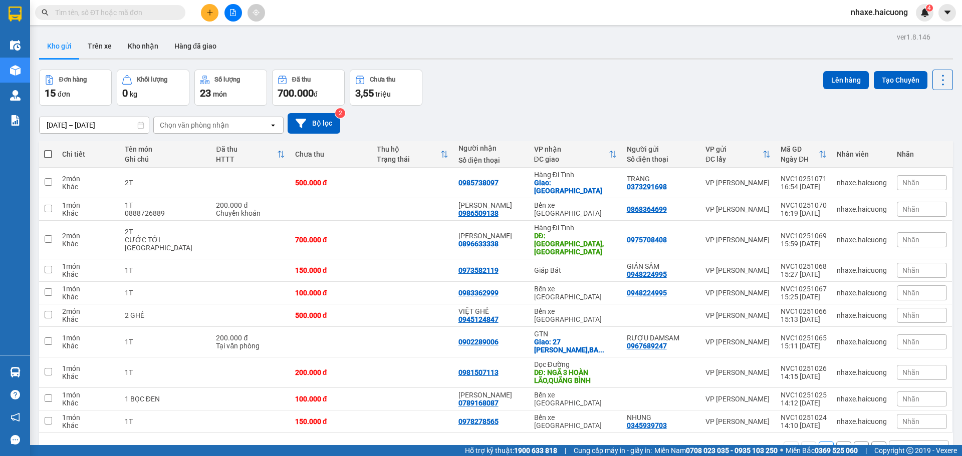
click at [213, 13] on icon "plus" at bounding box center [209, 12] width 7 height 7
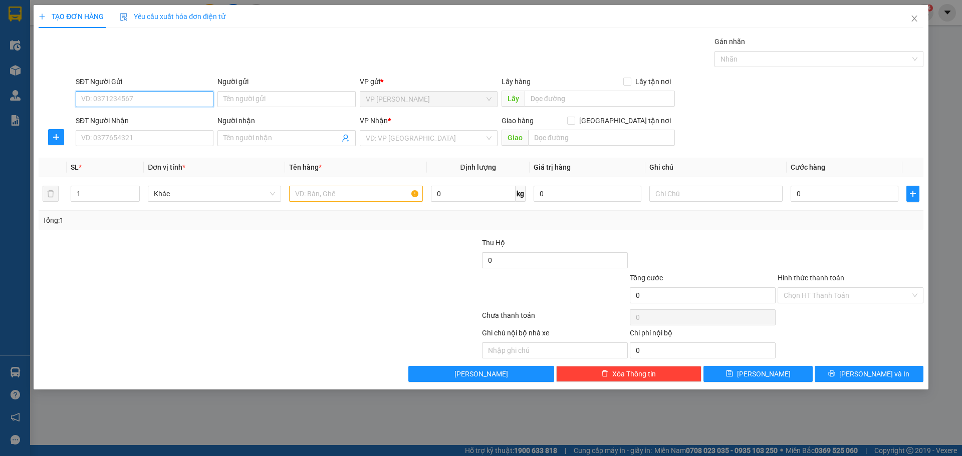
click at [150, 99] on input "SĐT Người Gửi" at bounding box center [145, 99] width 138 height 16
paste input "0373291698"
type input "0373291698"
click at [150, 134] on input "SĐT Người Nhận" at bounding box center [145, 138] width 138 height 16
paste input "0985738097"
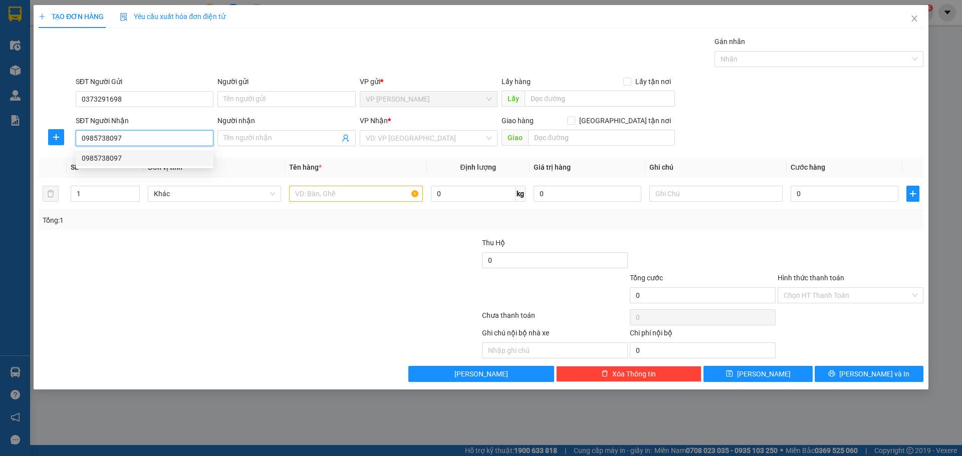
type input "0985738097"
drag, startPoint x: 263, startPoint y: 310, endPoint x: 265, endPoint y: 301, distance: 9.1
click at [265, 301] on div "Transit Pickup Surcharge Ids Transit Deliver Surcharge Ids Transit Deliver Surc…" at bounding box center [481, 209] width 884 height 346
click at [394, 139] on input "search" at bounding box center [425, 138] width 119 height 15
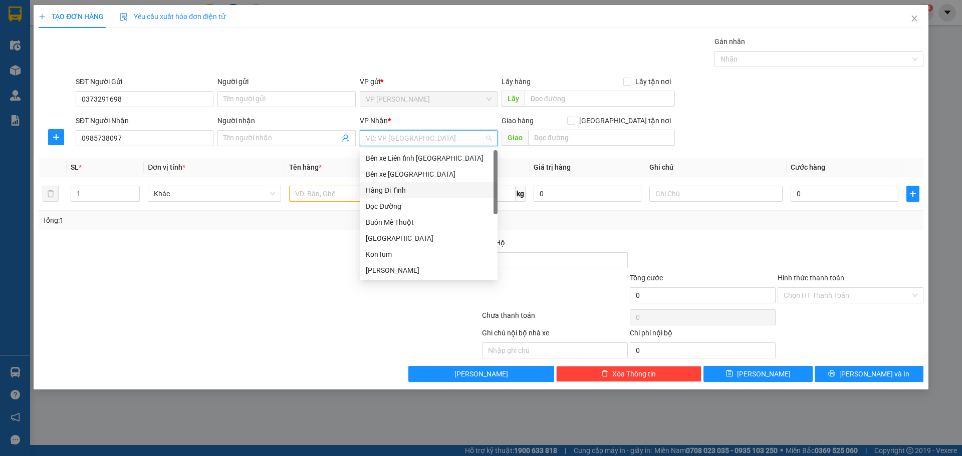
click at [399, 192] on div "Hàng Đi Tỉnh" at bounding box center [429, 190] width 126 height 11
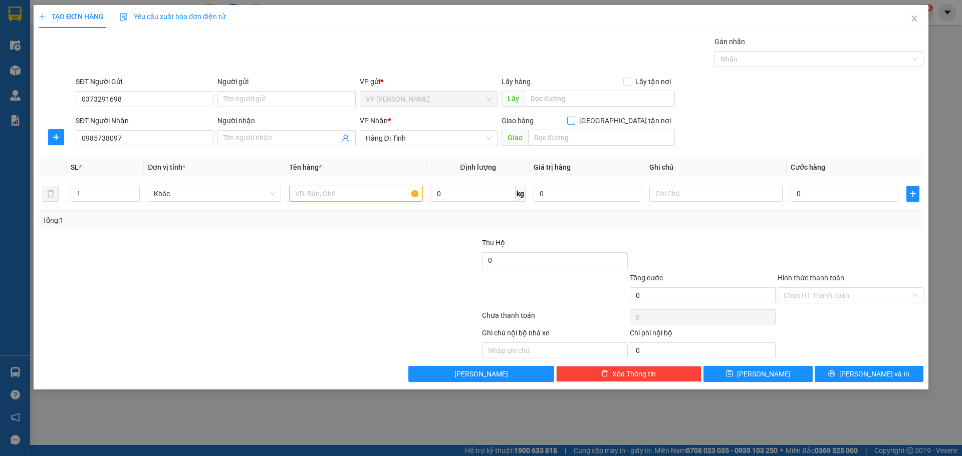
click at [574, 121] on input "[GEOGRAPHIC_DATA] tận nơi" at bounding box center [570, 120] width 7 height 7
checkbox input "true"
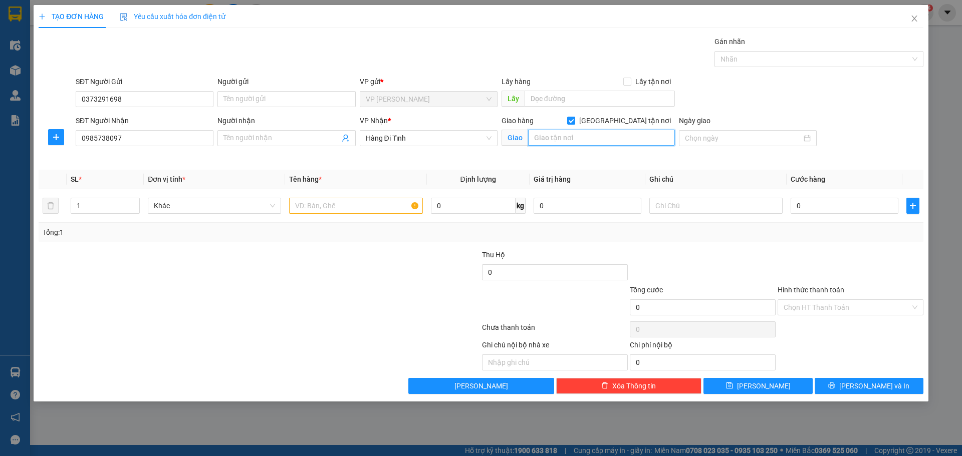
click at [628, 137] on input "text" at bounding box center [601, 138] width 147 height 16
type input "[GEOGRAPHIC_DATA]"
click at [121, 208] on input "1" at bounding box center [105, 205] width 68 height 15
click at [134, 204] on span "Decrease Value" at bounding box center [133, 208] width 11 height 9
type input "2"
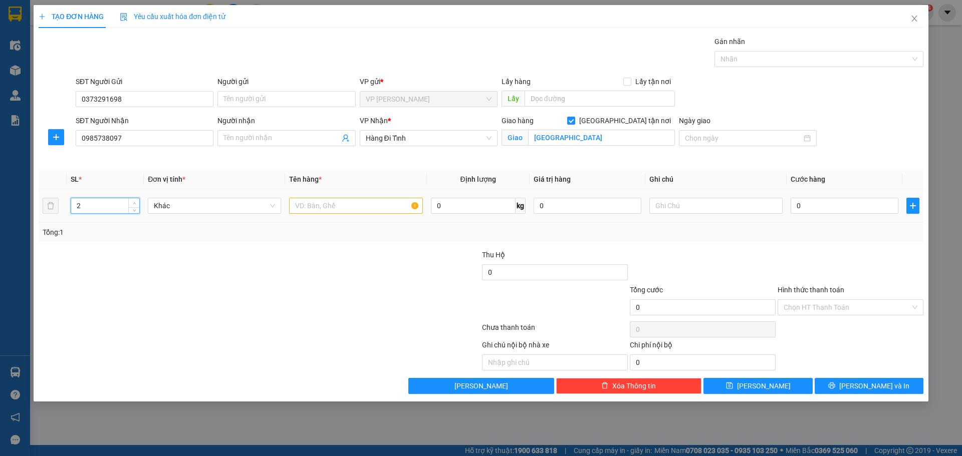
click at [132, 204] on span "up" at bounding box center [134, 203] width 6 height 6
click at [350, 207] on input "text" at bounding box center [355, 206] width 133 height 16
type input "2T"
click at [818, 209] on input "0" at bounding box center [844, 206] width 108 height 16
type input "5"
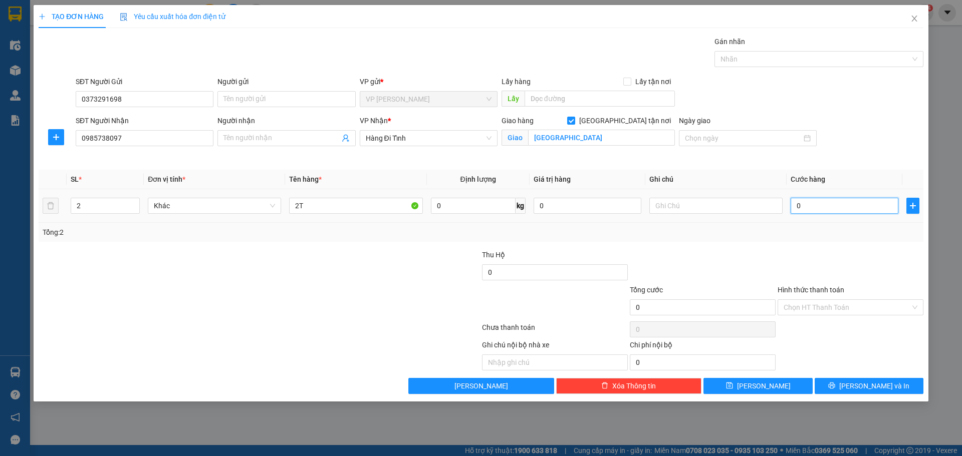
type input "5"
type input "50"
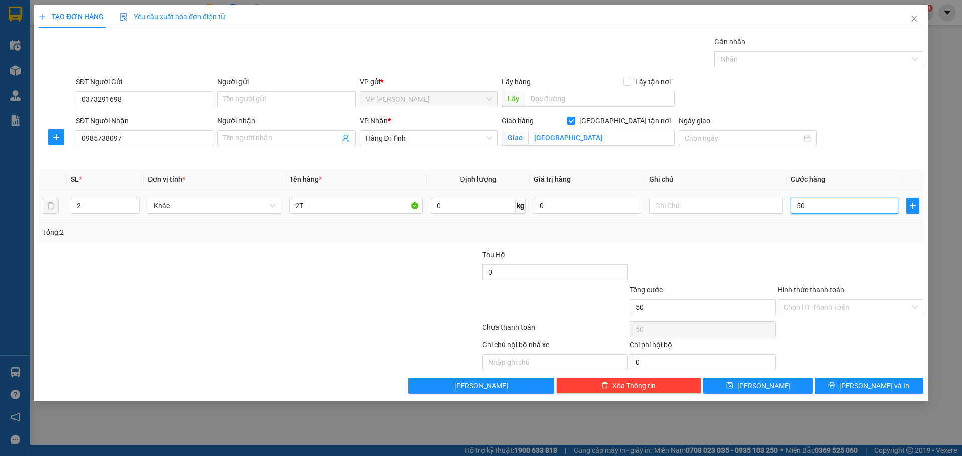
type input "500"
type input "500.000"
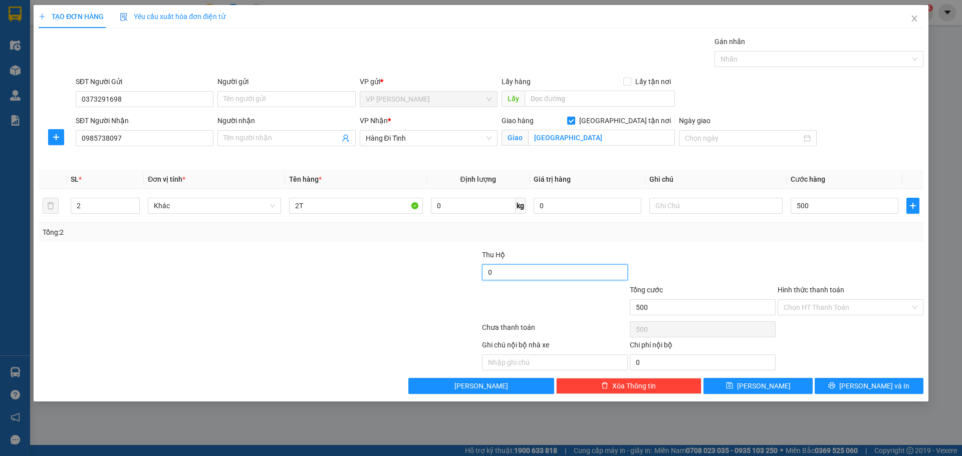
type input "500.000"
click at [514, 271] on input "0" at bounding box center [555, 272] width 146 height 16
type input "4.000.000"
click at [835, 385] on icon "printer" at bounding box center [831, 385] width 7 height 7
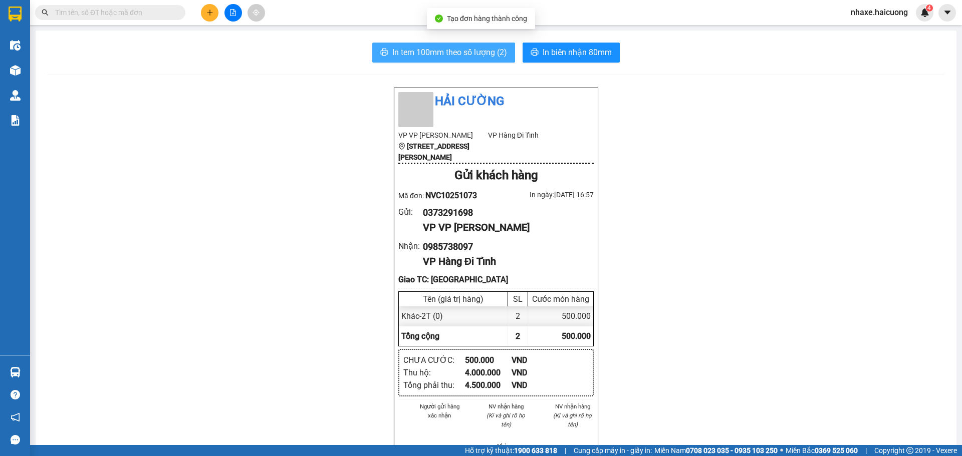
click at [474, 58] on span "In tem 100mm theo số lượng (2)" at bounding box center [449, 52] width 115 height 13
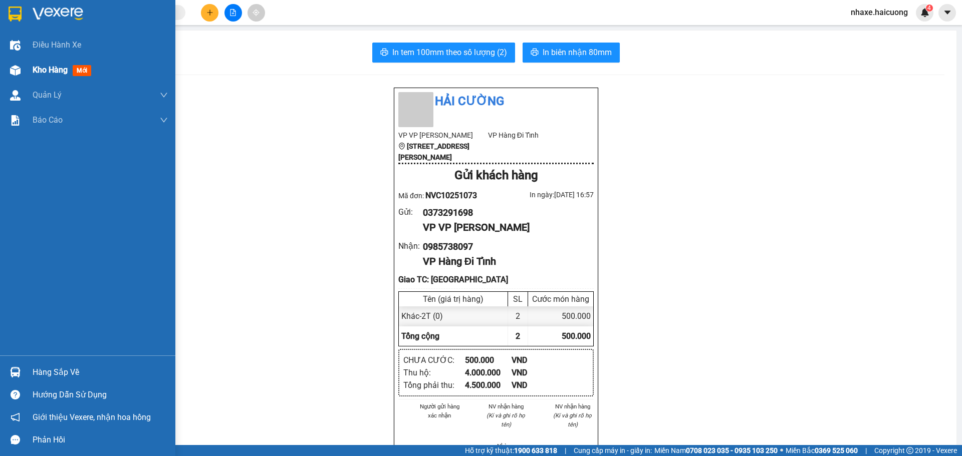
click at [42, 72] on span "Kho hàng" at bounding box center [50, 70] width 35 height 10
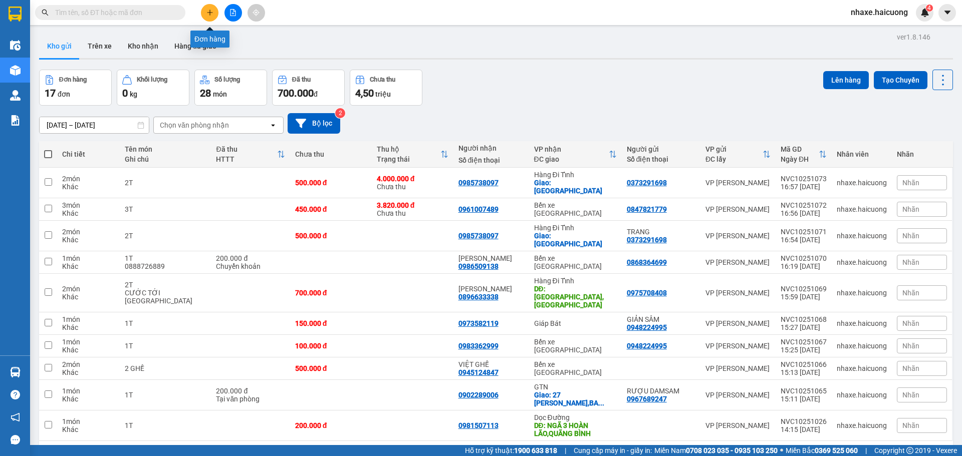
click at [205, 13] on button at bounding box center [210, 13] width 18 height 18
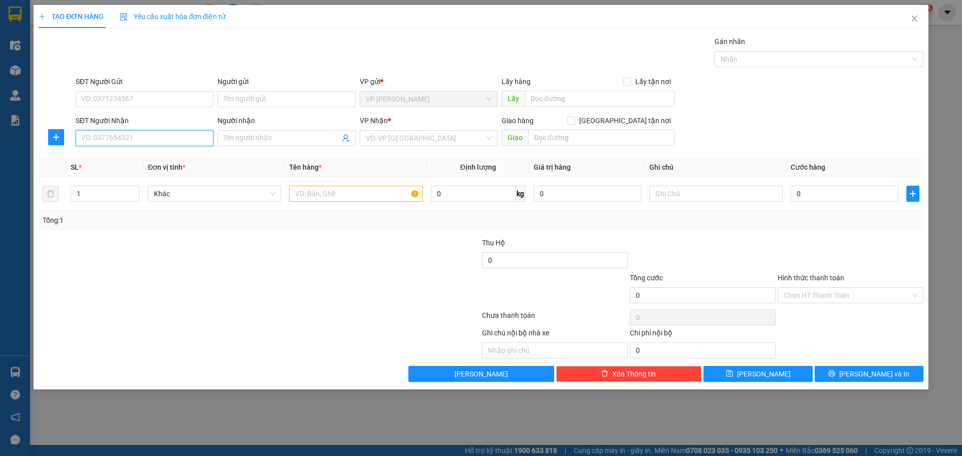
click at [155, 136] on input "SĐT Người Nhận" at bounding box center [145, 138] width 138 height 16
click at [235, 139] on input "Người nhận" at bounding box center [281, 138] width 116 height 11
type input "A.KHÁNH"
click at [126, 140] on input "SĐT Người Nhận" at bounding box center [145, 138] width 138 height 16
click at [259, 94] on input "Người gửi" at bounding box center [286, 99] width 138 height 16
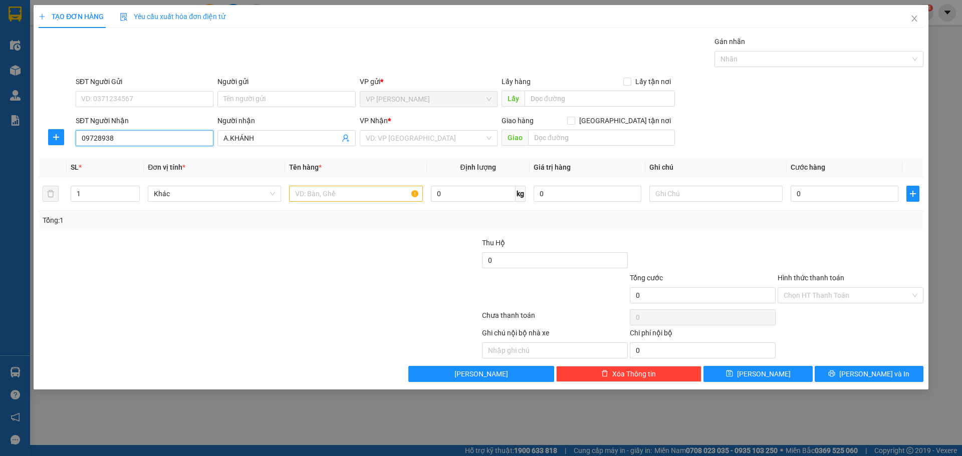
click at [129, 145] on input "09728938" at bounding box center [145, 138] width 138 height 16
type input "0972893833"
click at [358, 192] on input "text" at bounding box center [355, 194] width 133 height 16
type input "1T"
click at [840, 200] on input "0" at bounding box center [844, 194] width 108 height 16
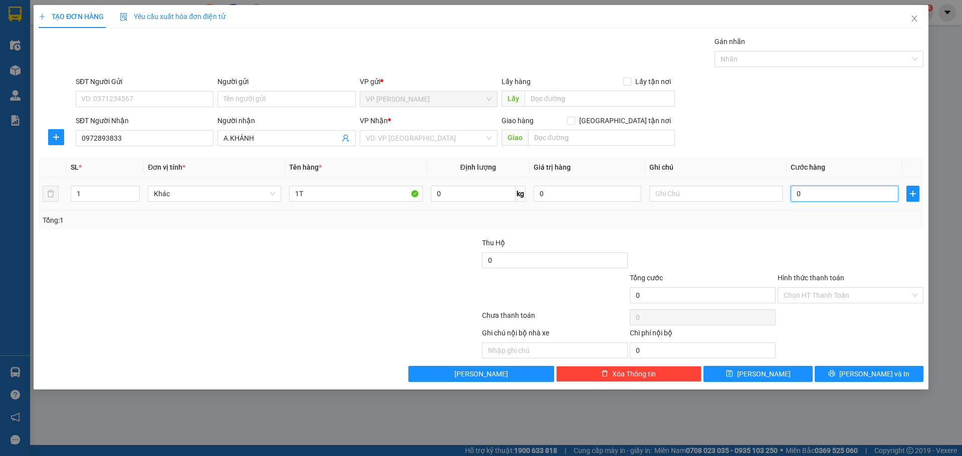
type input "3"
type input "30"
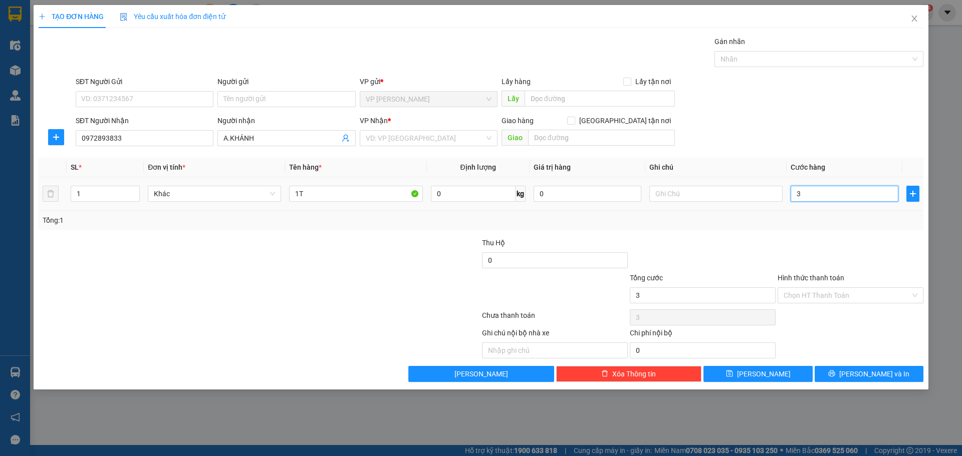
type input "30"
type input "300"
type input "300.000"
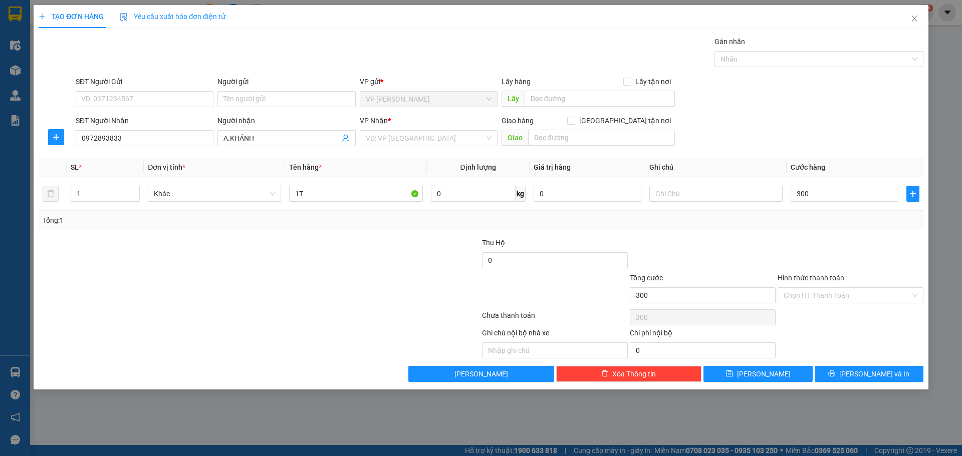
type input "300.000"
click at [284, 288] on div at bounding box center [185, 289] width 295 height 35
click at [821, 292] on input "Hình thức thanh toán" at bounding box center [846, 295] width 127 height 15
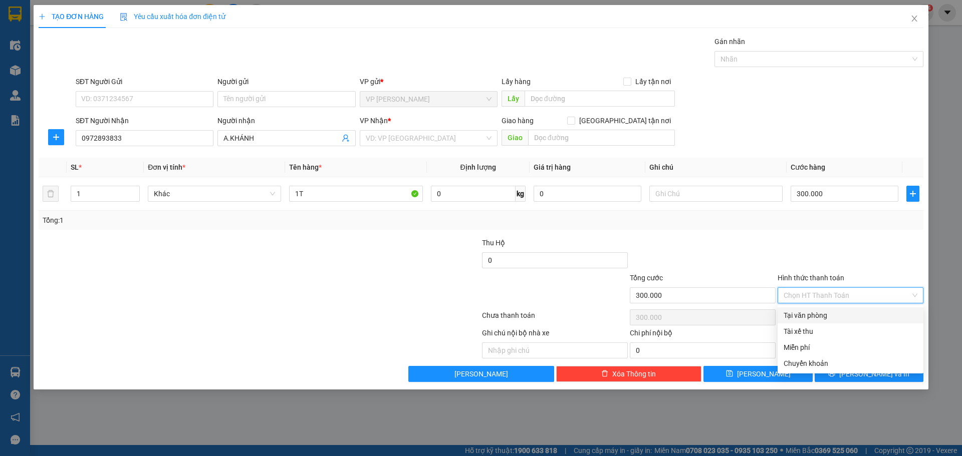
click at [822, 318] on div "Tại văn phòng" at bounding box center [850, 315] width 134 height 11
type input "0"
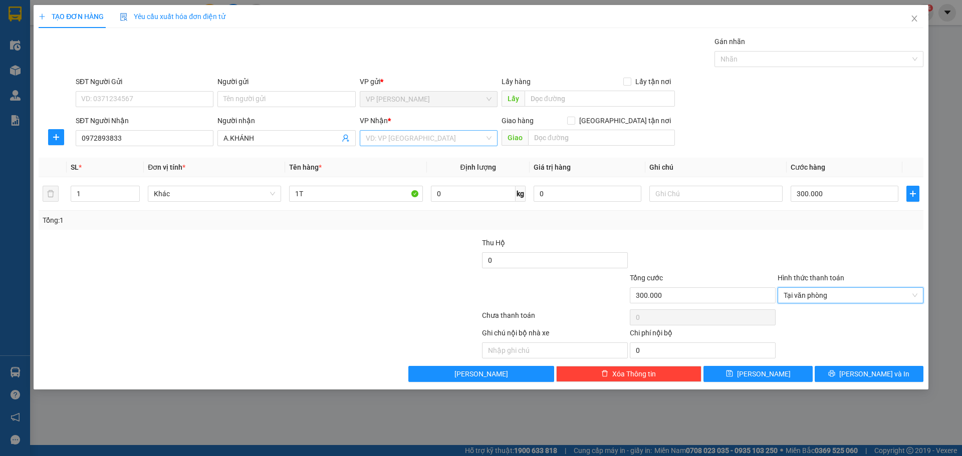
click at [433, 136] on input "search" at bounding box center [425, 138] width 119 height 15
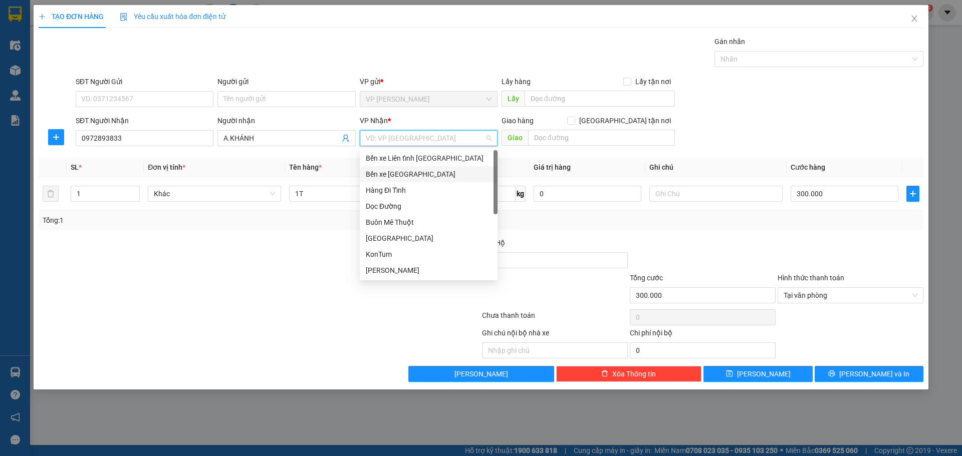
click at [418, 175] on div "Bến xe [GEOGRAPHIC_DATA]" at bounding box center [429, 174] width 126 height 11
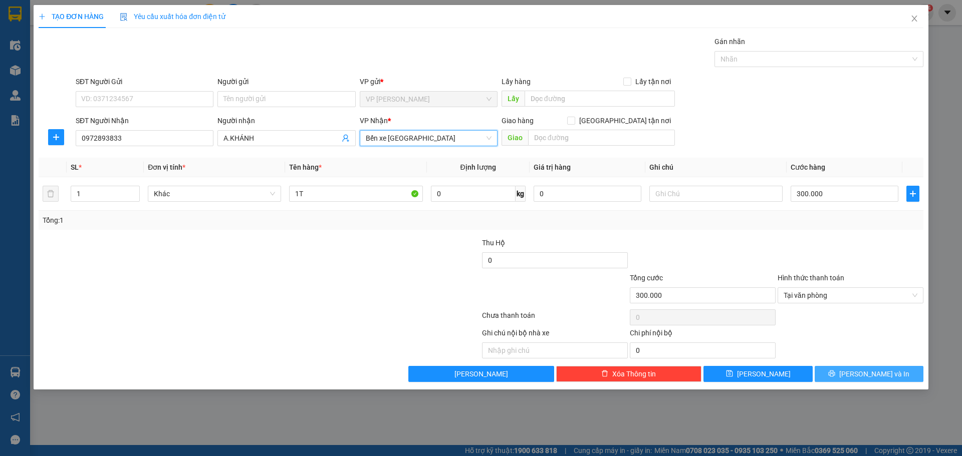
click at [862, 374] on span "[PERSON_NAME] và In" at bounding box center [874, 374] width 70 height 11
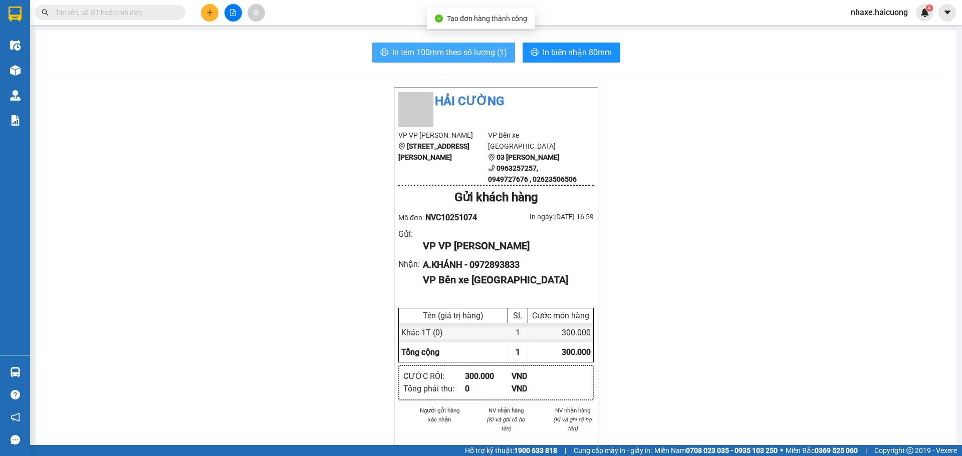
click at [481, 55] on span "In tem 100mm theo số lượng (1)" at bounding box center [449, 52] width 115 height 13
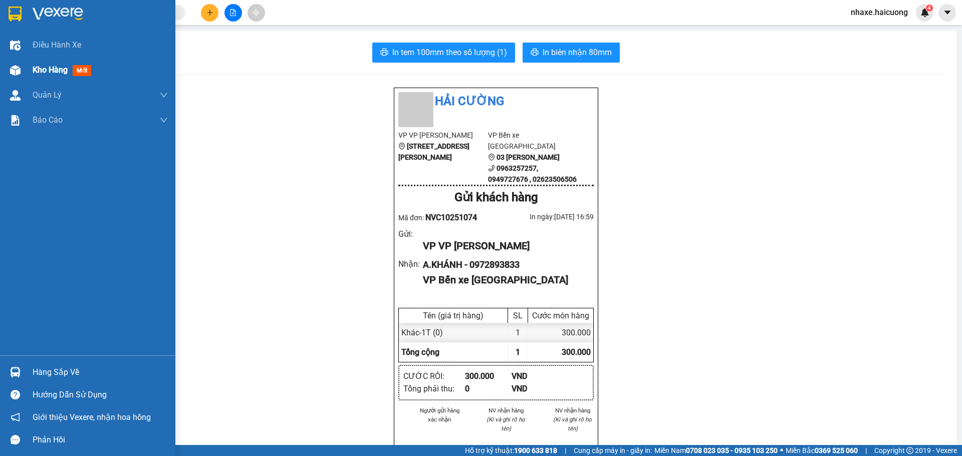
click at [46, 64] on div "Kho hàng mới" at bounding box center [64, 70] width 63 height 13
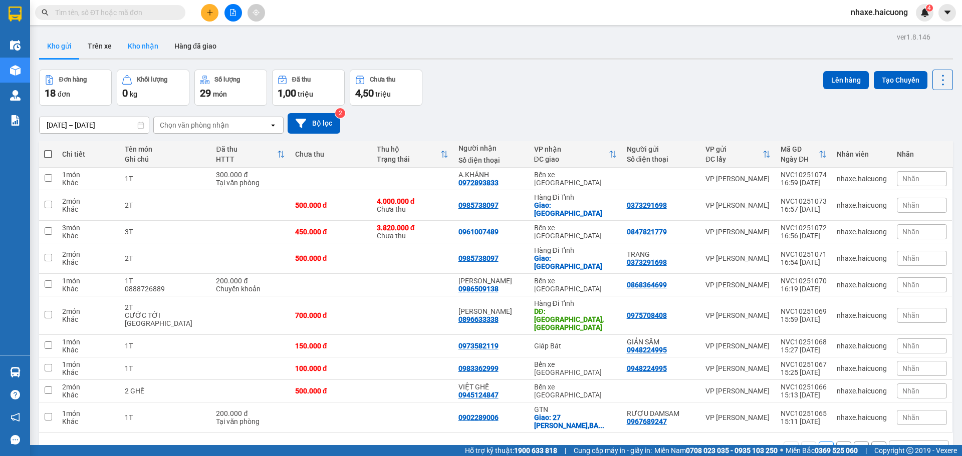
click at [142, 50] on button "Kho nhận" at bounding box center [143, 46] width 47 height 24
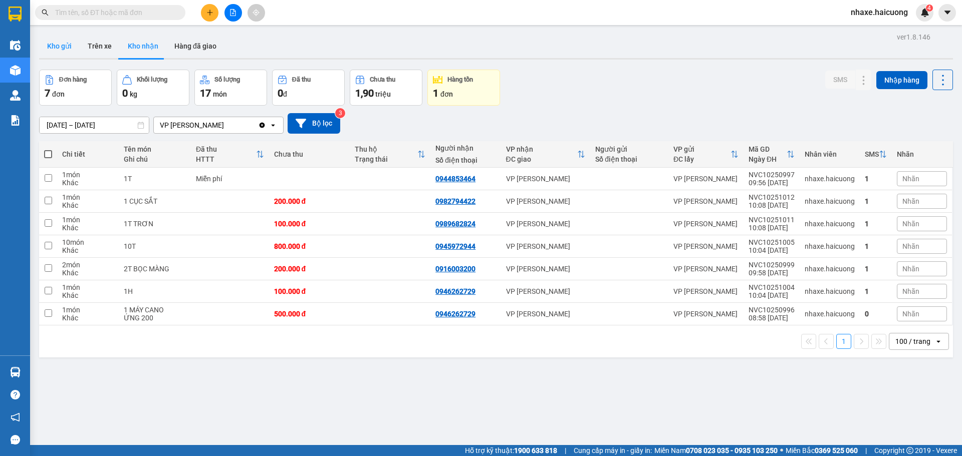
click at [71, 43] on button "Kho gửi" at bounding box center [59, 46] width 41 height 24
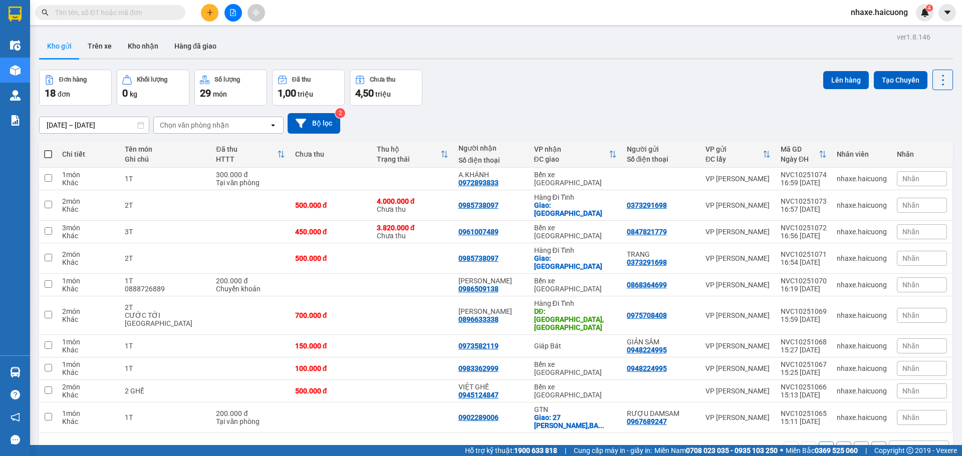
click at [169, 6] on span at bounding box center [110, 12] width 150 height 15
click at [155, 11] on input "text" at bounding box center [114, 12] width 118 height 11
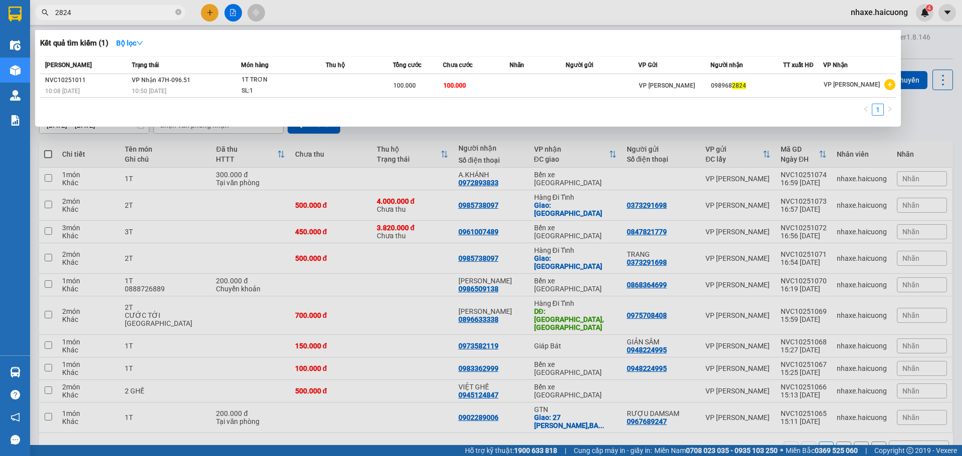
type input "2824"
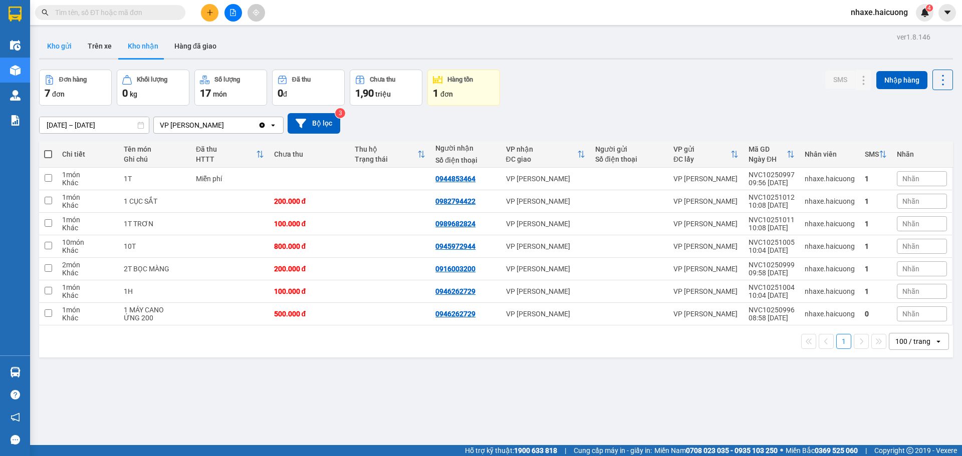
click at [66, 48] on button "Kho gửi" at bounding box center [59, 46] width 41 height 24
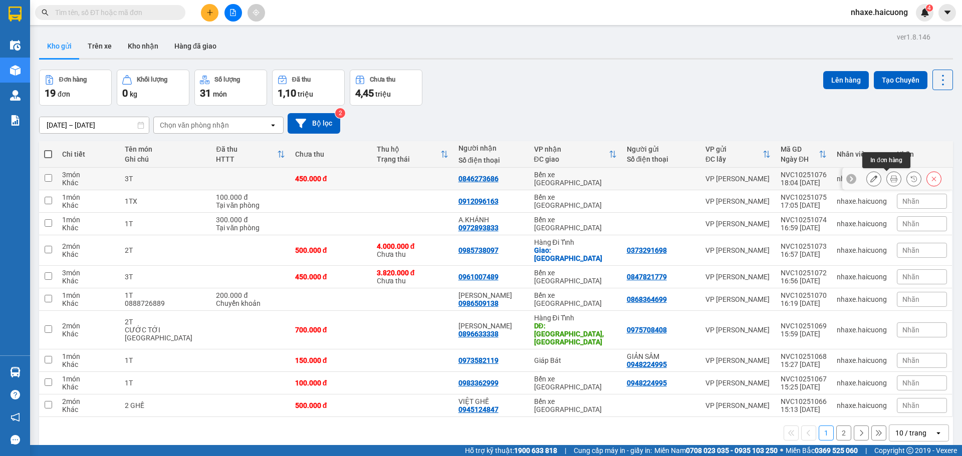
click at [890, 178] on button at bounding box center [893, 179] width 14 height 18
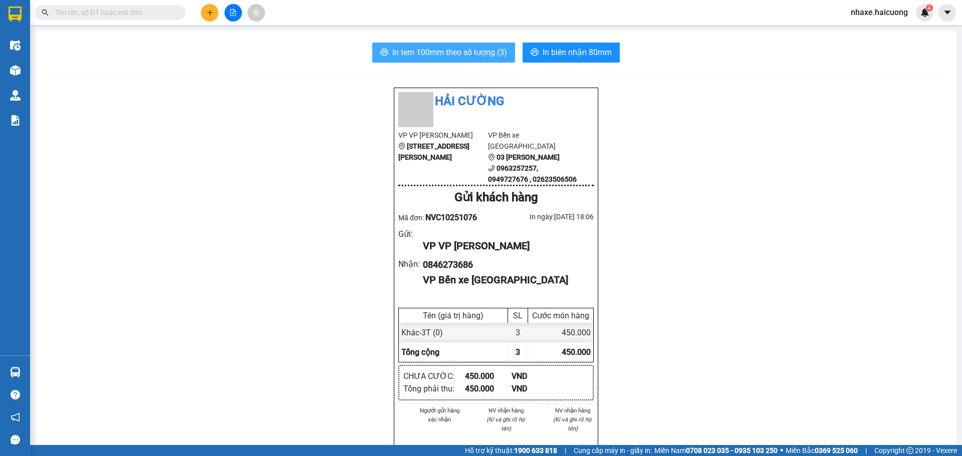
click at [470, 51] on span "In tem 100mm theo số lượng (3)" at bounding box center [449, 52] width 115 height 13
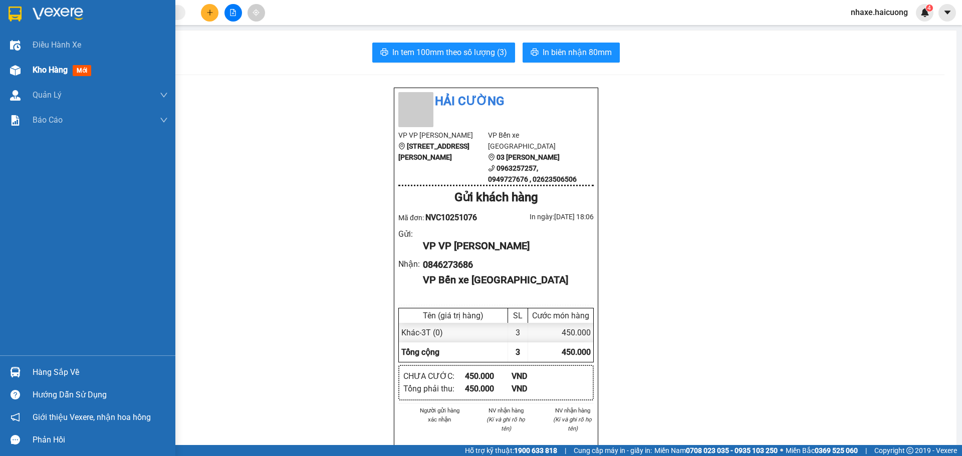
click at [41, 71] on span "Kho hàng" at bounding box center [50, 70] width 35 height 10
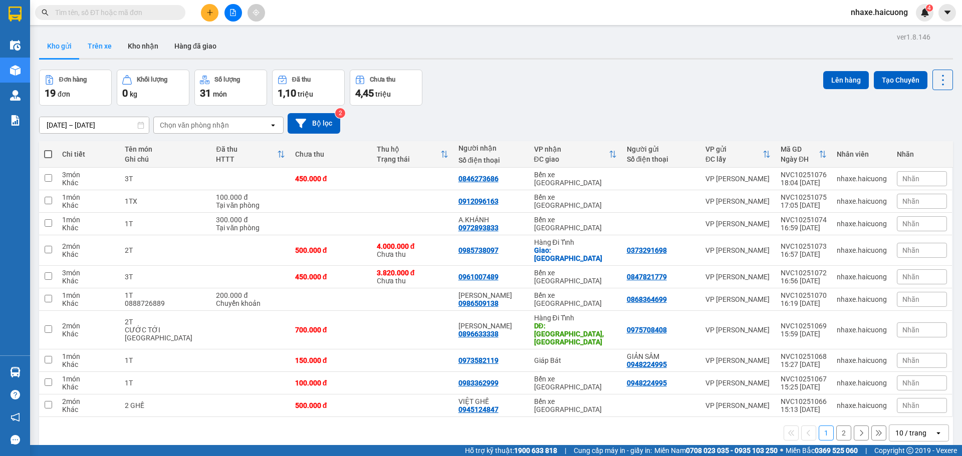
click at [99, 45] on button "Trên xe" at bounding box center [100, 46] width 40 height 24
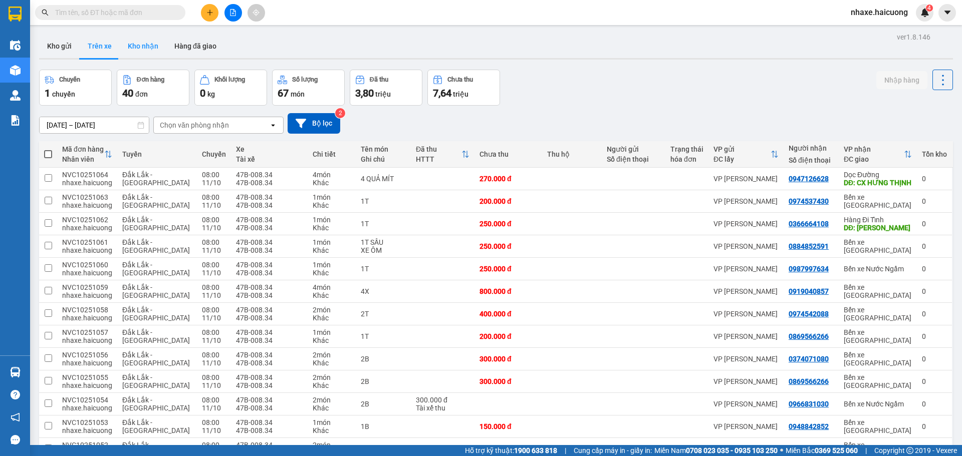
click at [137, 52] on button "Kho nhận" at bounding box center [143, 46] width 47 height 24
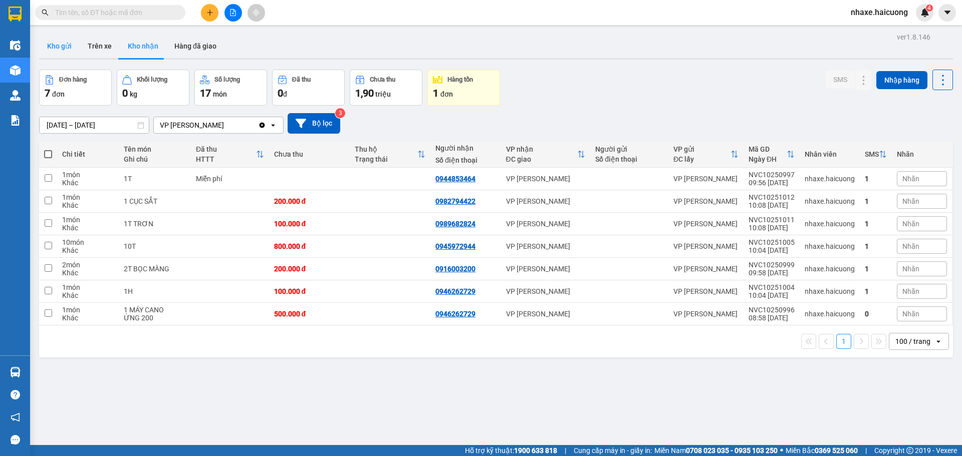
click at [55, 44] on button "Kho gửi" at bounding box center [59, 46] width 41 height 24
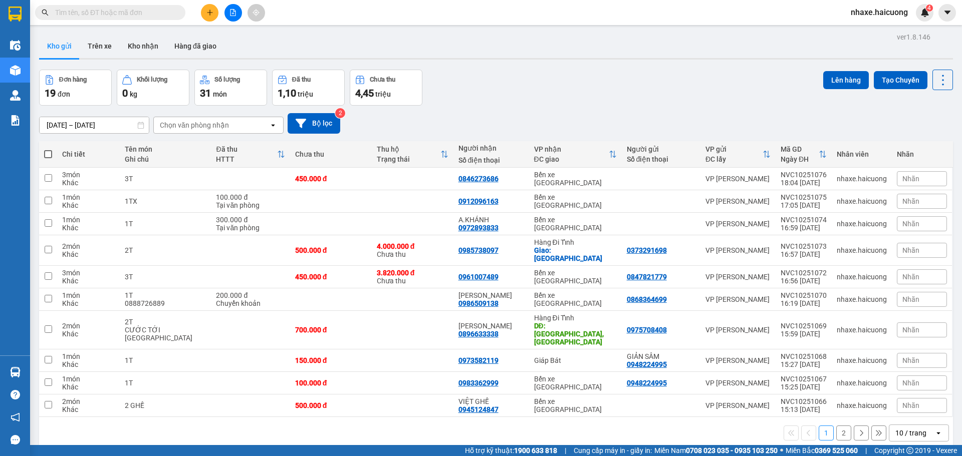
drag, startPoint x: 406, startPoint y: 134, endPoint x: 408, endPoint y: 140, distance: 5.7
click at [408, 140] on div "[DATE] – [DATE] Press the down arrow key to interact with the calendar and sele…" at bounding box center [495, 124] width 913 height 36
click at [870, 273] on icon at bounding box center [873, 276] width 7 height 7
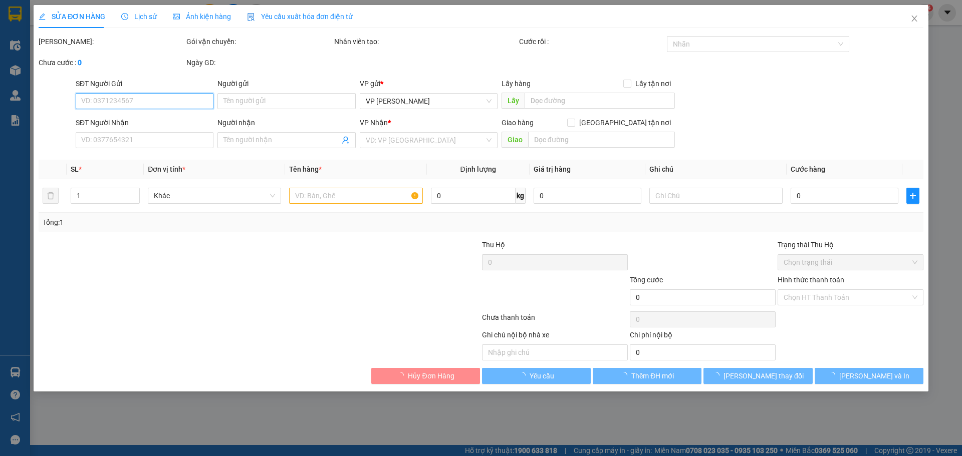
type input "0847821779"
type input "0961007489"
type input "450.000"
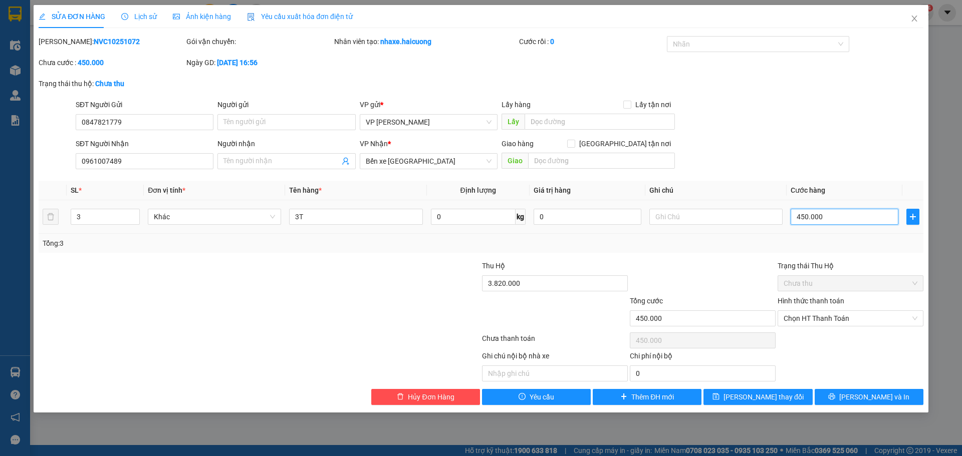
click at [830, 215] on input "450.000" at bounding box center [844, 217] width 108 height 16
type input "5"
type input "50"
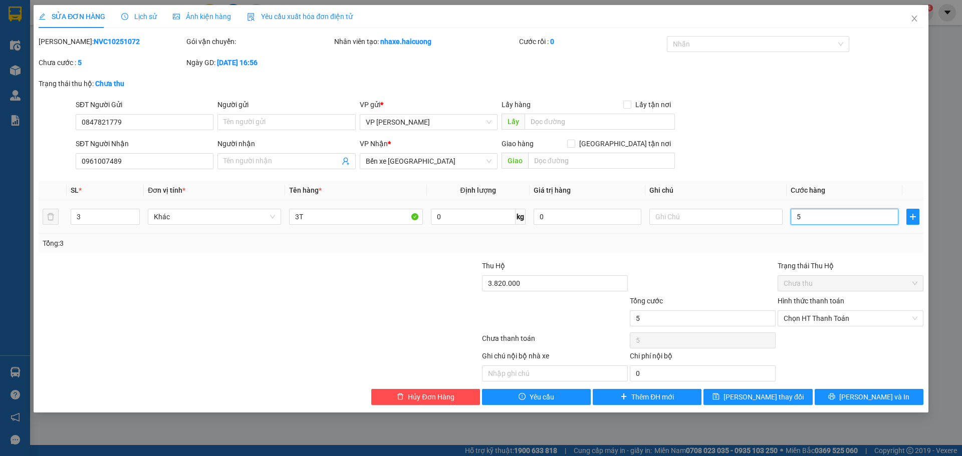
type input "50"
type input "500"
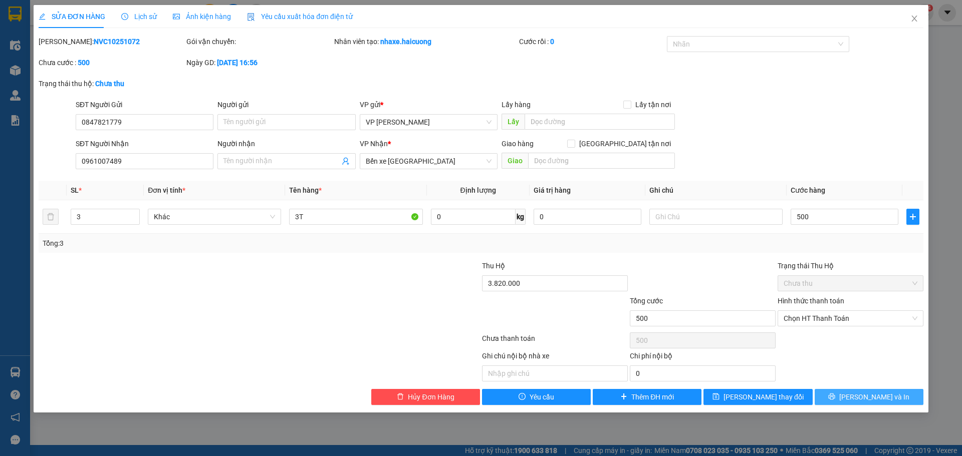
type input "500.000"
click at [870, 397] on span "[PERSON_NAME] và In" at bounding box center [874, 397] width 70 height 11
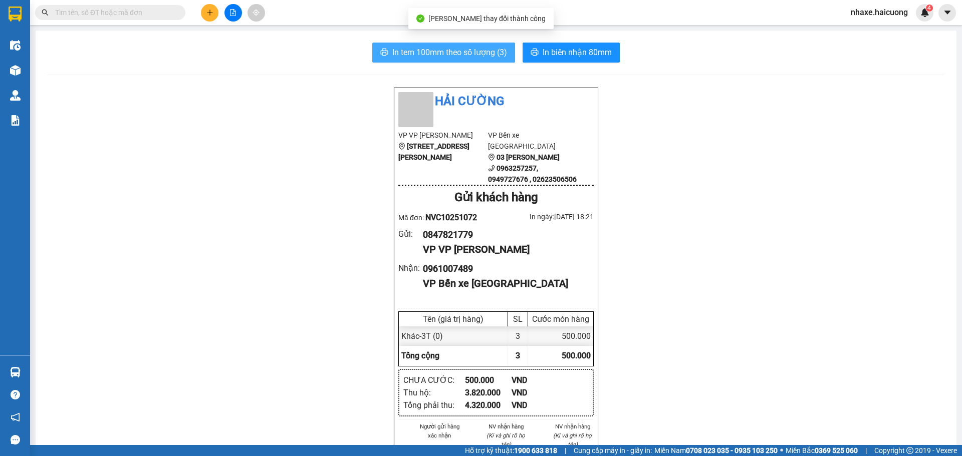
click at [445, 54] on span "In tem 100mm theo số lượng (3)" at bounding box center [449, 52] width 115 height 13
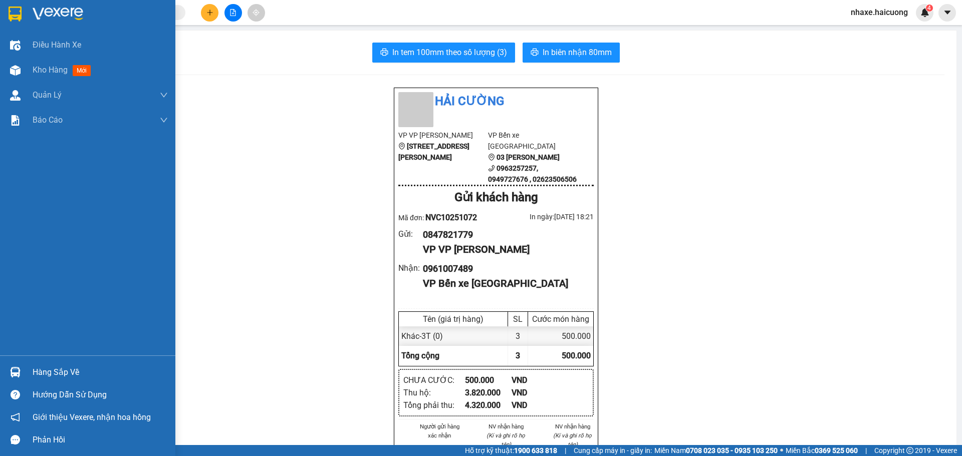
click at [1, 450] on div "Phản hồi" at bounding box center [87, 440] width 175 height 23
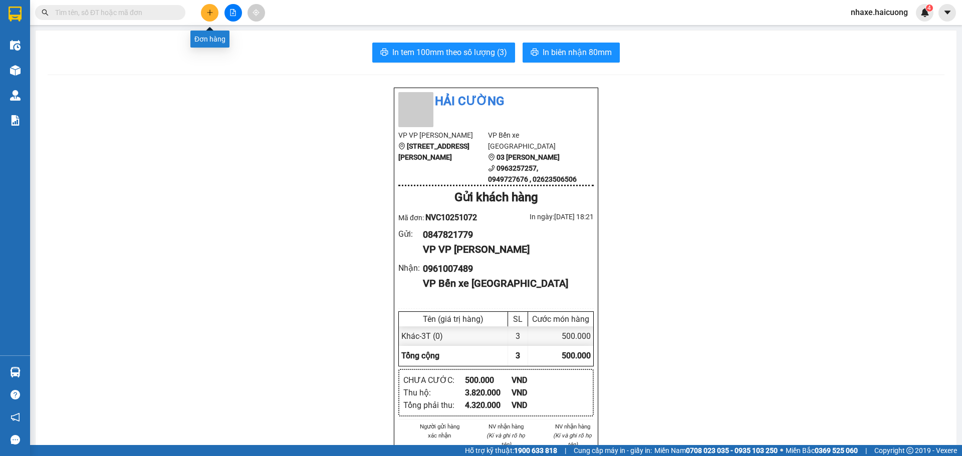
click at [207, 13] on icon "plus" at bounding box center [209, 12] width 7 height 7
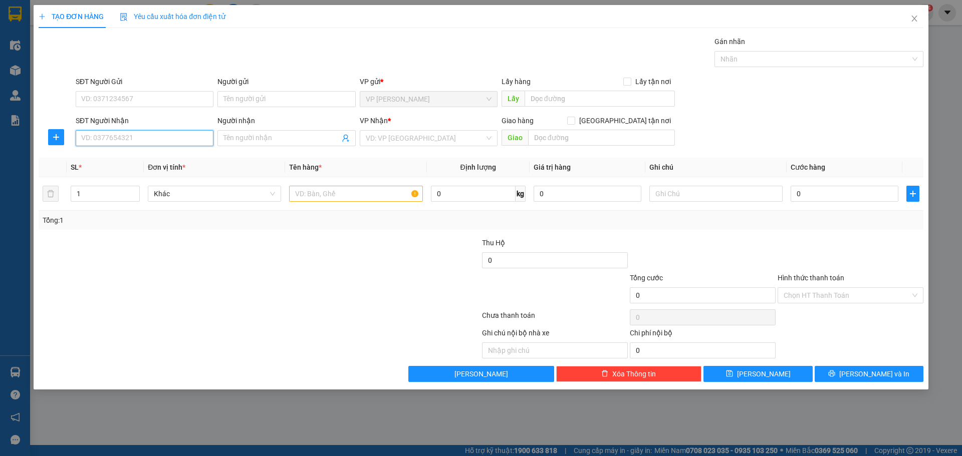
click at [178, 141] on input "SĐT Người Nhận" at bounding box center [145, 138] width 138 height 16
type input "0933889899"
click at [389, 141] on input "search" at bounding box center [425, 138] width 119 height 15
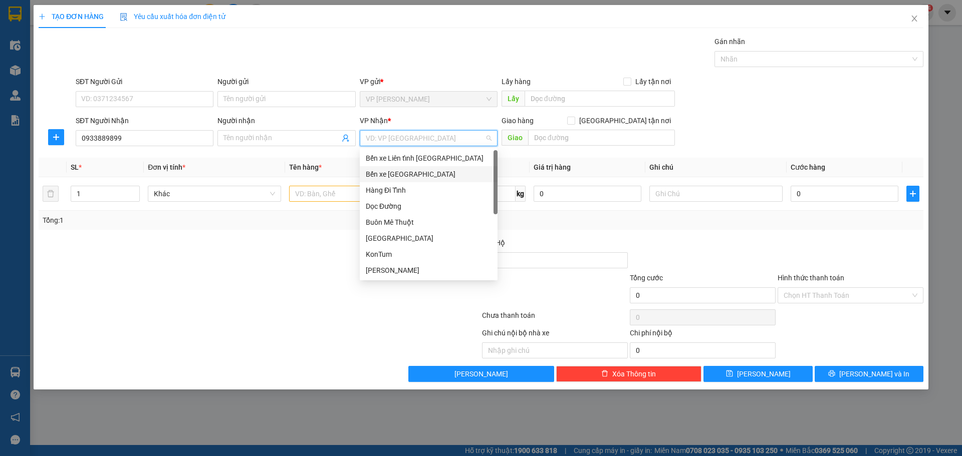
click at [404, 173] on div "Bến xe [GEOGRAPHIC_DATA]" at bounding box center [429, 174] width 126 height 11
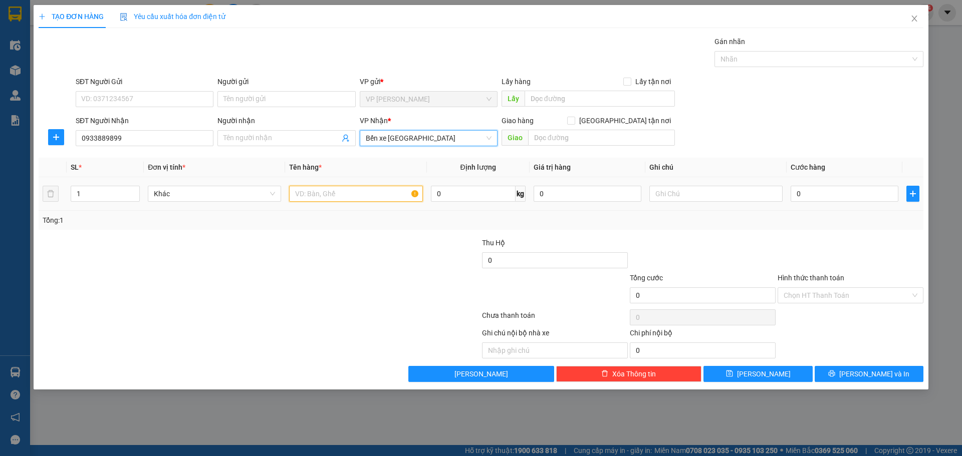
click at [302, 197] on input "text" at bounding box center [355, 194] width 133 height 16
type input "2 BAO ĐỎ"
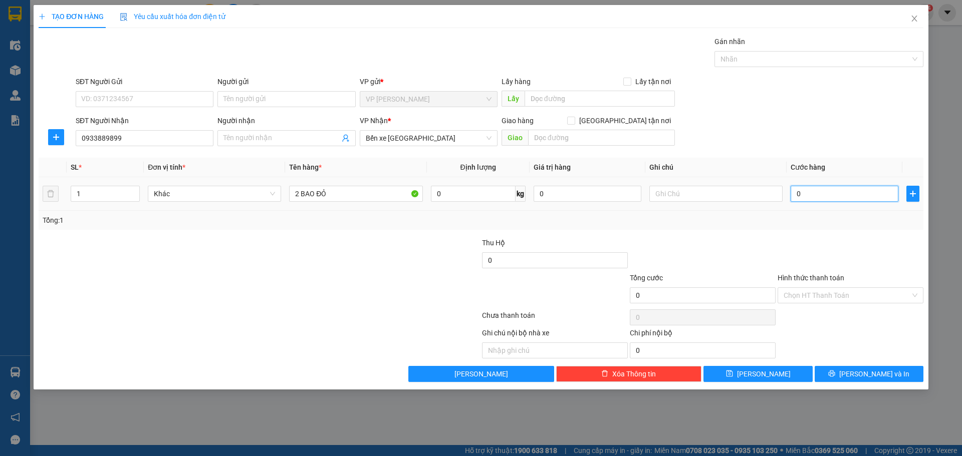
click at [850, 201] on input "0" at bounding box center [844, 194] width 108 height 16
type input "4"
type input "40"
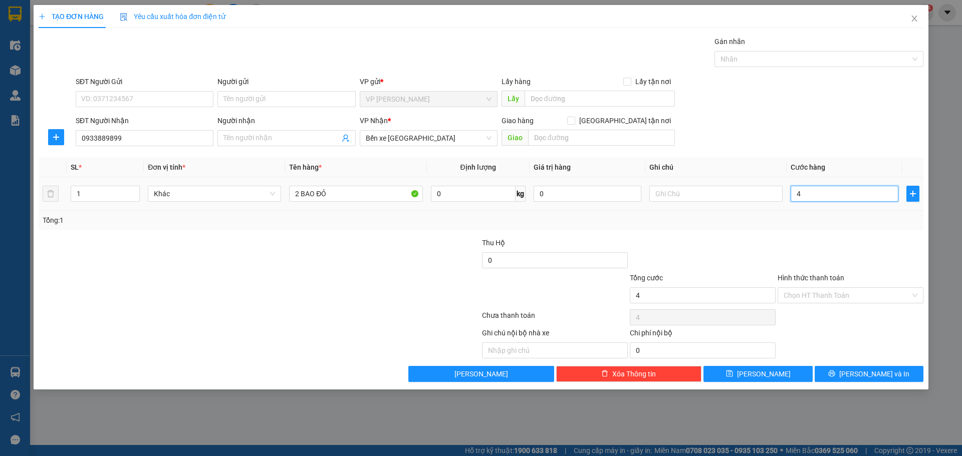
type input "40"
type input "400"
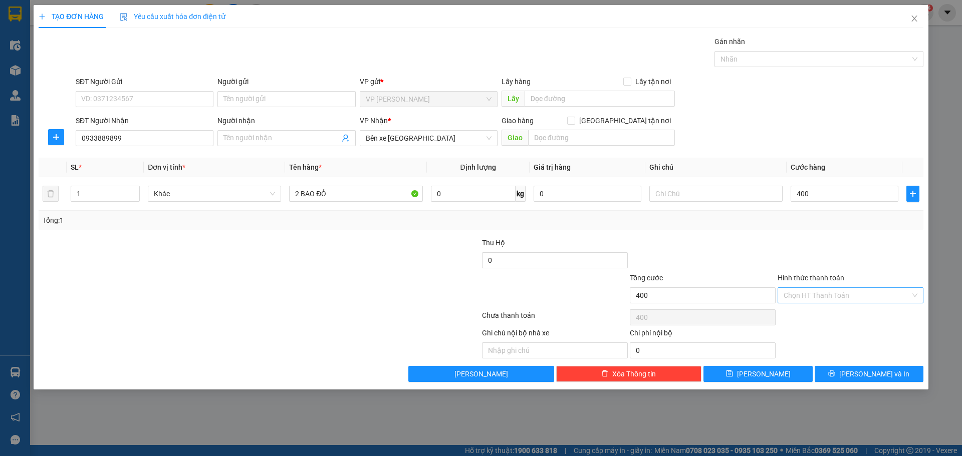
type input "400.000"
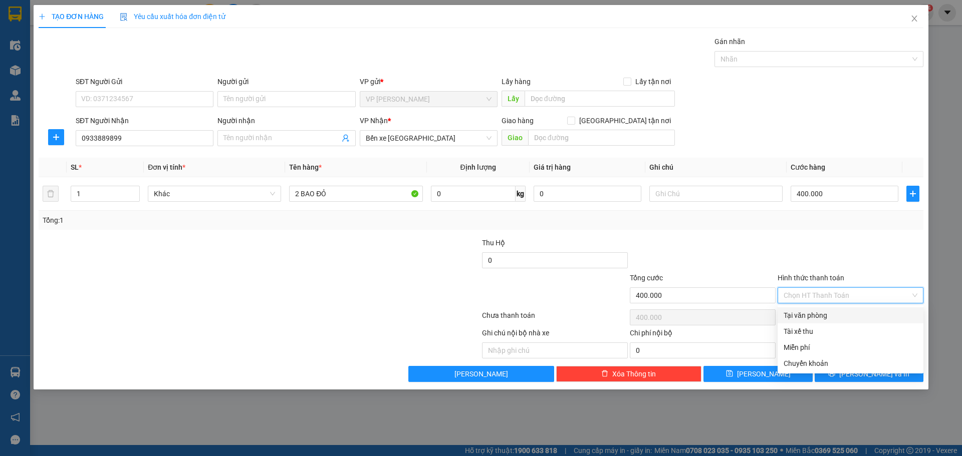
click at [864, 297] on input "Hình thức thanh toán" at bounding box center [846, 295] width 127 height 15
click at [809, 319] on div "Tại văn phòng" at bounding box center [850, 315] width 134 height 11
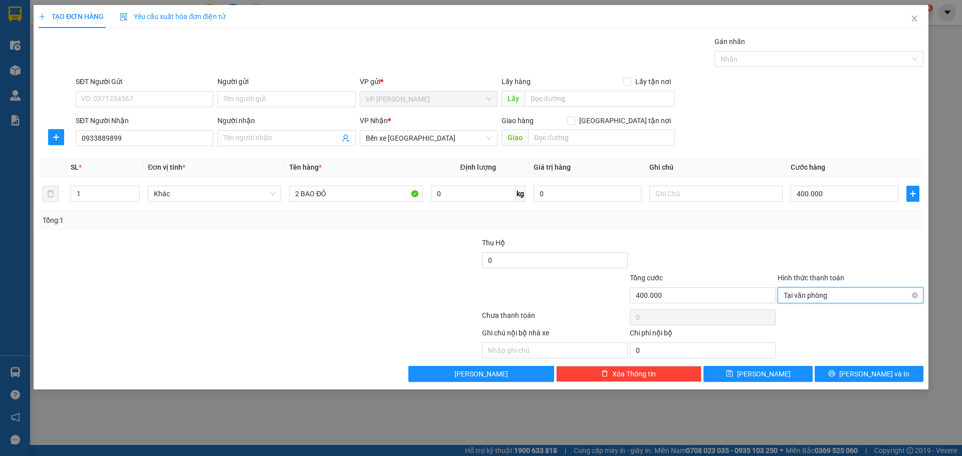
click at [840, 291] on span "Tại văn phòng" at bounding box center [850, 295] width 134 height 15
click at [725, 259] on div at bounding box center [702, 254] width 148 height 35
click at [887, 294] on span "Tại văn phòng" at bounding box center [850, 295] width 134 height 15
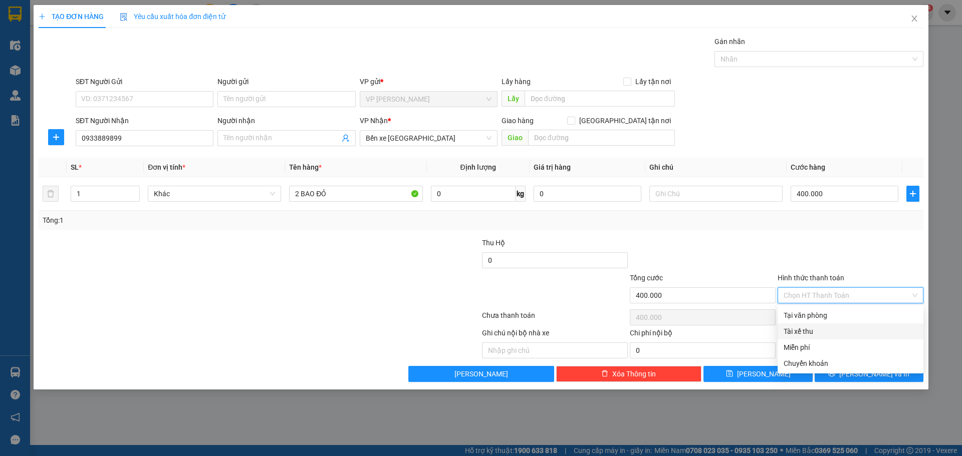
click at [872, 330] on div "Tài xế thu" at bounding box center [850, 331] width 134 height 11
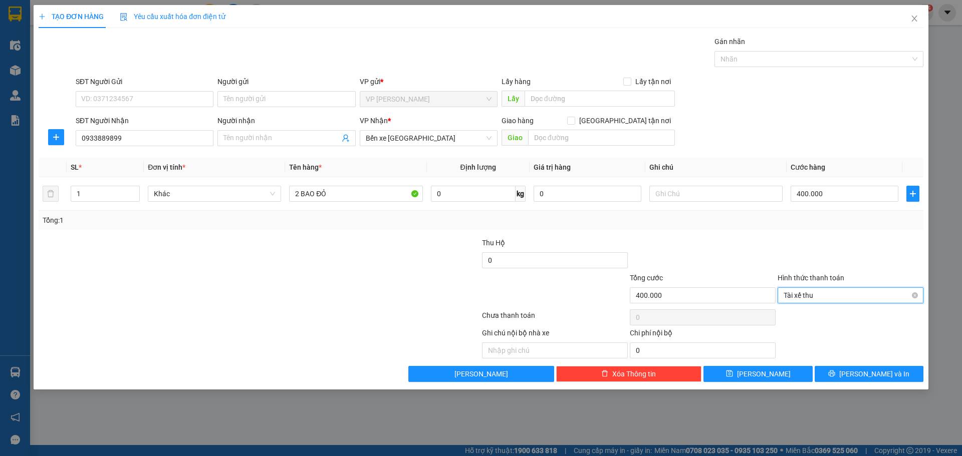
click at [908, 295] on span "Tài xế thu" at bounding box center [850, 295] width 134 height 15
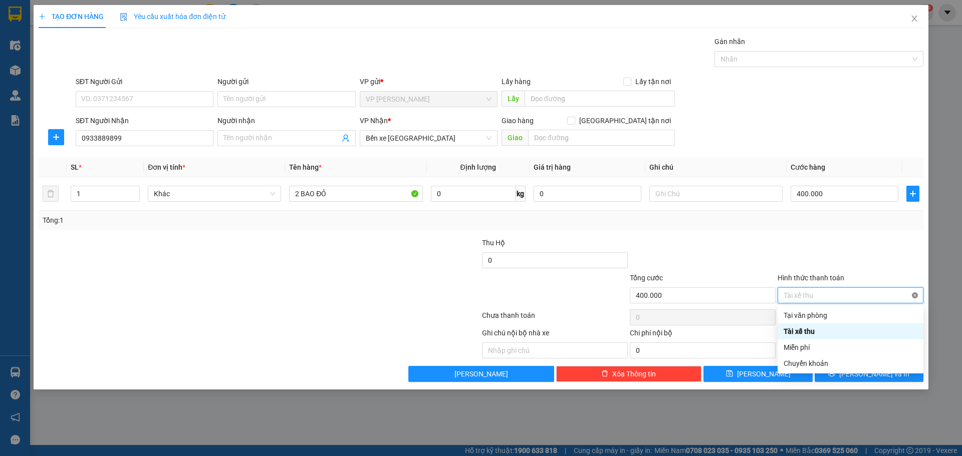
type input "400.000"
click at [675, 228] on div "Tổng: 1" at bounding box center [481, 220] width 884 height 19
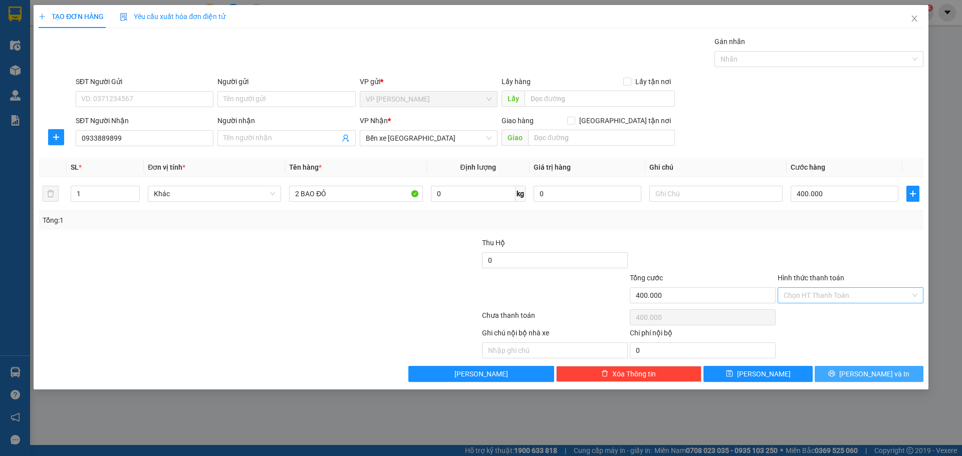
click at [858, 372] on button "[PERSON_NAME] và In" at bounding box center [868, 374] width 109 height 16
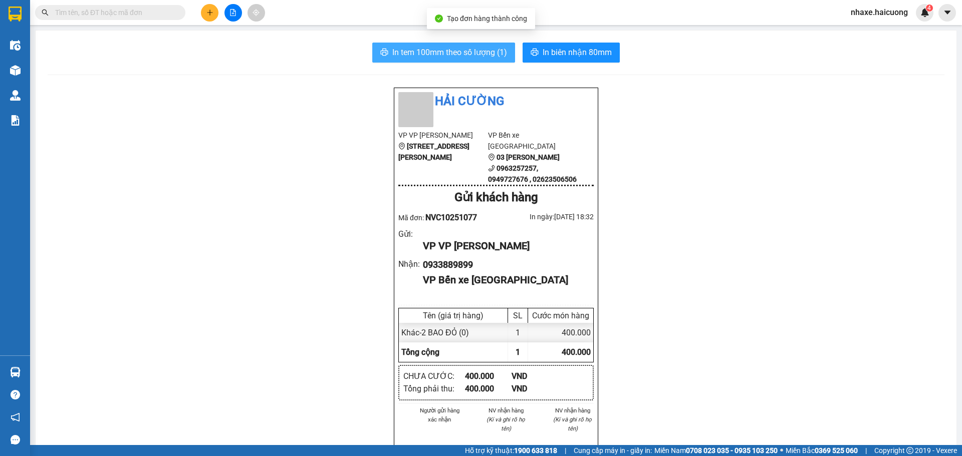
click at [457, 52] on span "In tem 100mm theo số lượng (1)" at bounding box center [449, 52] width 115 height 13
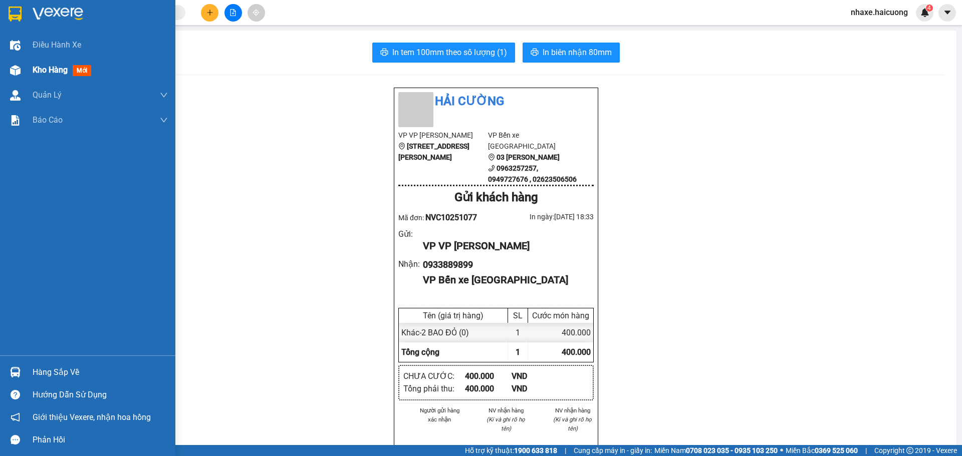
click at [44, 69] on span "Kho hàng" at bounding box center [50, 70] width 35 height 10
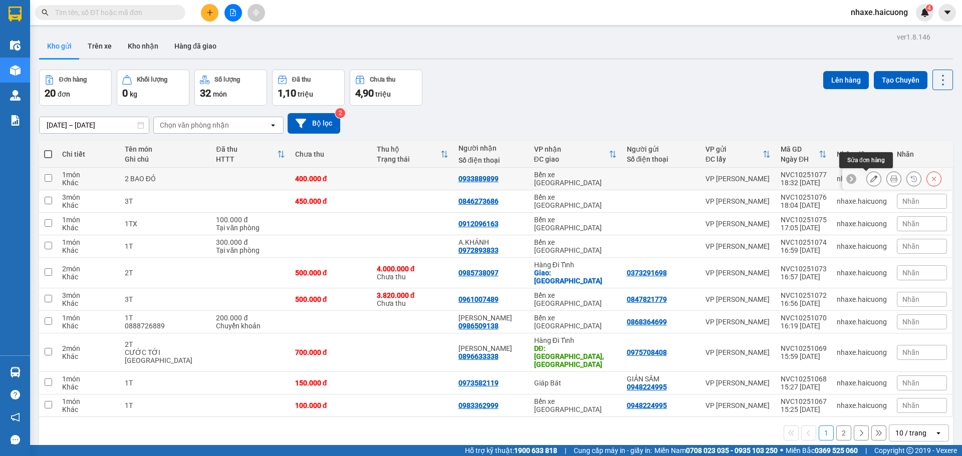
click at [870, 179] on icon at bounding box center [873, 178] width 7 height 7
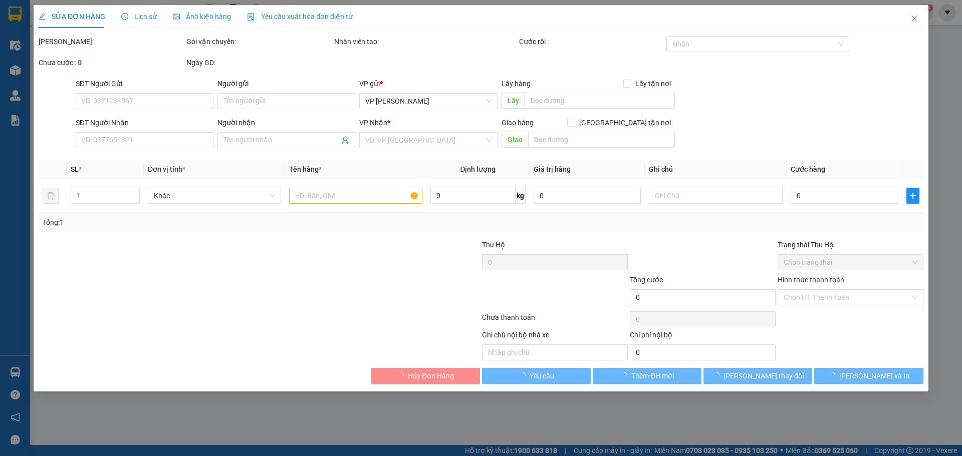
type input "0933889899"
type input "400.000"
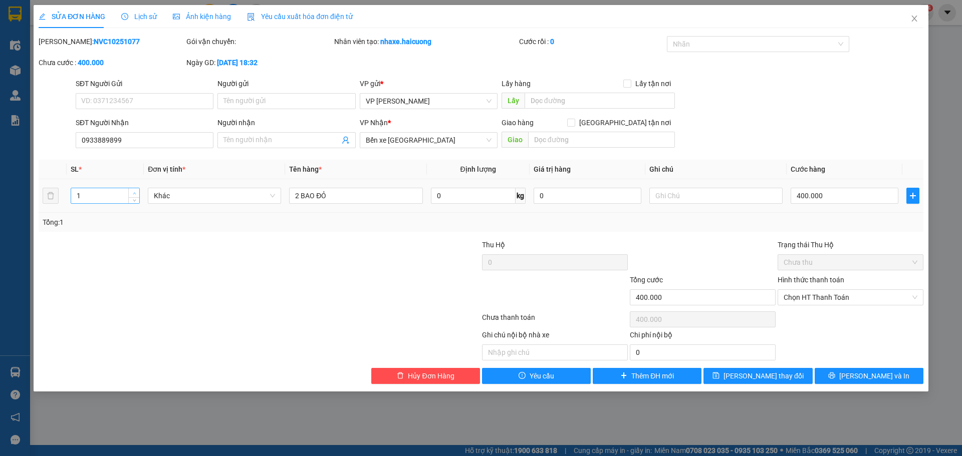
type input "2"
click at [134, 193] on icon "up" at bounding box center [134, 193] width 3 height 2
click at [871, 377] on span "[PERSON_NAME] và In" at bounding box center [874, 376] width 70 height 11
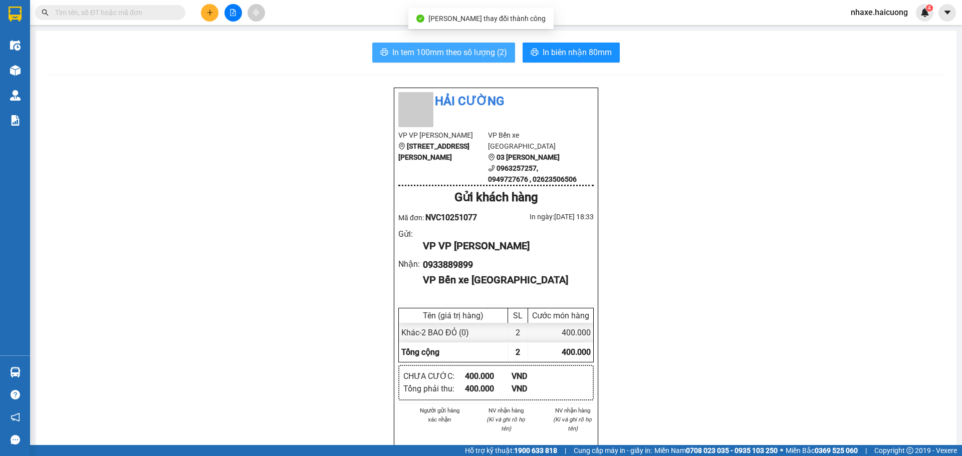
click at [457, 55] on span "In tem 100mm theo số lượng (2)" at bounding box center [449, 52] width 115 height 13
